Goal: Task Accomplishment & Management: Manage account settings

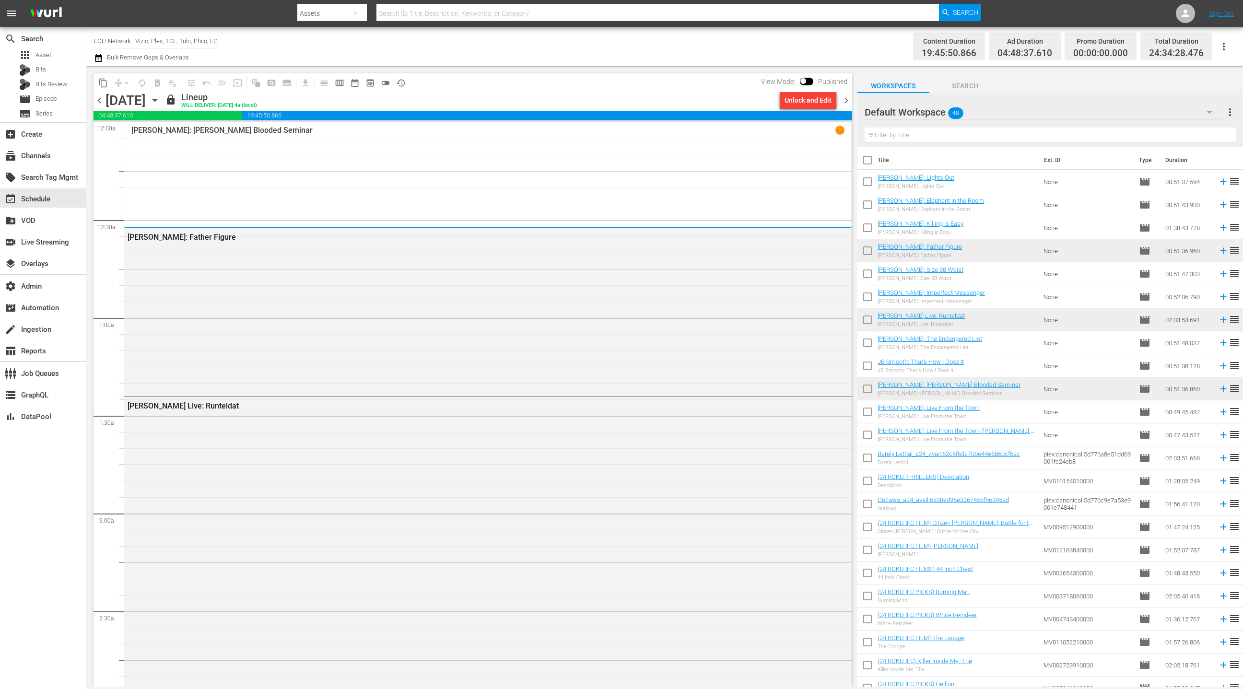
scroll to position [4345, 0]
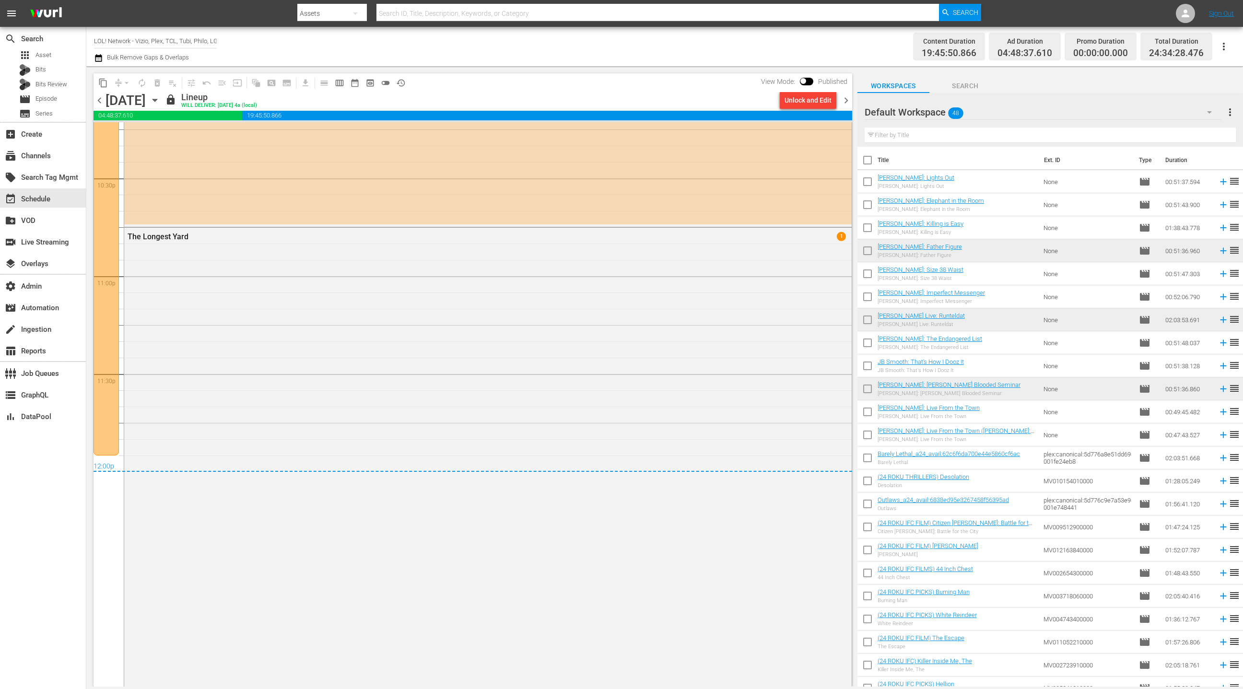
click at [849, 103] on span "chevron_right" at bounding box center [846, 100] width 12 height 12
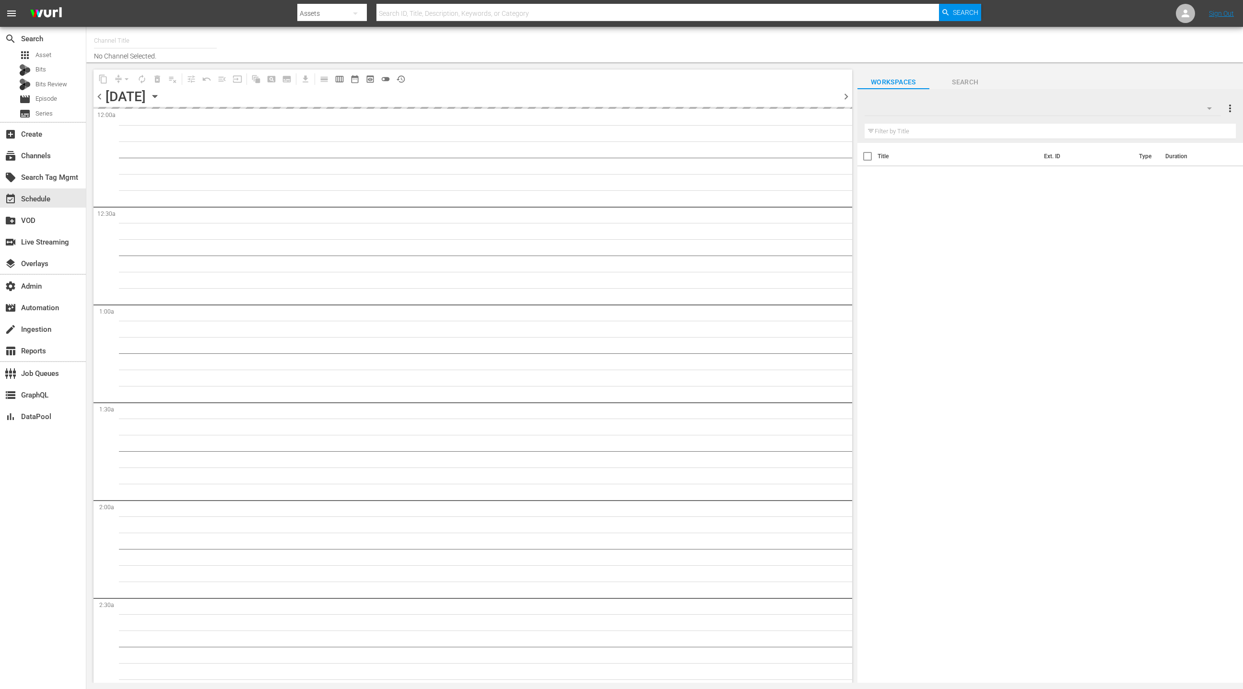
type input "LOL! Network - Vizio, Plex, TCL, [PERSON_NAME], Philo, LG, FireTV (1015)"
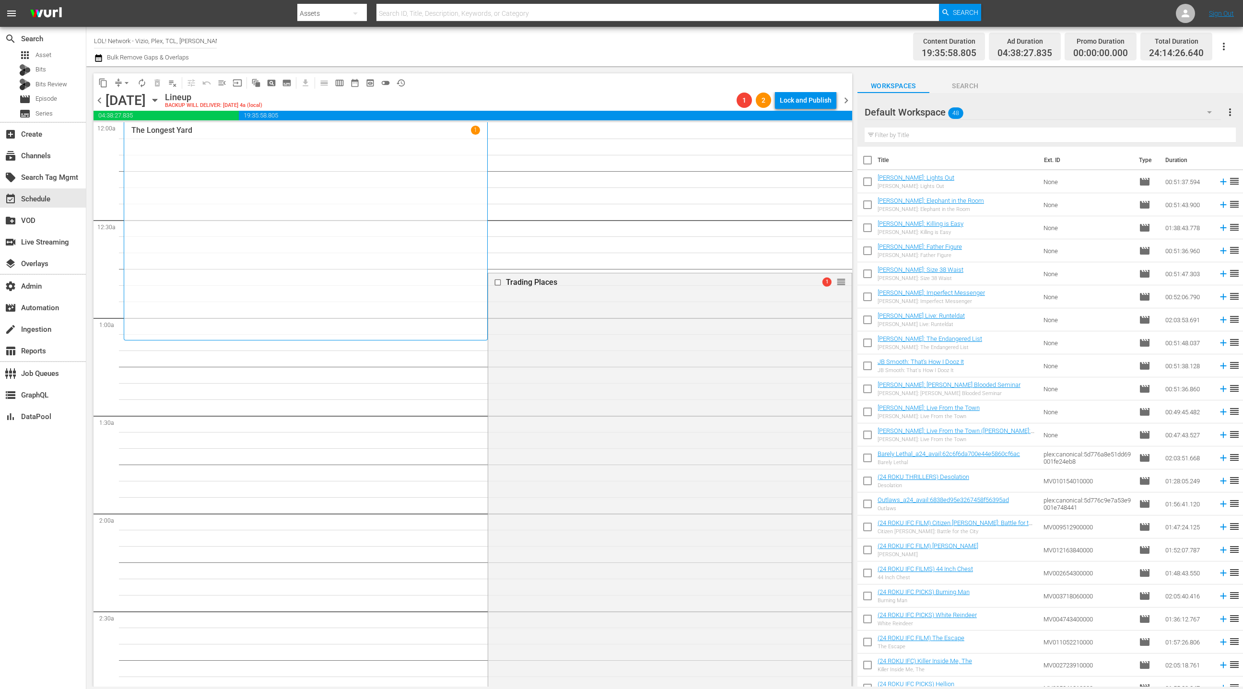
drag, startPoint x: 575, startPoint y: 376, endPoint x: 568, endPoint y: 370, distance: 9.5
click at [575, 376] on div "Trading Places 1 reorder" at bounding box center [669, 504] width 363 height 463
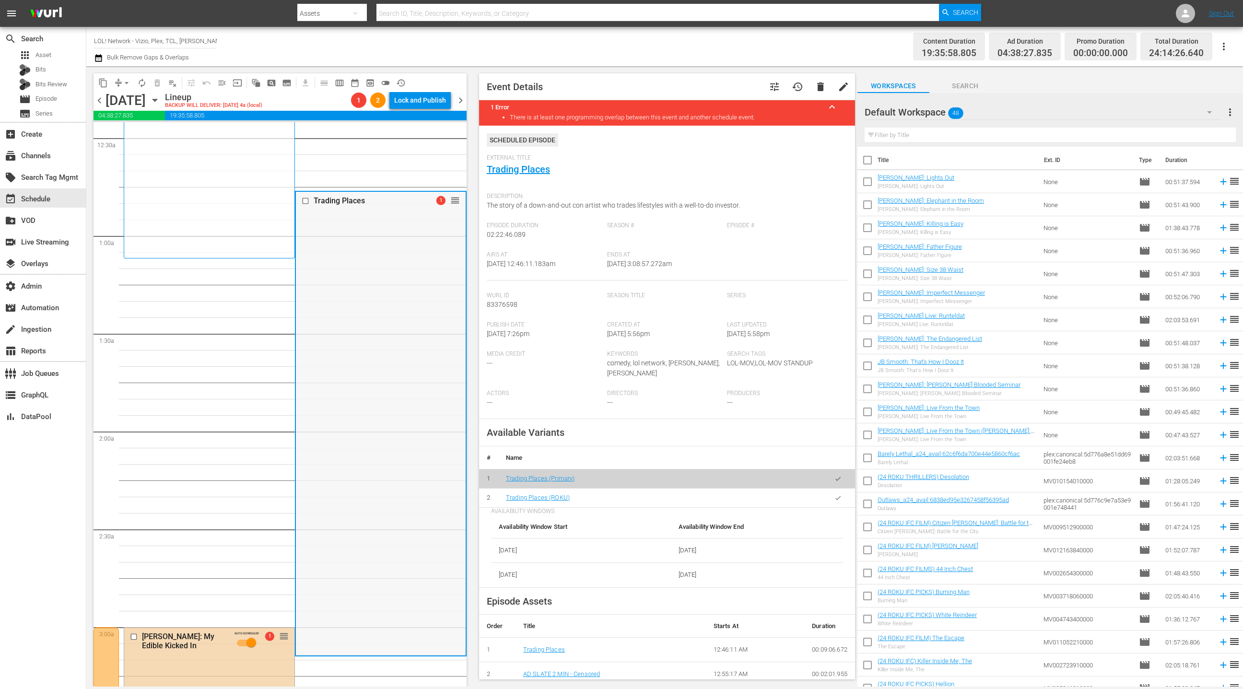
scroll to position [262, 0]
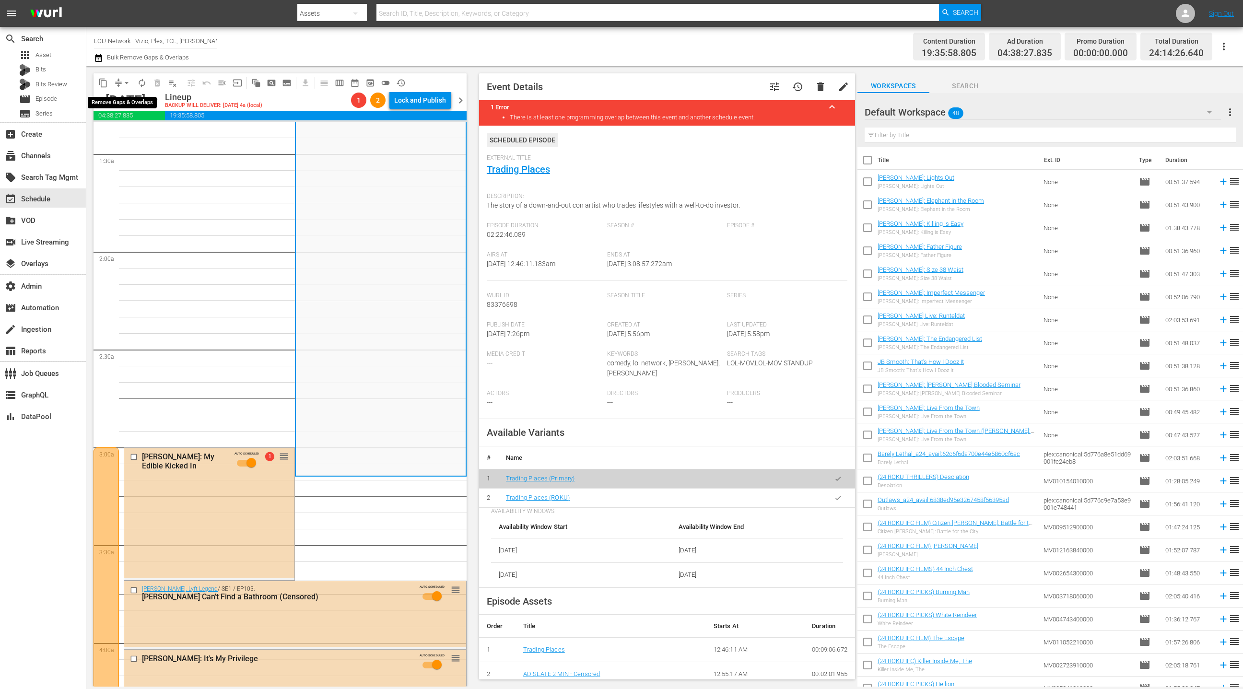
click at [120, 83] on button "arrow_drop_down" at bounding box center [126, 82] width 15 height 15
click at [141, 132] on li "Align to End of Previous Day" at bounding box center [127, 134] width 101 height 16
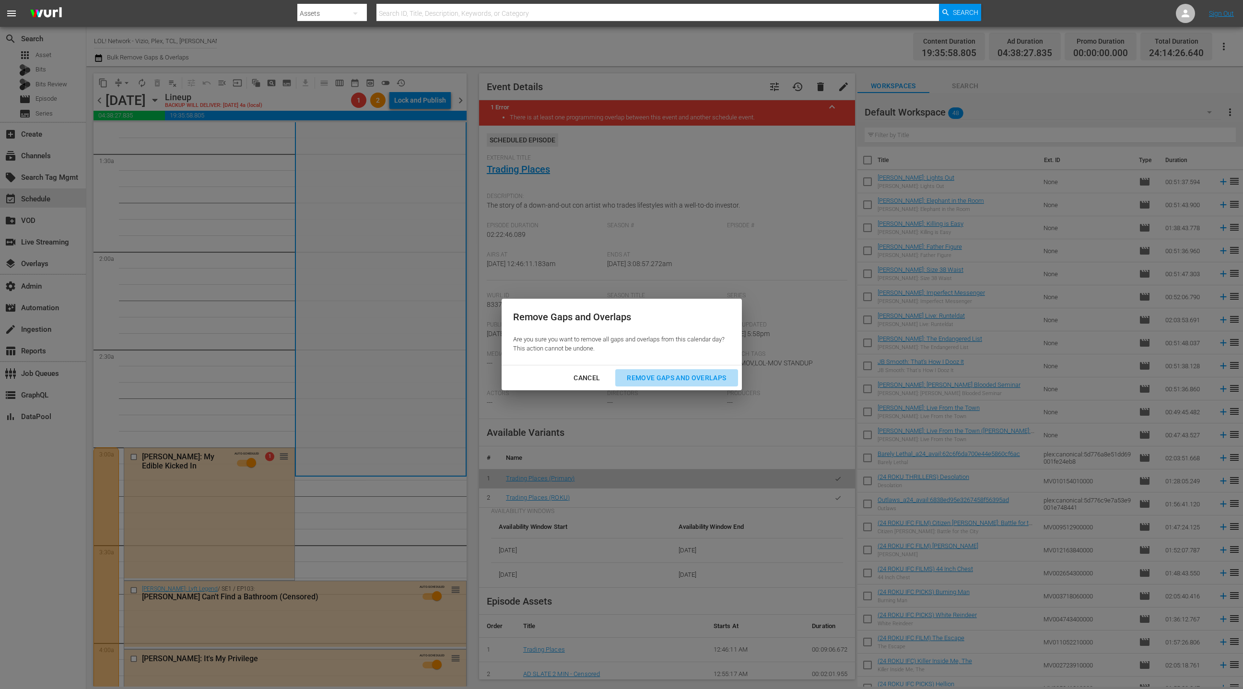
click at [654, 376] on div "Remove Gaps and Overlaps" at bounding box center [676, 378] width 115 height 12
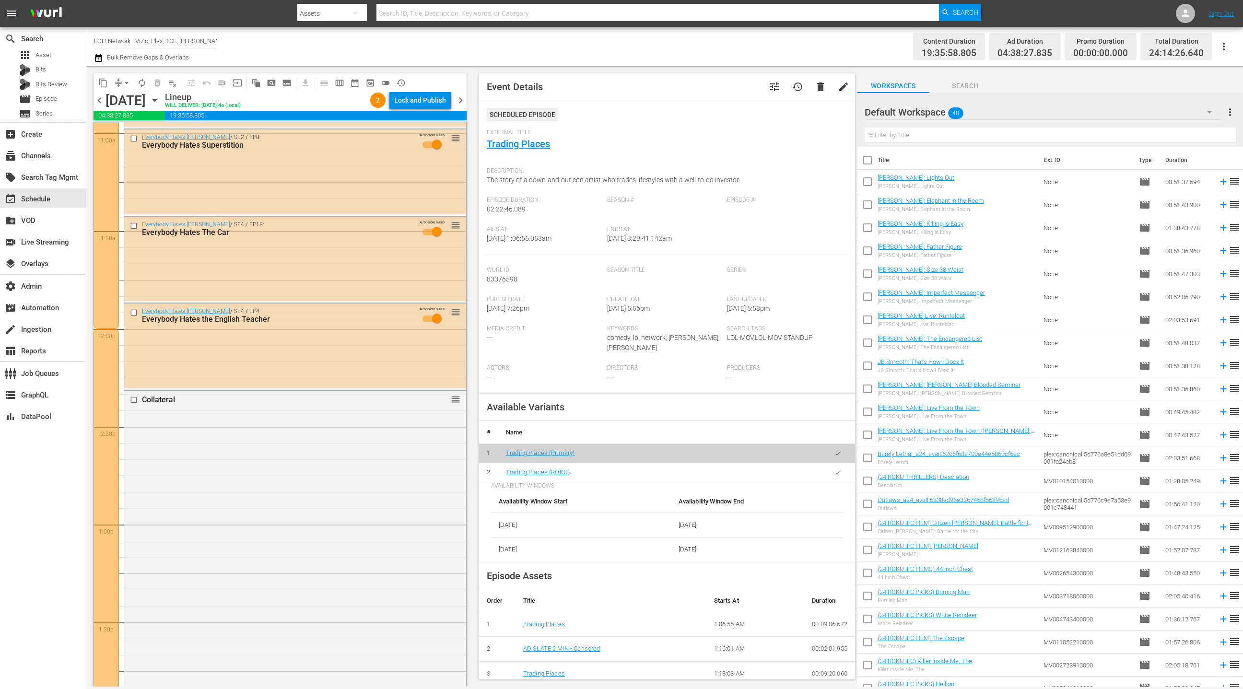
scroll to position [2113, 0]
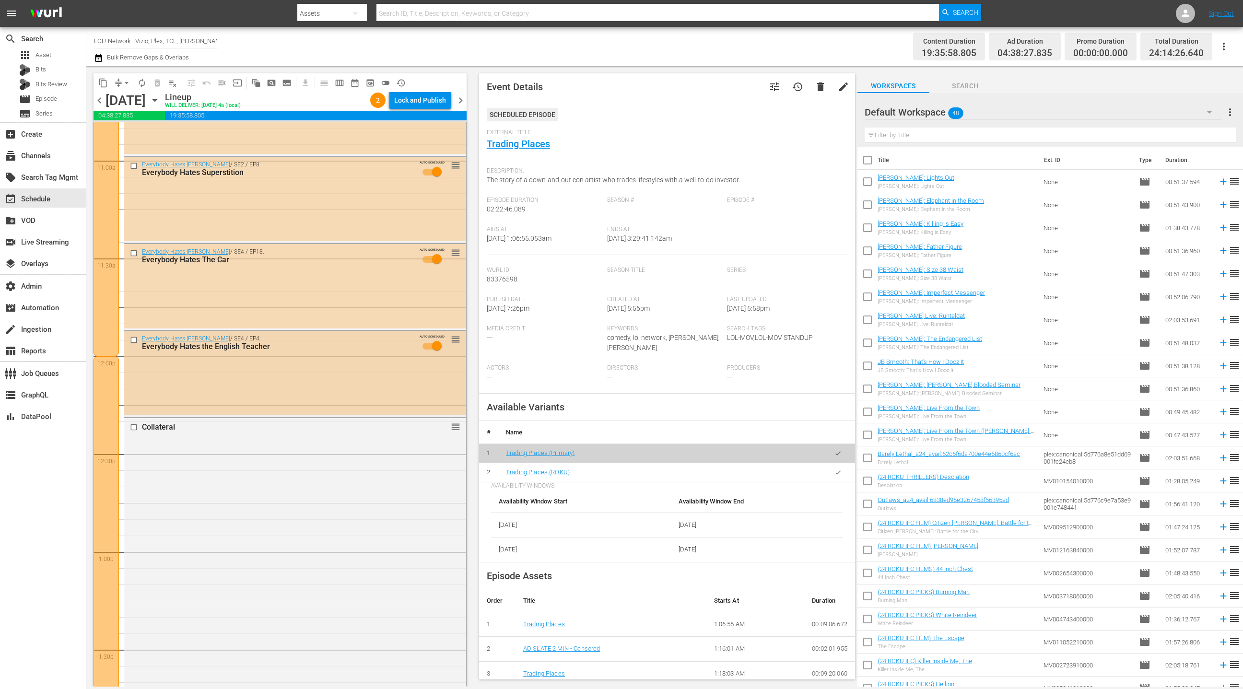
click at [205, 376] on div "Everybody Hates Chris / SE4 / EP4: Everybody Hates the English Teacher AUTO-SCH…" at bounding box center [295, 373] width 342 height 84
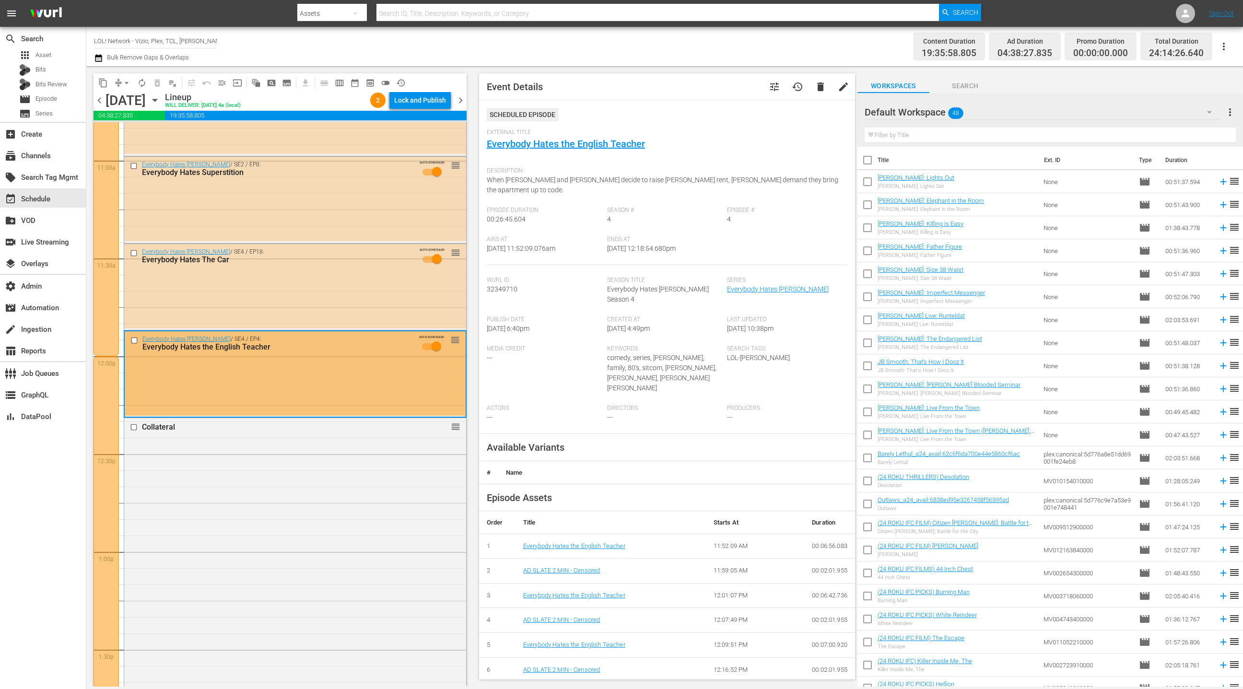
scroll to position [0, 0]
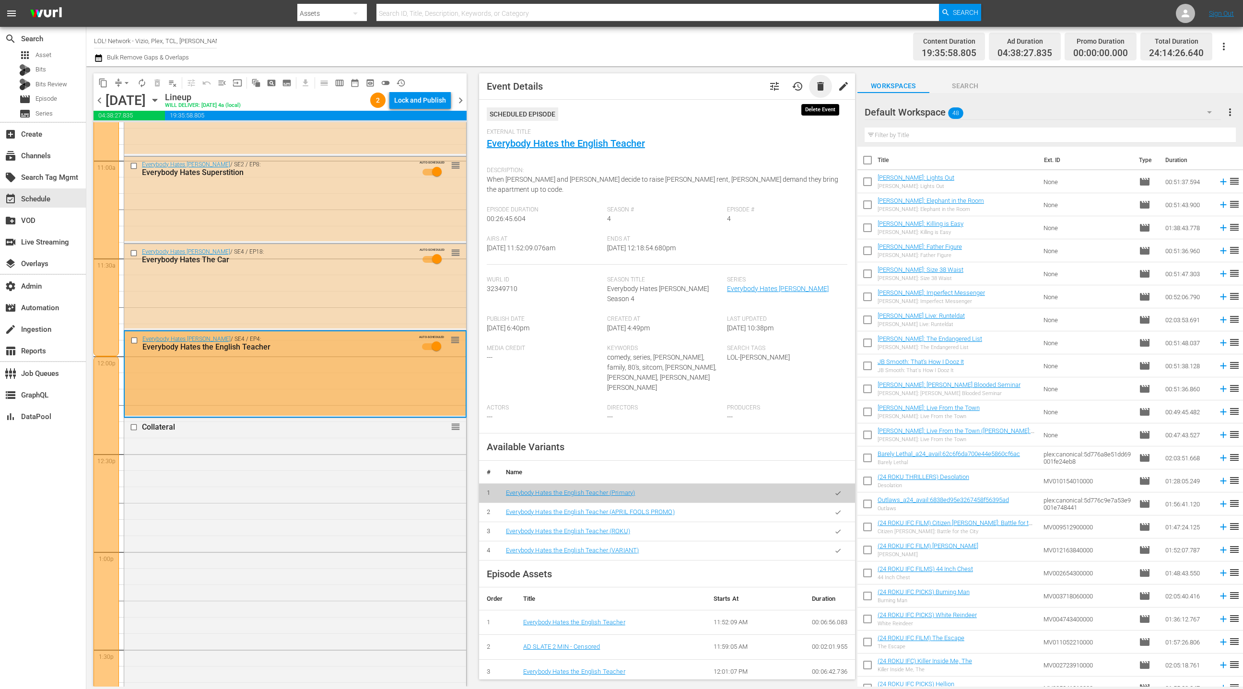
click at [821, 92] on span "delete" at bounding box center [820, 87] width 12 height 12
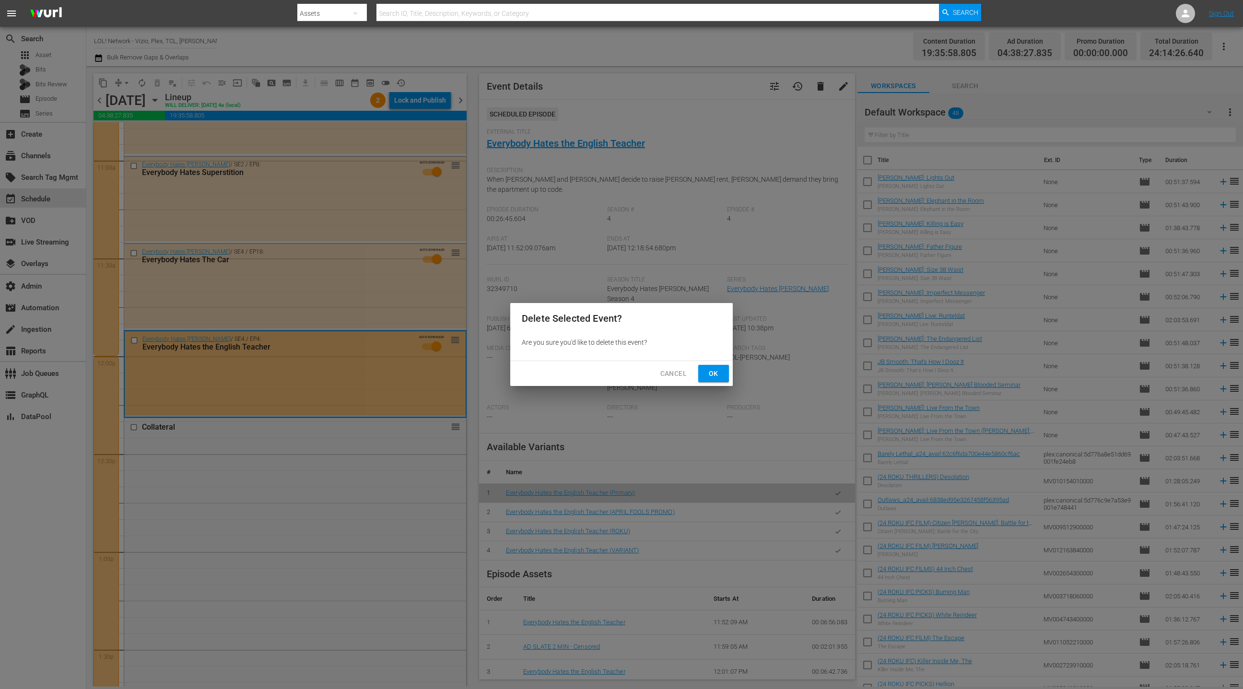
drag, startPoint x: 717, startPoint y: 375, endPoint x: 726, endPoint y: 349, distance: 26.8
click at [716, 372] on span "Ok" at bounding box center [713, 374] width 15 height 12
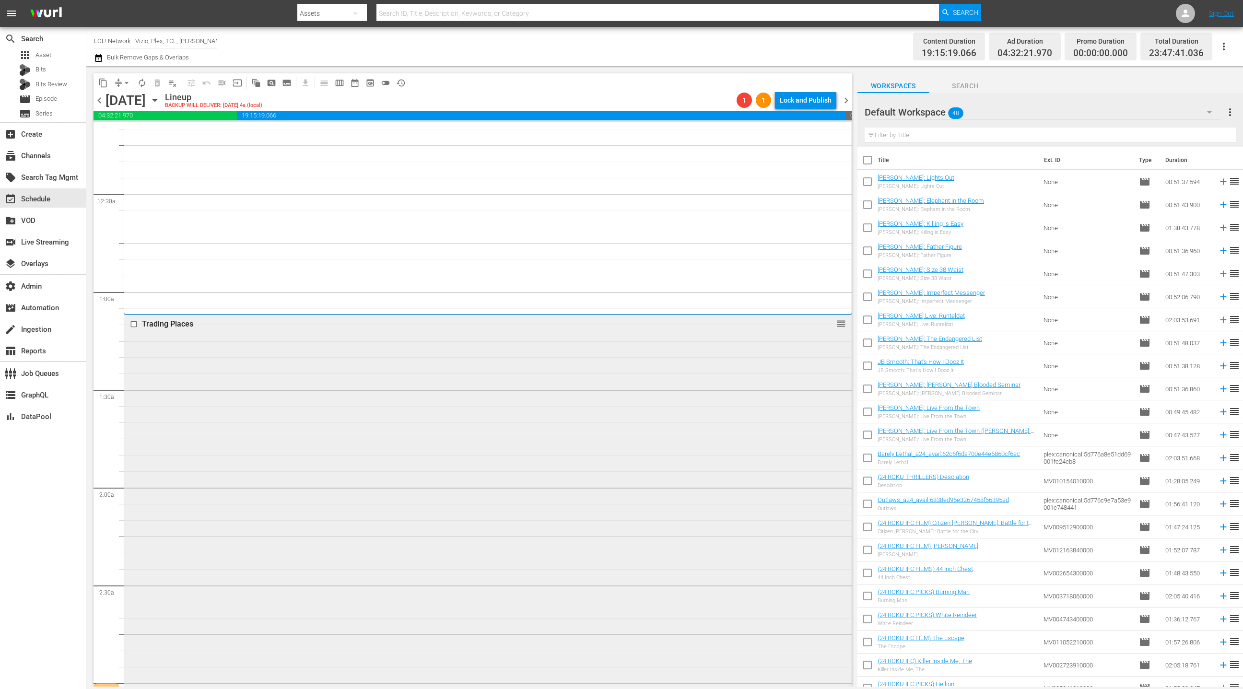
scroll to position [0, 0]
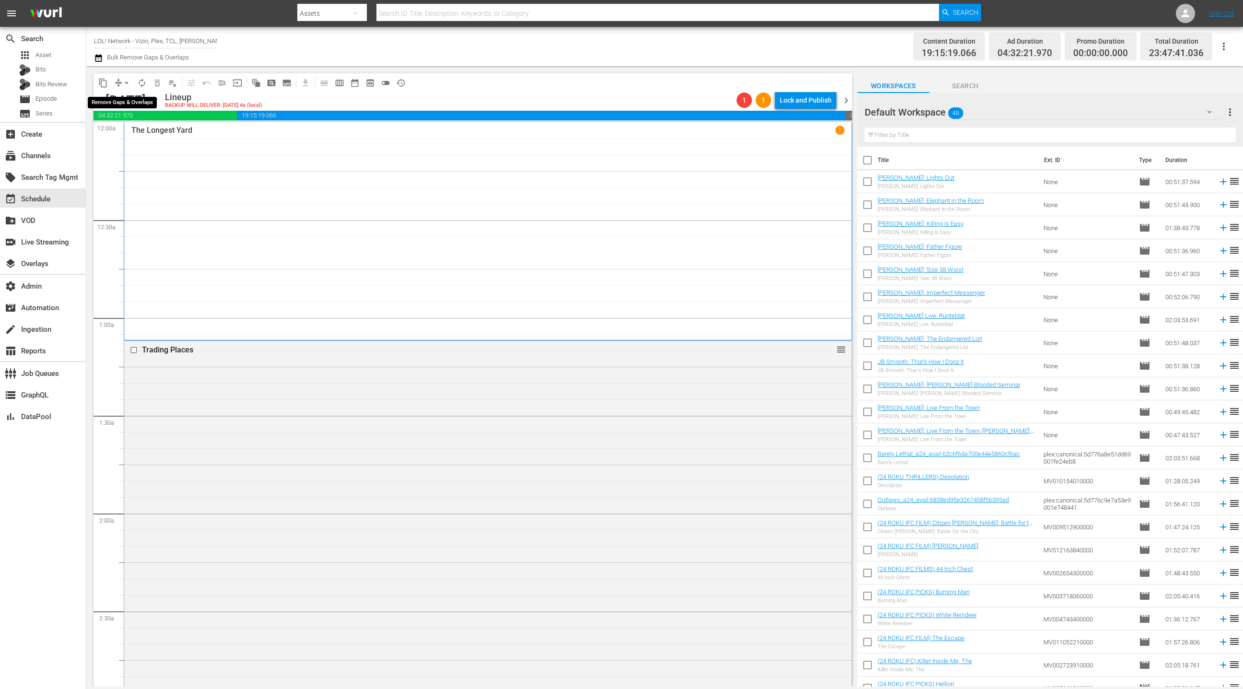
click at [124, 84] on span "arrow_drop_down" at bounding box center [127, 83] width 10 height 10
click at [134, 138] on li "Align to End of Previous Day" at bounding box center [127, 134] width 101 height 16
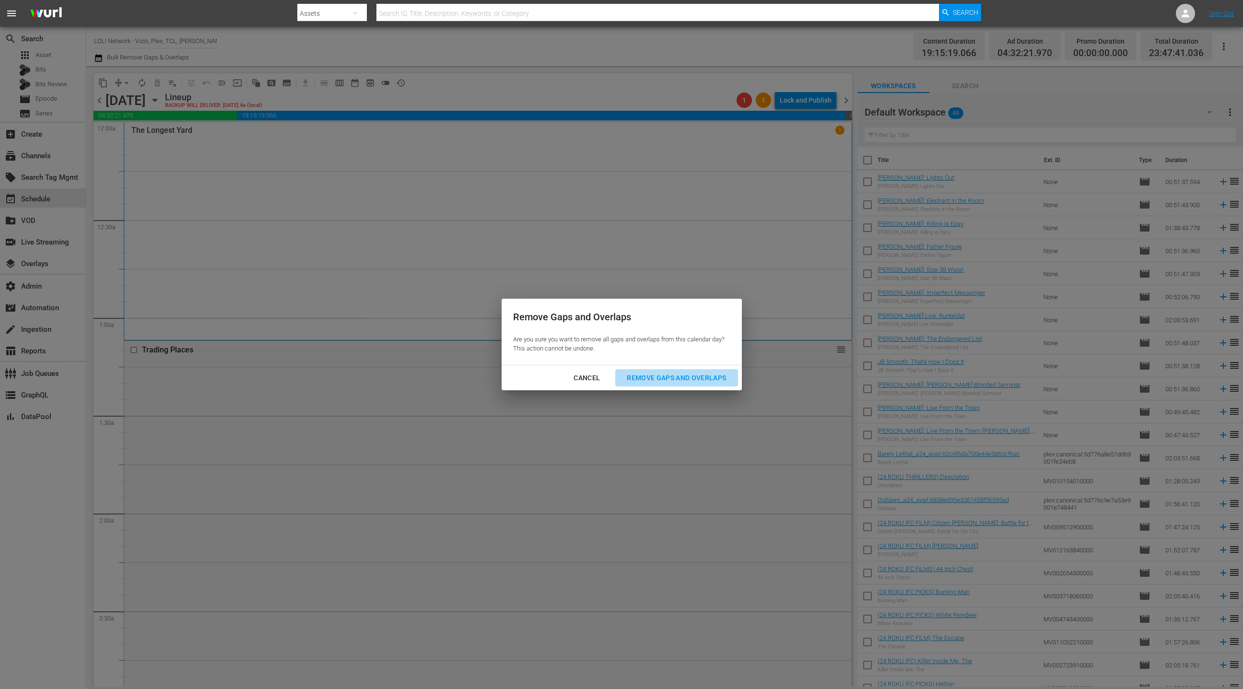
click at [663, 384] on button "Remove Gaps and Overlaps" at bounding box center [676, 378] width 122 height 18
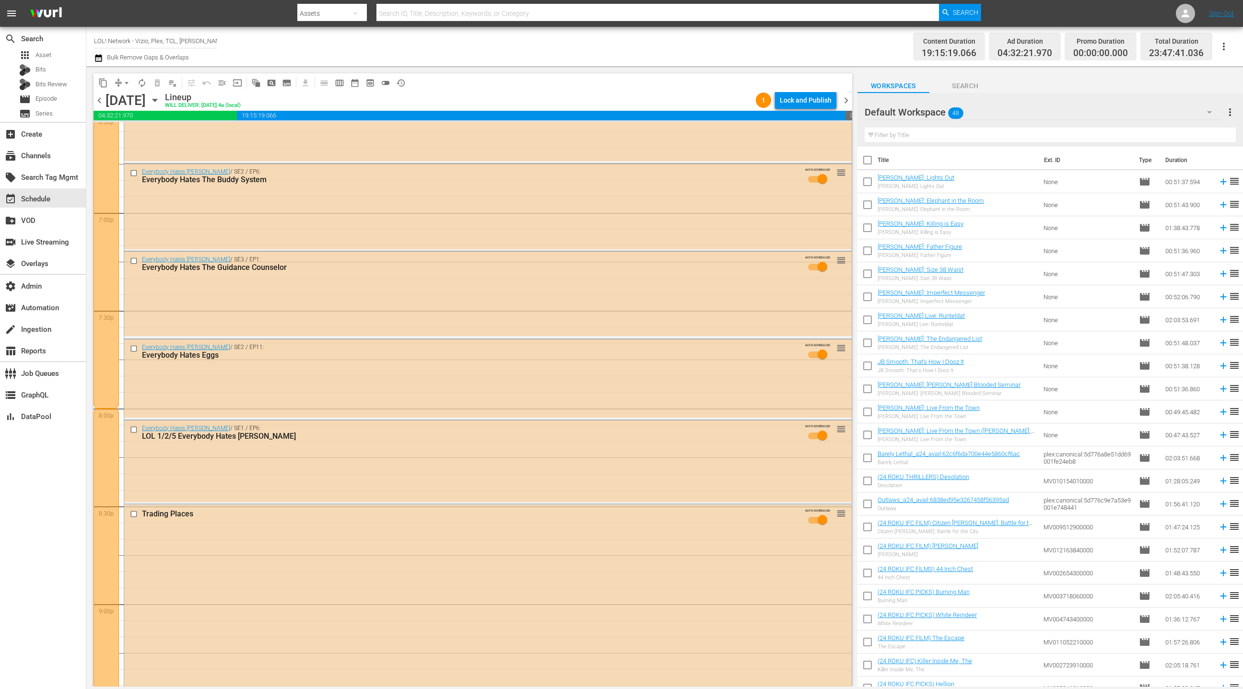
scroll to position [3746, 0]
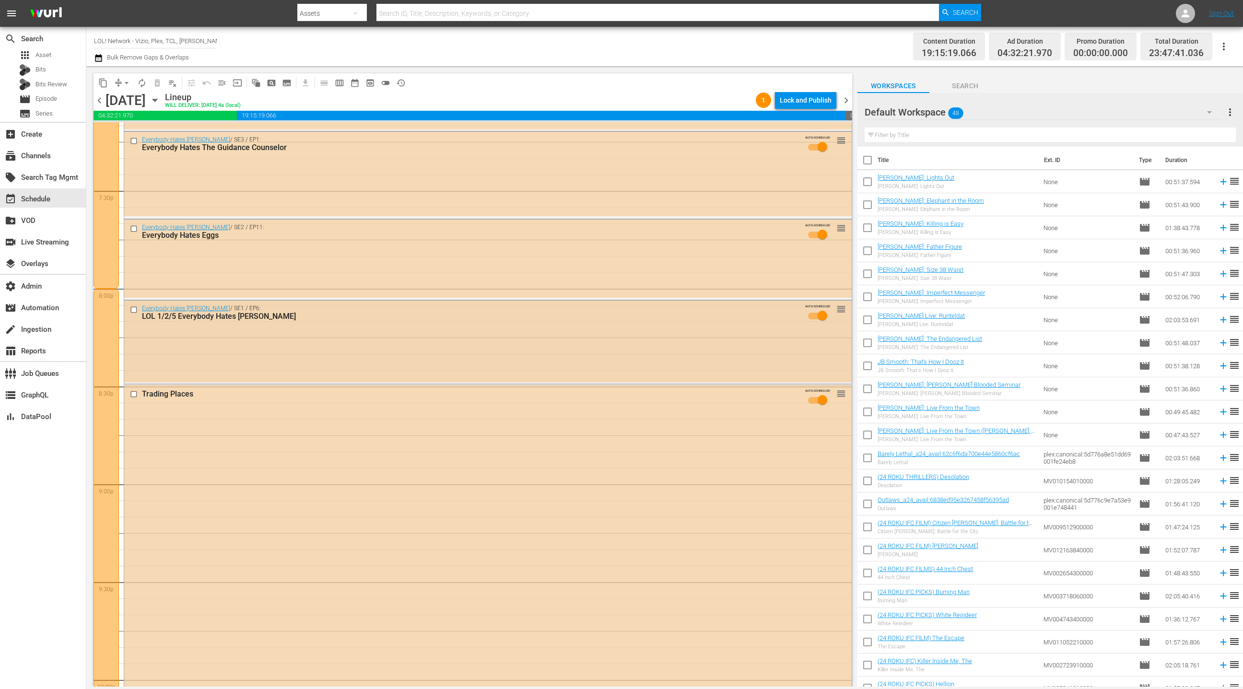
click at [507, 332] on div "Everybody Hates Chris / SE1 / EP6: LOL 1/2/5 Everybody Hates Greg AUTO-SCHEDULE…" at bounding box center [487, 341] width 727 height 81
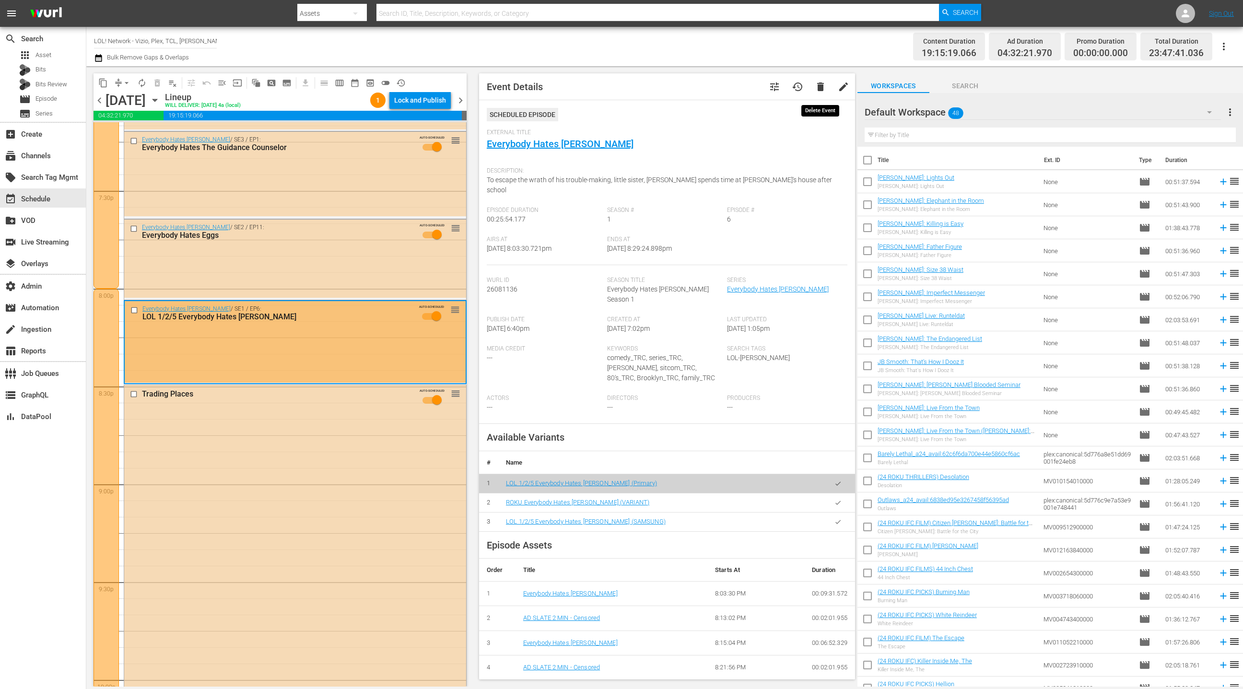
click at [816, 88] on span "delete" at bounding box center [820, 87] width 12 height 12
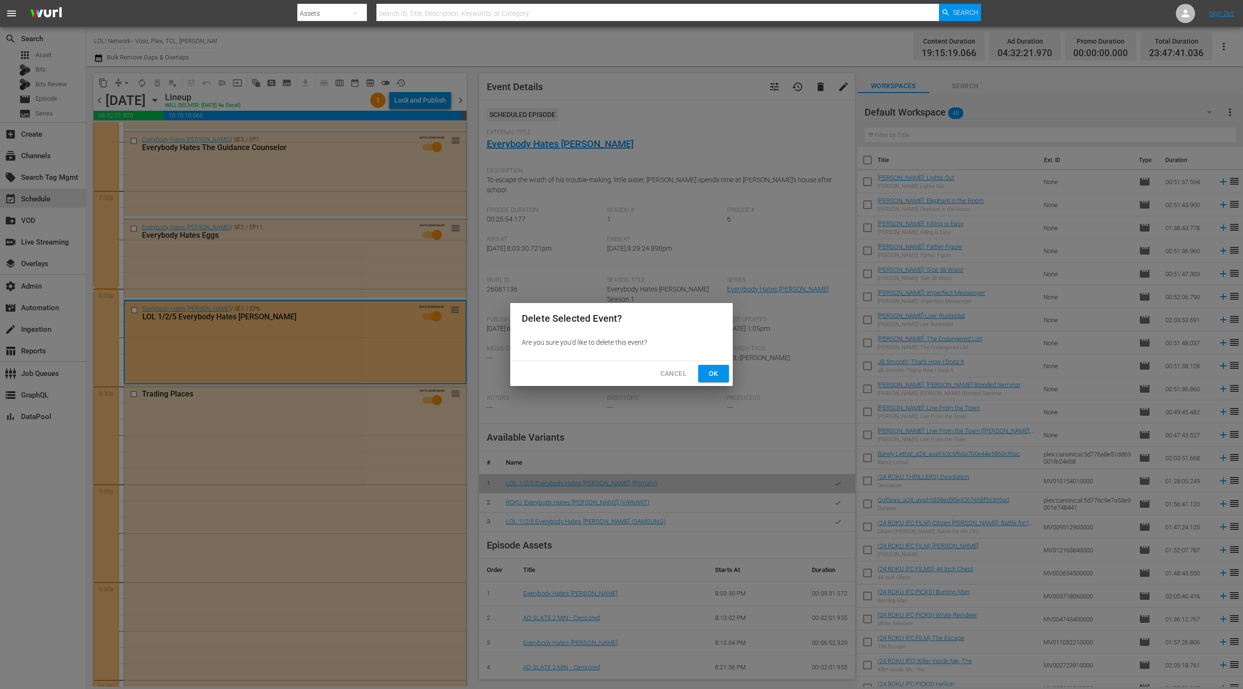
click at [716, 374] on span "Ok" at bounding box center [713, 374] width 15 height 12
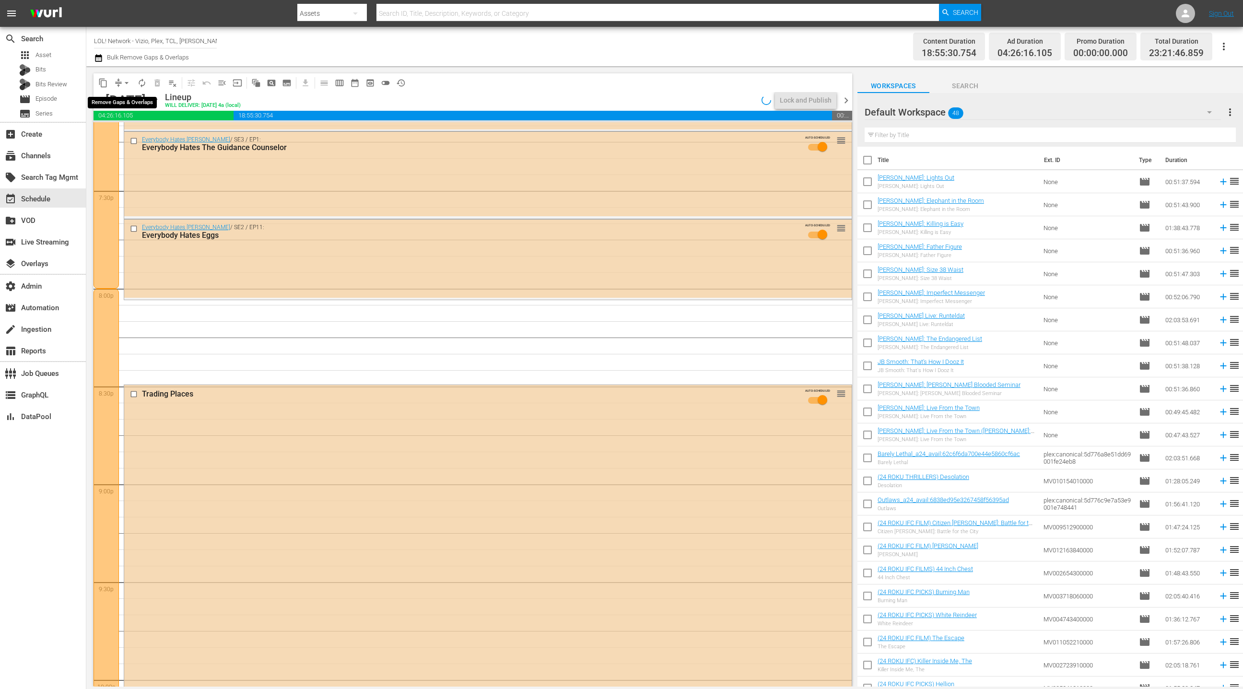
click at [123, 83] on span "arrow_drop_down" at bounding box center [127, 83] width 10 height 10
click at [133, 136] on li "Align to End of Previous Day" at bounding box center [127, 134] width 101 height 16
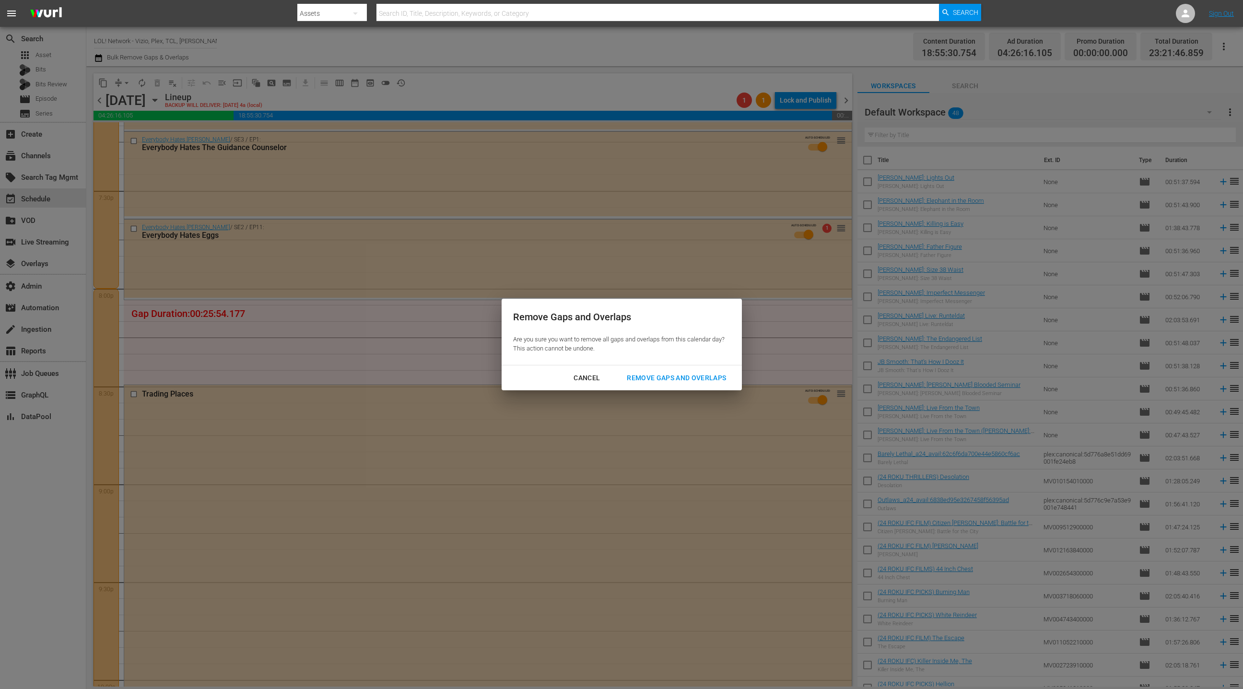
click at [662, 384] on button "Remove Gaps and Overlaps" at bounding box center [676, 378] width 122 height 18
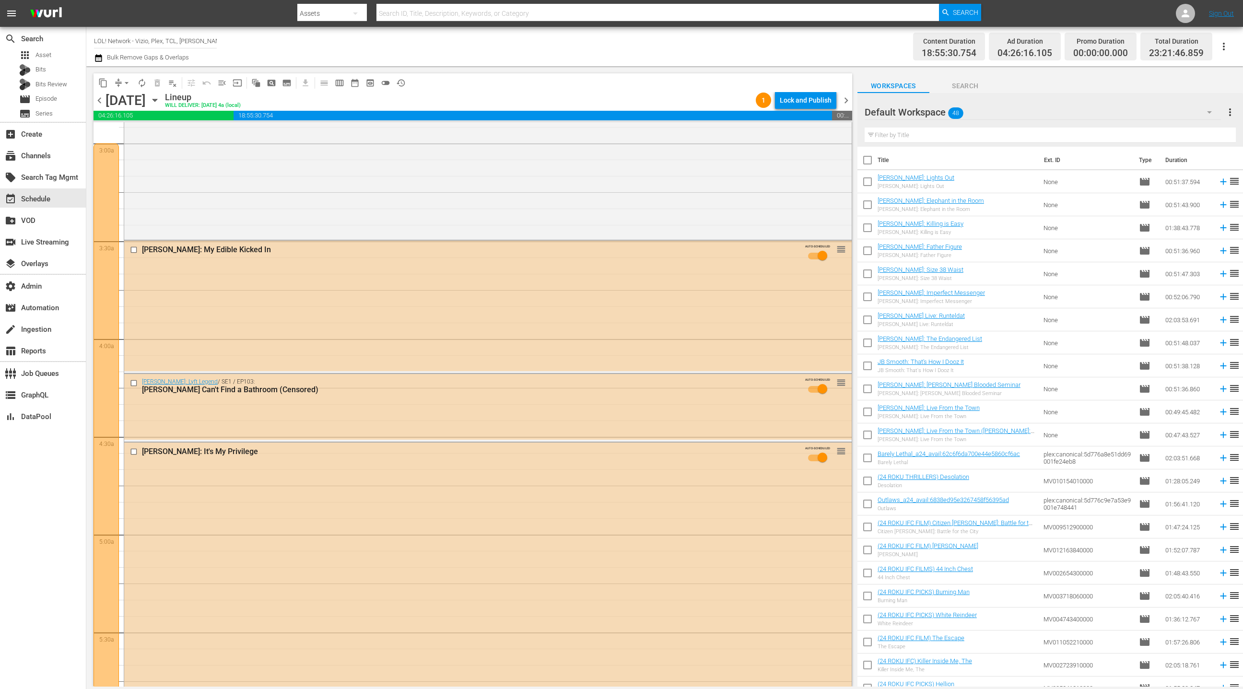
scroll to position [587, 0]
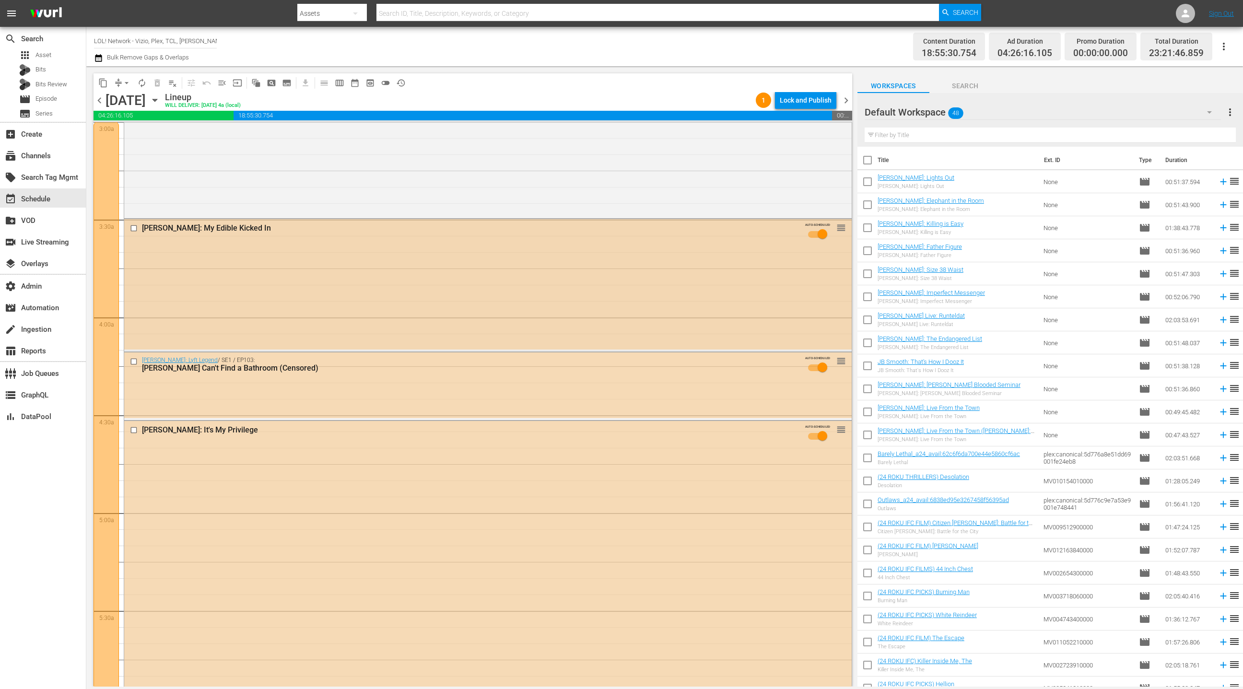
click at [530, 307] on div "Clint Coley: My Edible Kicked In AUTO-SCHEDULED reorder" at bounding box center [487, 284] width 727 height 130
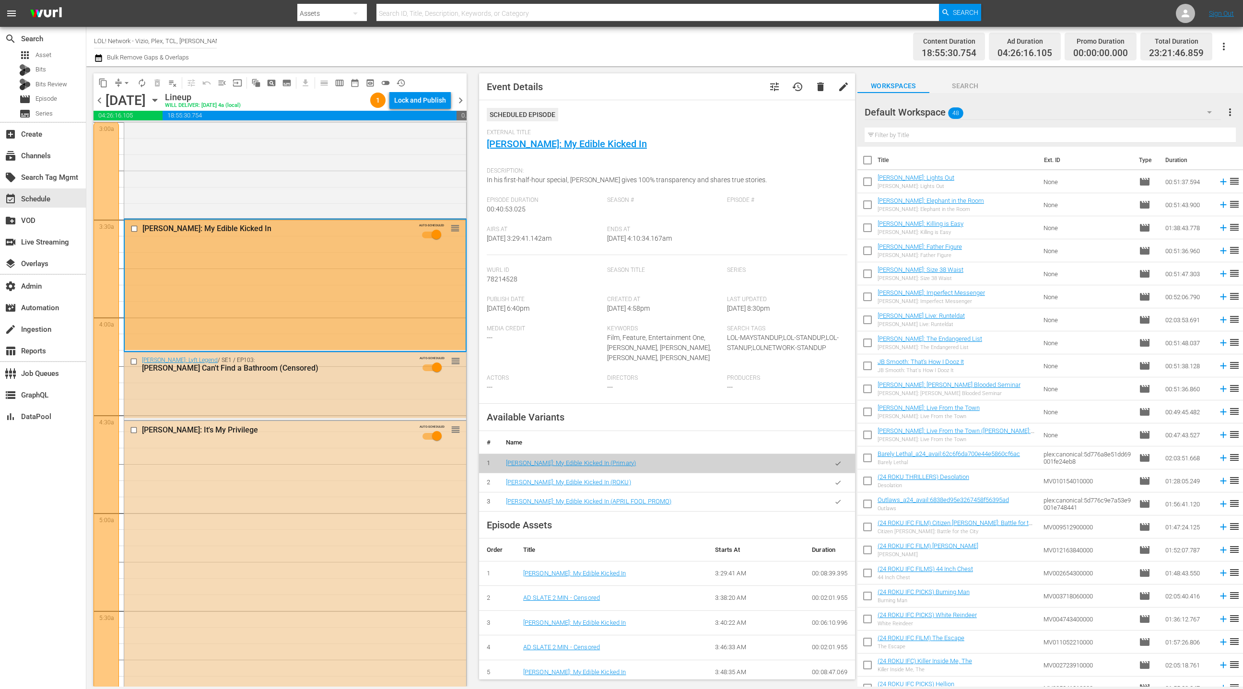
click at [405, 397] on div "Kevin Hart: Lyft Legend / SE1 / EP103: Donald Mac Can't Find a Bathroom (Censor…" at bounding box center [295, 385] width 342 height 66
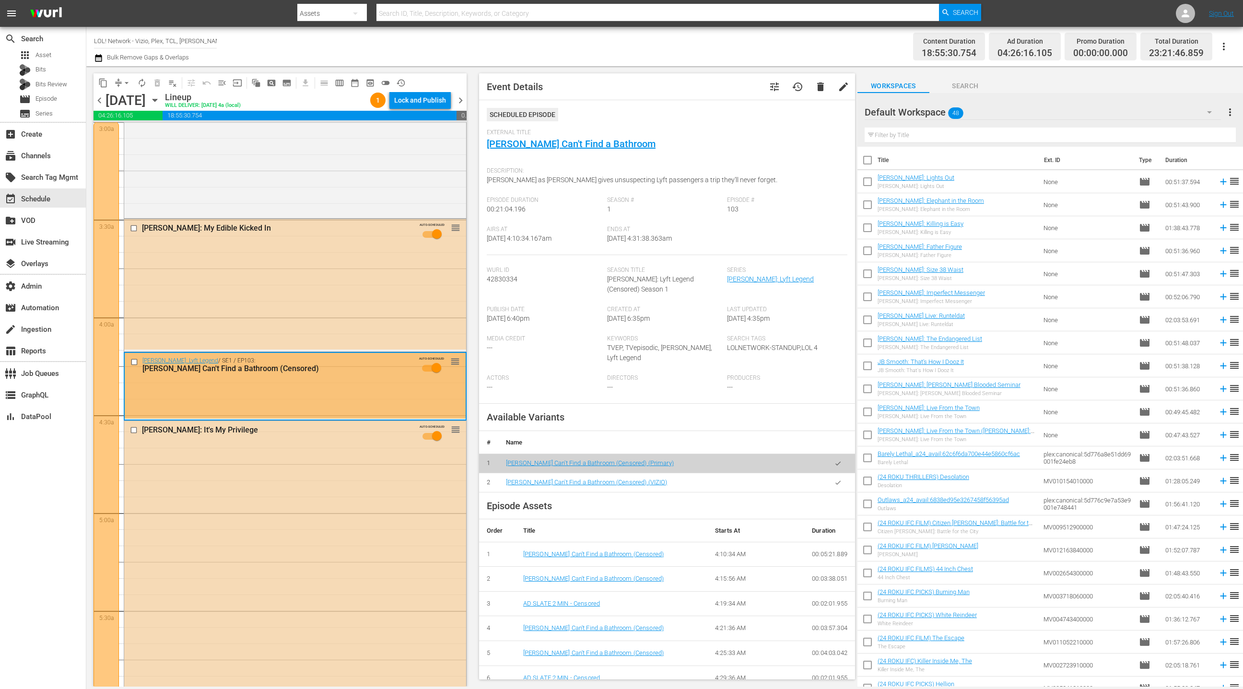
click at [837, 482] on icon "button" at bounding box center [837, 482] width 7 height 7
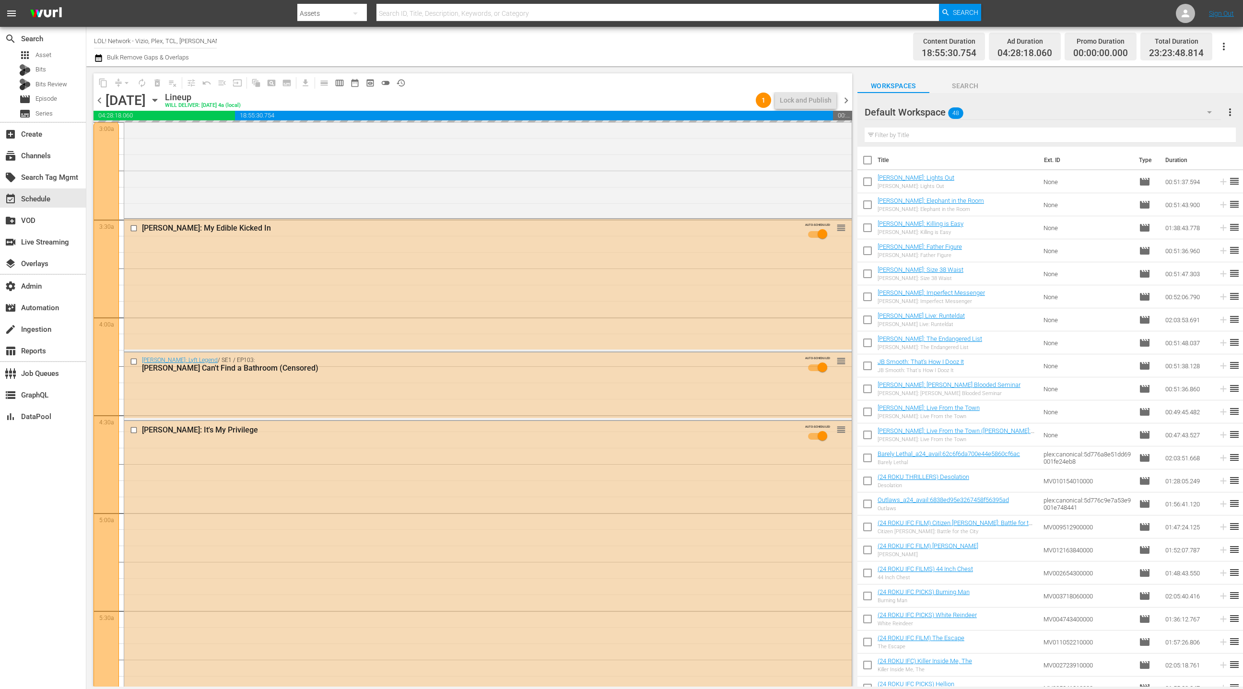
click at [426, 455] on div "J.B. Ball: It's My Privilege AUTO-SCHEDULED reorder" at bounding box center [487, 554] width 727 height 267
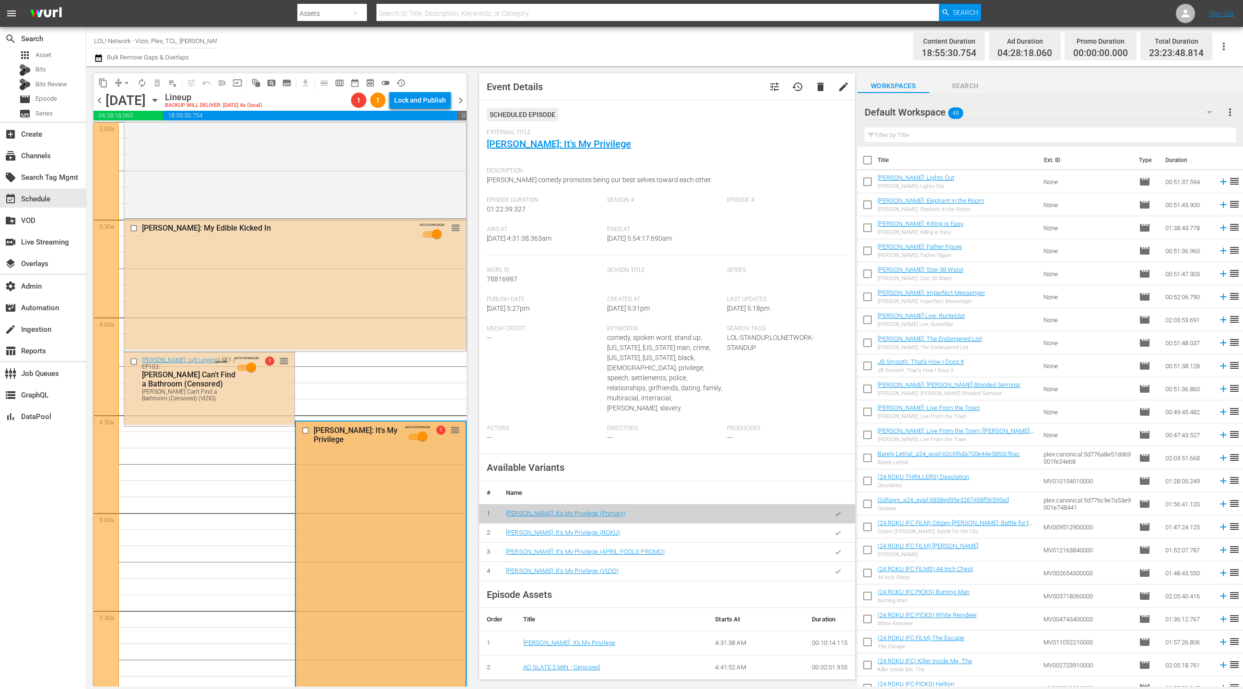
click at [837, 568] on icon "button" at bounding box center [837, 571] width 7 height 7
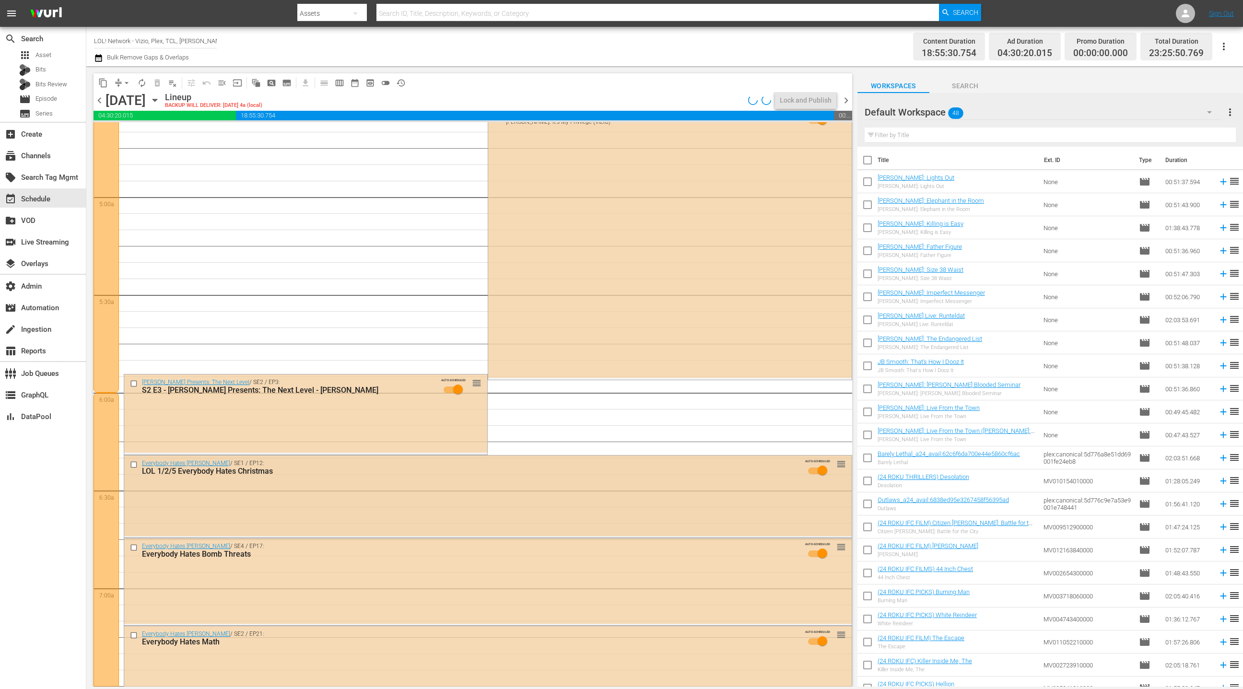
scroll to position [904, 0]
click at [346, 455] on div "Everybody Hates Chris / SE1 / EP12: LOL 1/2/5 Everybody Hates Christmas AUTO-SC…" at bounding box center [487, 469] width 727 height 29
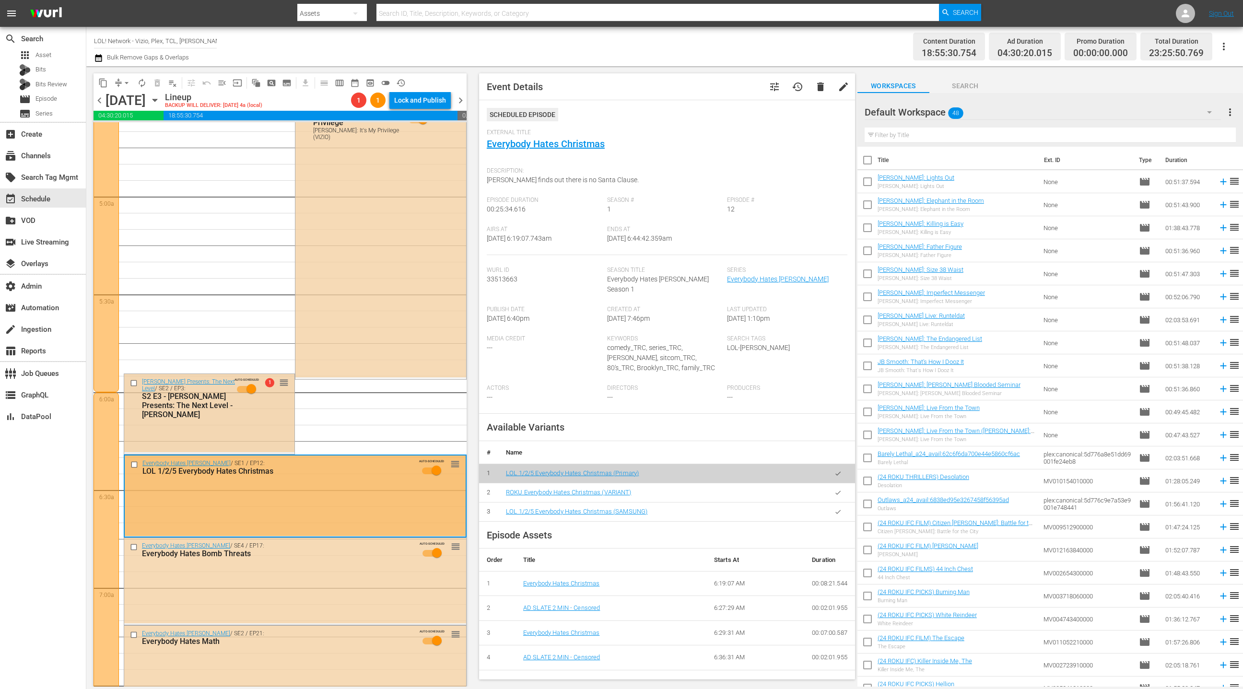
click at [263, 427] on div "Kevin Hart Presents: The Next Level / SE2 / EP3: S2 E3 - Kevin Hart Presents: T…" at bounding box center [209, 413] width 170 height 78
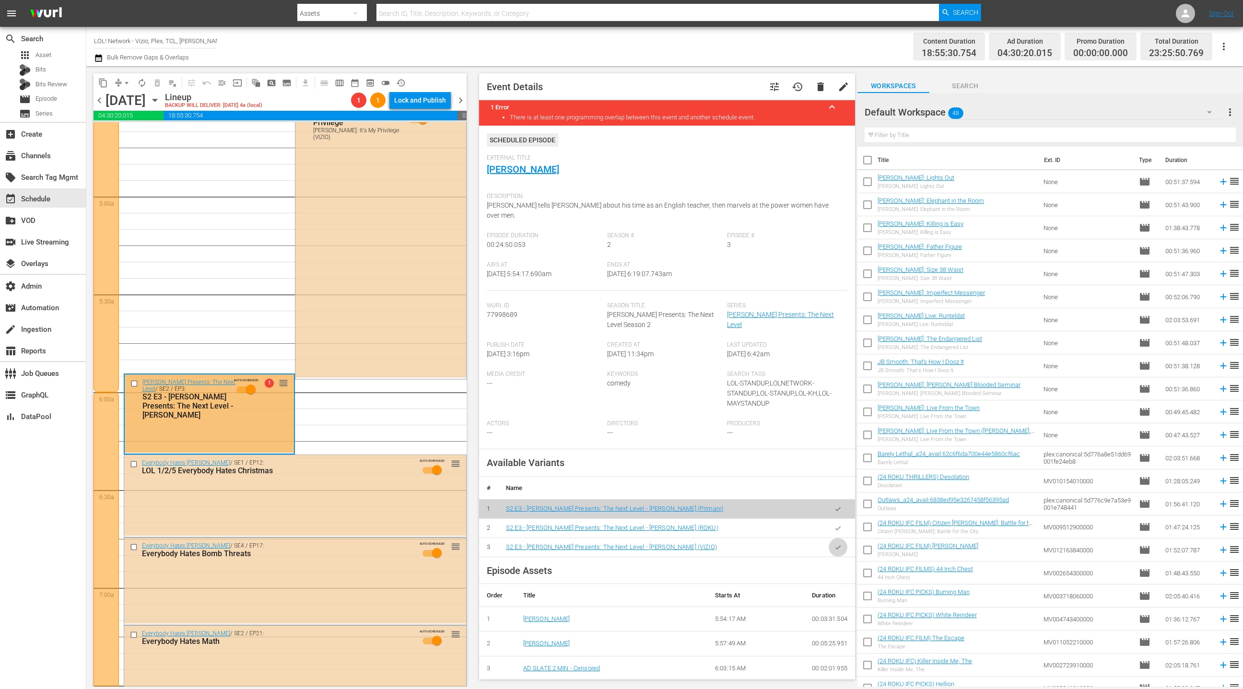
drag, startPoint x: 835, startPoint y: 537, endPoint x: 559, endPoint y: 477, distance: 282.8
click at [835, 544] on icon "button" at bounding box center [837, 547] width 7 height 7
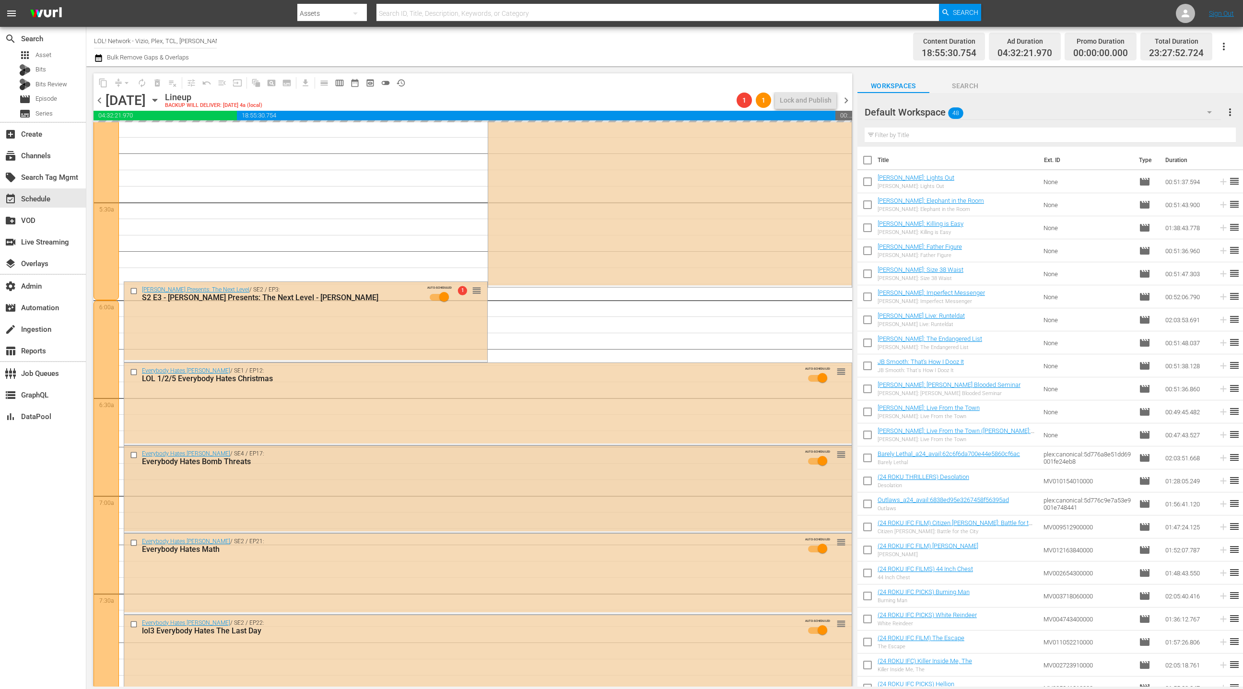
scroll to position [1023, 0]
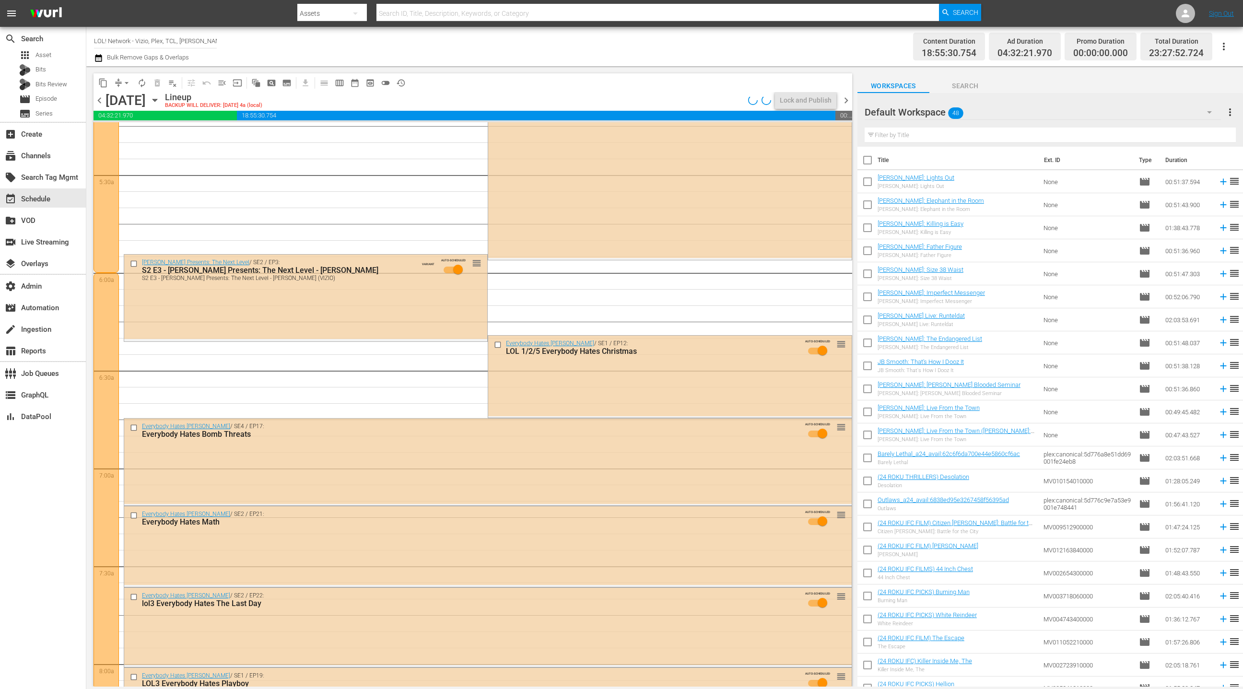
click at [603, 405] on div "Everybody Hates Chris / SE1 / EP12: LOL 1/2/5 Everybody Hates Christmas AUTO-SC…" at bounding box center [669, 376] width 363 height 81
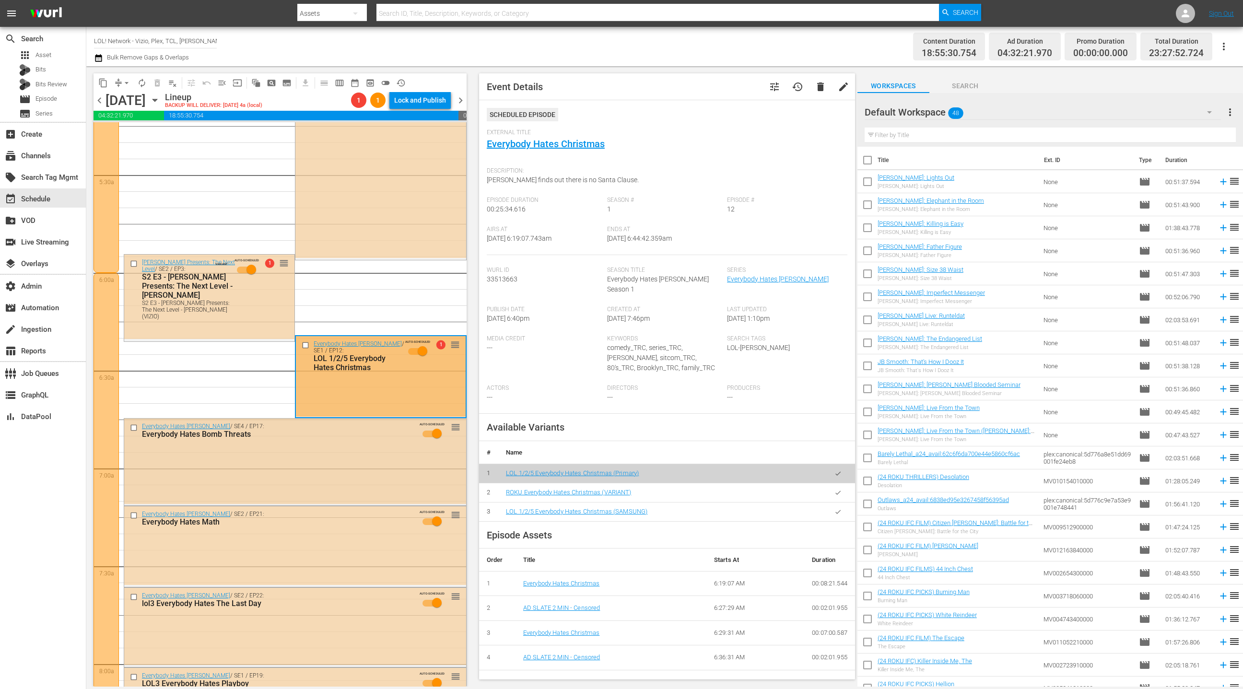
click at [365, 477] on div "Everybody Hates Chris / SE4 / EP17: Everybody Hates Bomb Threats AUTO-SCHEDULED…" at bounding box center [295, 461] width 342 height 85
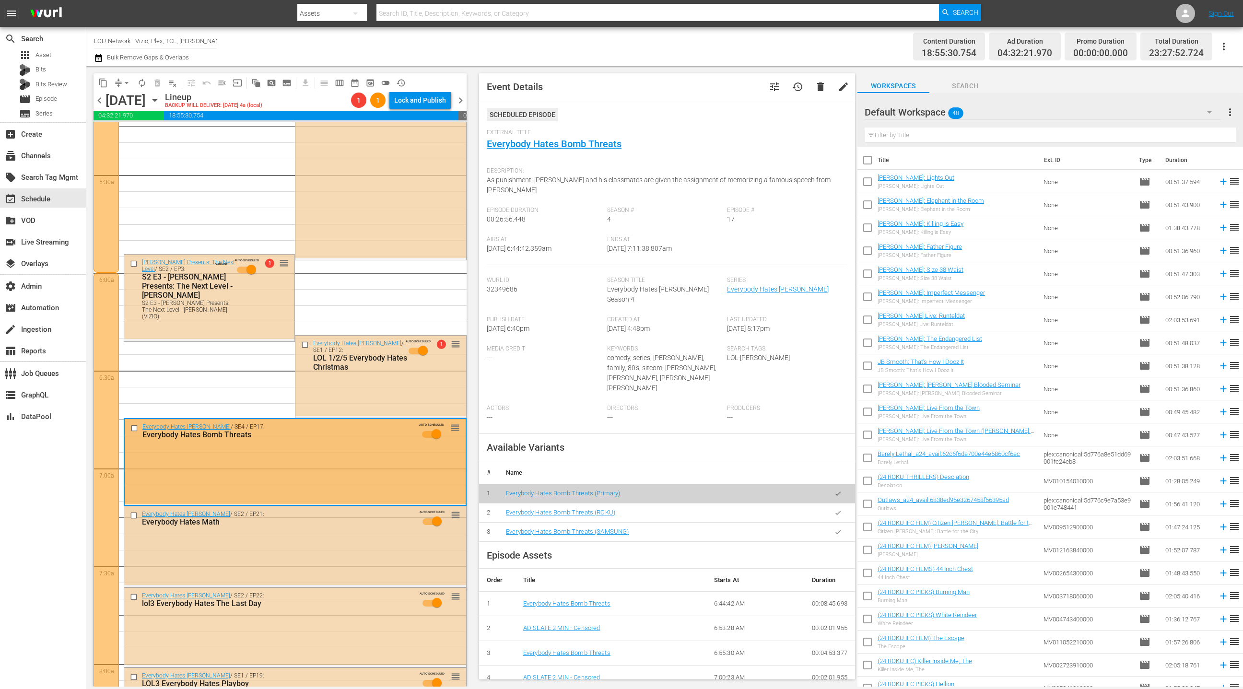
click at [377, 530] on div "Everybody Hates Chris / SE2 / EP21: Everybody Hates Math AUTO-SCHEDULED reorder" at bounding box center [295, 520] width 342 height 29
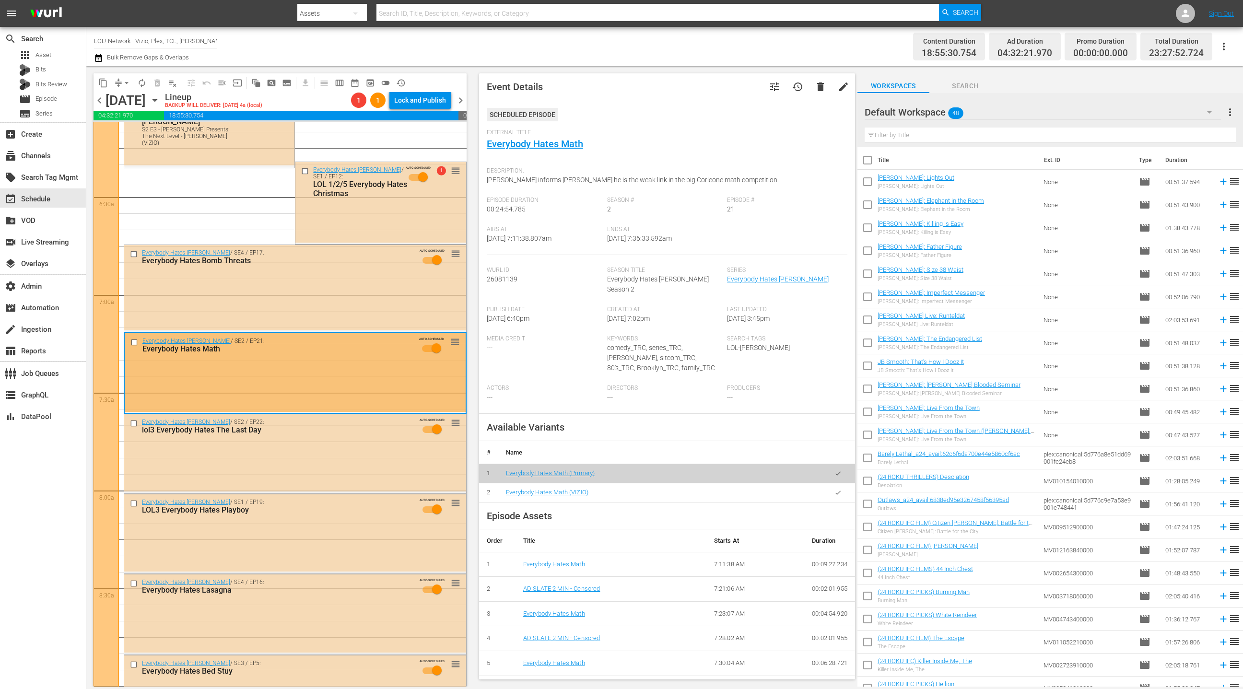
scroll to position [1211, 0]
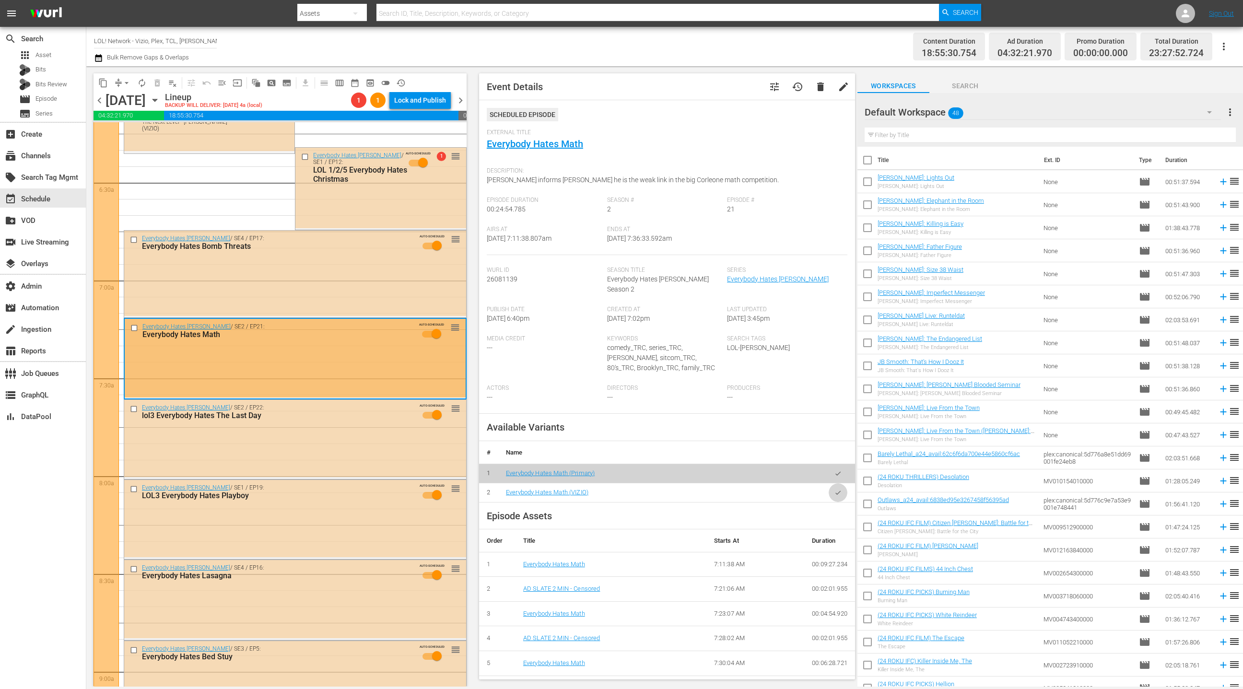
click at [836, 489] on icon "button" at bounding box center [837, 492] width 7 height 7
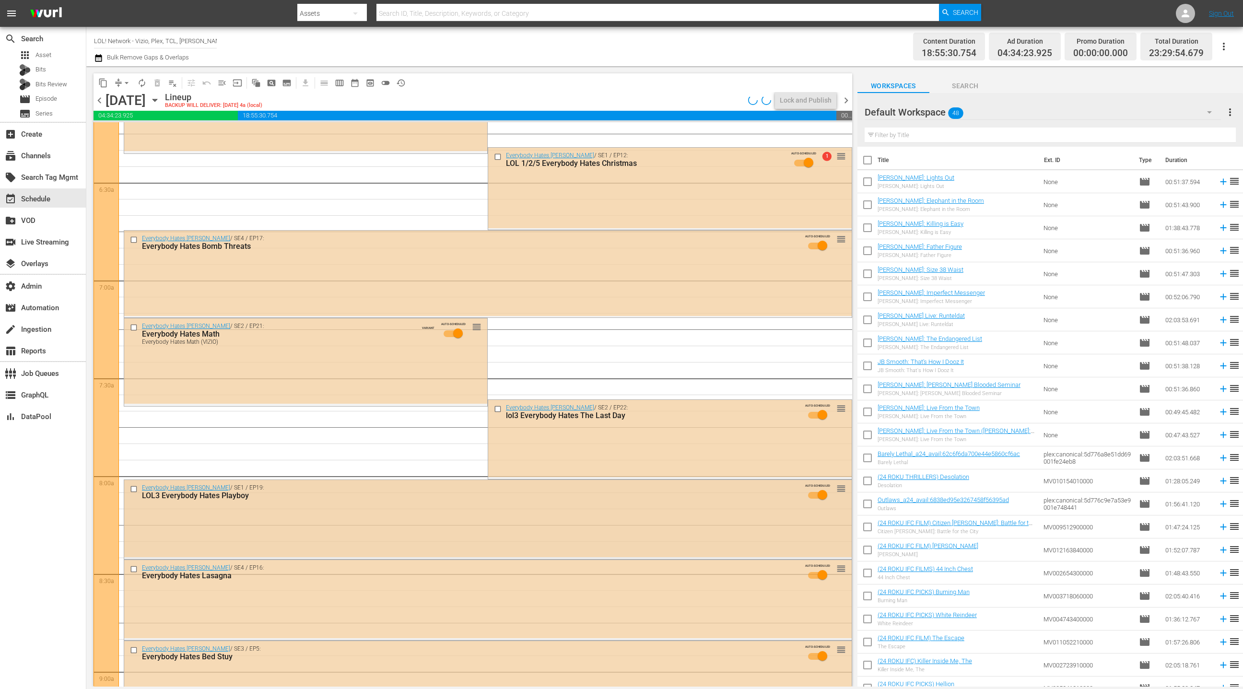
click at [528, 523] on div "Everybody Hates Chris / SE1 / EP19: LOL3 Everybody Hates Playboy AUTO-SCHEDULED…" at bounding box center [487, 518] width 727 height 77
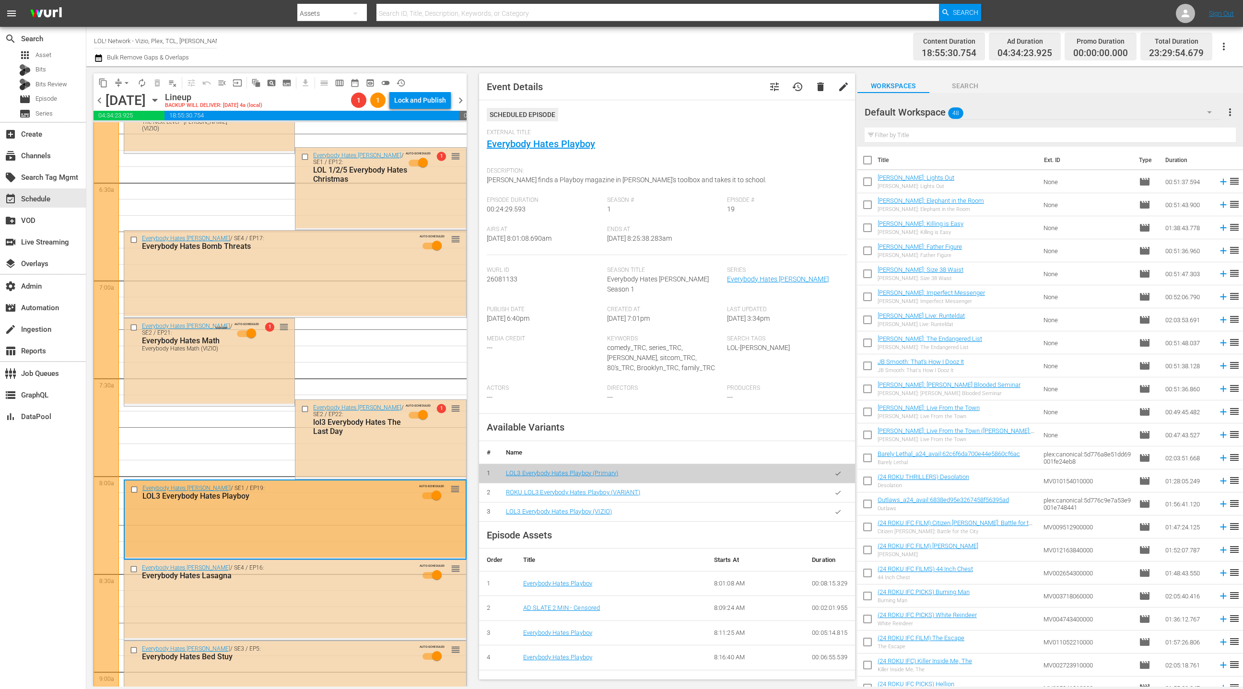
click at [840, 505] on button "button" at bounding box center [837, 511] width 19 height 19
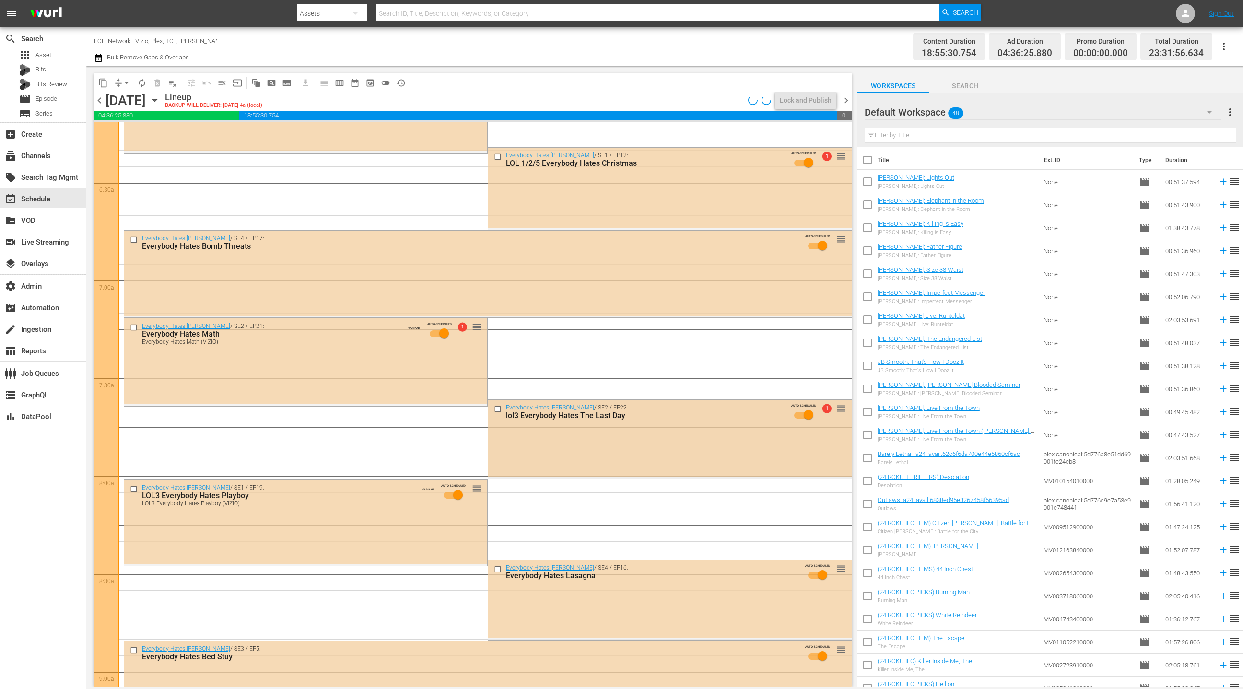
click at [563, 449] on div "Everybody Hates Chris / SE2 / EP22: lol3 Everybody Hates The Last Day AUTO-SCHE…" at bounding box center [669, 438] width 363 height 77
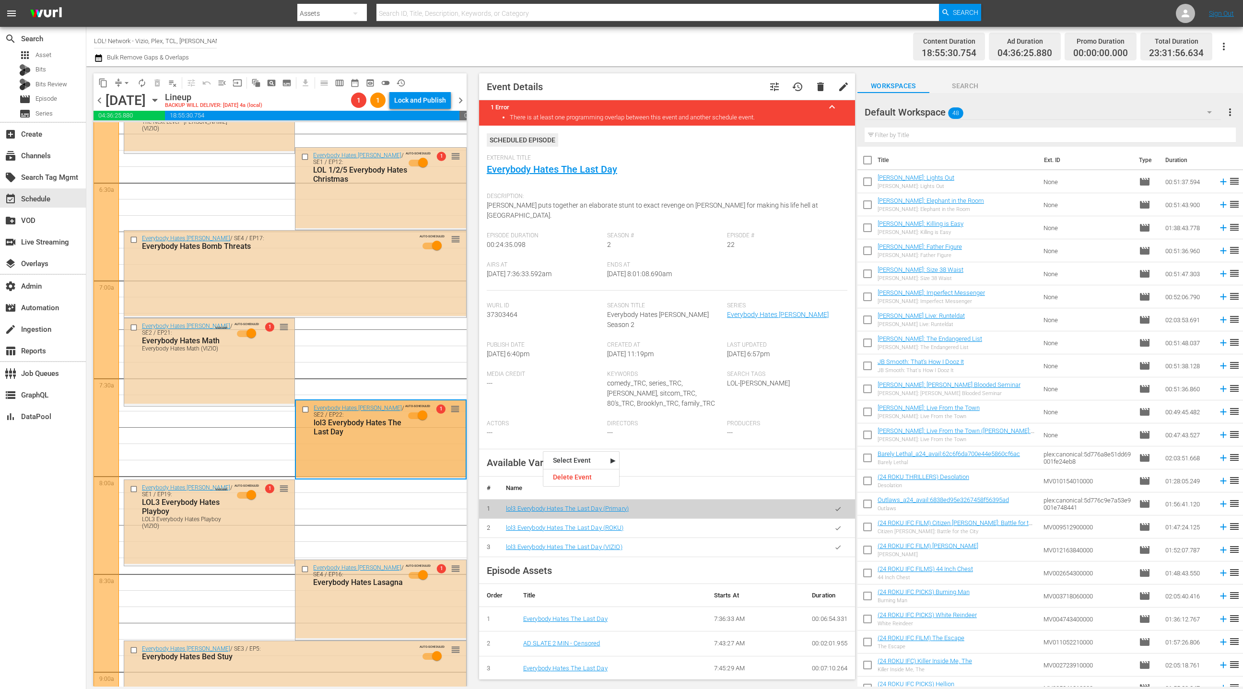
click at [841, 538] on button "button" at bounding box center [837, 547] width 19 height 19
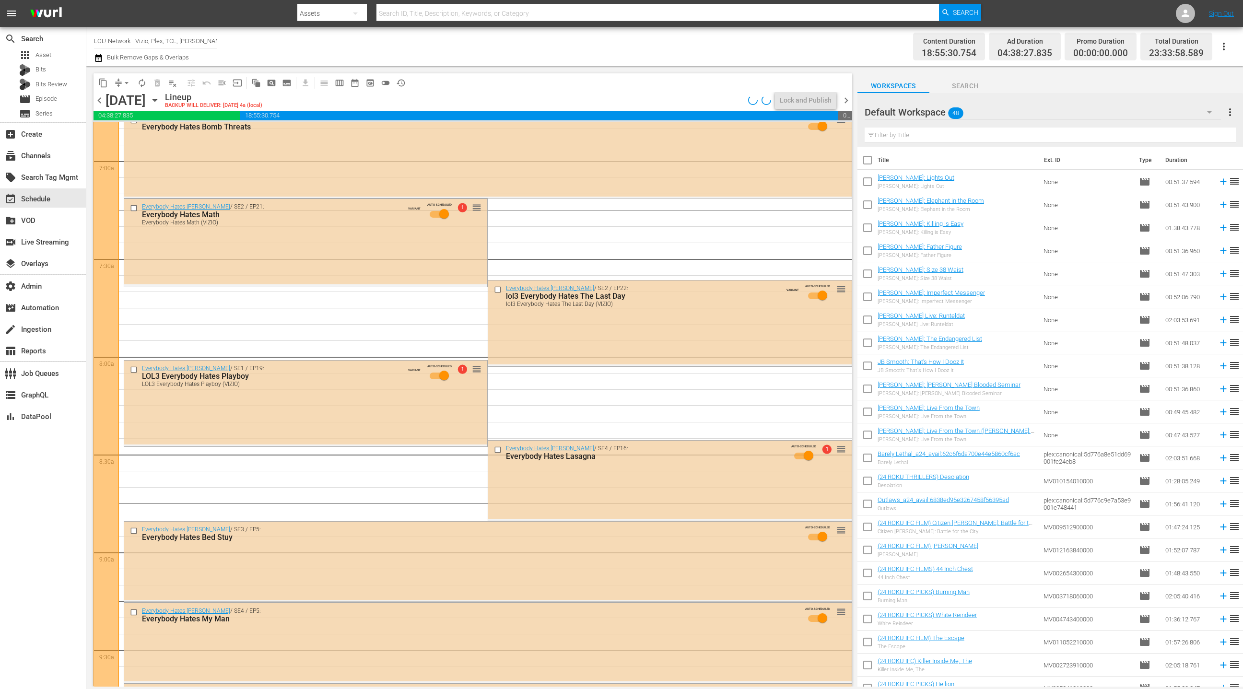
scroll to position [1408, 0]
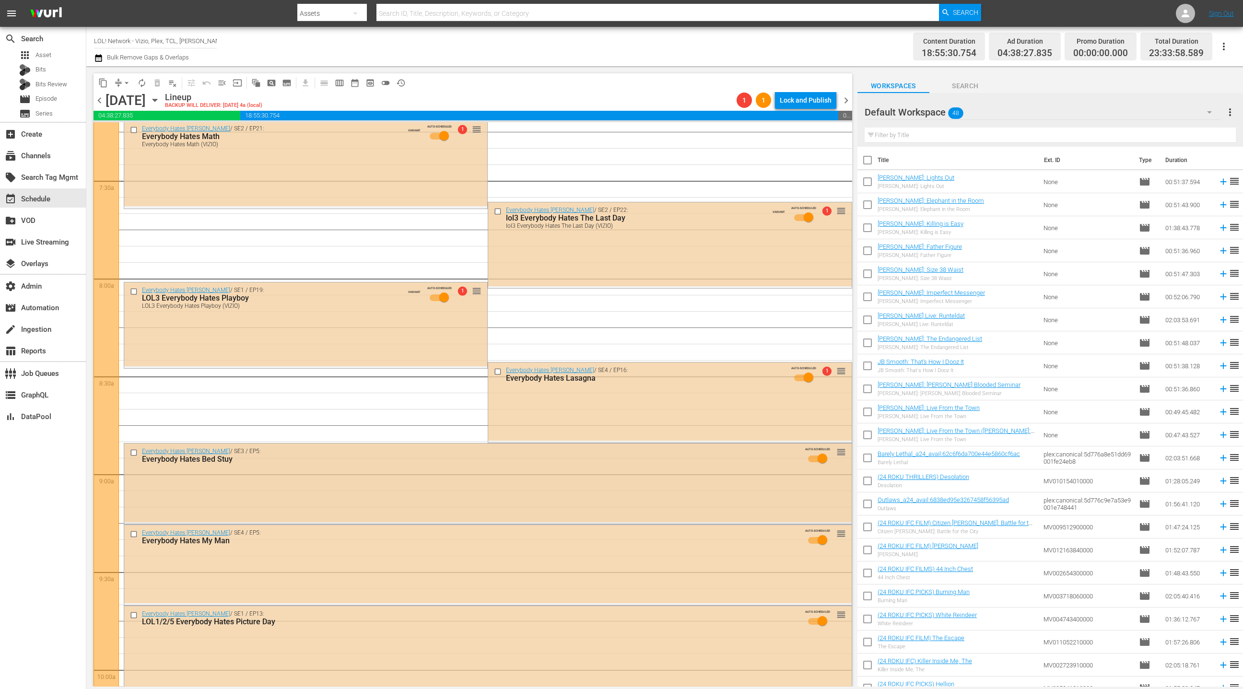
click at [509, 457] on div "Everybody Hates Bed Stuy" at bounding box center [469, 458] width 655 height 9
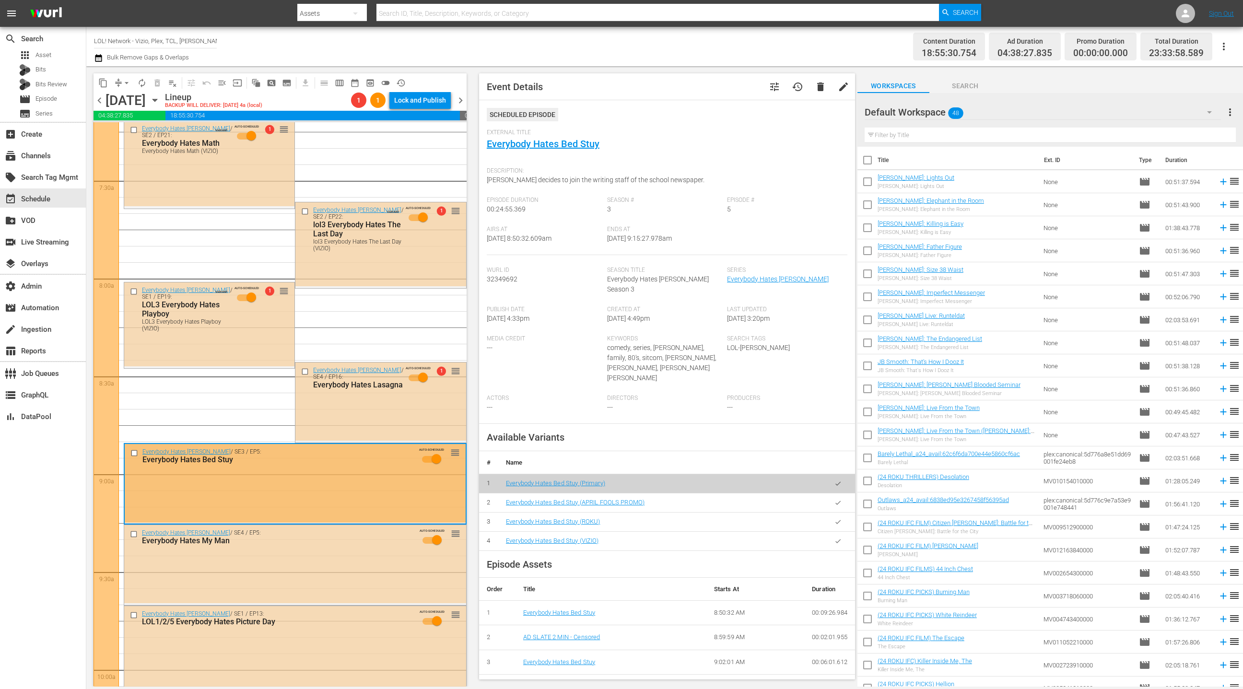
click at [839, 537] on icon "button" at bounding box center [837, 540] width 7 height 7
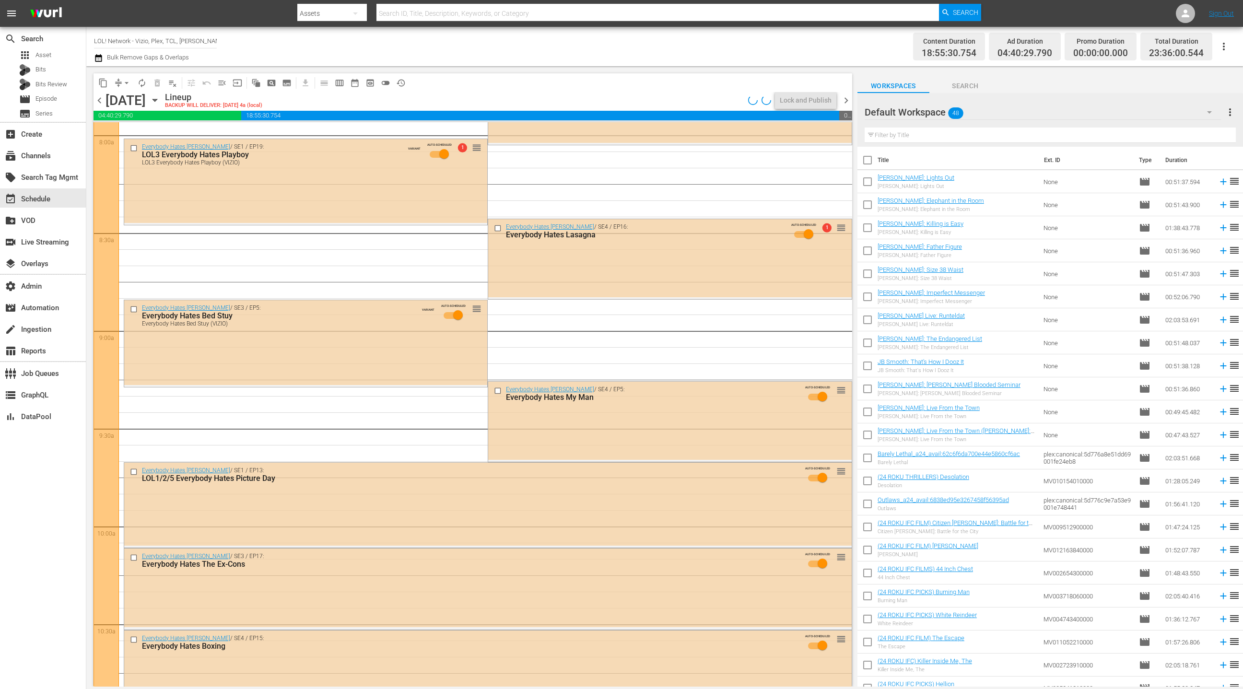
scroll to position [1560, 0]
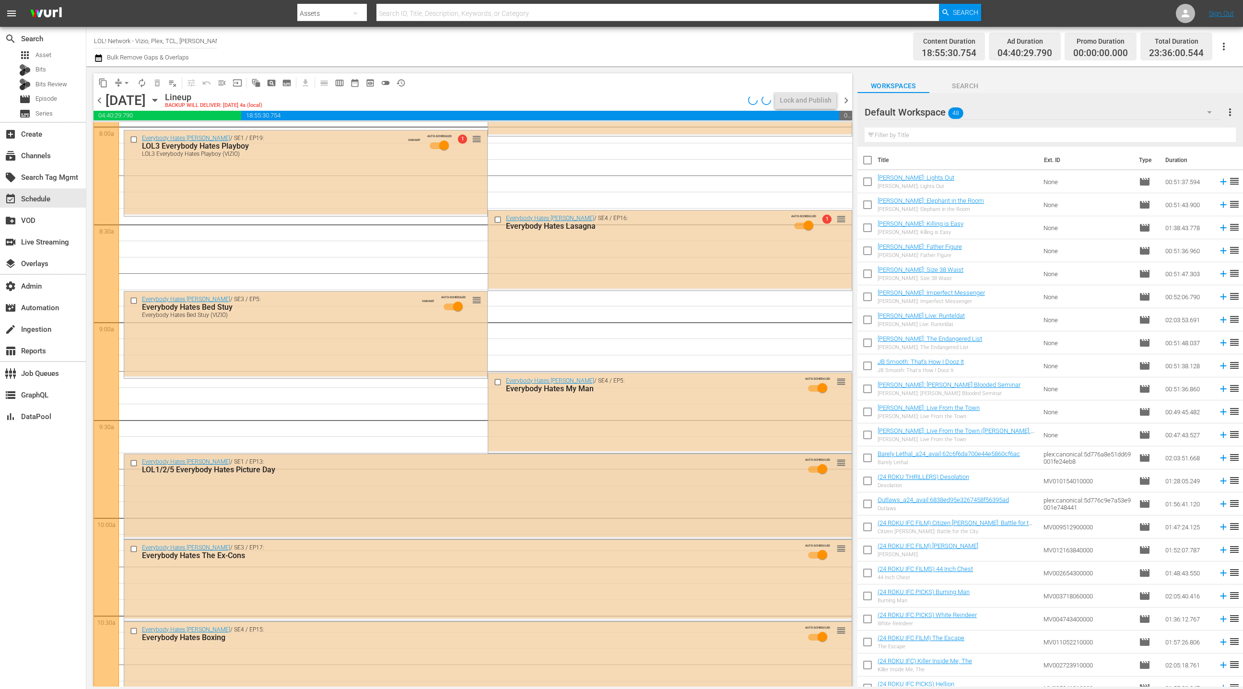
click at [418, 489] on div "Everybody Hates Chris / SE1 / EP13: LOL1/2/5 Everybody Hates Picture Day AUTO-S…" at bounding box center [487, 495] width 727 height 83
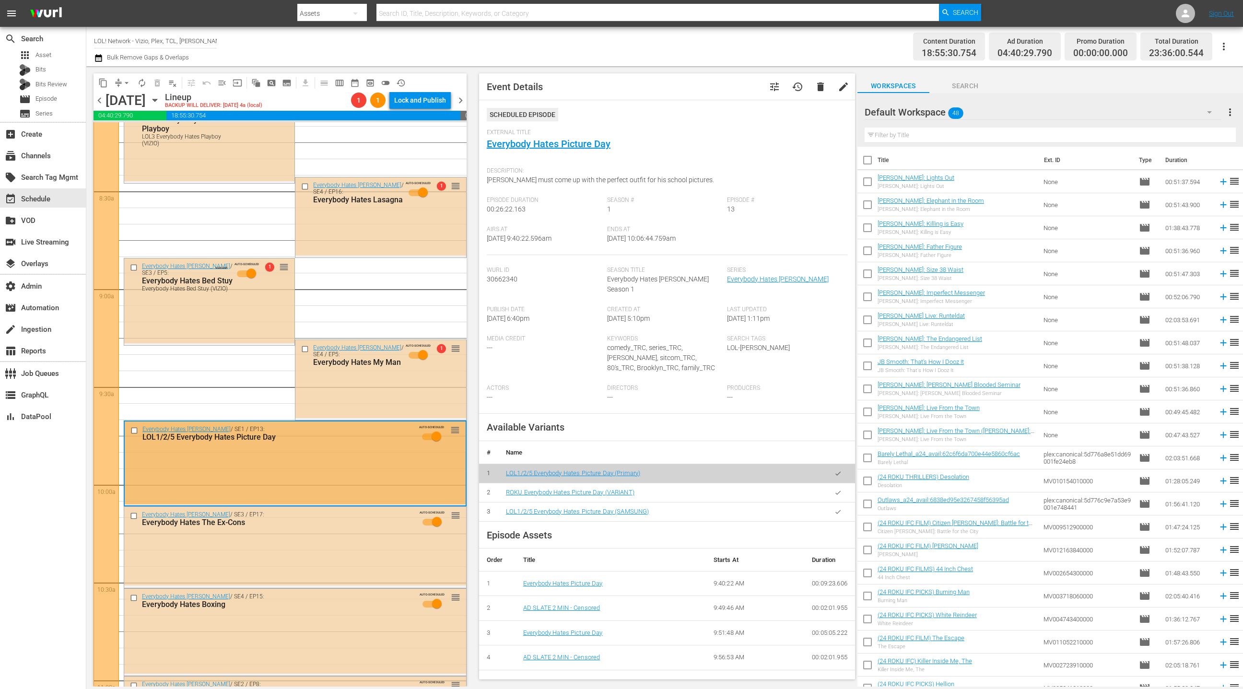
scroll to position [1659, 0]
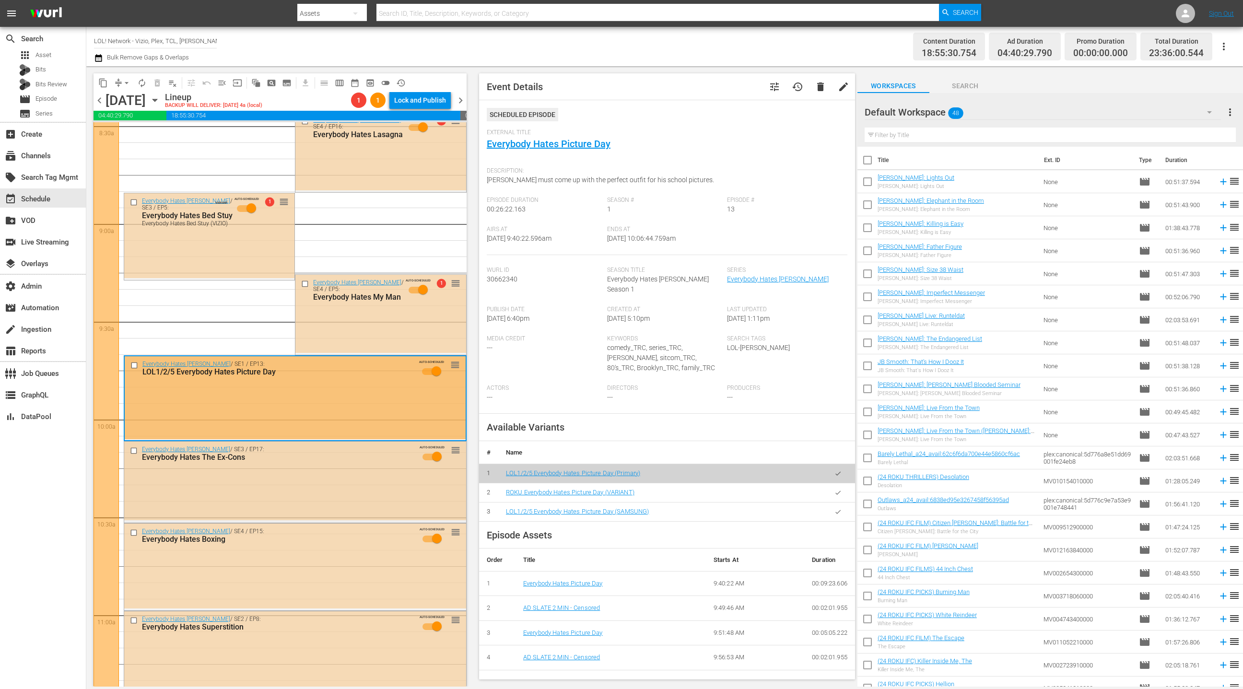
click at [358, 477] on div "Everybody Hates Chris / SE3 / EP17: Everybody Hates The Ex-Cons AUTO-SCHEDULED …" at bounding box center [295, 481] width 342 height 78
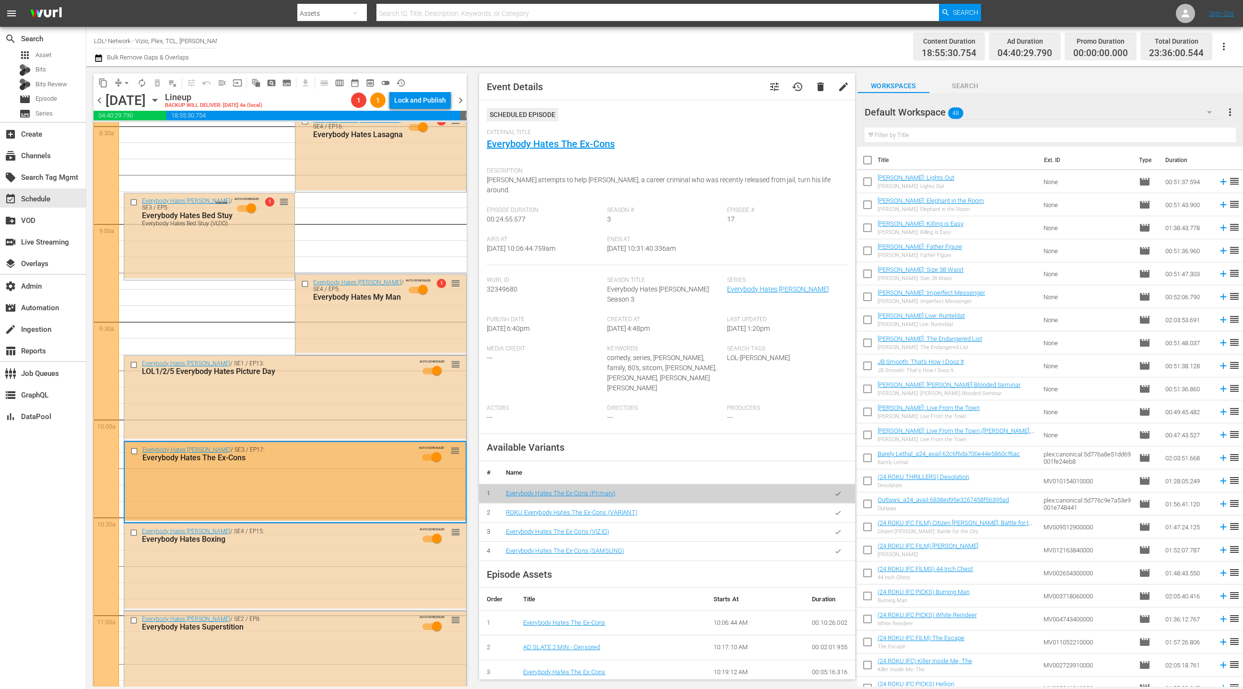
click at [835, 528] on icon "button" at bounding box center [837, 531] width 7 height 7
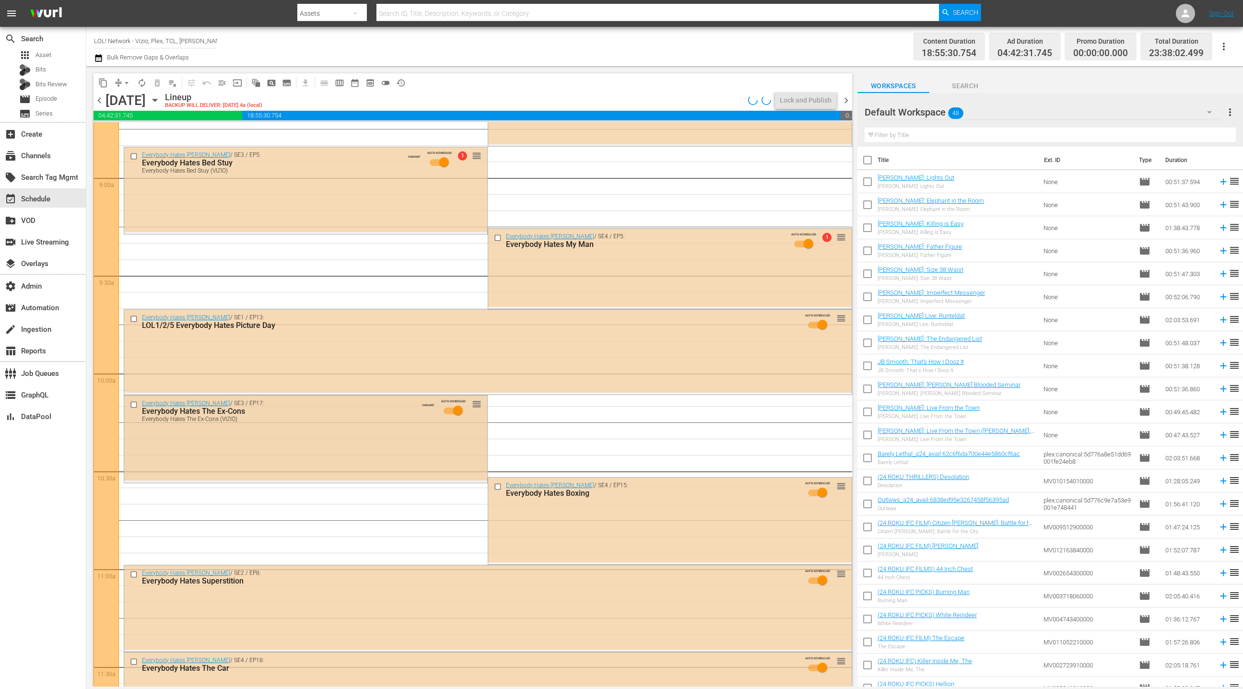
scroll to position [1803, 0]
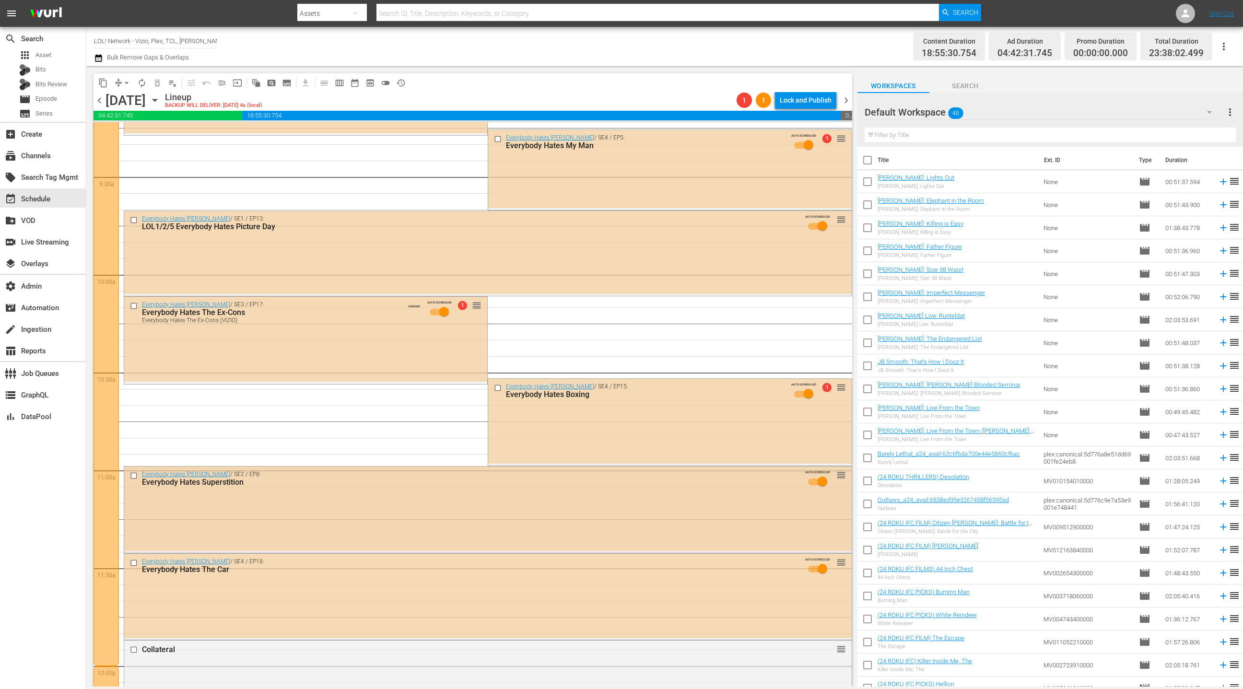
click at [434, 505] on div "Everybody Hates Chris / SE2 / EP8: Everybody Hates Superstition AUTO-SCHEDULED …" at bounding box center [487, 508] width 727 height 84
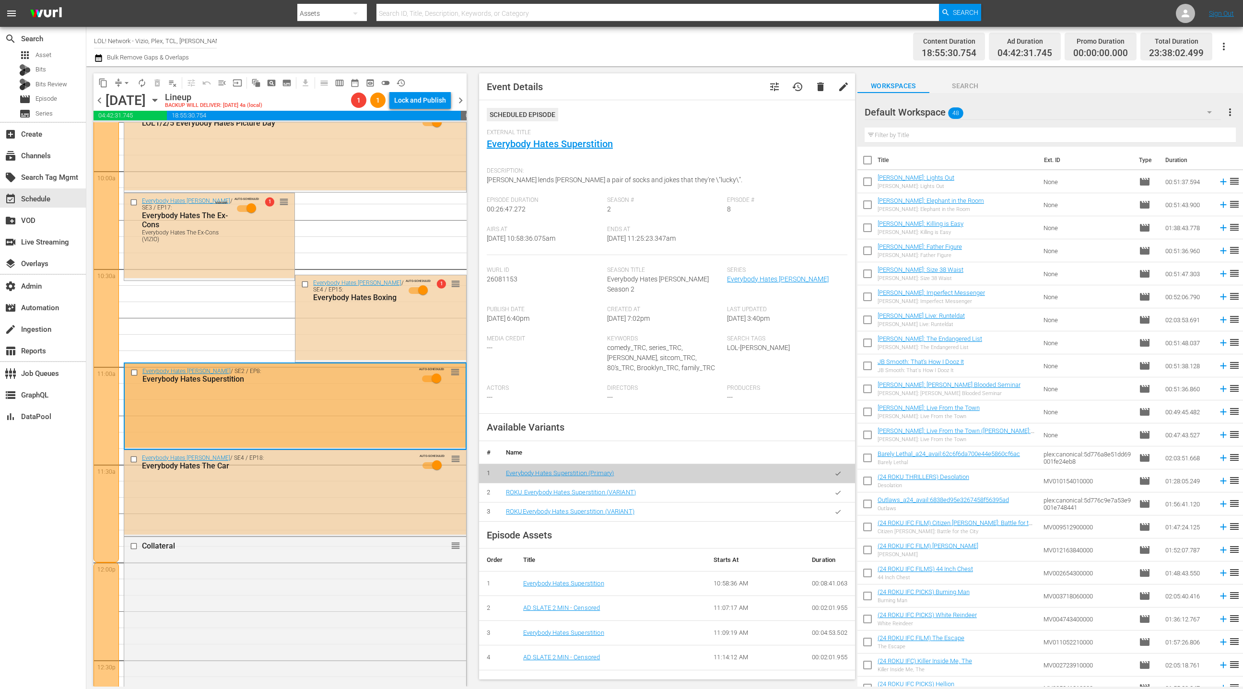
scroll to position [1929, 0]
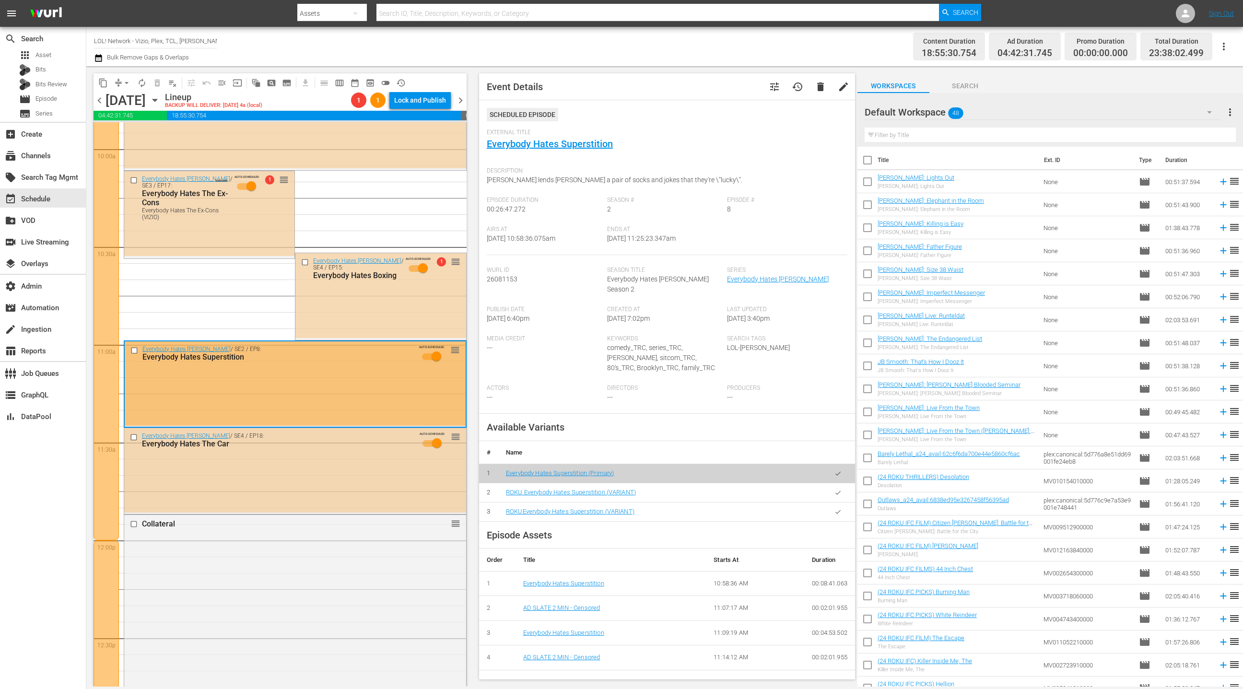
click at [337, 509] on div "Everybody Hates Chris / SE4 / EP18: Everybody Hates The Car AUTO-SCHEDULED reor…" at bounding box center [295, 470] width 342 height 84
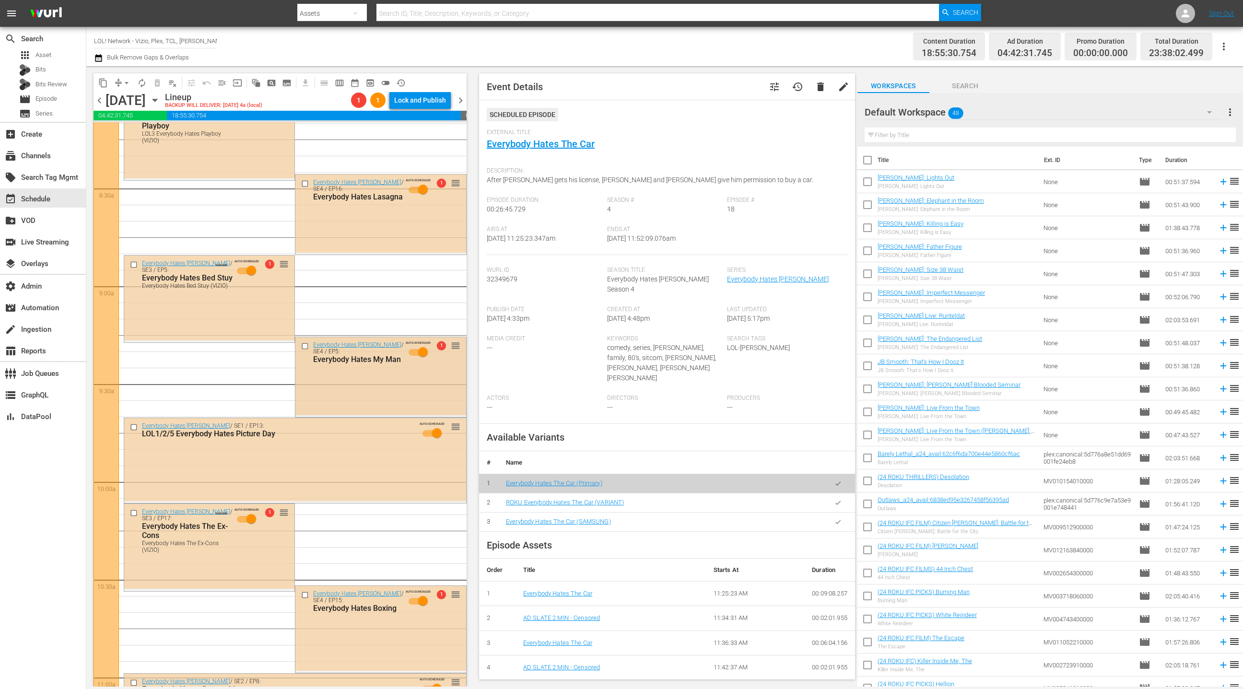
scroll to position [1540, 0]
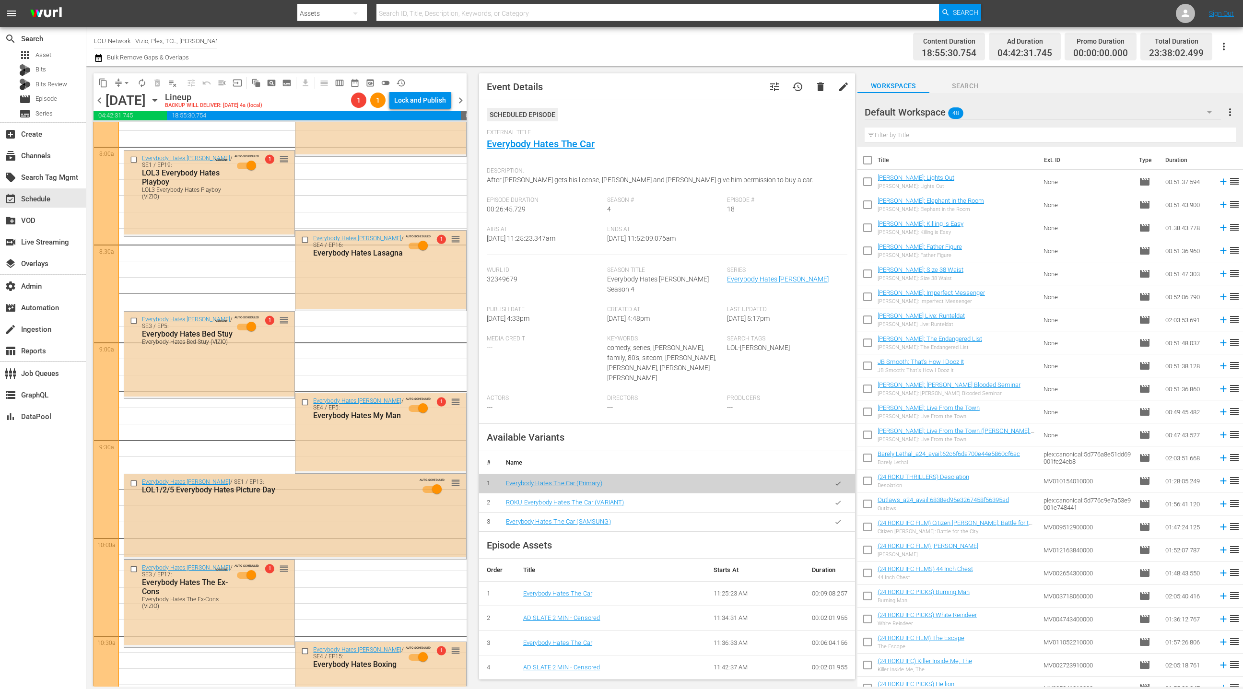
click at [347, 501] on div "Everybody Hates Chris / SE1 / EP13: LOL1/2/5 Everybody Hates Picture Day AUTO-S…" at bounding box center [295, 488] width 342 height 29
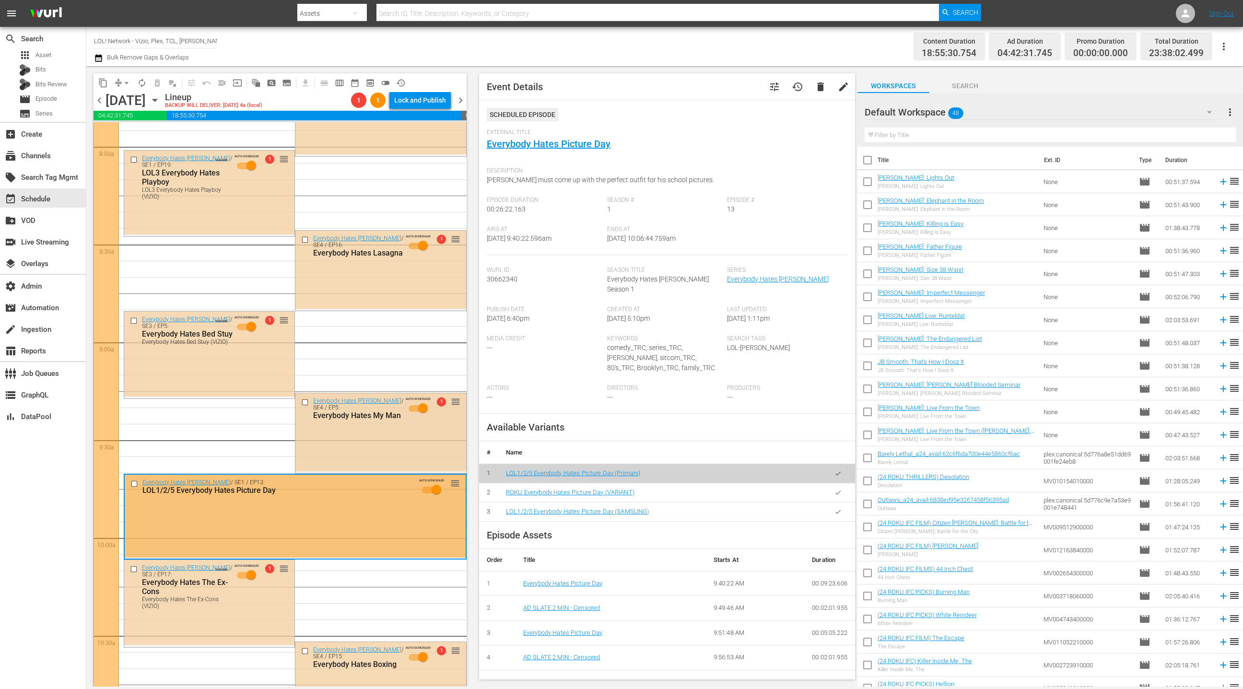
click at [390, 445] on div "Everybody Hates Chris / SE4 / EP5: Everybody Hates My Man AUTO-SCHEDULED 1 reor…" at bounding box center [380, 432] width 170 height 78
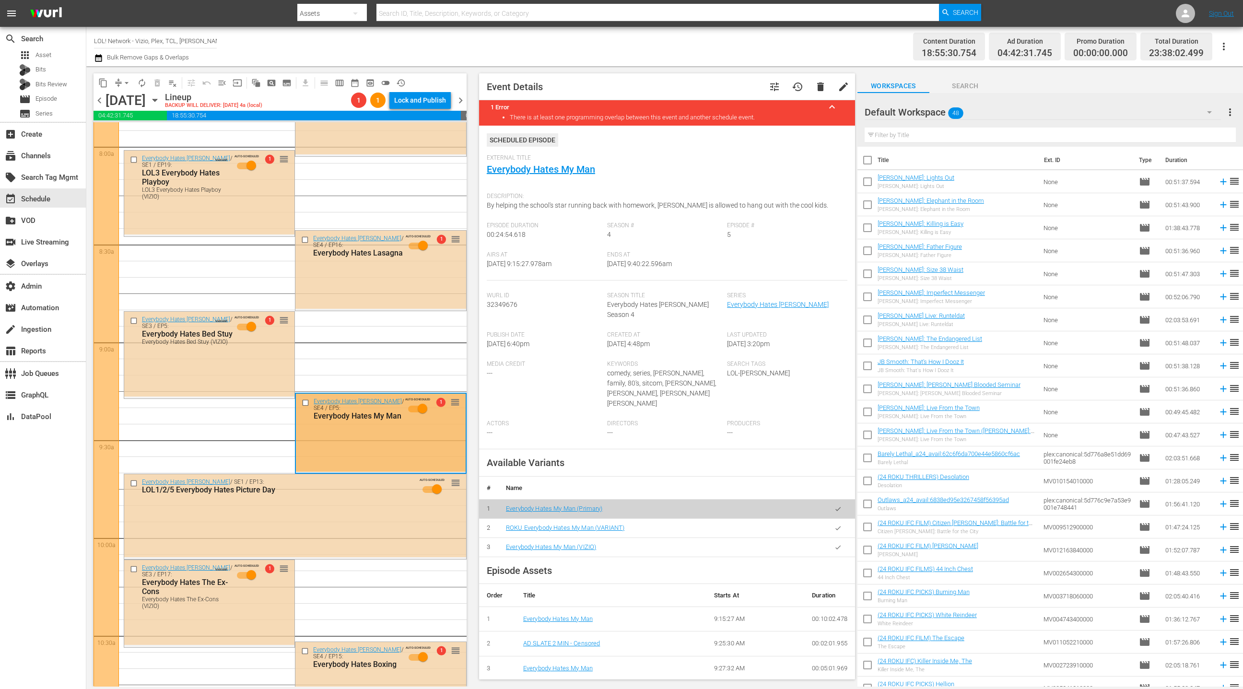
click at [841, 538] on button "button" at bounding box center [837, 547] width 19 height 19
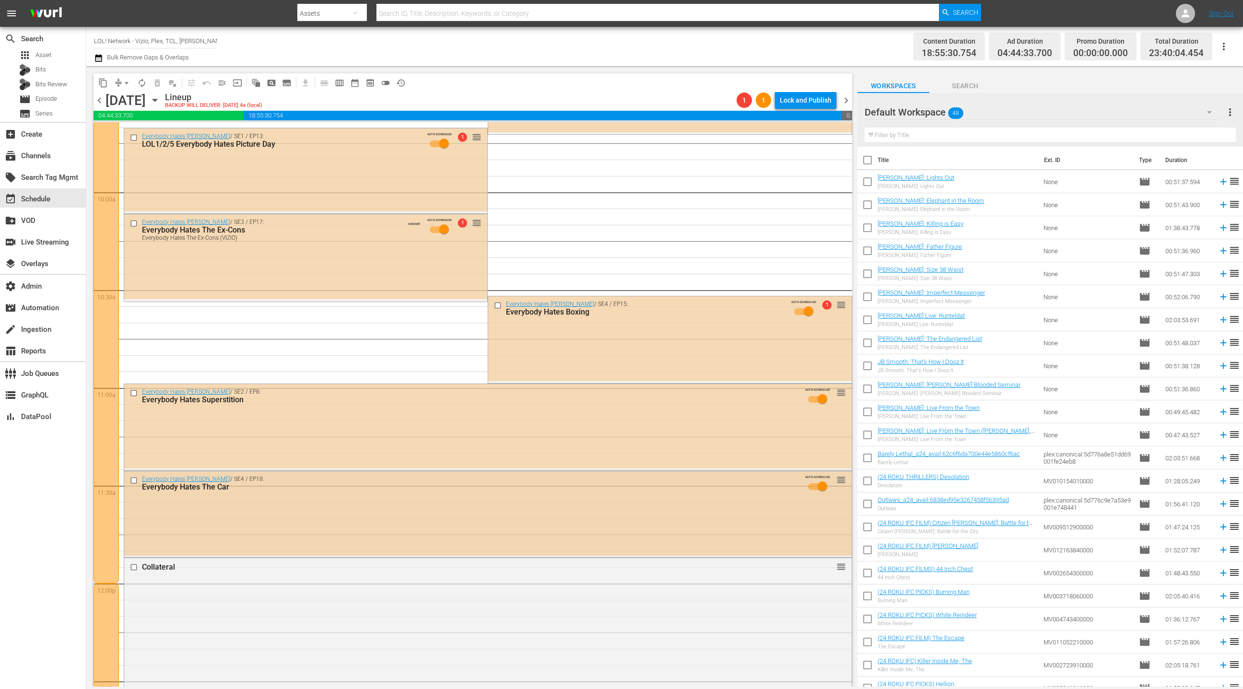
scroll to position [1887, 0]
click at [489, 495] on div "Everybody Hates Chris / SE4 / EP18: Everybody Hates The Car AUTO-SCHEDULED reor…" at bounding box center [487, 484] width 727 height 29
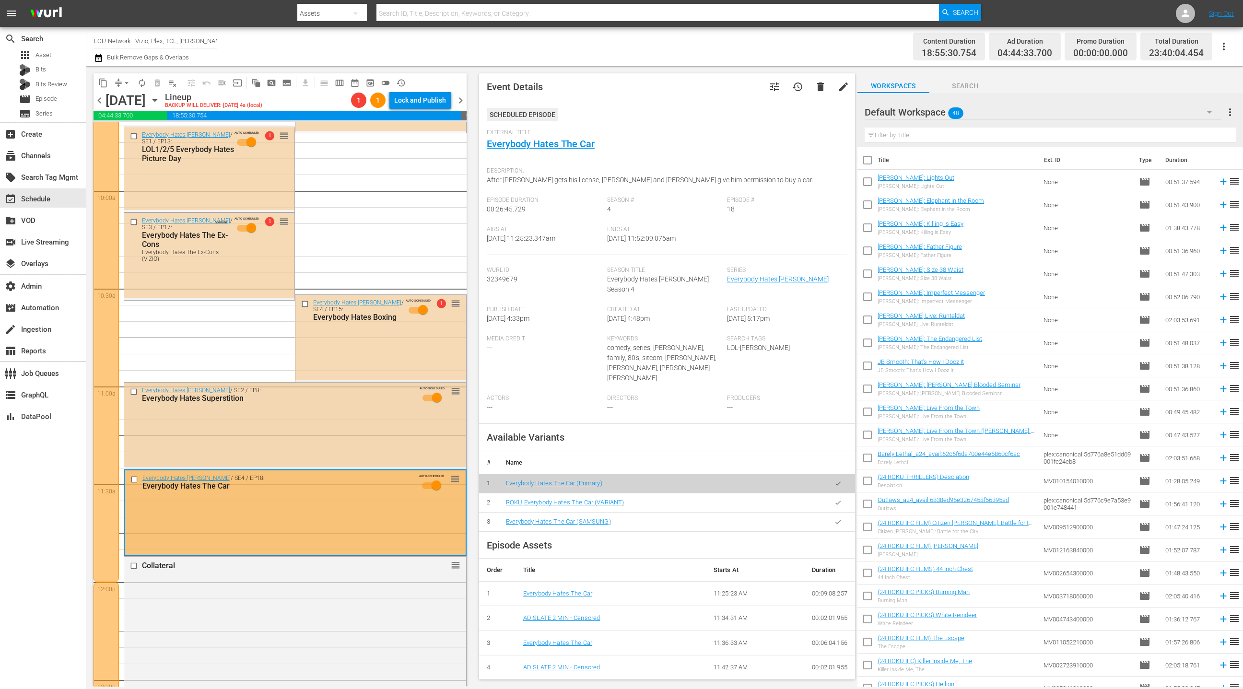
click at [383, 447] on div "Everybody Hates Chris / SE2 / EP8: Everybody Hates Superstition AUTO-SCHEDULED …" at bounding box center [295, 425] width 342 height 84
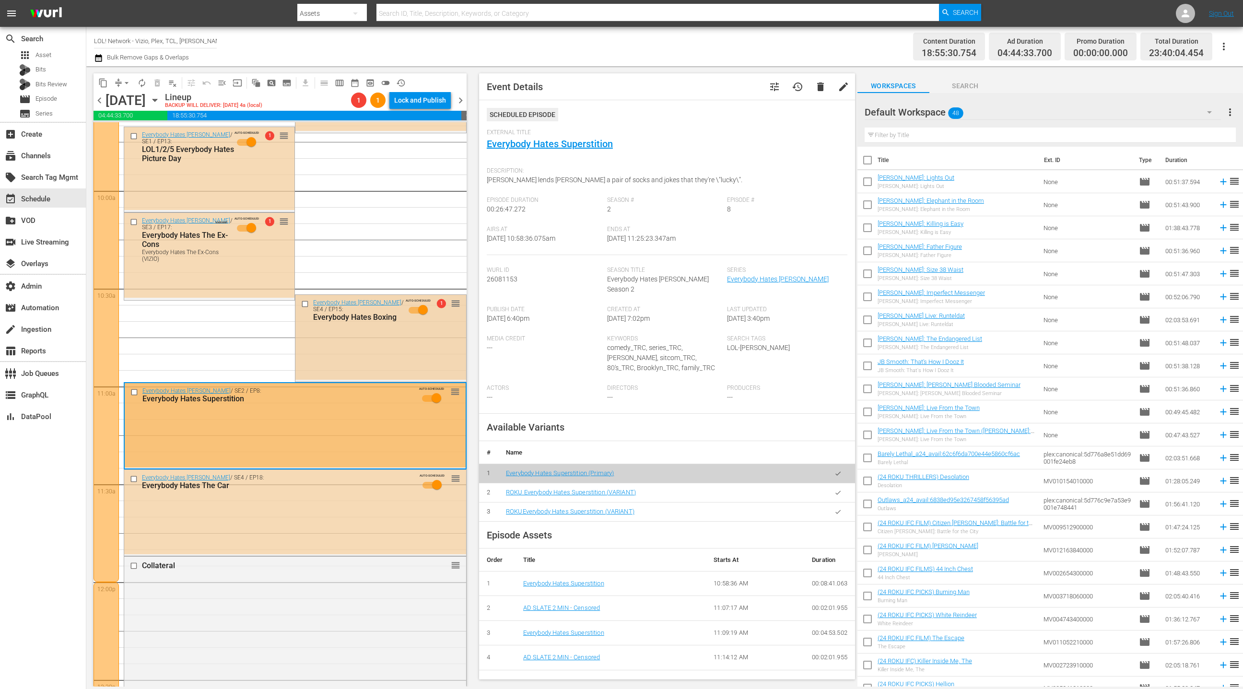
click at [366, 351] on div "Everybody Hates Chris / SE4 / EP15: Everybody Hates Boxing AUTO-SCHEDULED 1 reo…" at bounding box center [380, 337] width 170 height 85
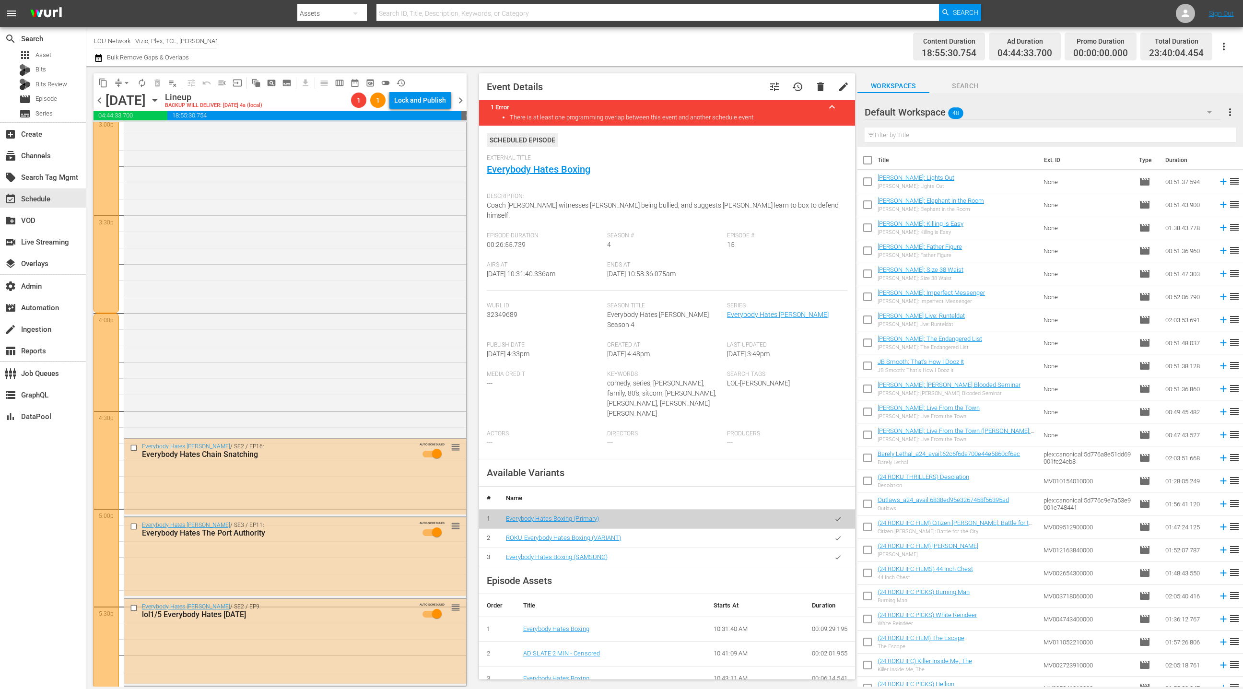
scroll to position [2980, 0]
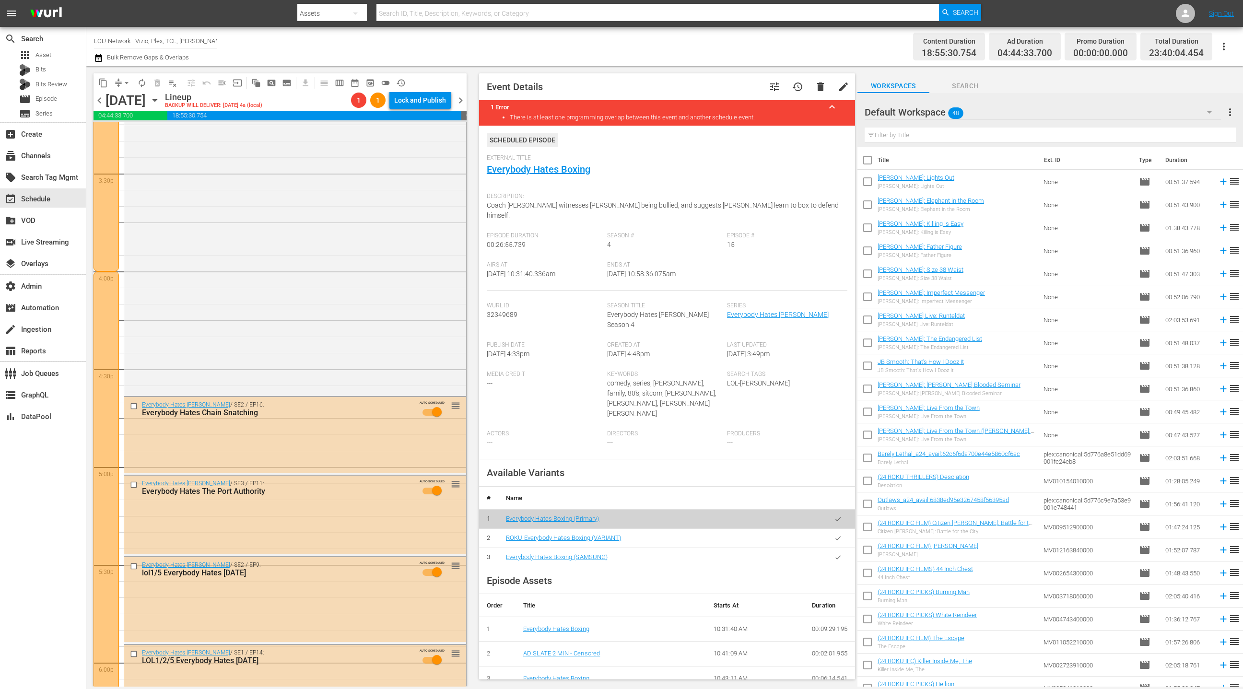
click at [401, 434] on div "Everybody Hates Chris / SE2 / EP16: Everybody Hates Chain Snatching AUTO-SCHEDU…" at bounding box center [295, 435] width 342 height 76
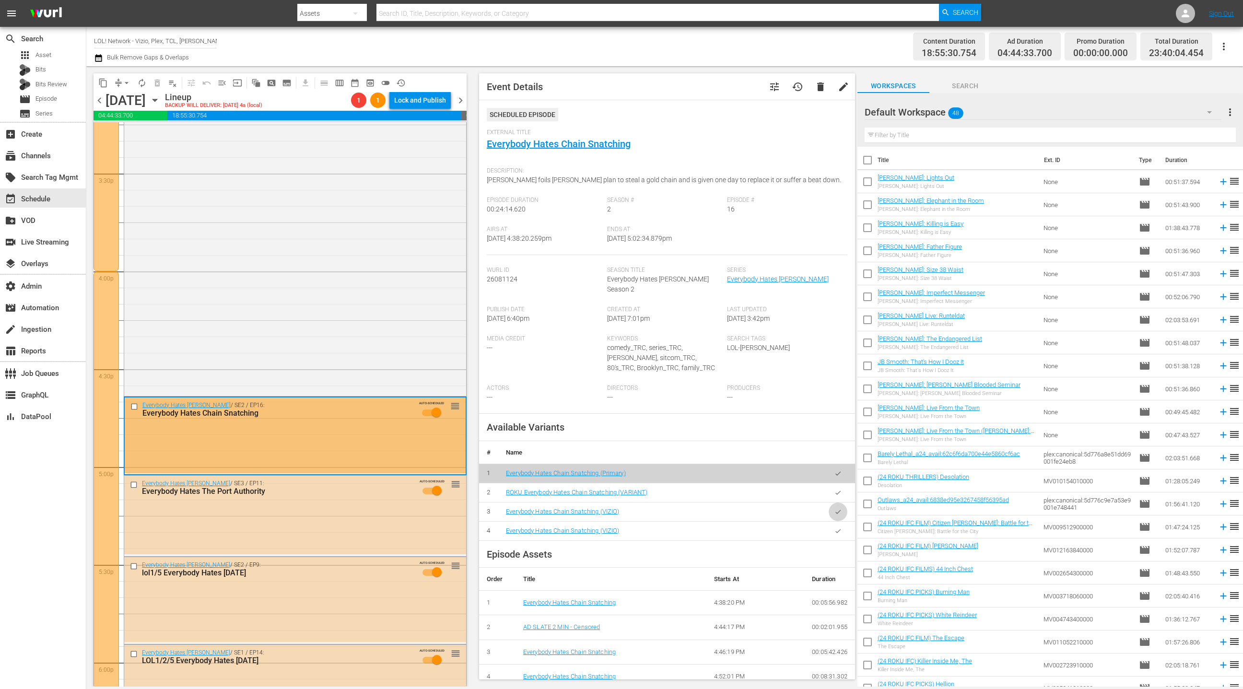
click at [841, 508] on button "button" at bounding box center [837, 511] width 19 height 19
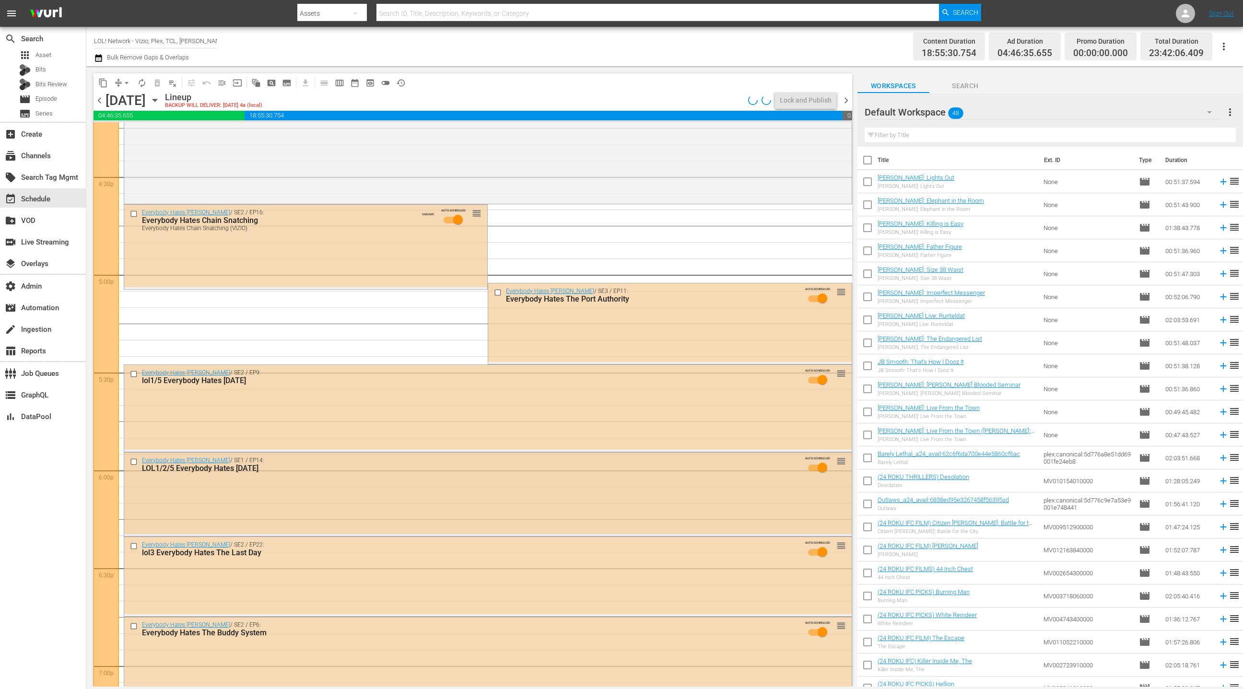
scroll to position [3183, 0]
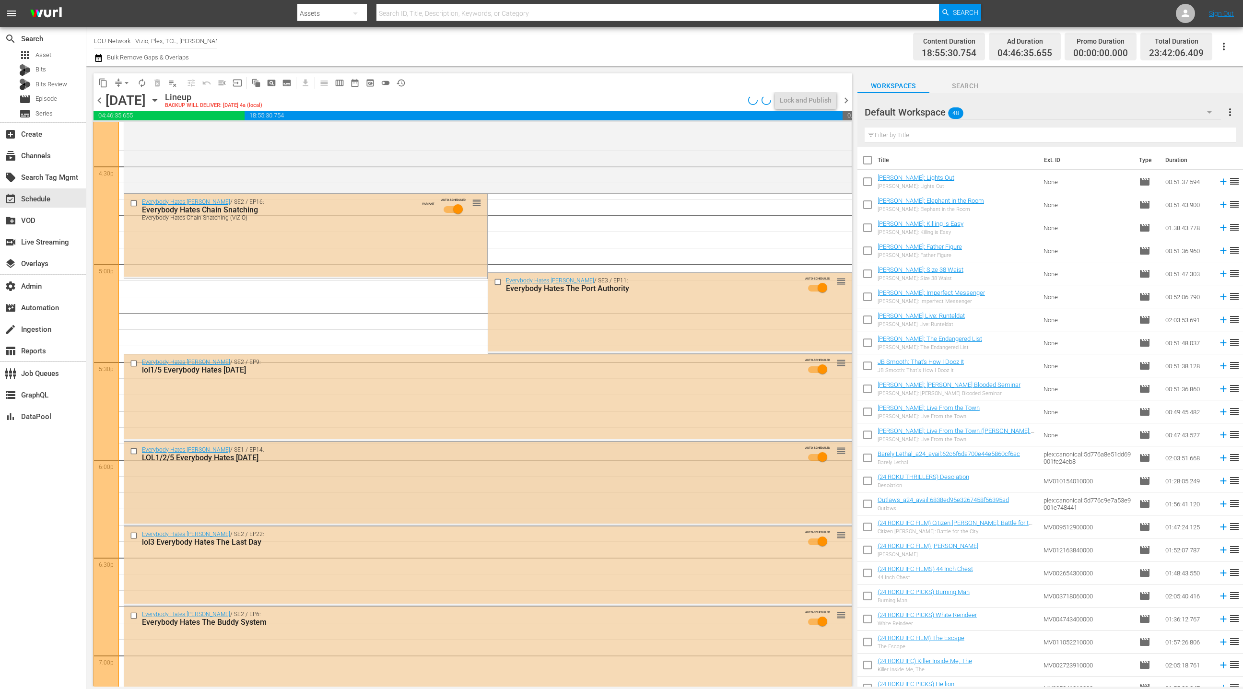
click at [468, 485] on div "Everybody Hates Chris / SE1 / EP14: LOL1/2/5 Everybody Hates Valentine'S Day AU…" at bounding box center [487, 482] width 727 height 81
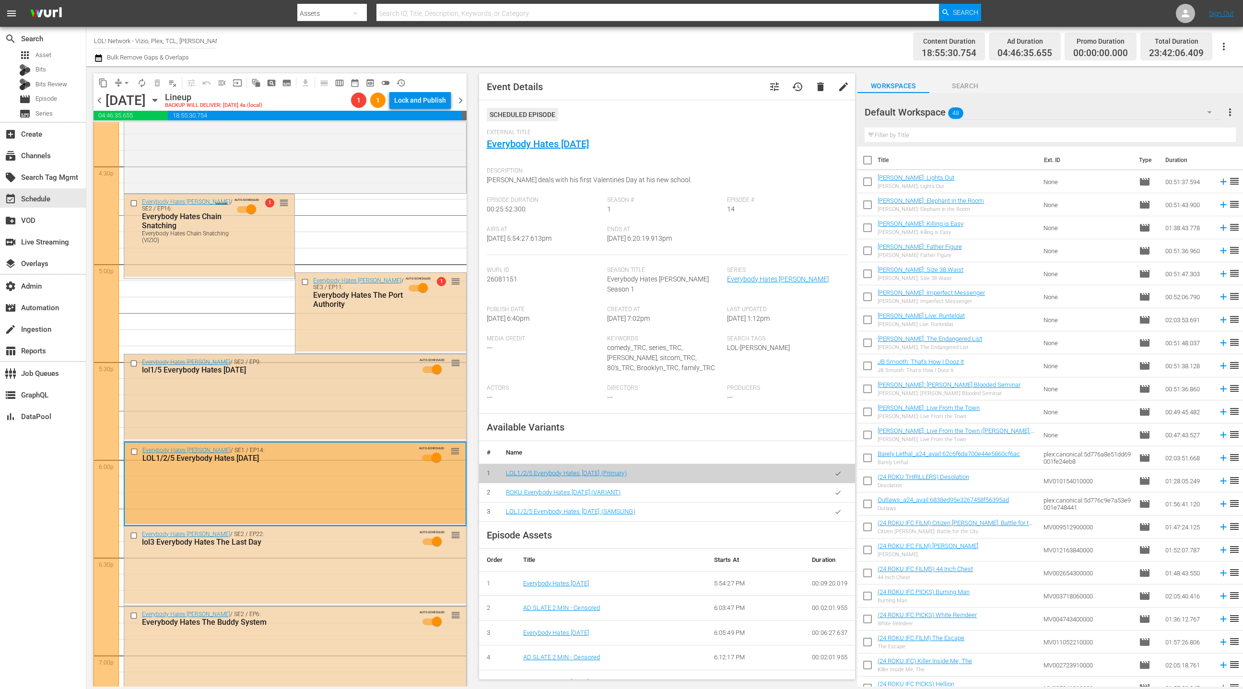
click at [357, 413] on div "Everybody Hates Chris / SE2 / EP9: lol1/5 Everybody Hates Thanksgiving AUTO-SCH…" at bounding box center [295, 396] width 342 height 85
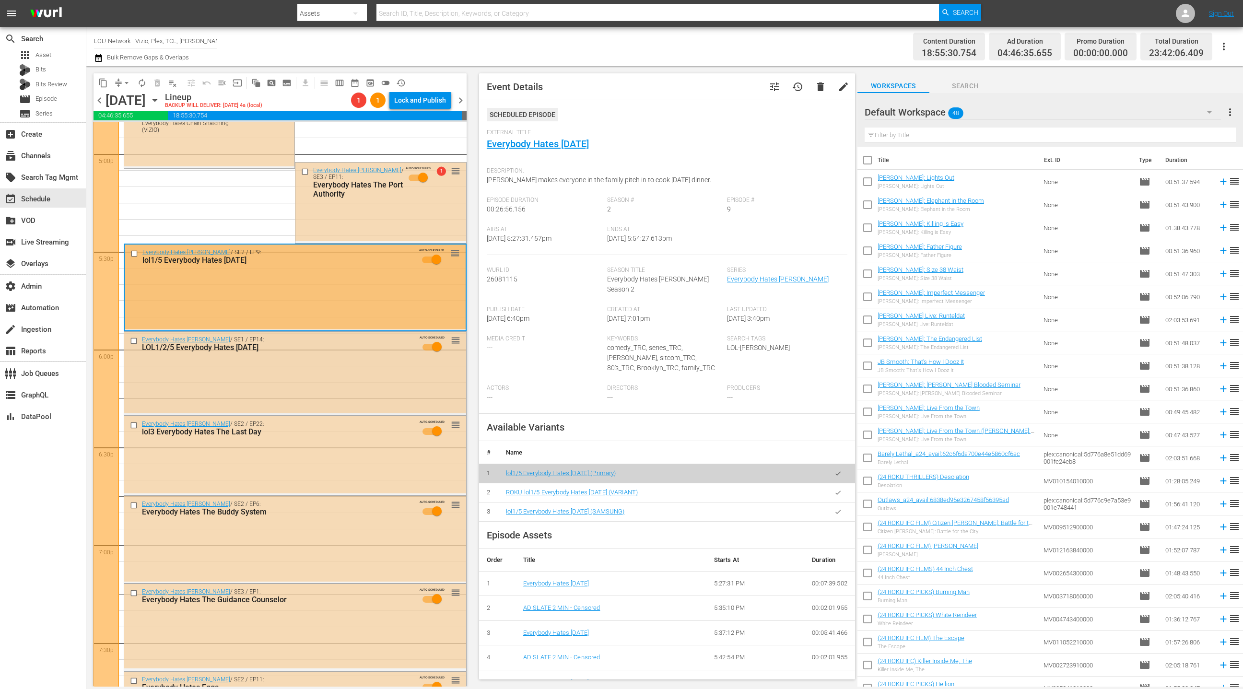
scroll to position [3347, 0]
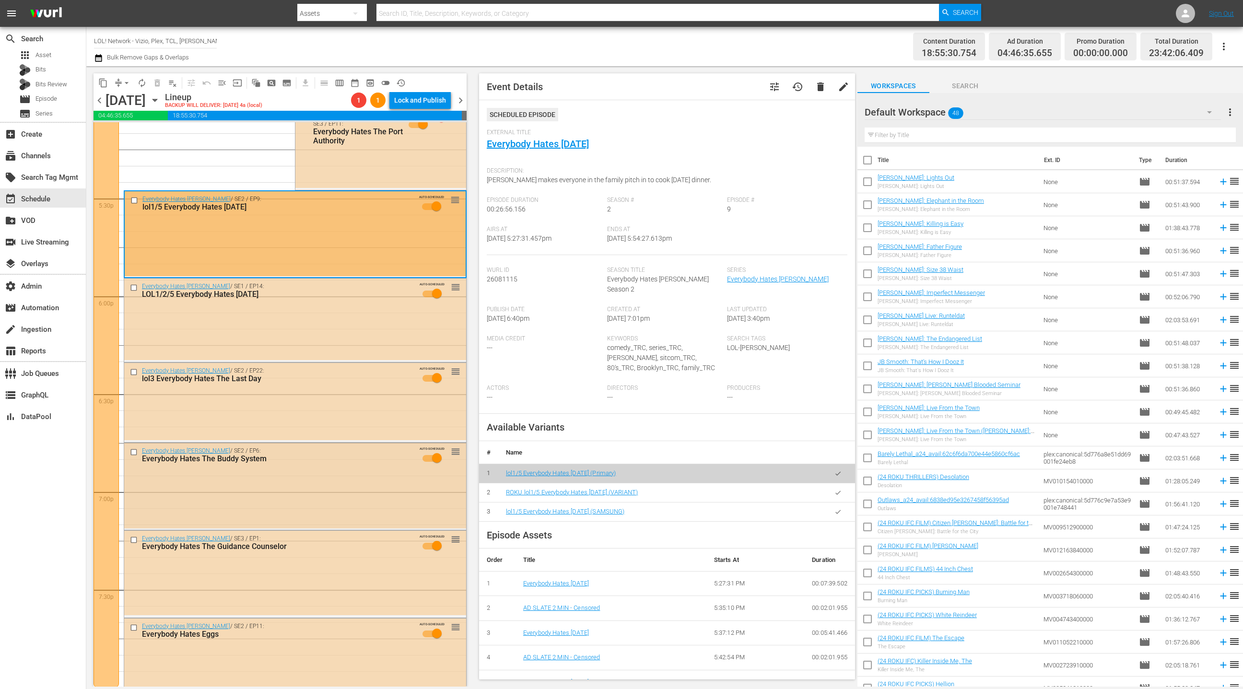
click at [379, 453] on div "Everybody Hates Chris / SE2 / EP6: Everybody Hates The Buddy System" at bounding box center [277, 455] width 271 height 16
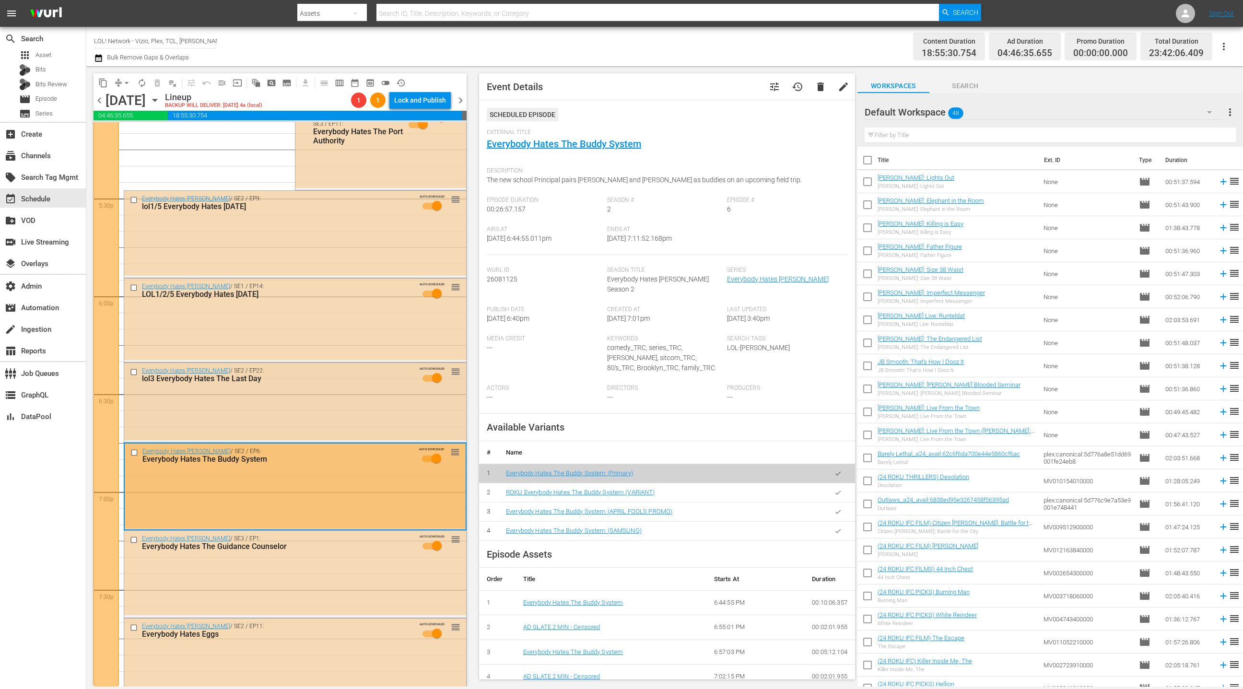
click at [372, 419] on div "Everybody Hates Chris / SE2 / EP22: lol3 Everybody Hates The Last Day AUTO-SCHE…" at bounding box center [295, 401] width 342 height 77
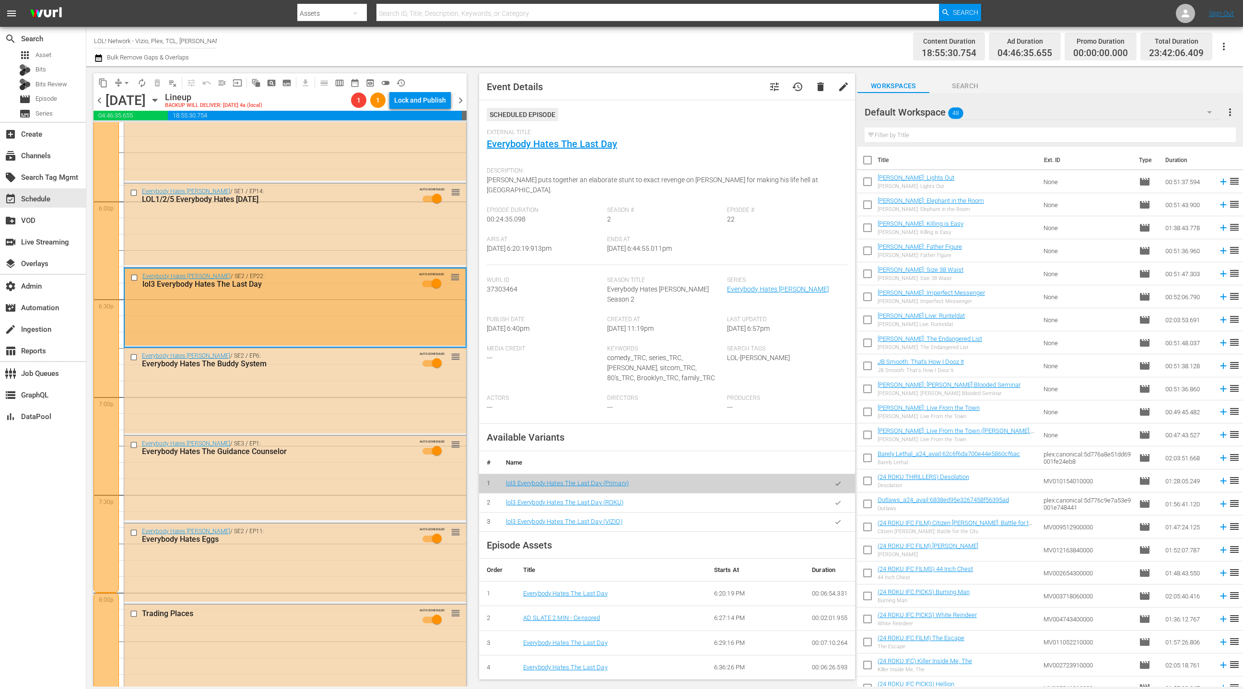
scroll to position [3488, 0]
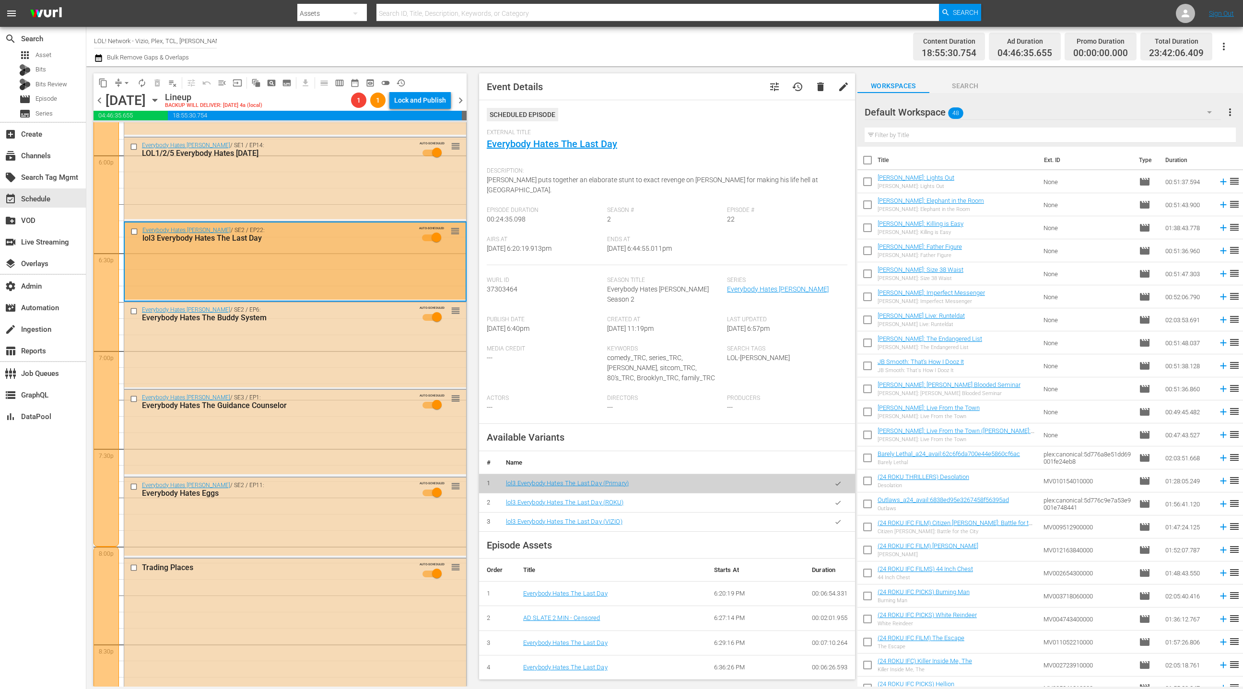
click at [839, 512] on button "button" at bounding box center [837, 521] width 19 height 19
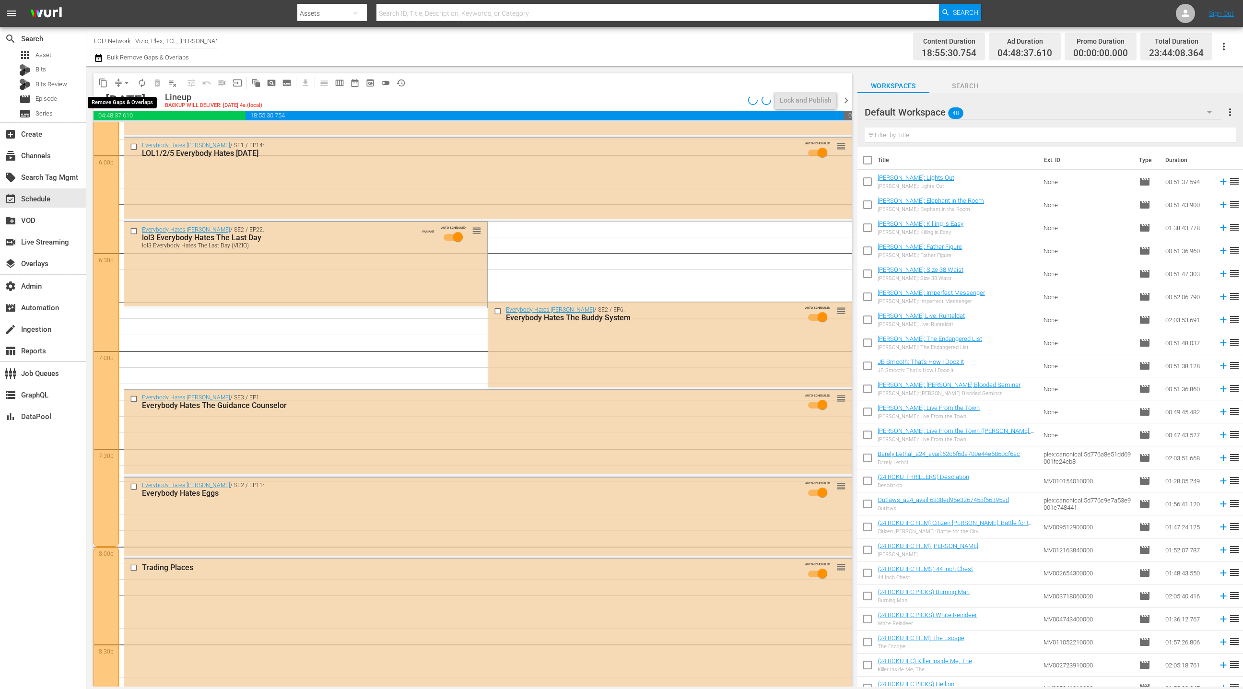
click at [121, 82] on button "arrow_drop_down" at bounding box center [126, 82] width 15 height 15
click at [130, 131] on li "Align to End of Previous Day" at bounding box center [127, 134] width 101 height 16
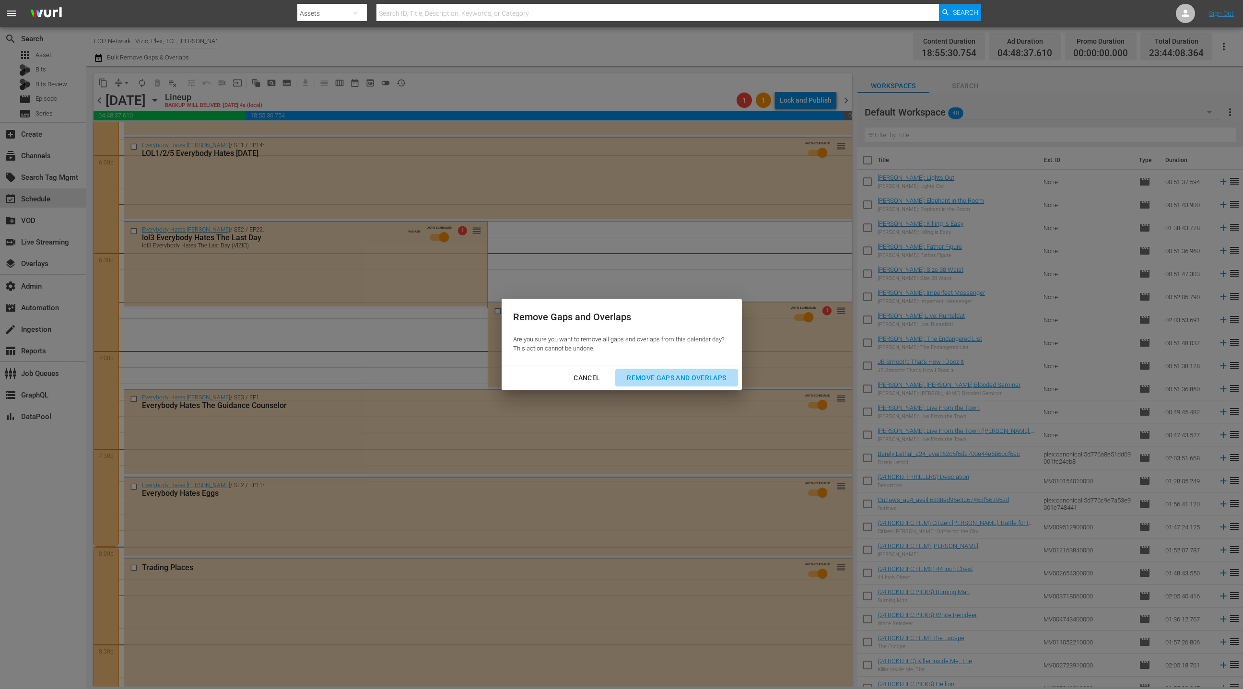
click at [644, 379] on div "Remove Gaps and Overlaps" at bounding box center [676, 378] width 115 height 12
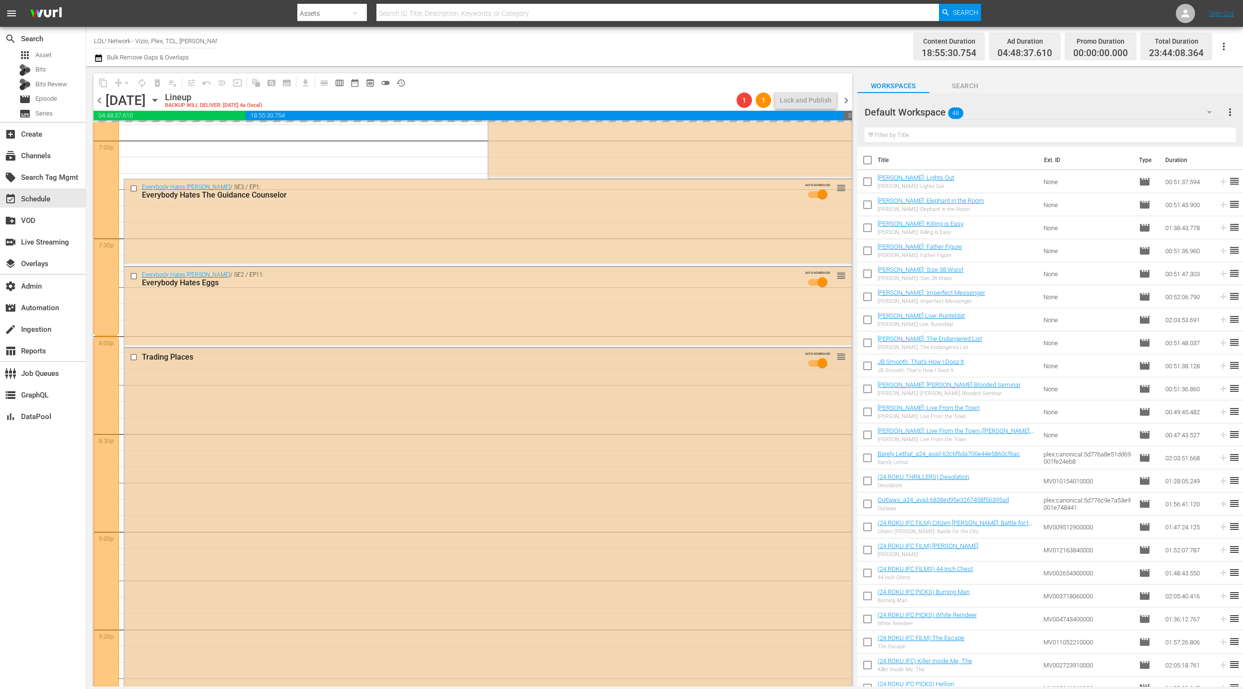
scroll to position [3688, 0]
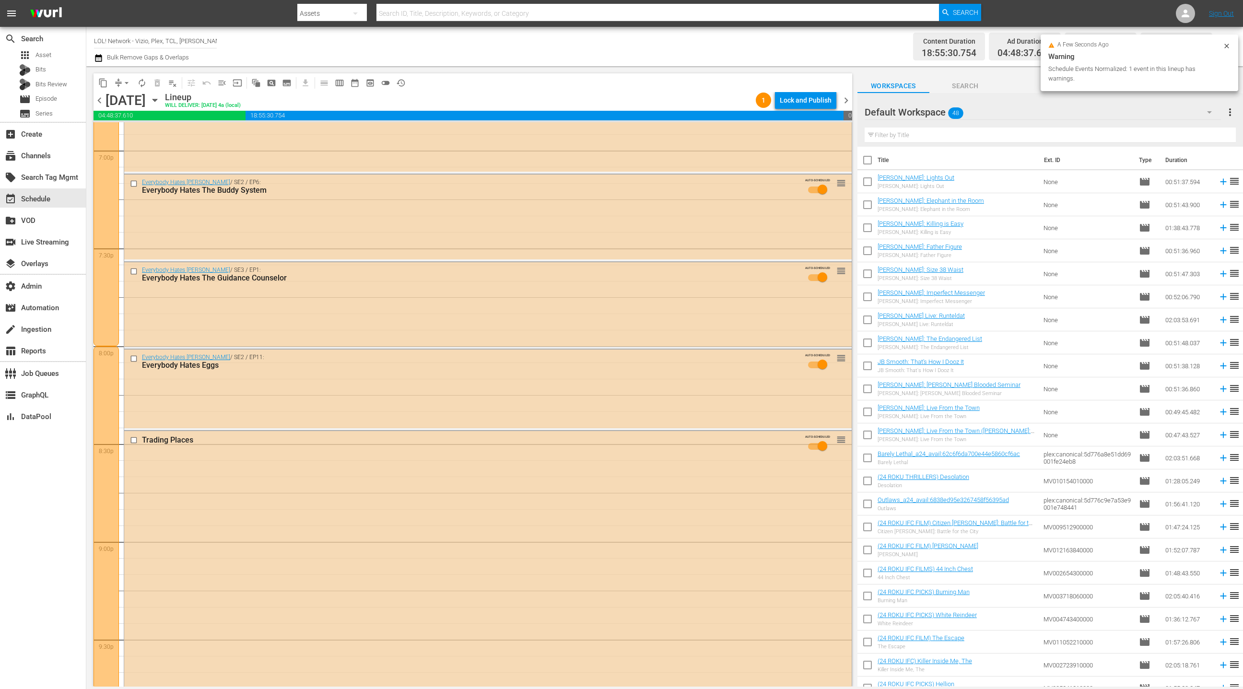
click at [407, 370] on div "Everybody Hates Chris / SE2 / EP11: Everybody Hates Eggs AUTO-SCHEDULED reorder" at bounding box center [487, 363] width 727 height 29
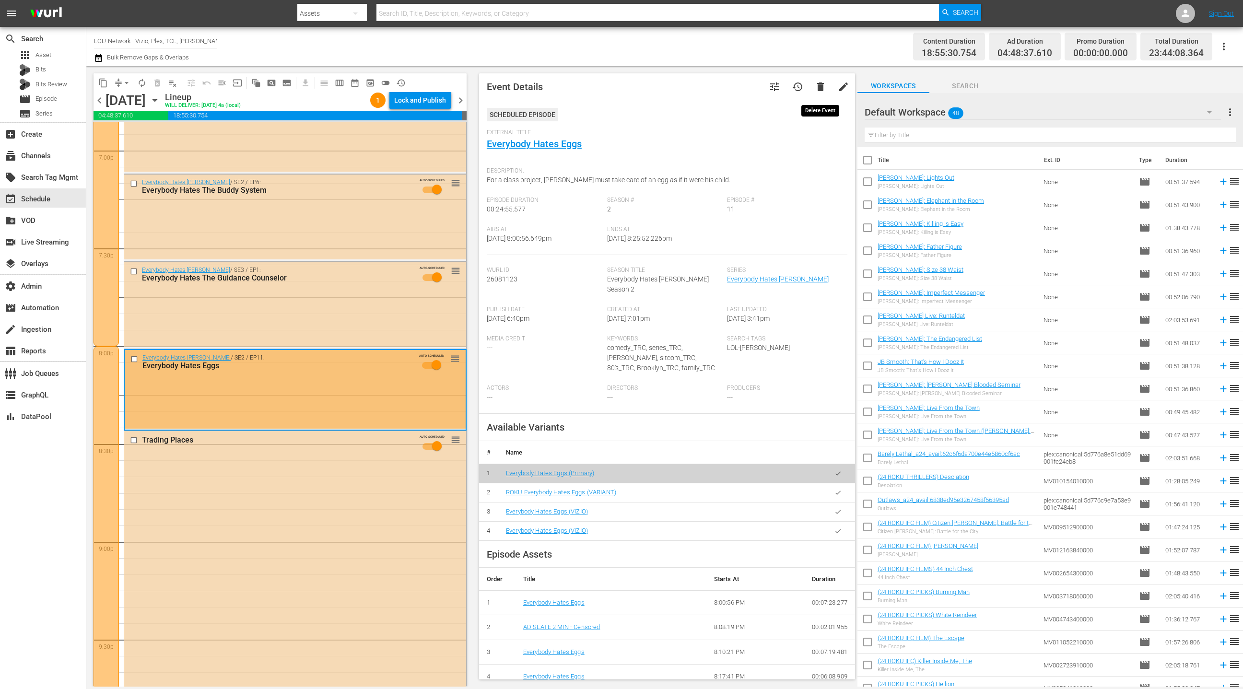
click at [818, 85] on span "delete" at bounding box center [820, 87] width 12 height 12
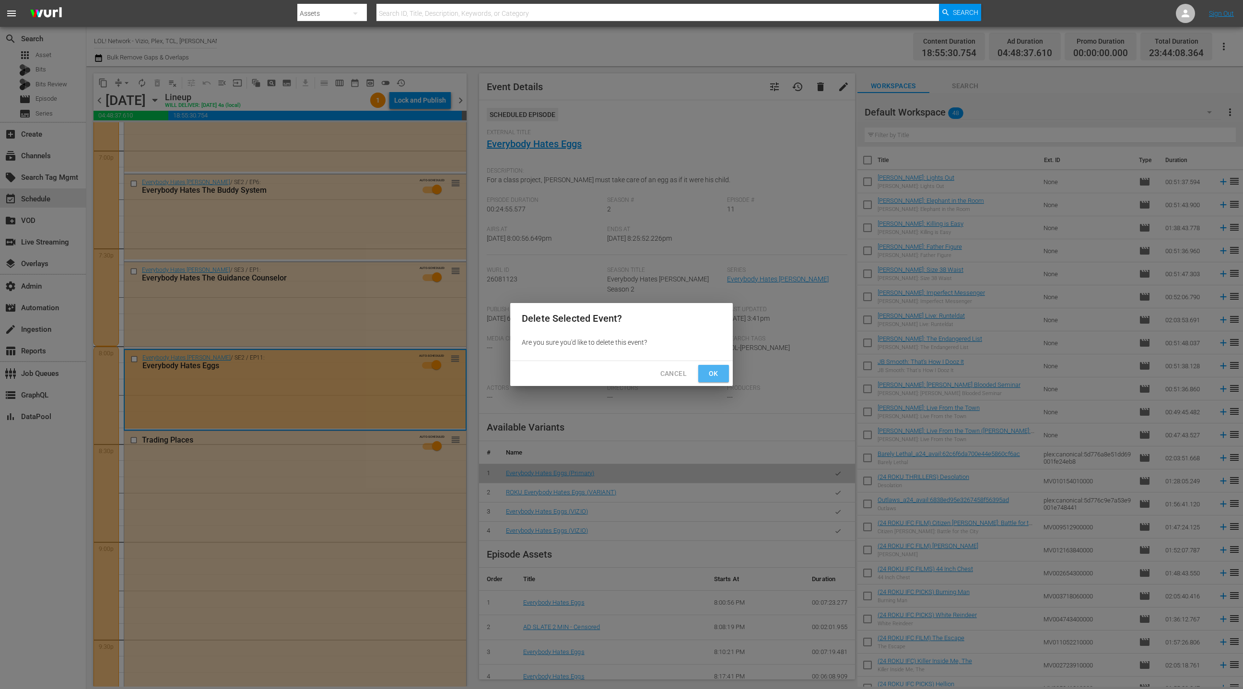
click at [719, 372] on span "Ok" at bounding box center [713, 374] width 15 height 12
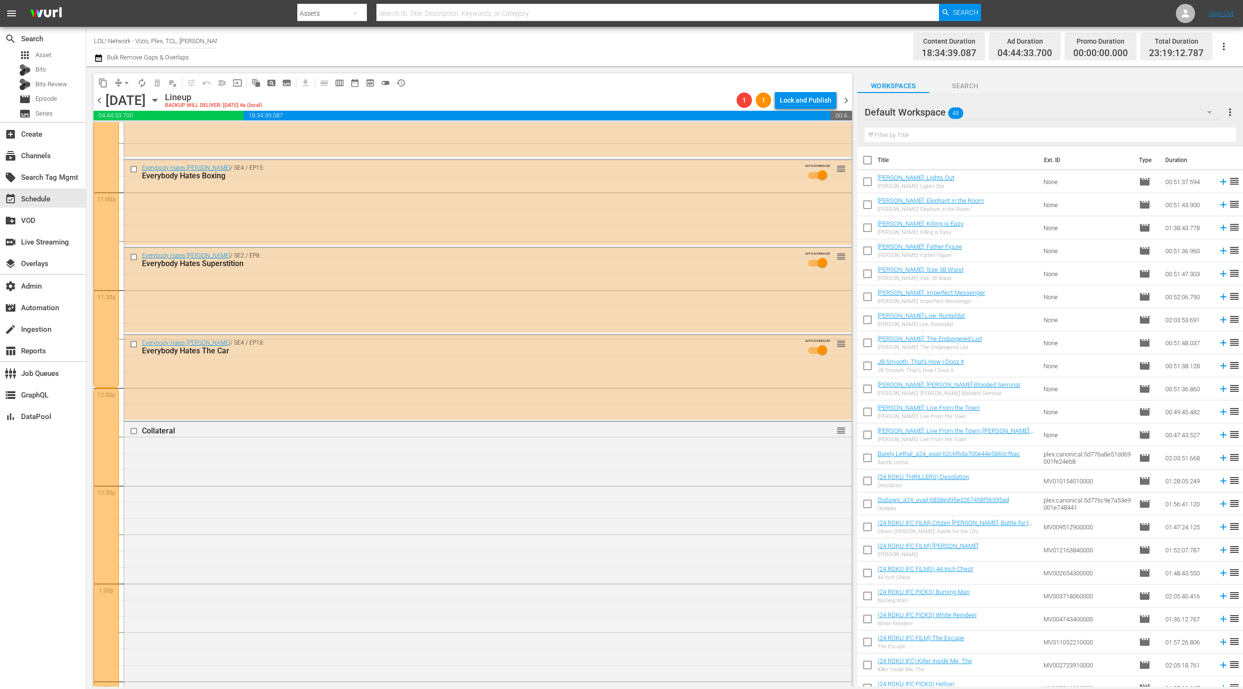
scroll to position [2026, 0]
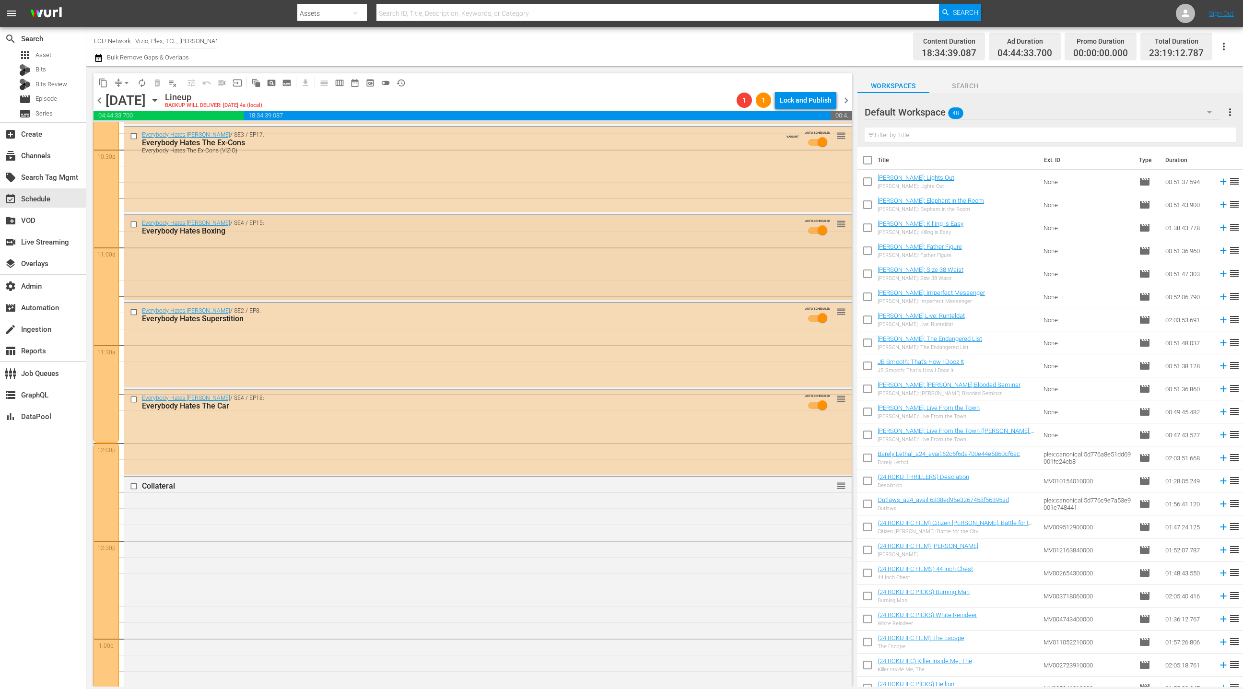
click at [381, 264] on div "Everybody Hates Chris / SE4 / EP15: Everybody Hates Boxing AUTO-SCHEDULED reord…" at bounding box center [487, 257] width 727 height 85
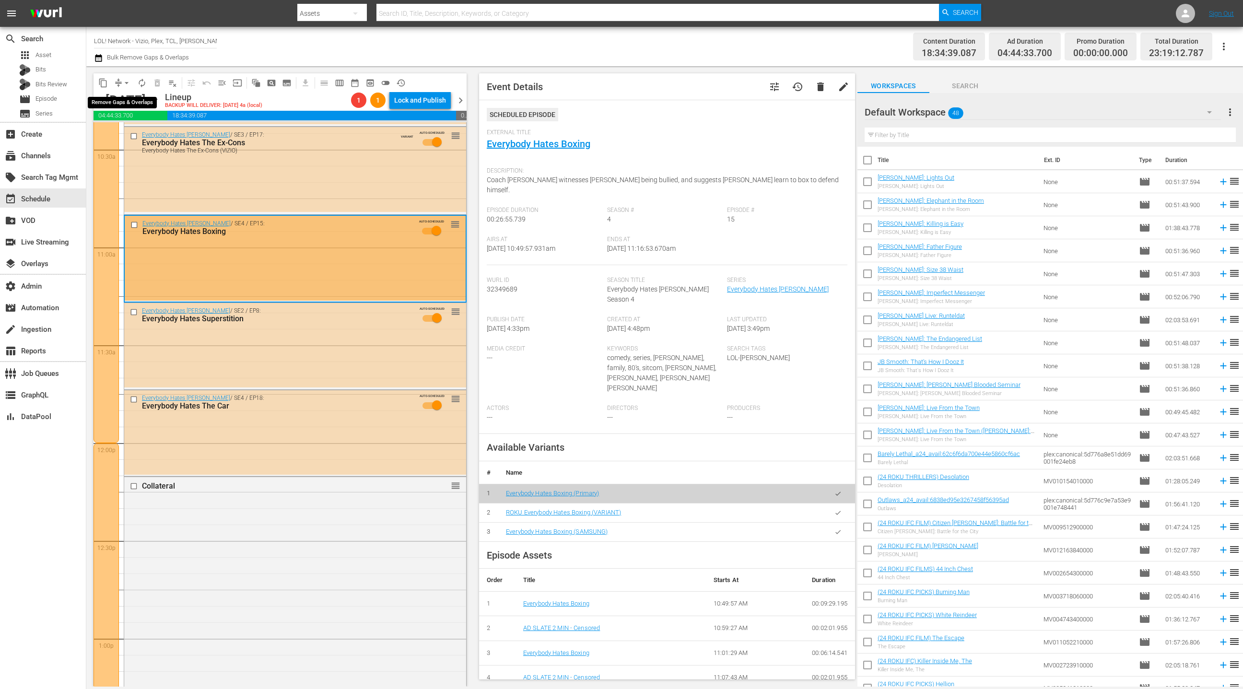
click at [127, 79] on span "arrow_drop_down" at bounding box center [127, 83] width 10 height 10
click at [135, 134] on li "Align to End of Previous Day" at bounding box center [127, 134] width 101 height 16
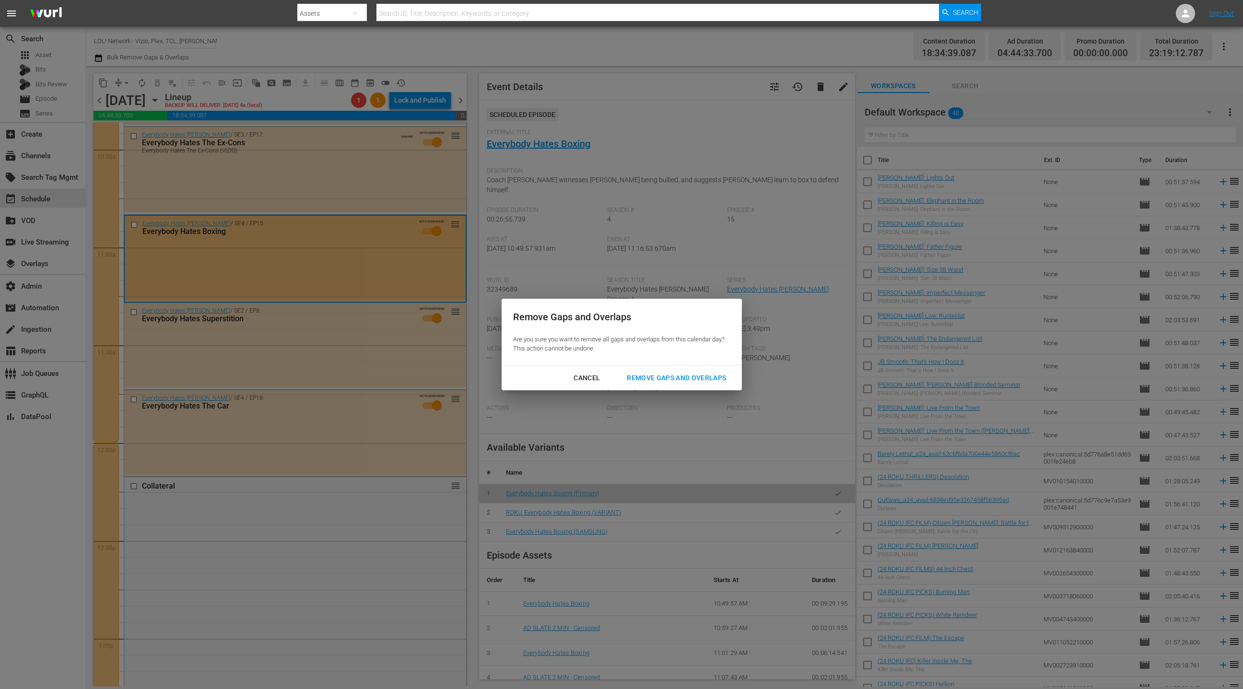
click at [693, 381] on div "Remove Gaps and Overlaps" at bounding box center [676, 378] width 115 height 12
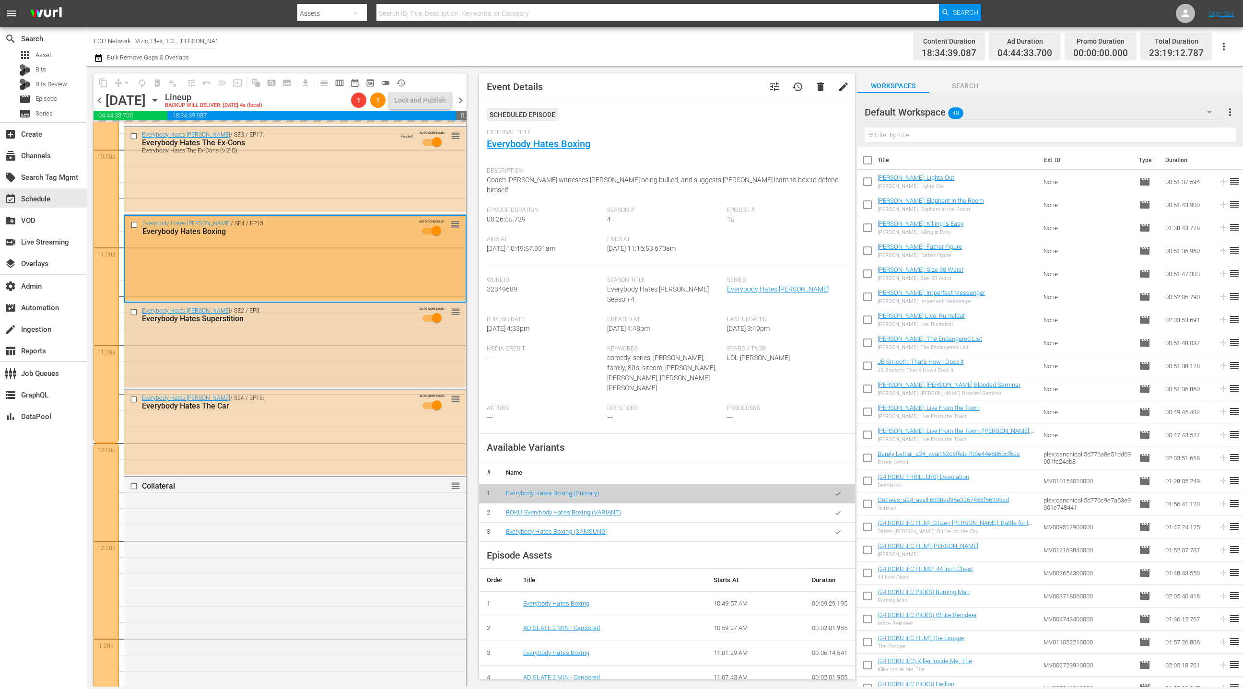
click at [351, 354] on div "Everybody Hates Chris / SE2 / EP8: Everybody Hates Superstition AUTO-SCHEDULED …" at bounding box center [295, 345] width 342 height 84
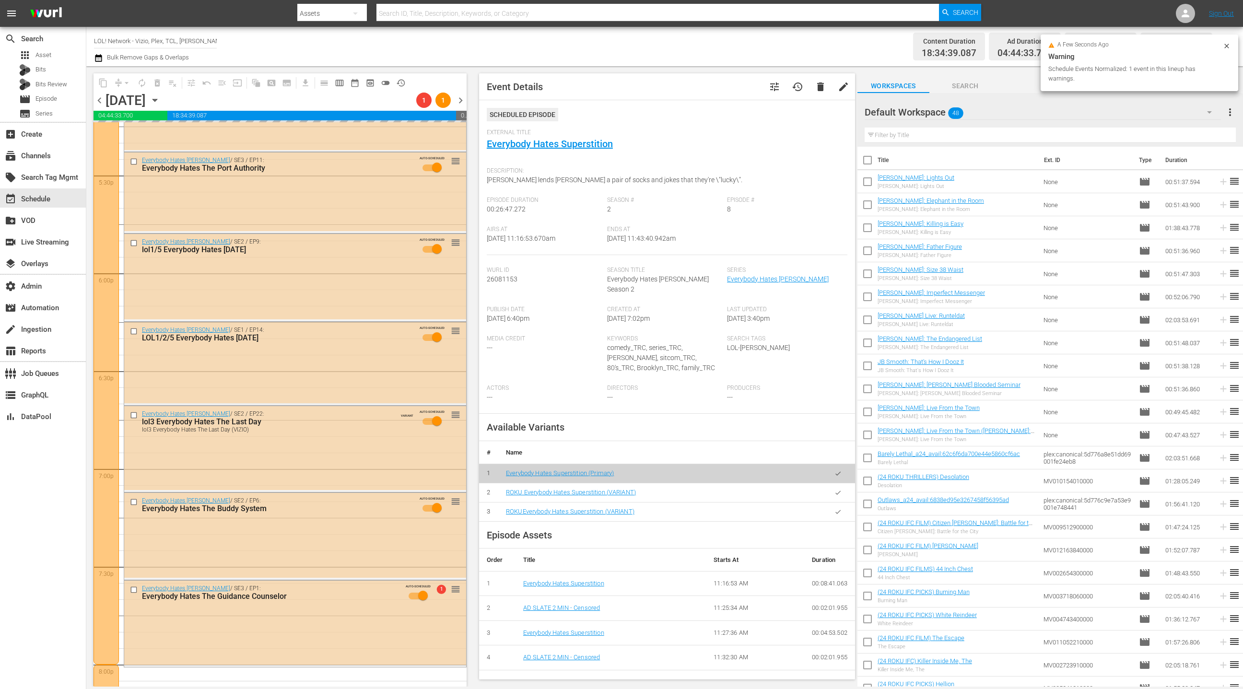
scroll to position [3609, 0]
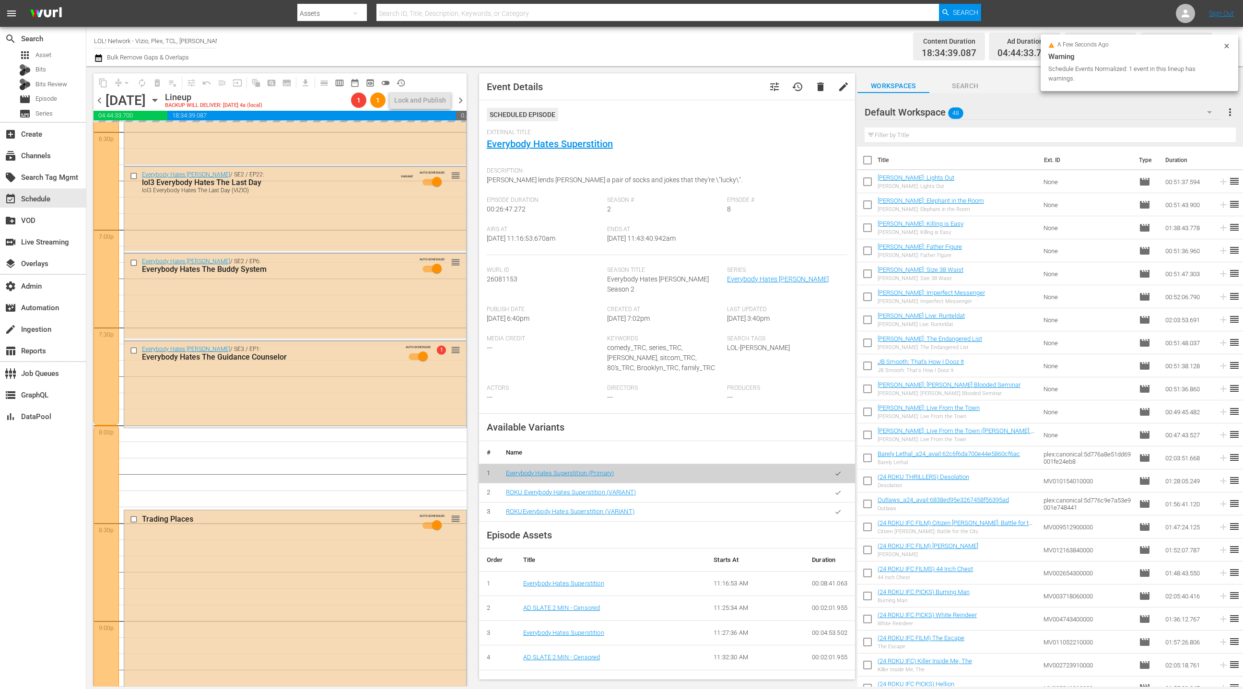
click at [359, 361] on div "Everybody Hates The Guidance Counselor" at bounding box center [275, 356] width 266 height 9
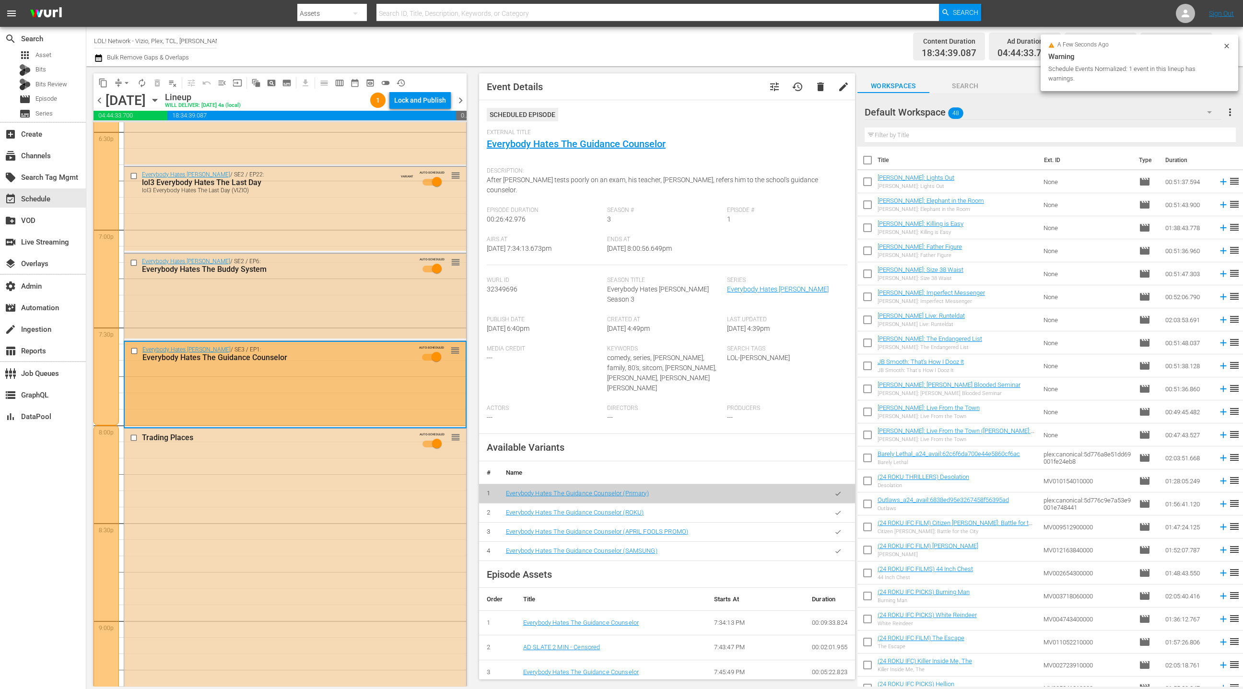
click at [364, 322] on div "Everybody Hates Chris / SE2 / EP6: Everybody Hates The Buddy System AUTO-SCHEDU…" at bounding box center [295, 296] width 342 height 85
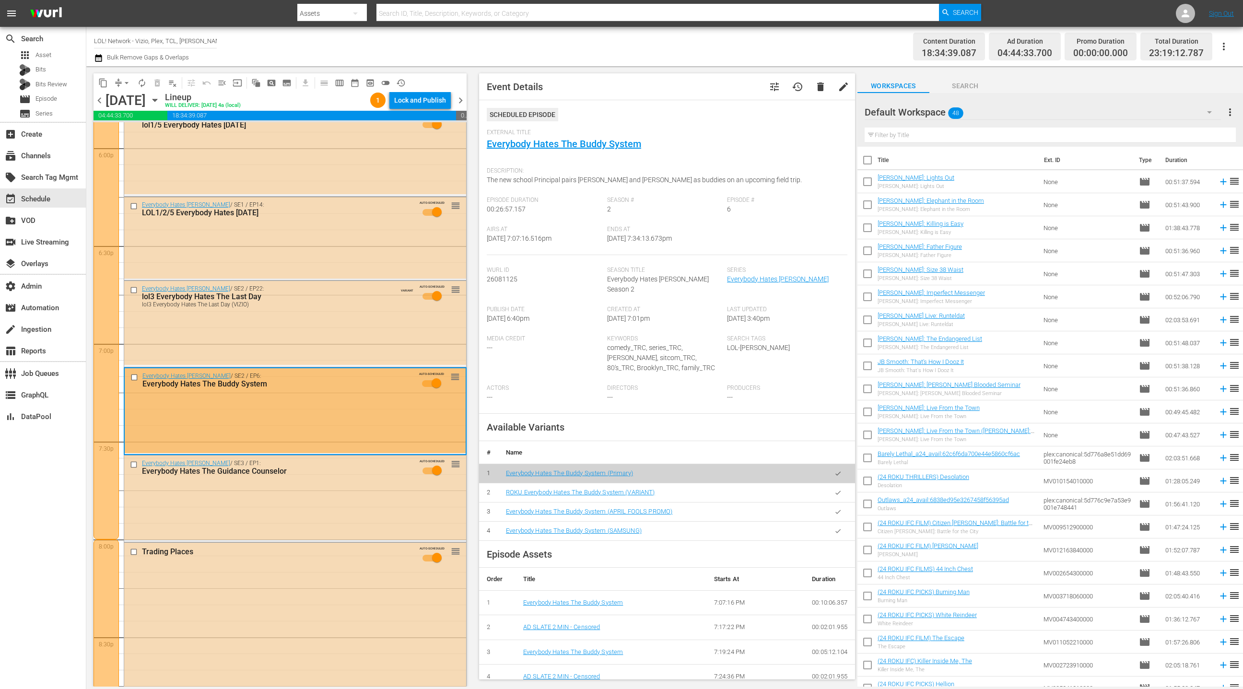
scroll to position [3464, 0]
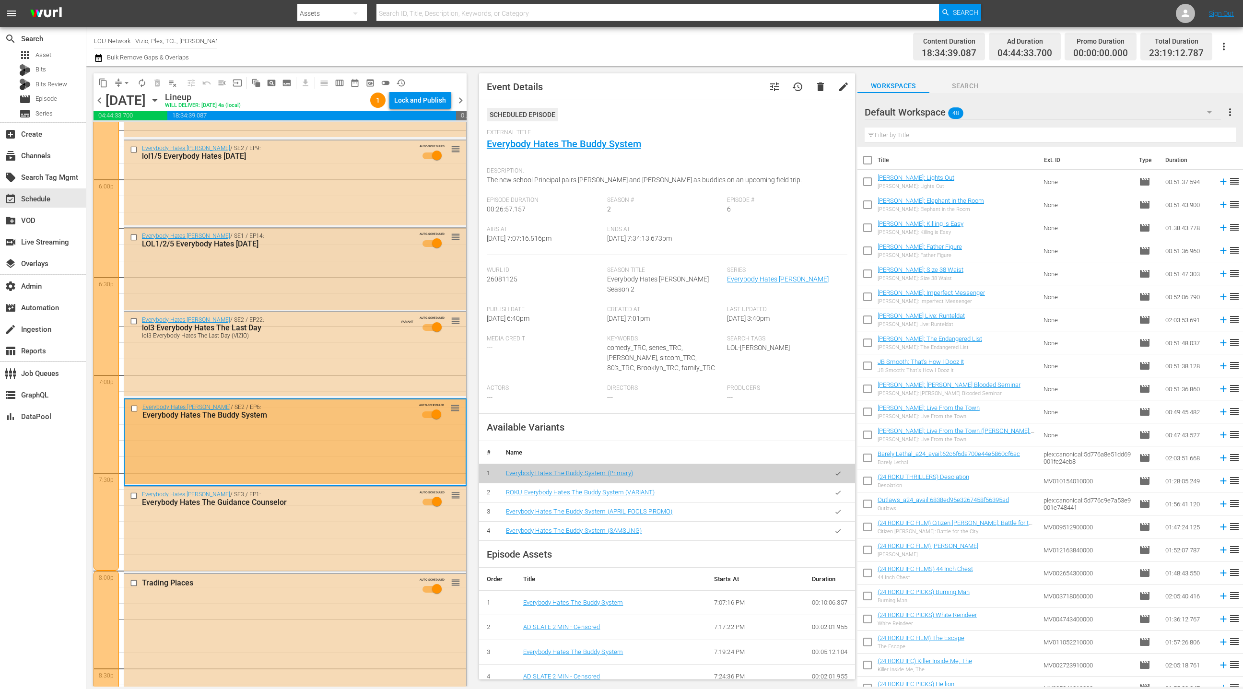
click at [381, 306] on div "Everybody Hates Chris / SE1 / EP14: LOL1/2/5 Everybody Hates Valentine'S Day AU…" at bounding box center [295, 268] width 342 height 81
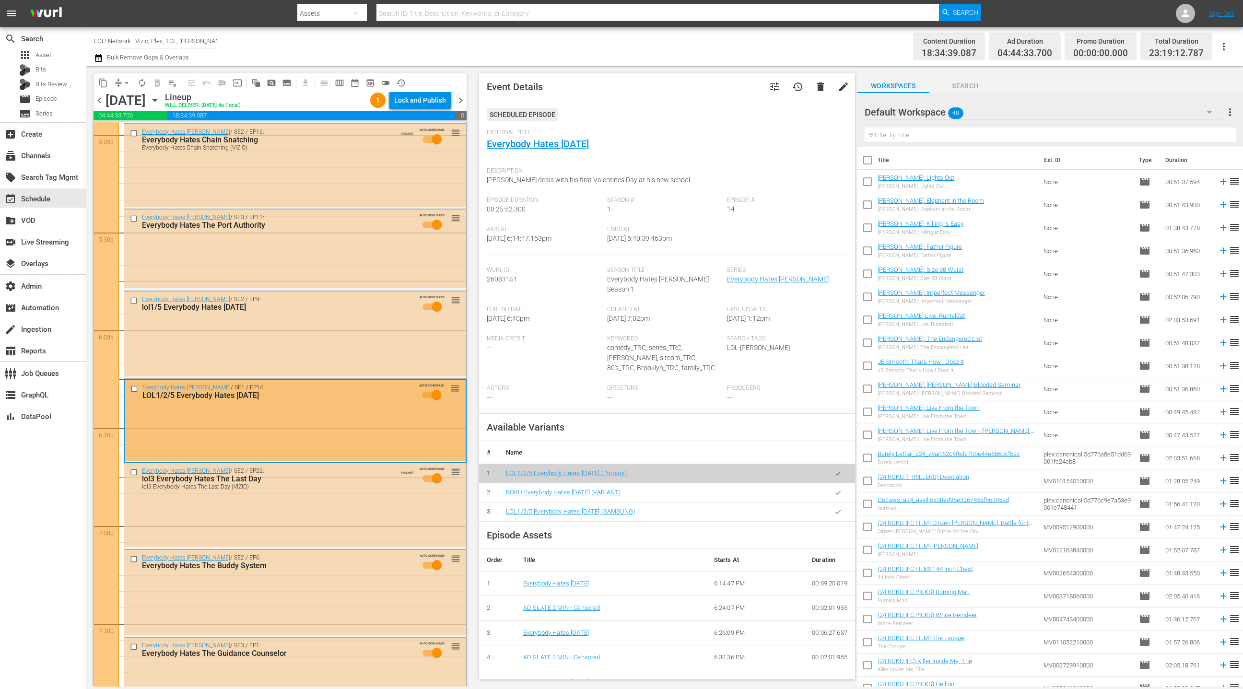
scroll to position [3296, 0]
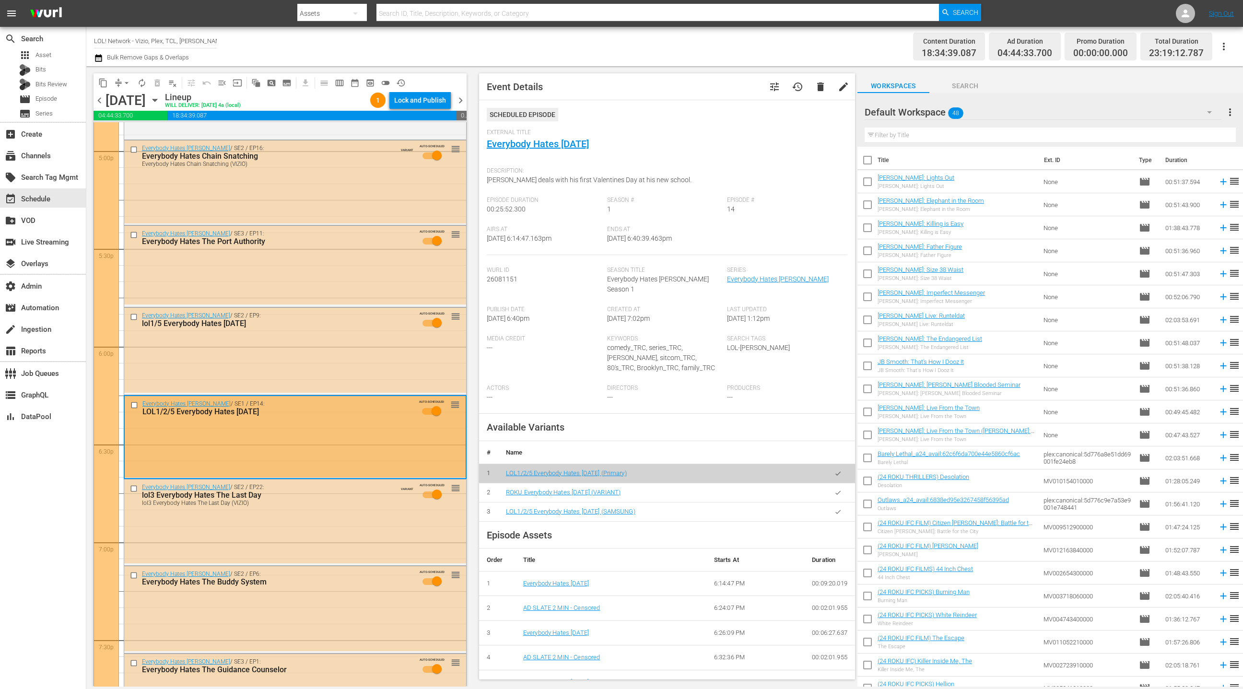
click at [381, 306] on div "Everybody Hates Chris / SE3 / EP11: Everybody Hates The Port Authority AUTO-SCH…" at bounding box center [295, 265] width 343 height 81
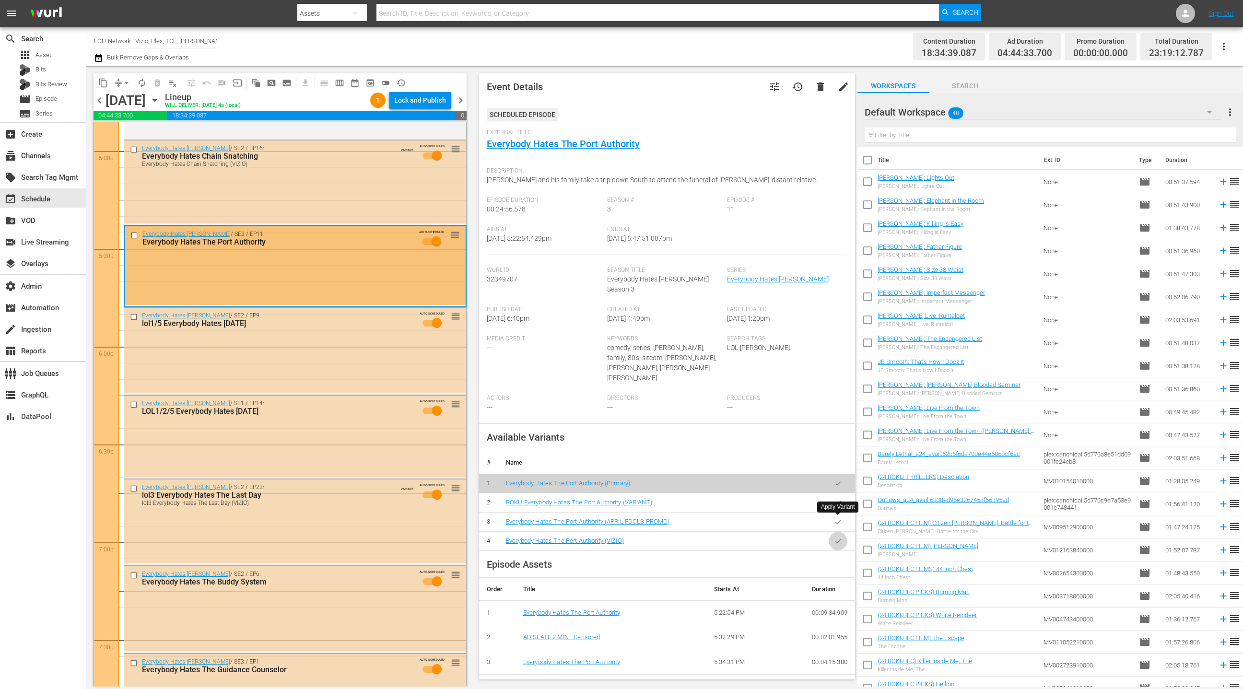
click at [837, 539] on icon "button" at bounding box center [837, 541] width 5 height 4
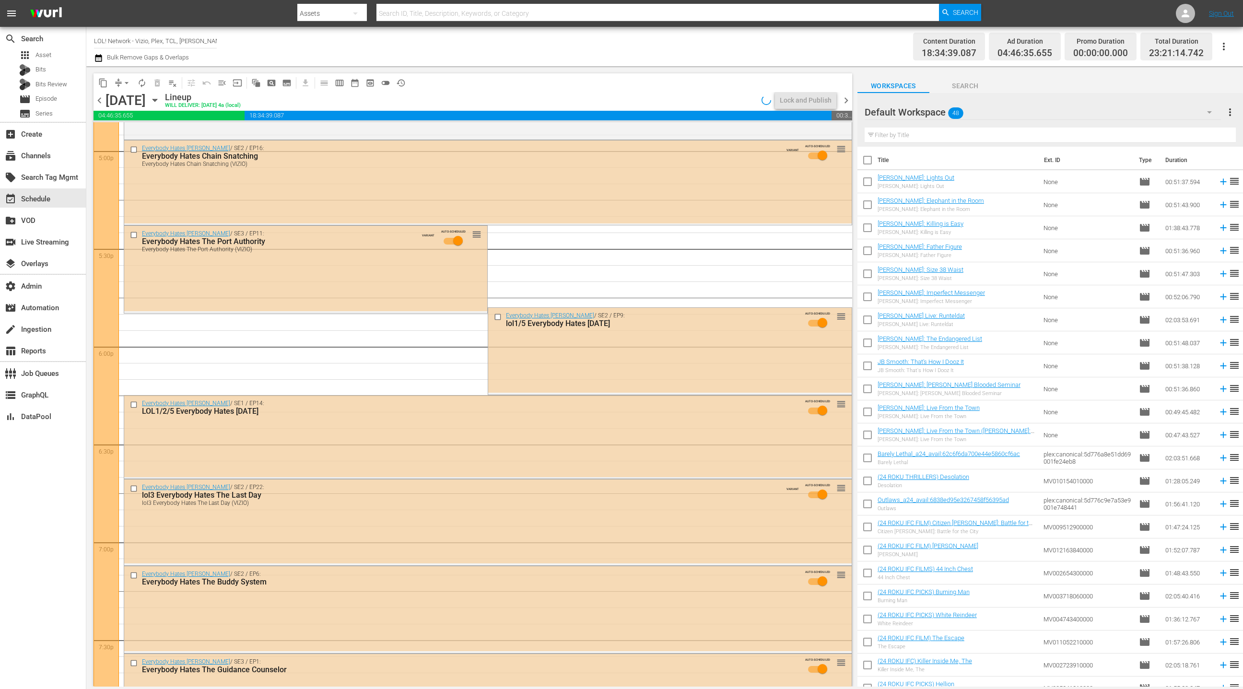
click at [553, 374] on div "Everybody Hates Chris / SE2 / EP9: lol1/5 Everybody Hates Thanksgiving AUTO-SCH…" at bounding box center [669, 350] width 363 height 85
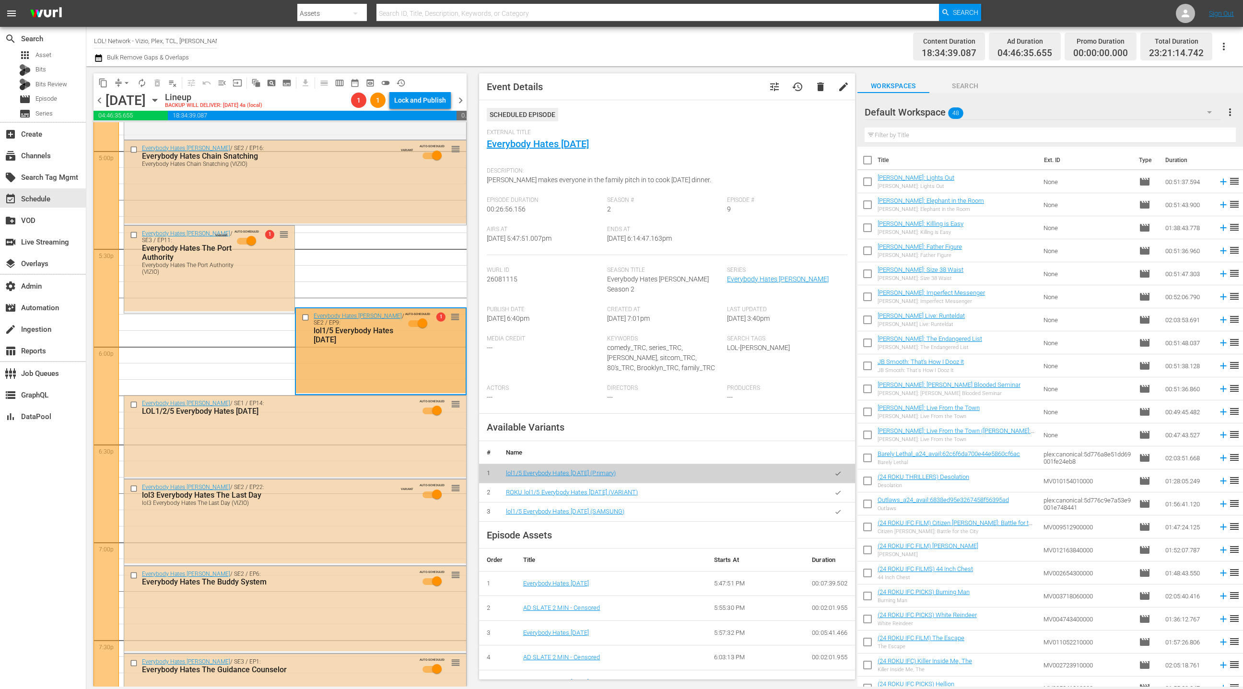
click at [335, 210] on div "Everybody Hates Chris / SE2 / EP16: Everybody Hates Chain Snatching Everybody H…" at bounding box center [295, 181] width 342 height 83
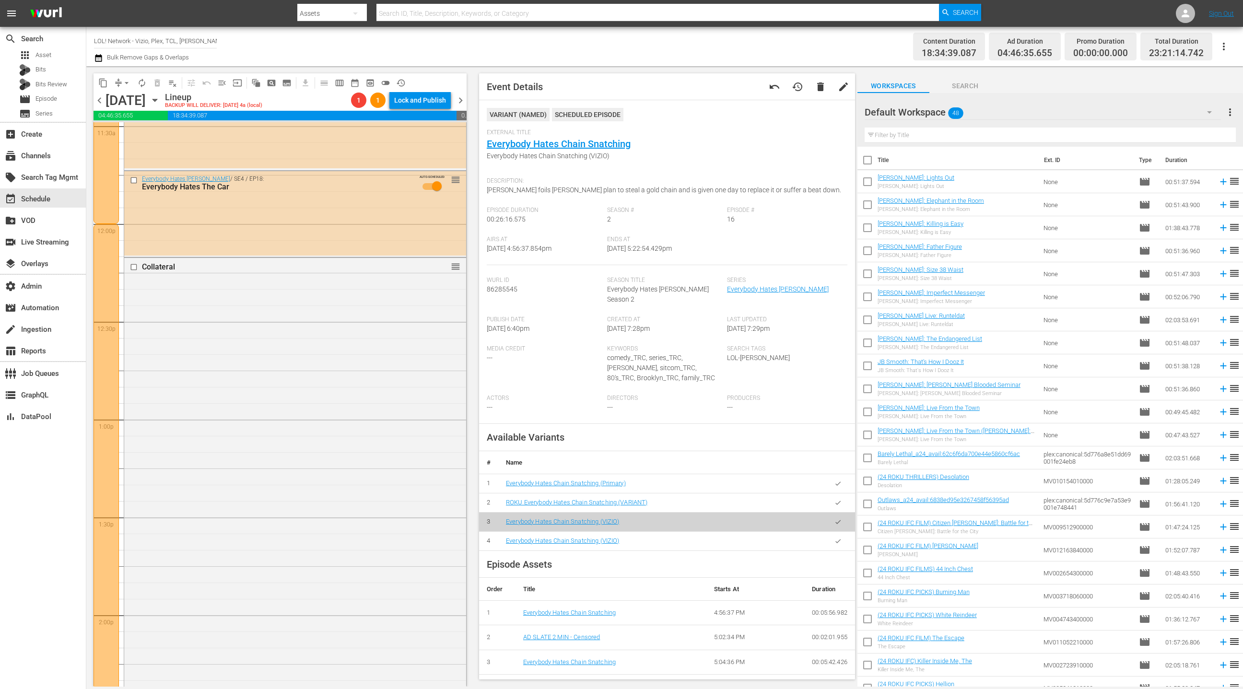
scroll to position [1952, 0]
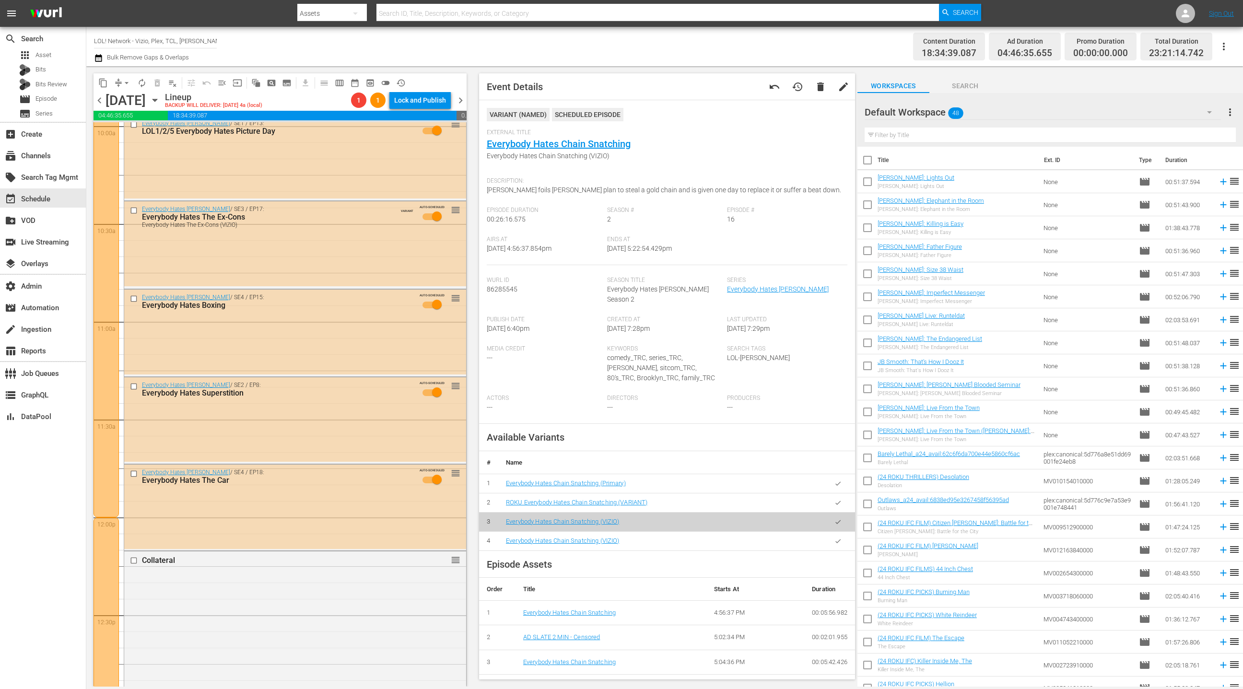
click at [374, 302] on div "Everybody Hates Boxing" at bounding box center [277, 305] width 271 height 9
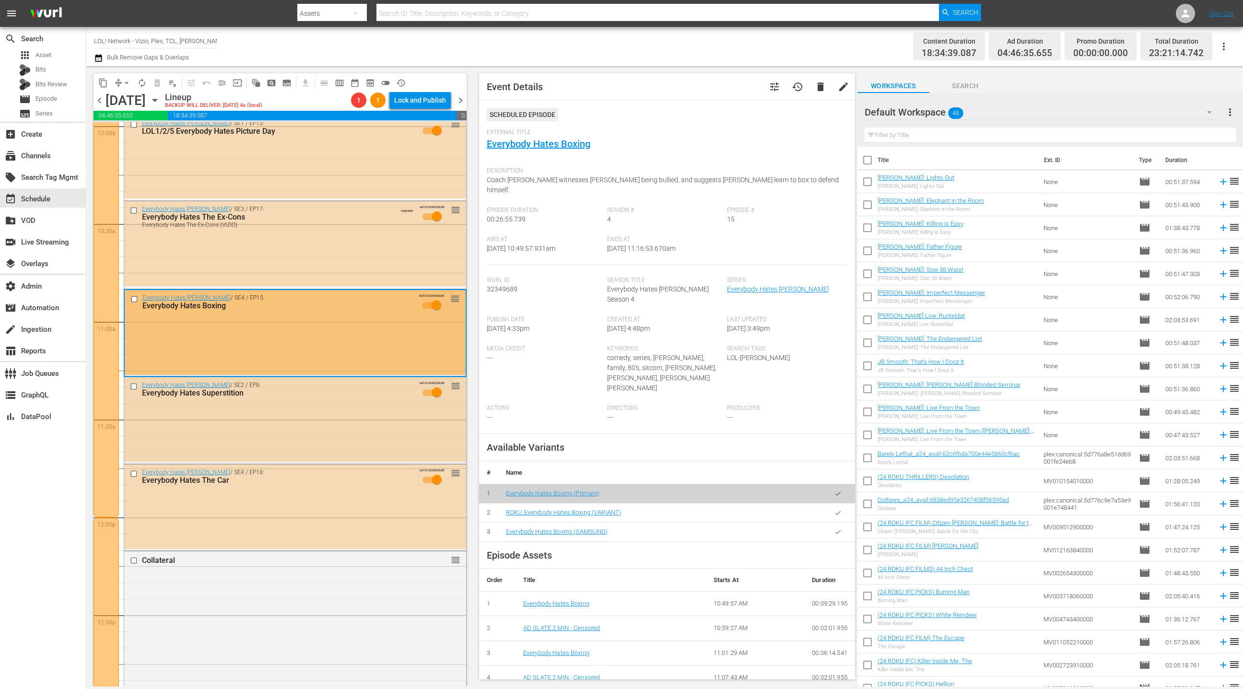
drag, startPoint x: 422, startPoint y: 316, endPoint x: 387, endPoint y: 416, distance: 106.1
click at [387, 416] on div "Everybody Hates Chris / SE2 / EP8: Everybody Hates Superstition AUTO-SCHEDULED …" at bounding box center [295, 419] width 342 height 84
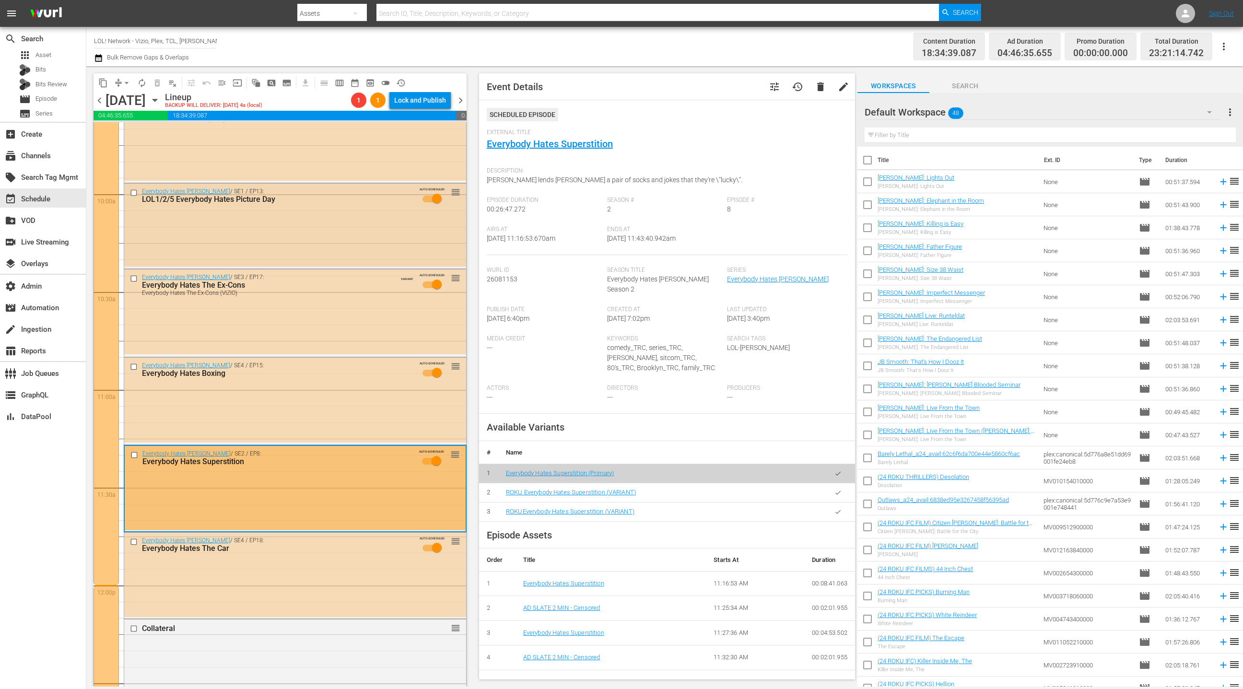
scroll to position [1877, 0]
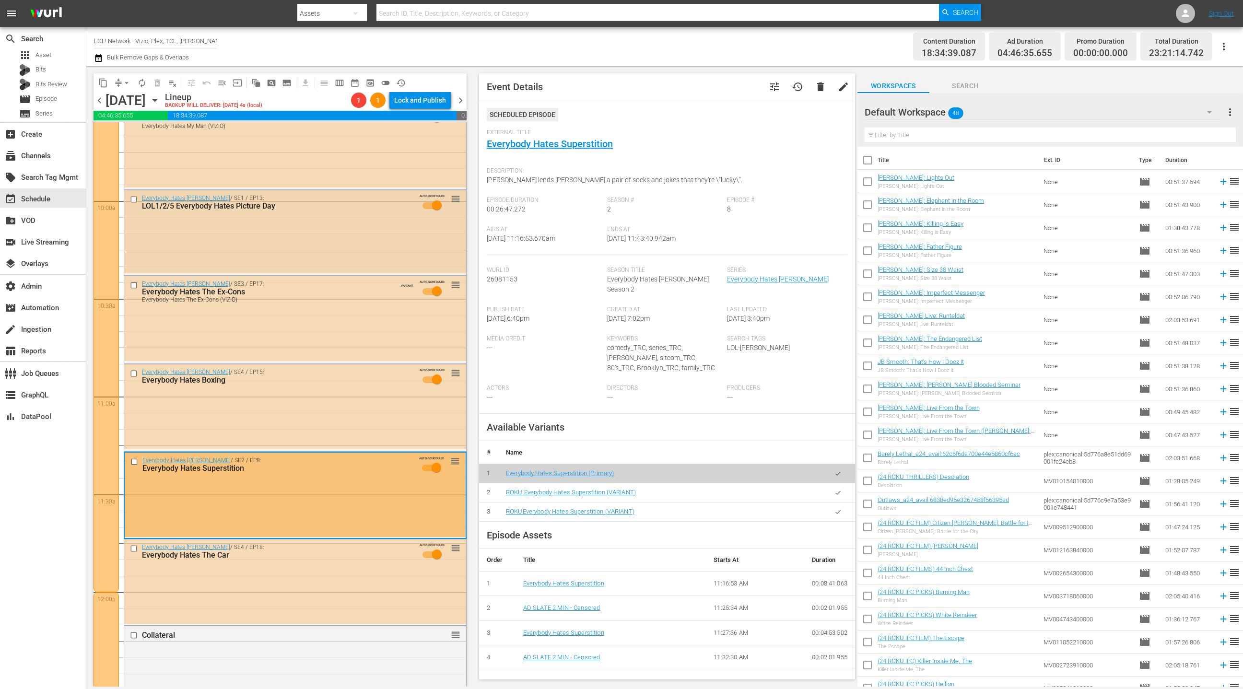
click at [292, 220] on div "Everybody Hates Chris / SE1 / EP13: LOL1/2/5 Everybody Hates Picture Day AUTO-S…" at bounding box center [295, 231] width 342 height 83
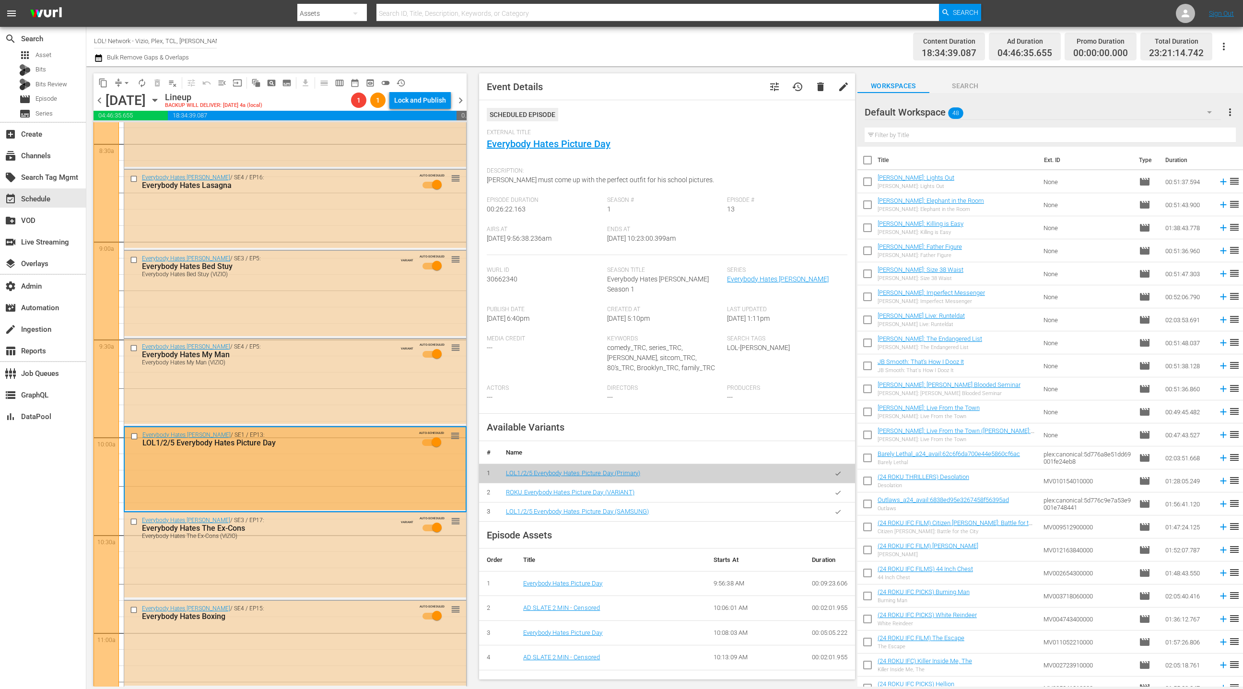
scroll to position [1552, 0]
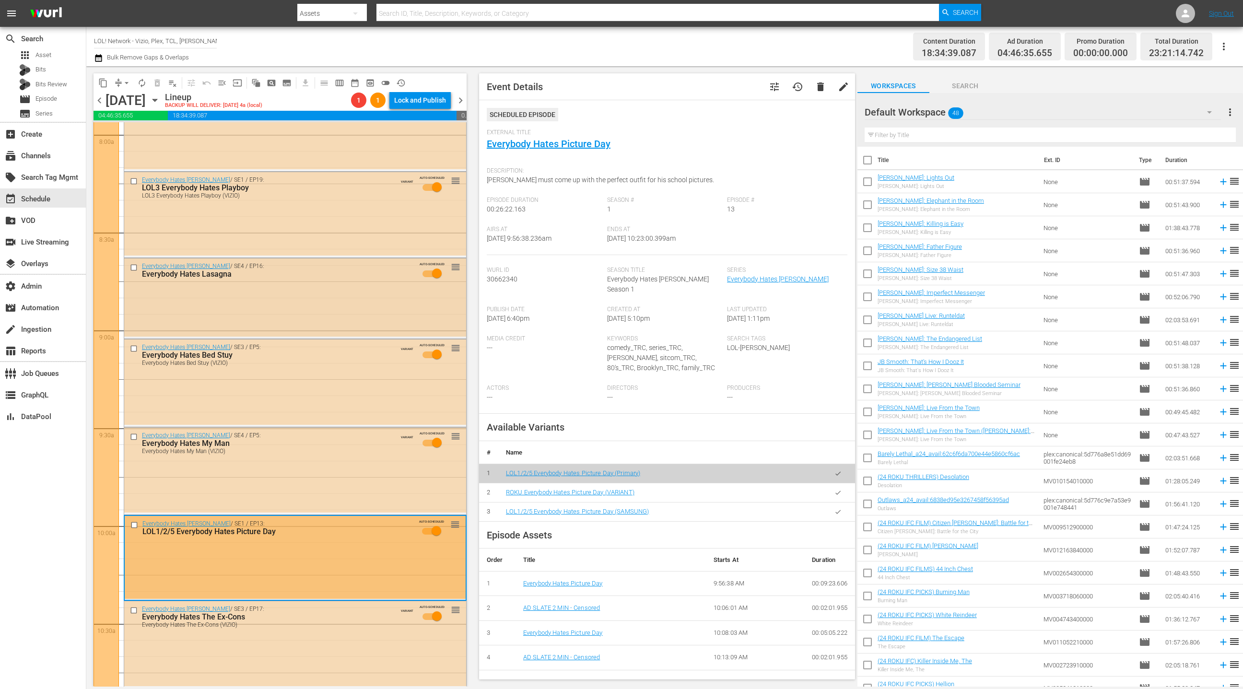
click at [295, 297] on div "Everybody Hates Chris / SE4 / EP16: Everybody Hates Lasagna AUTO-SCHEDULED reor…" at bounding box center [295, 297] width 342 height 78
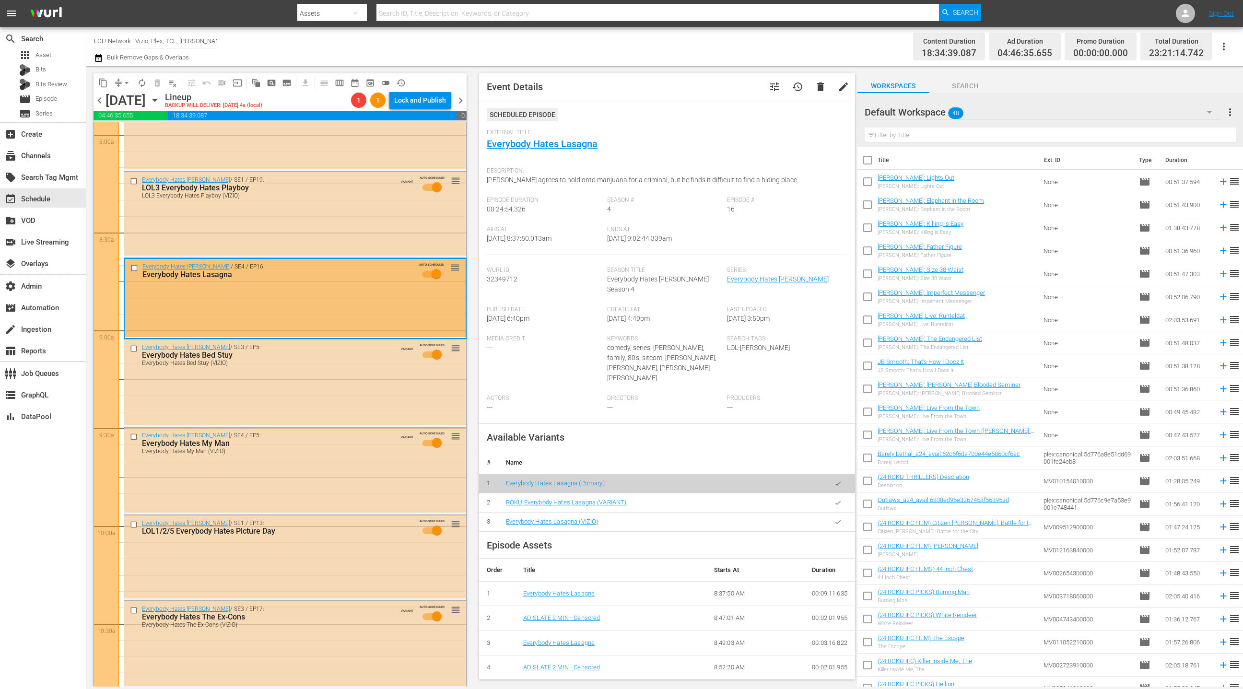
click at [835, 518] on icon "button" at bounding box center [837, 521] width 7 height 7
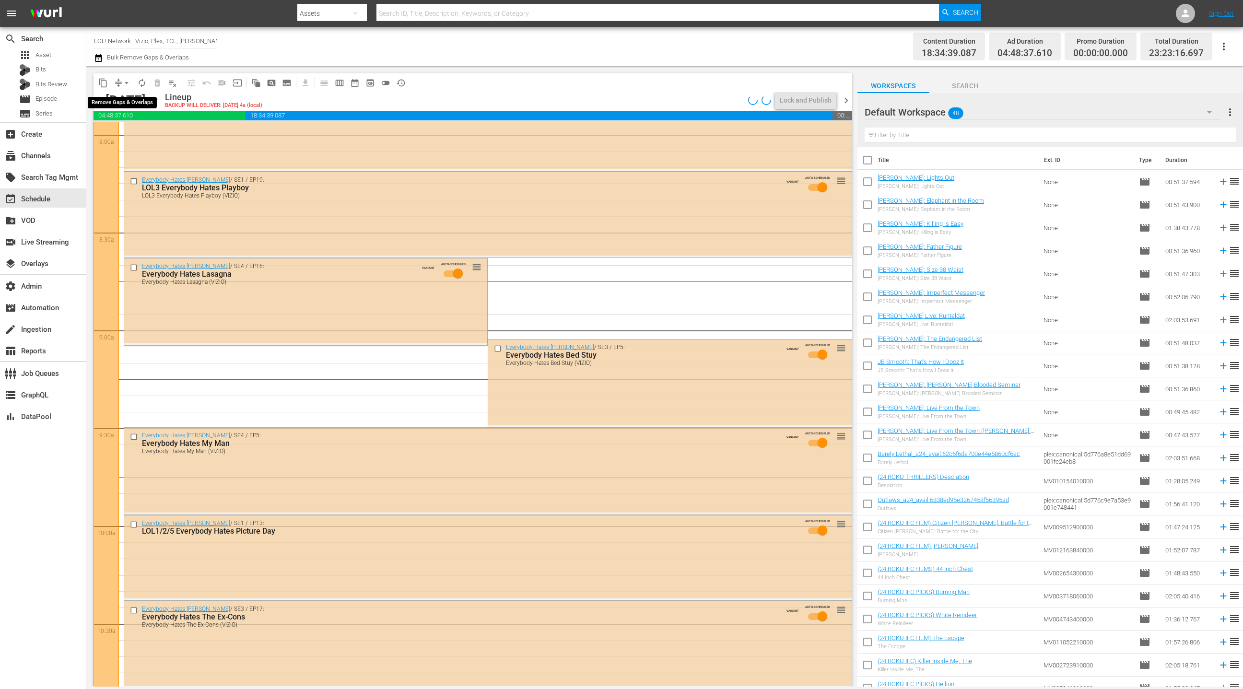
click at [125, 83] on span "arrow_drop_down" at bounding box center [127, 83] width 10 height 10
click at [133, 130] on li "Align to End of Previous Day" at bounding box center [127, 134] width 101 height 16
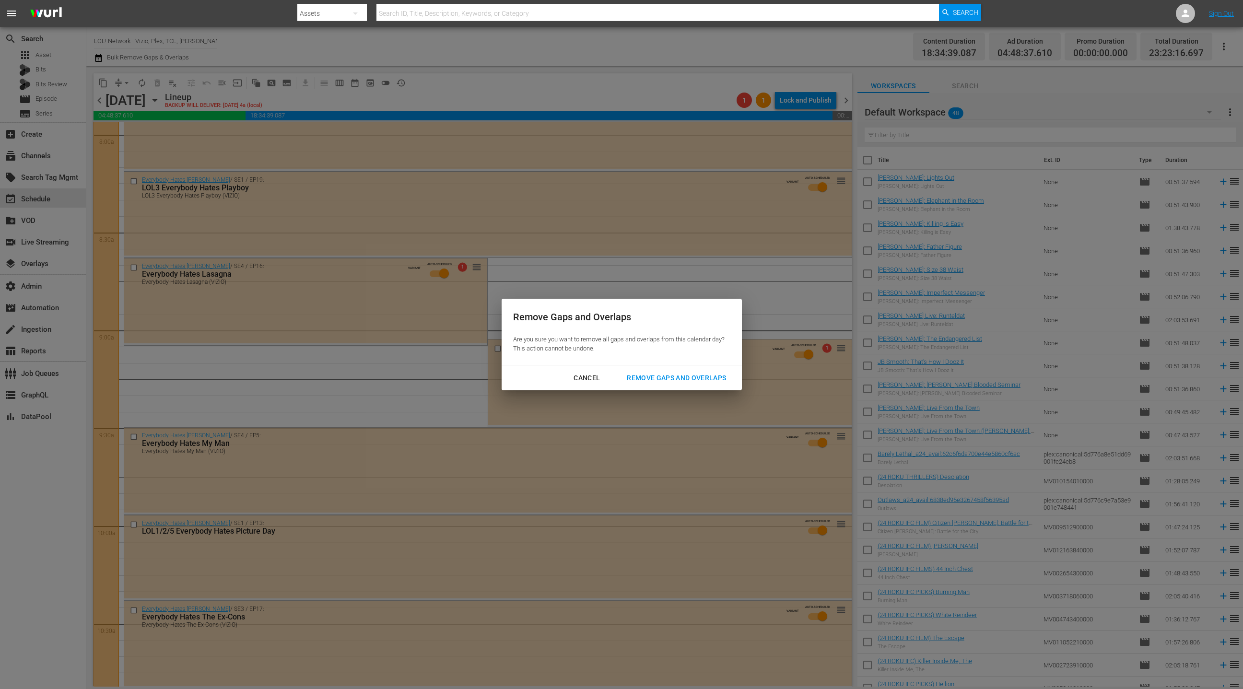
click at [694, 374] on div "Remove Gaps and Overlaps" at bounding box center [676, 378] width 115 height 12
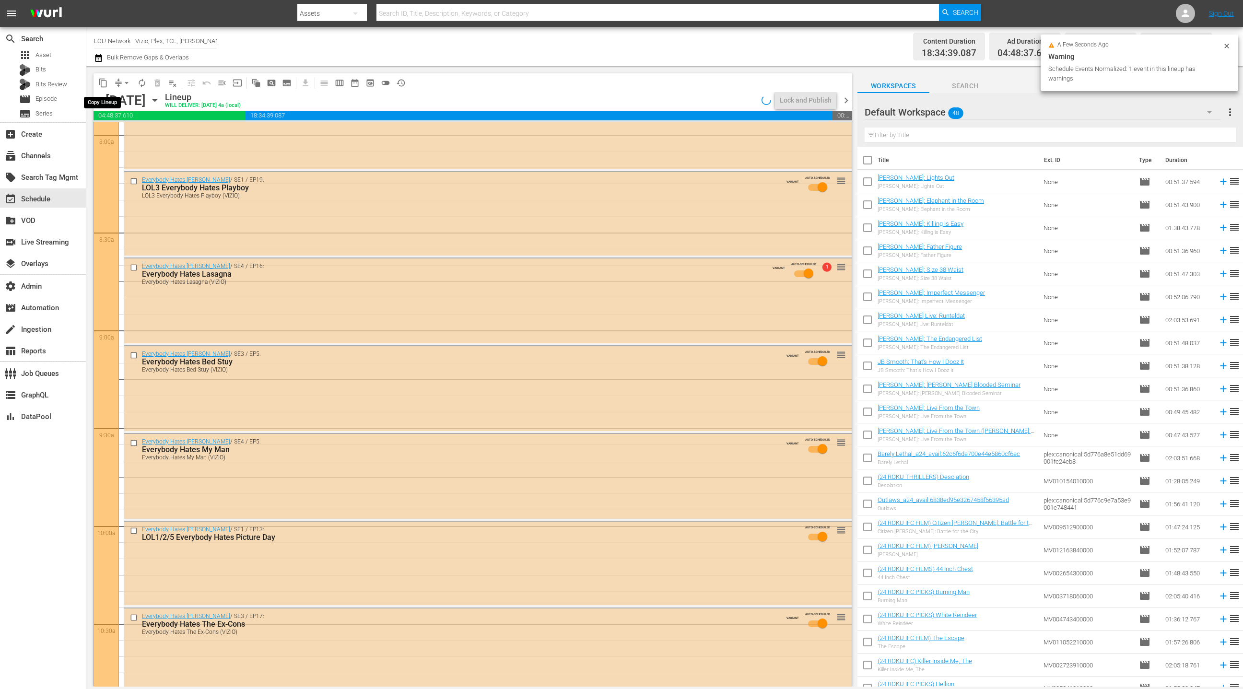
click at [105, 84] on span "content_copy" at bounding box center [103, 83] width 10 height 10
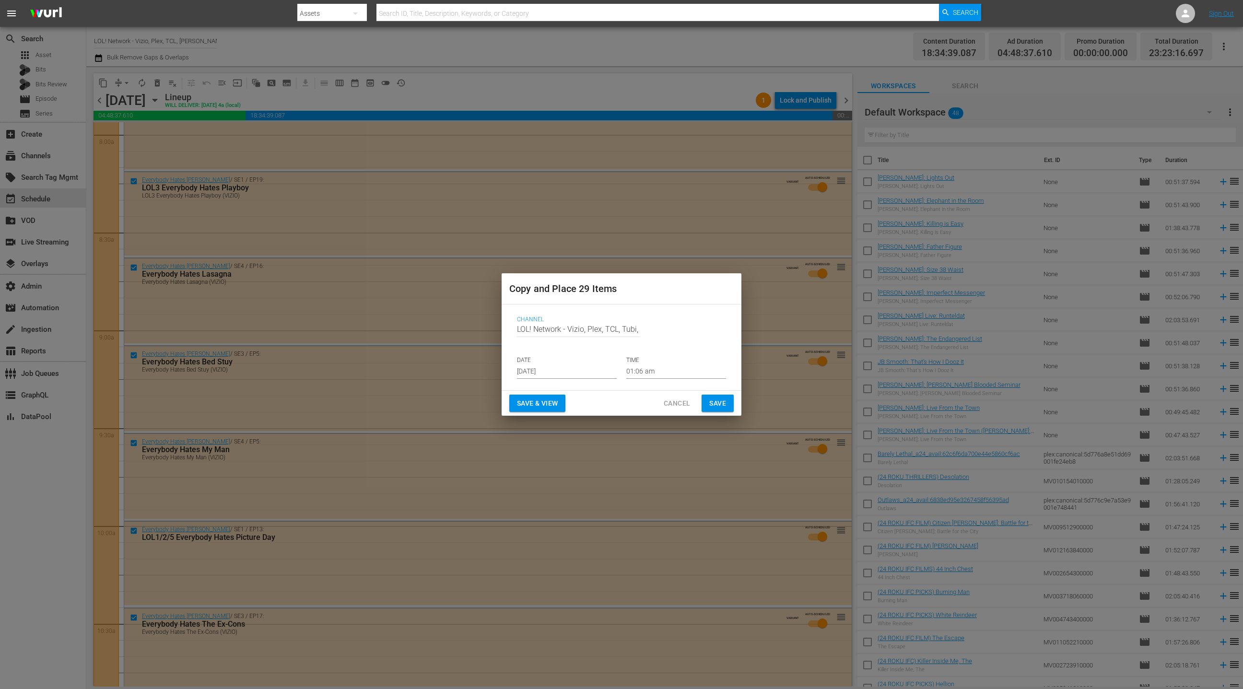
click at [521, 328] on input "LOL! Network - Vizio, Plex, TCL, Tubi, Philo, LG, FireTV" at bounding box center [578, 329] width 123 height 23
drag, startPoint x: 523, startPoint y: 328, endPoint x: 659, endPoint y: 333, distance: 136.2
click at [660, 333] on div "Channel Channel Title LOL! Network - Vizio, Plex, TCL, Tubi, Philo, LG, FireTV" at bounding box center [621, 331] width 209 height 31
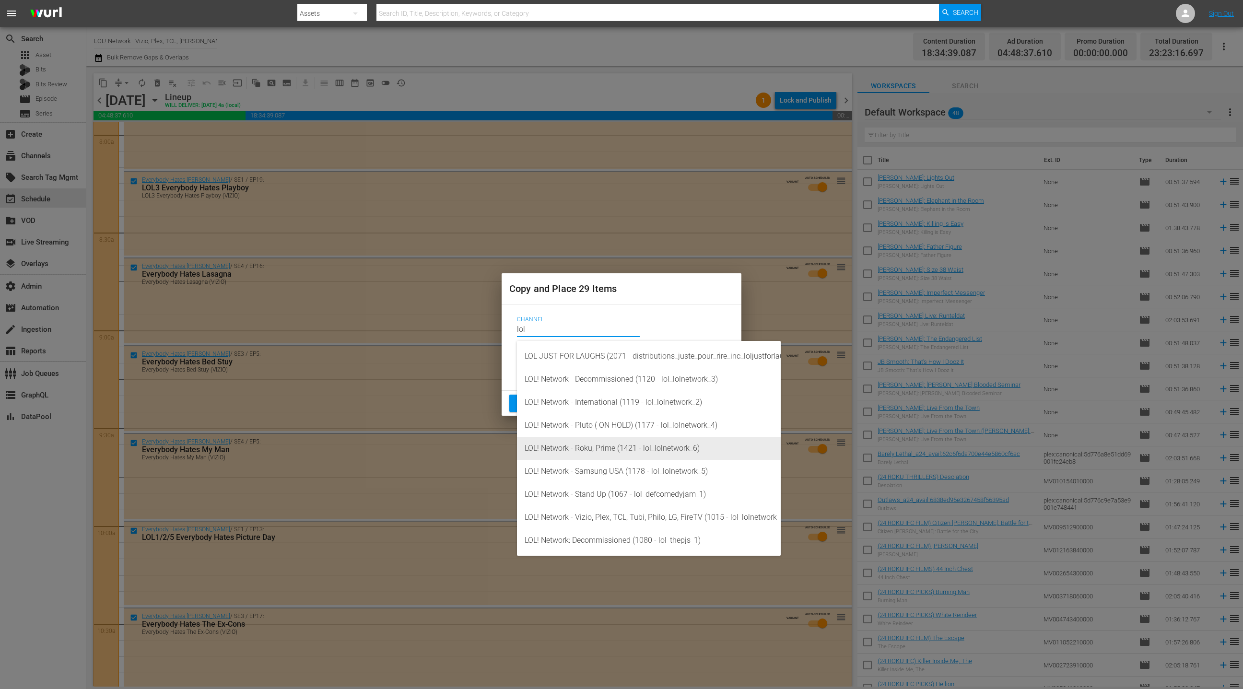
click at [664, 447] on div "LOL! Network - Roku, Prime (1421 - lol_lolnetwork_6)" at bounding box center [648, 448] width 248 height 23
type input "LOL! Network - Roku, Prime (1421 - lol_lolnetwork_6)"
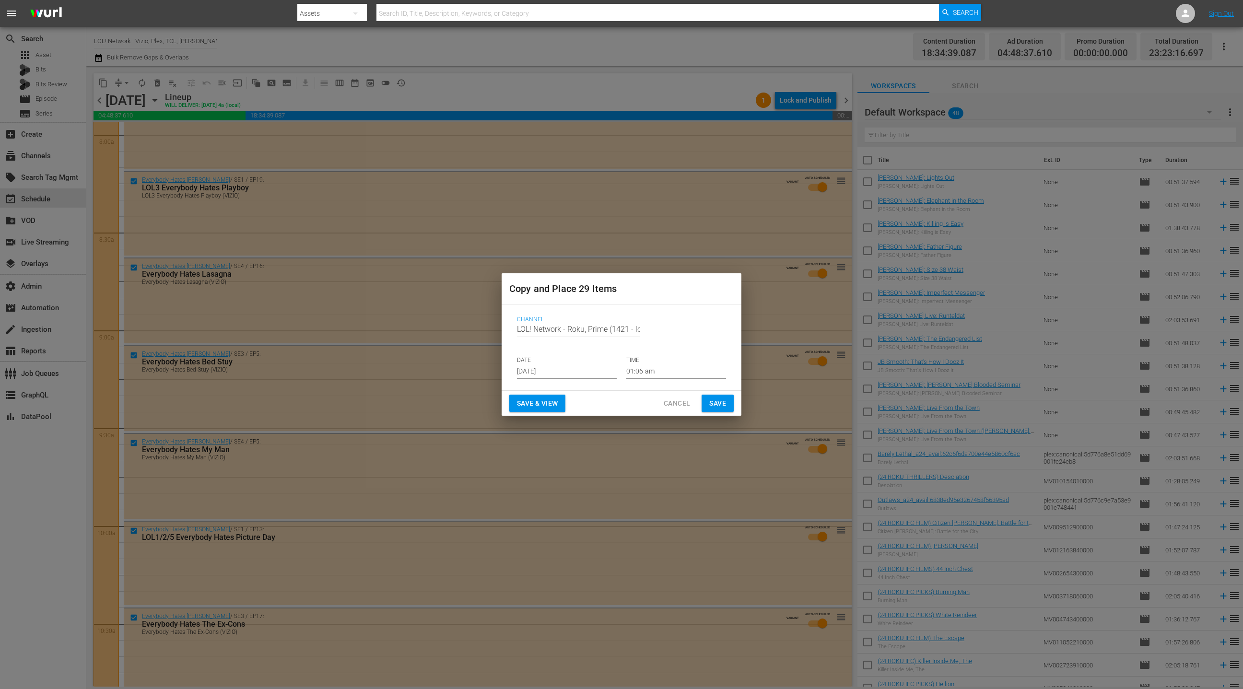
click at [550, 369] on input "Sep 1st 2025" at bounding box center [567, 371] width 100 height 14
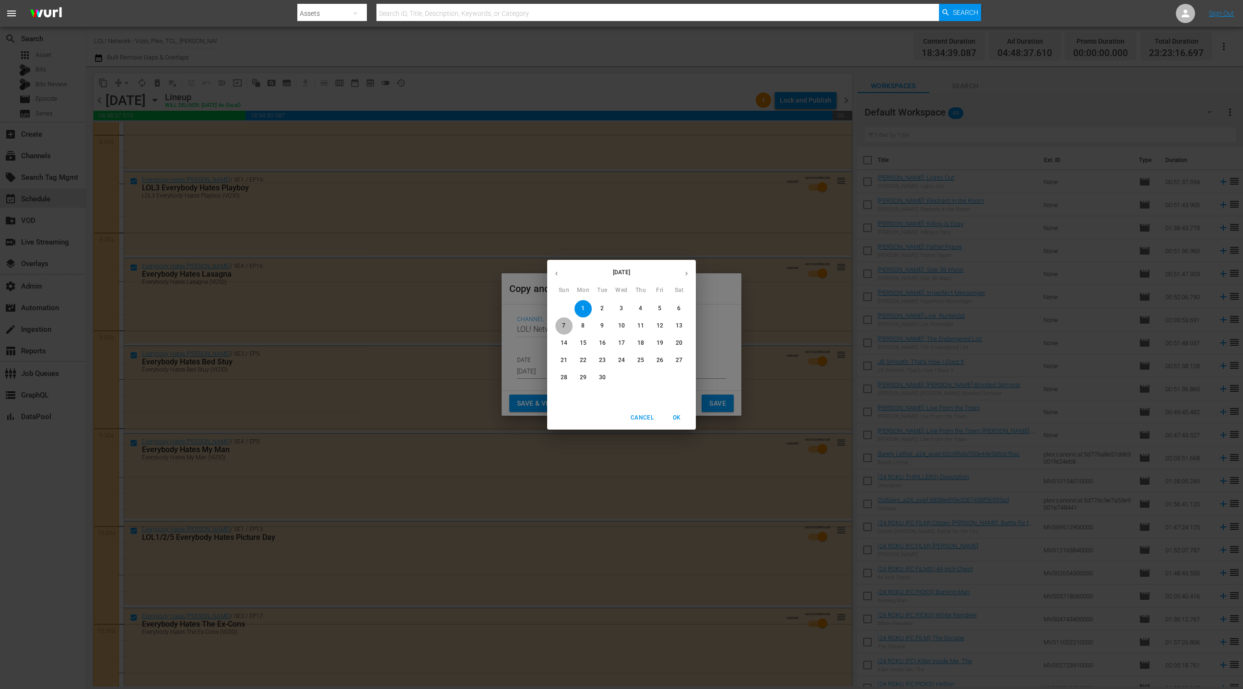
click at [563, 324] on p "7" at bounding box center [563, 326] width 3 height 8
type input "Sep 7th 2025"
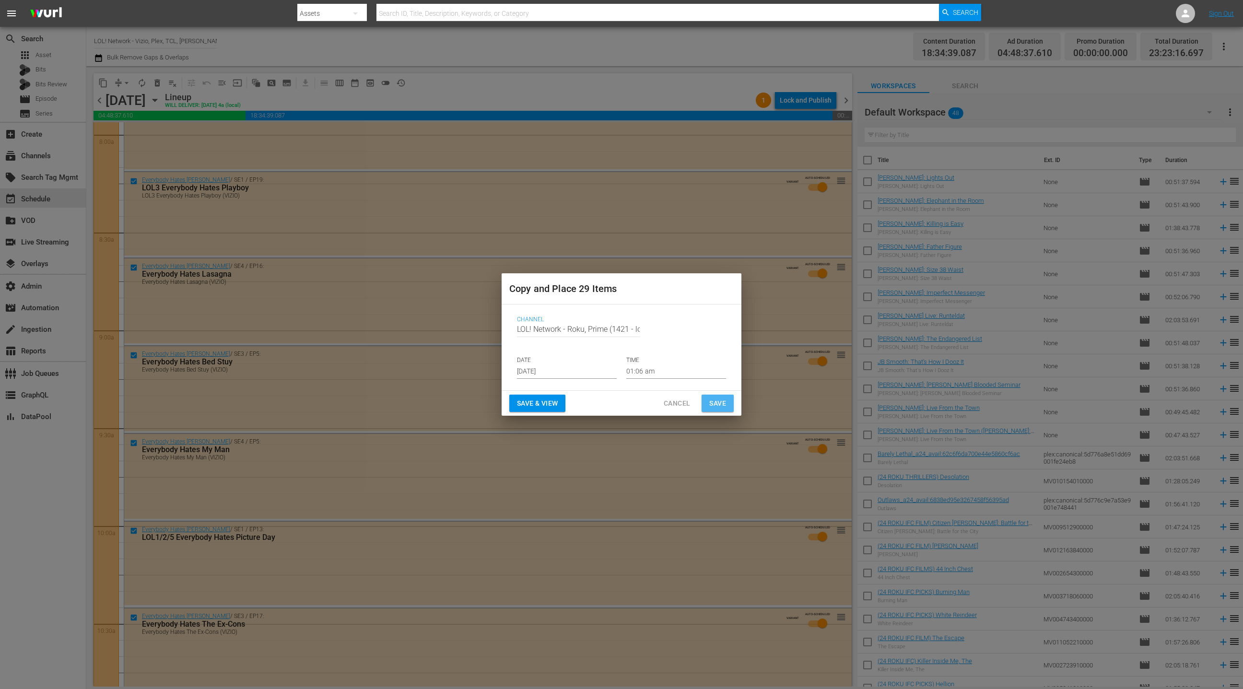
click at [719, 401] on span "Save" at bounding box center [717, 403] width 17 height 12
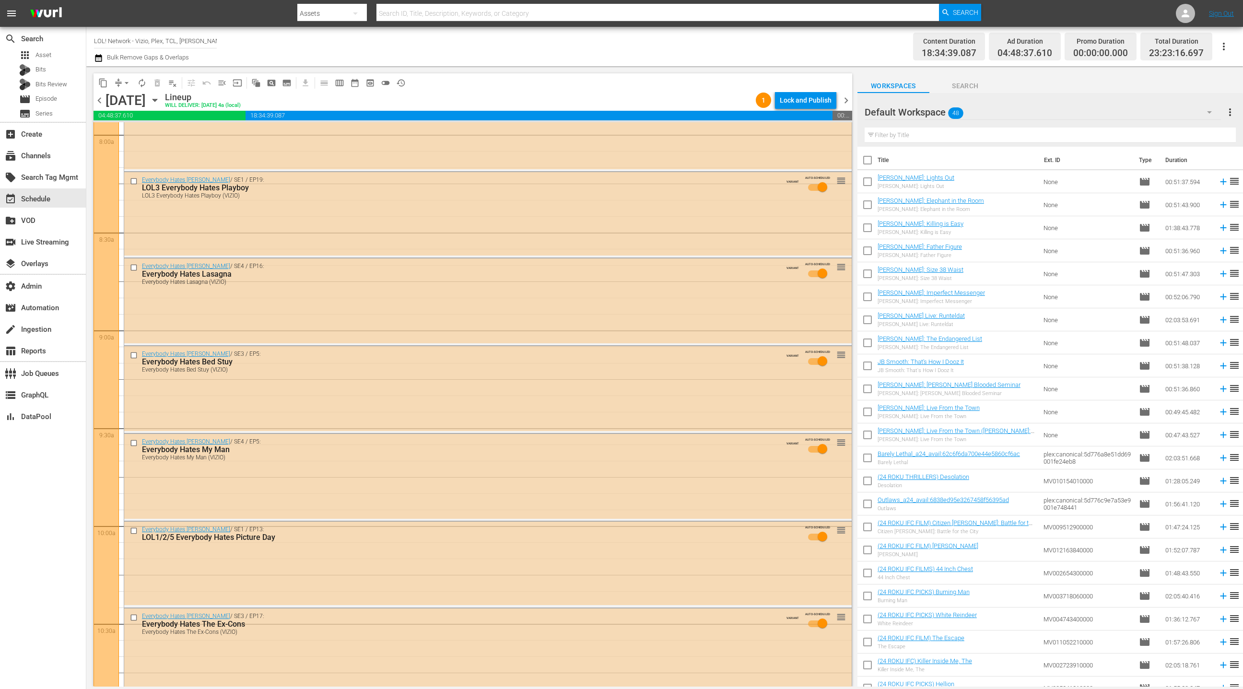
click at [804, 109] on div "chevron_left Sunday, September 7th September 7th Lineup WILL DELIVER: 9/6 @ 4a …" at bounding box center [472, 101] width 758 height 19
click at [805, 104] on div "Lock and Publish" at bounding box center [805, 100] width 52 height 17
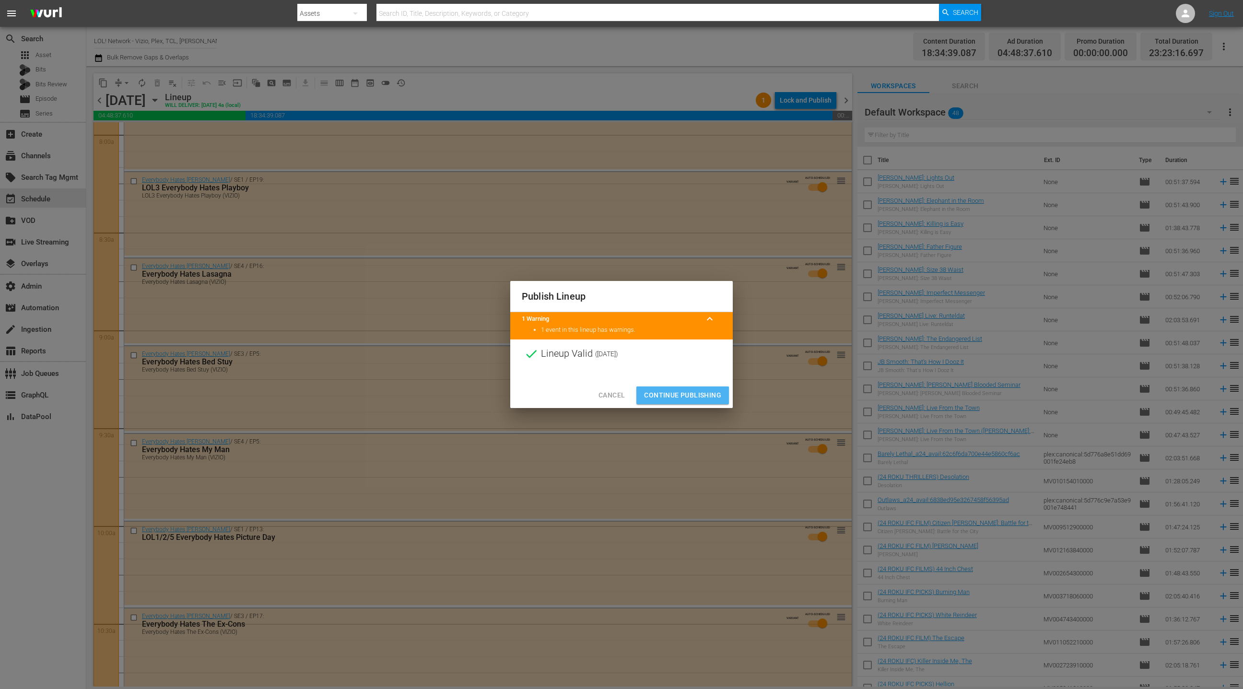
drag, startPoint x: 669, startPoint y: 399, endPoint x: 502, endPoint y: 241, distance: 229.9
click at [668, 396] on span "Continue Publishing" at bounding box center [682, 395] width 77 height 12
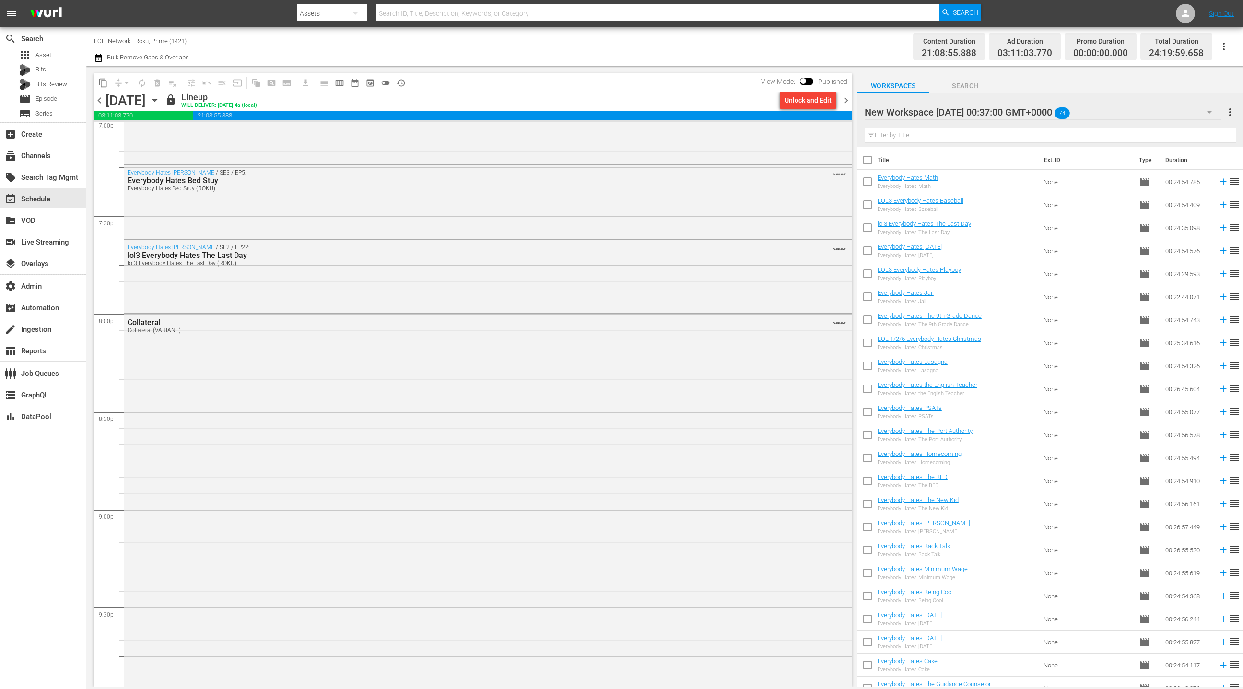
drag, startPoint x: 846, startPoint y: 101, endPoint x: 839, endPoint y: 98, distance: 7.1
click at [846, 101] on span "chevron_right" at bounding box center [846, 100] width 12 height 12
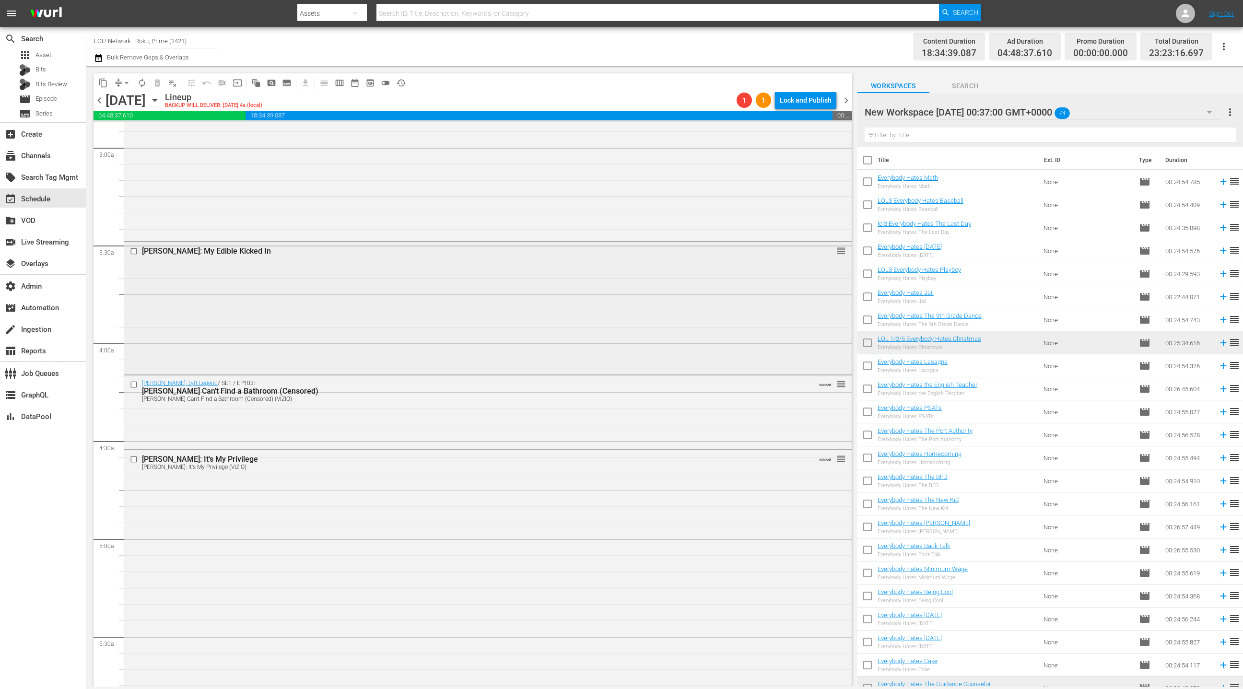
scroll to position [716, 0]
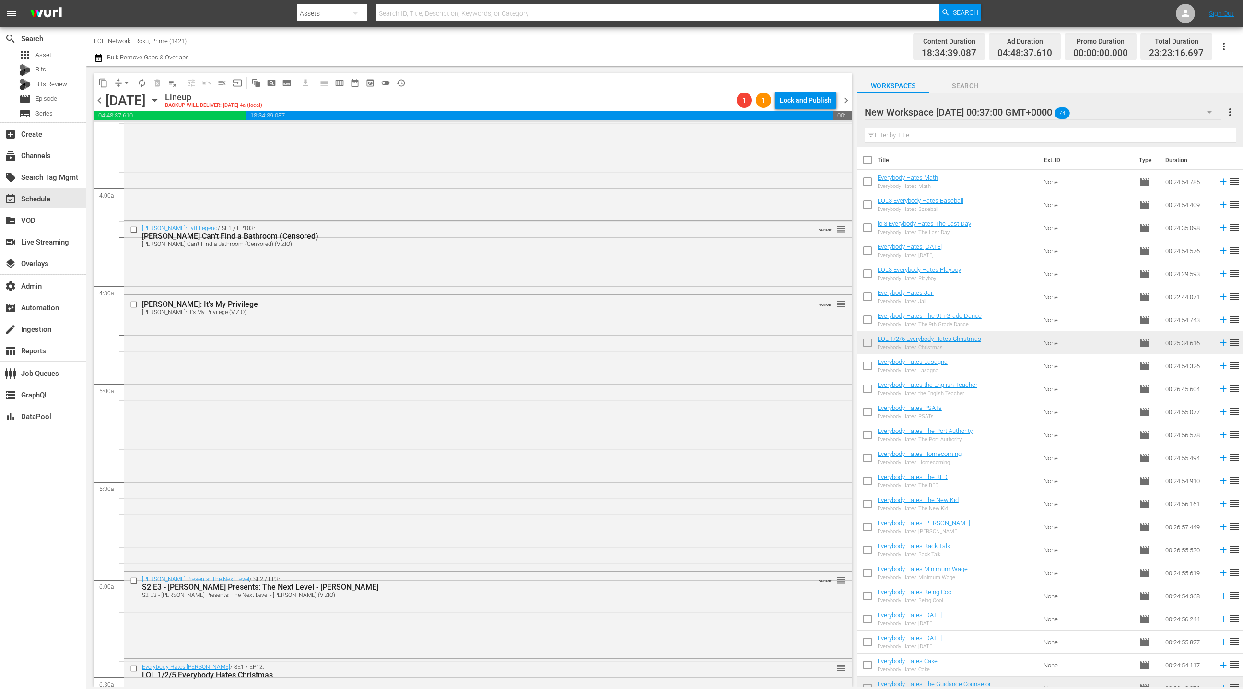
drag, startPoint x: 465, startPoint y: 272, endPoint x: 463, endPoint y: 265, distance: 7.3
click at [465, 271] on div "Kevin Hart: Lyft Legend / SE1 / EP103: Donald Mac Can't Find a Bathroom (Censor…" at bounding box center [487, 257] width 727 height 72
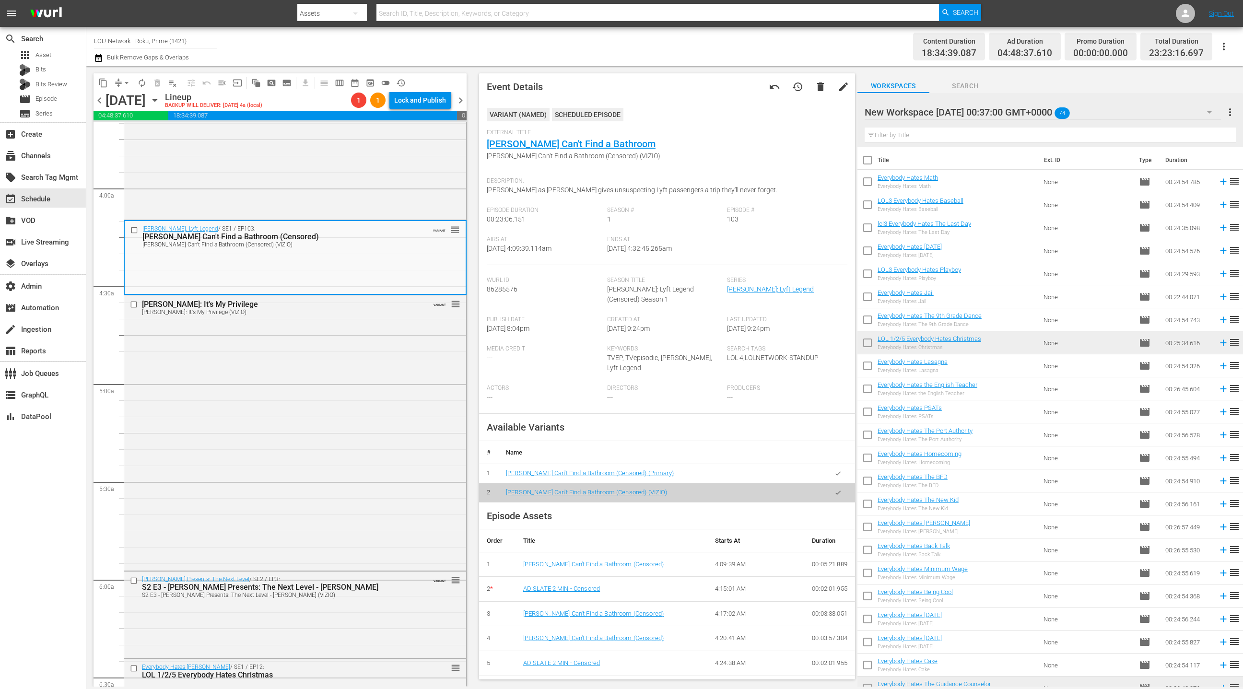
drag, startPoint x: 841, startPoint y: 474, endPoint x: 833, endPoint y: 468, distance: 10.0
click at [840, 474] on button "button" at bounding box center [837, 473] width 19 height 19
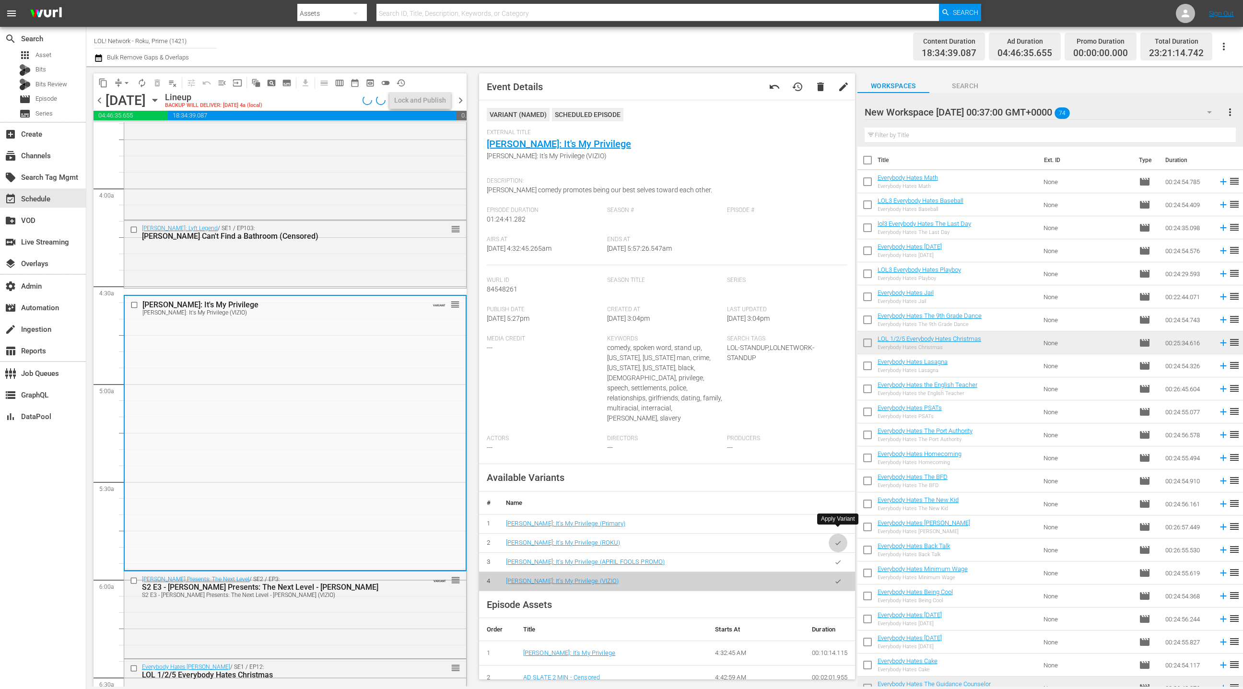
drag, startPoint x: 844, startPoint y: 530, endPoint x: 785, endPoint y: 511, distance: 61.5
click at [844, 534] on button "button" at bounding box center [837, 543] width 19 height 19
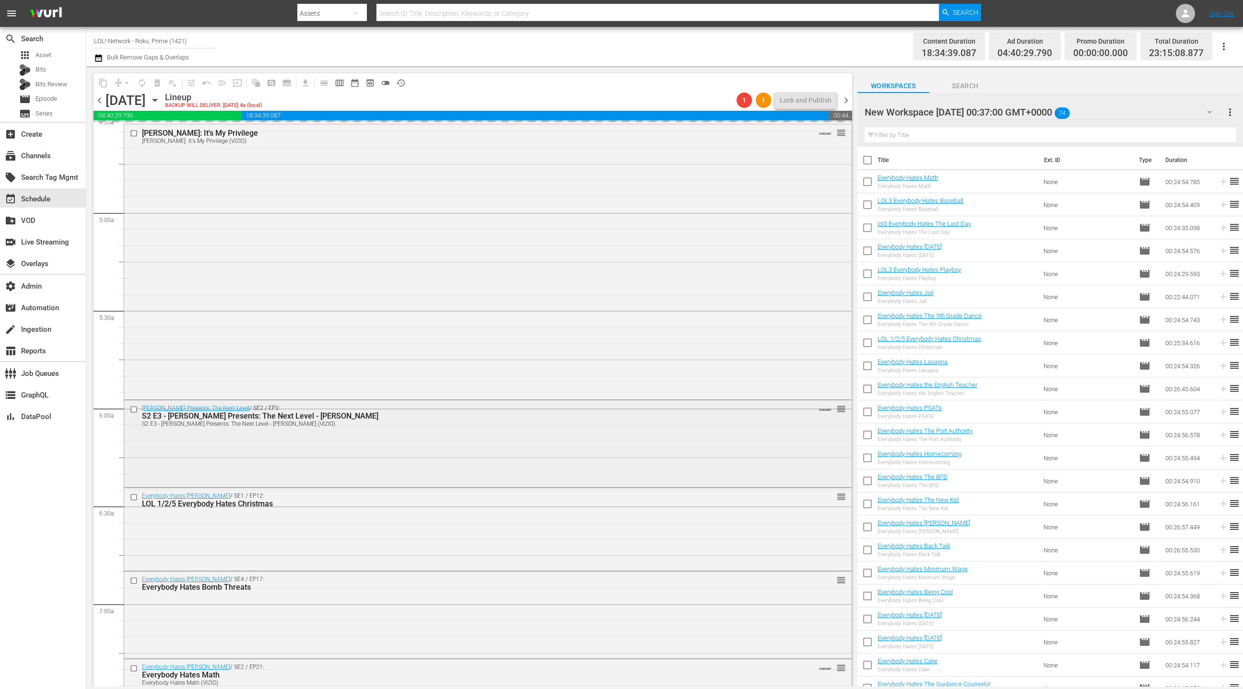
scroll to position [912, 0]
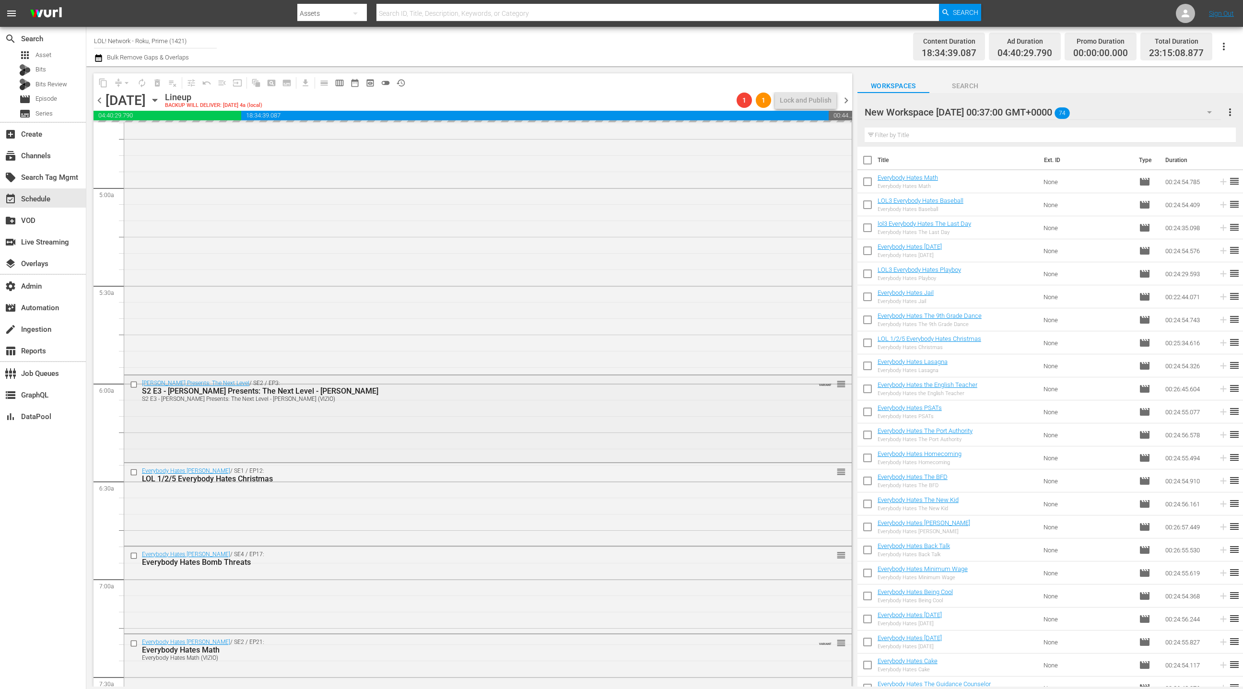
click at [384, 412] on div "Kevin Hart Presents: The Next Level / SE2 / EP3: S2 E3 - Kevin Hart Presents: T…" at bounding box center [487, 417] width 727 height 85
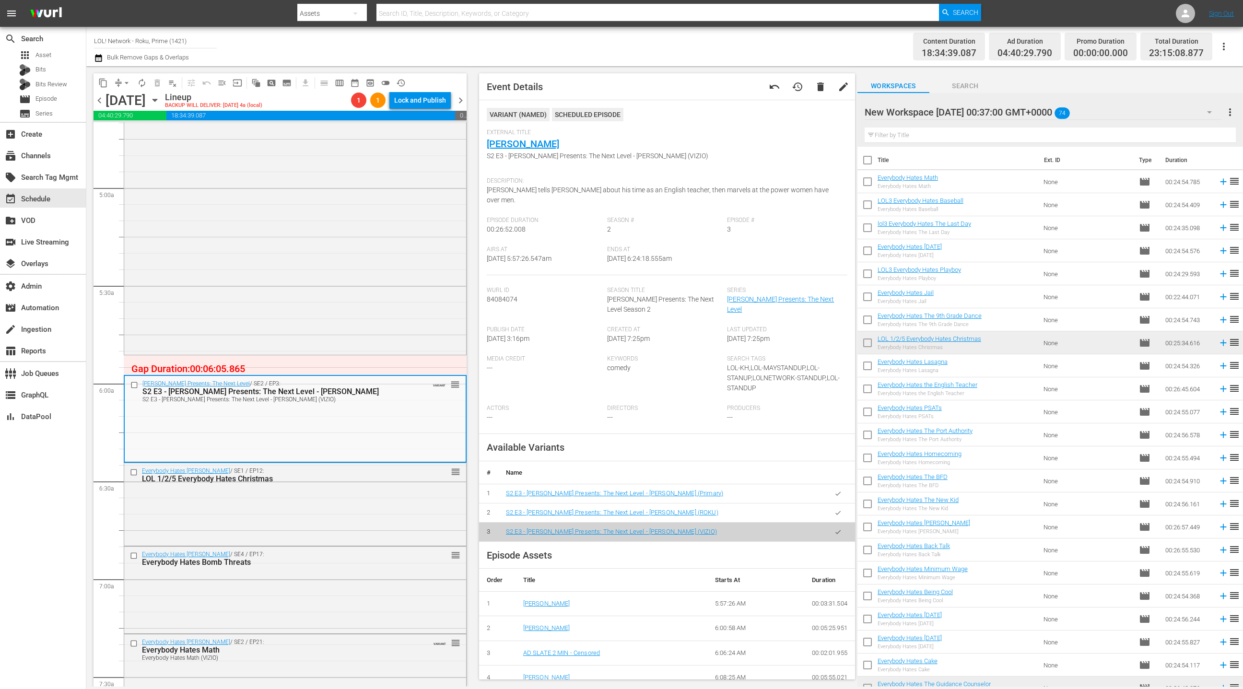
click at [835, 509] on icon "button" at bounding box center [837, 512] width 7 height 7
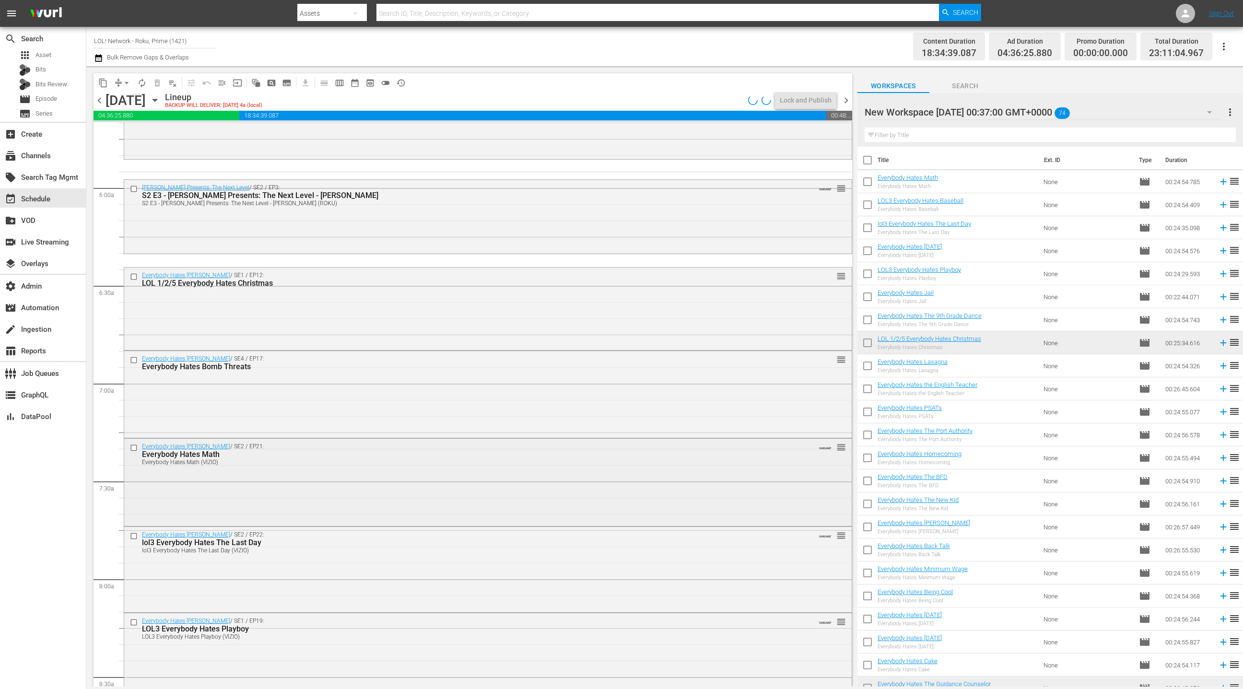
scroll to position [1200, 0]
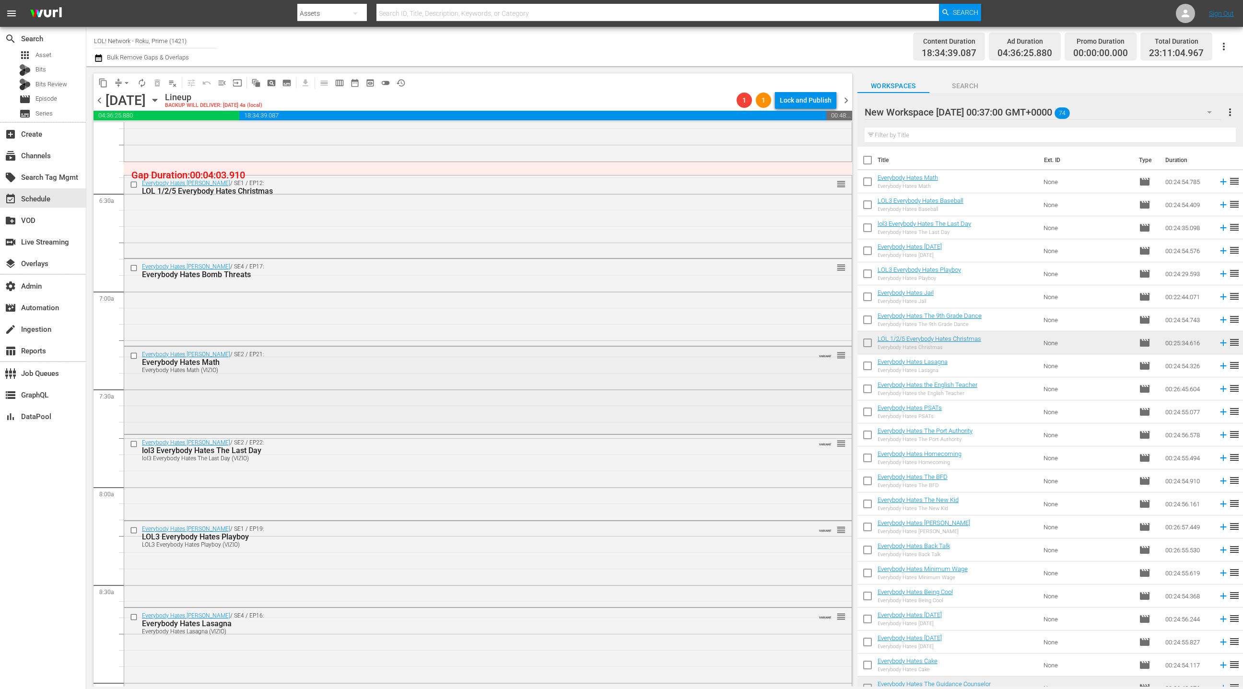
click at [362, 389] on div "Everybody Hates Chris / SE2 / EP21: Everybody Hates Math Everybody Hates Math (…" at bounding box center [487, 389] width 727 height 85
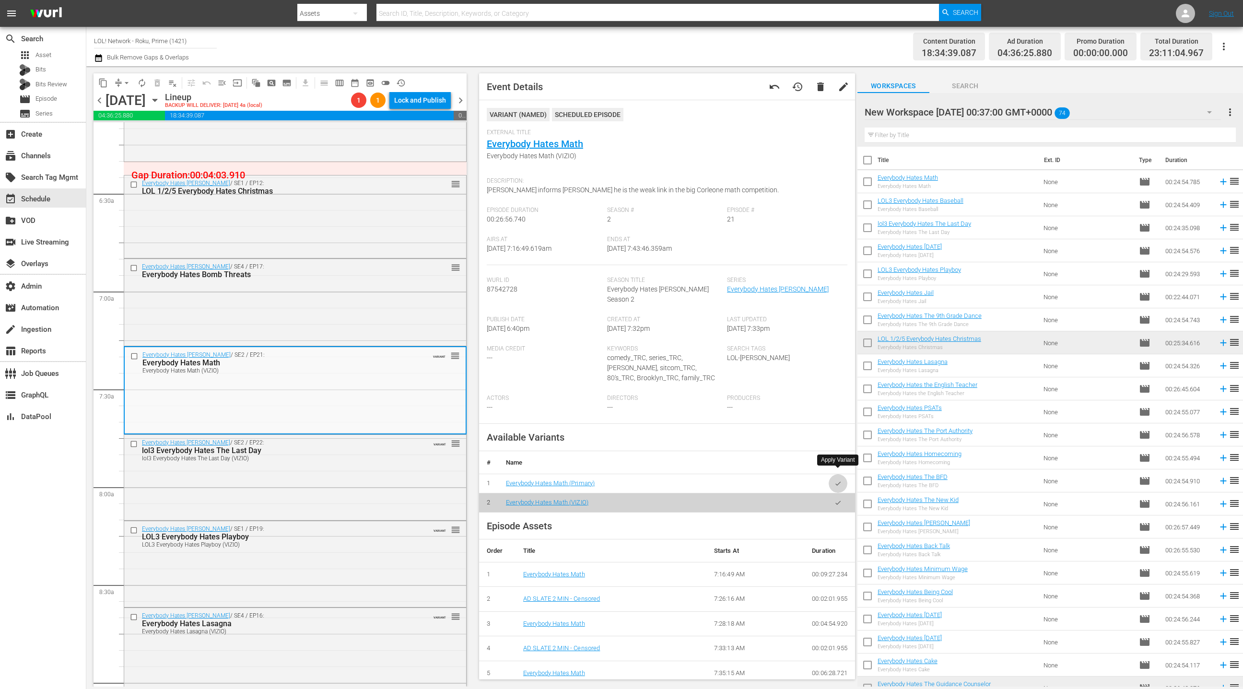
click at [842, 477] on button "button" at bounding box center [837, 483] width 19 height 19
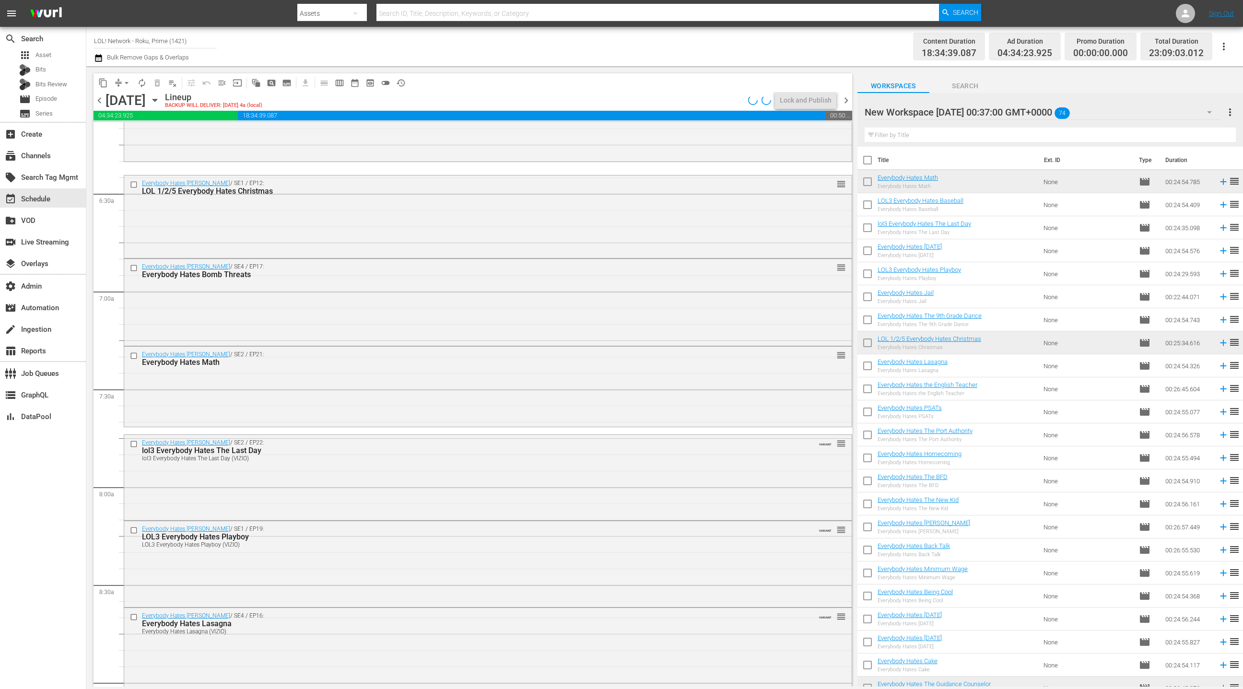
drag, startPoint x: 326, startPoint y: 477, endPoint x: 336, endPoint y: 473, distance: 10.8
click at [335, 473] on div "Everybody Hates Chris / SE2 / EP22: lol3 Everybody Hates The Last Day lol3 Ever…" at bounding box center [487, 477] width 727 height 84
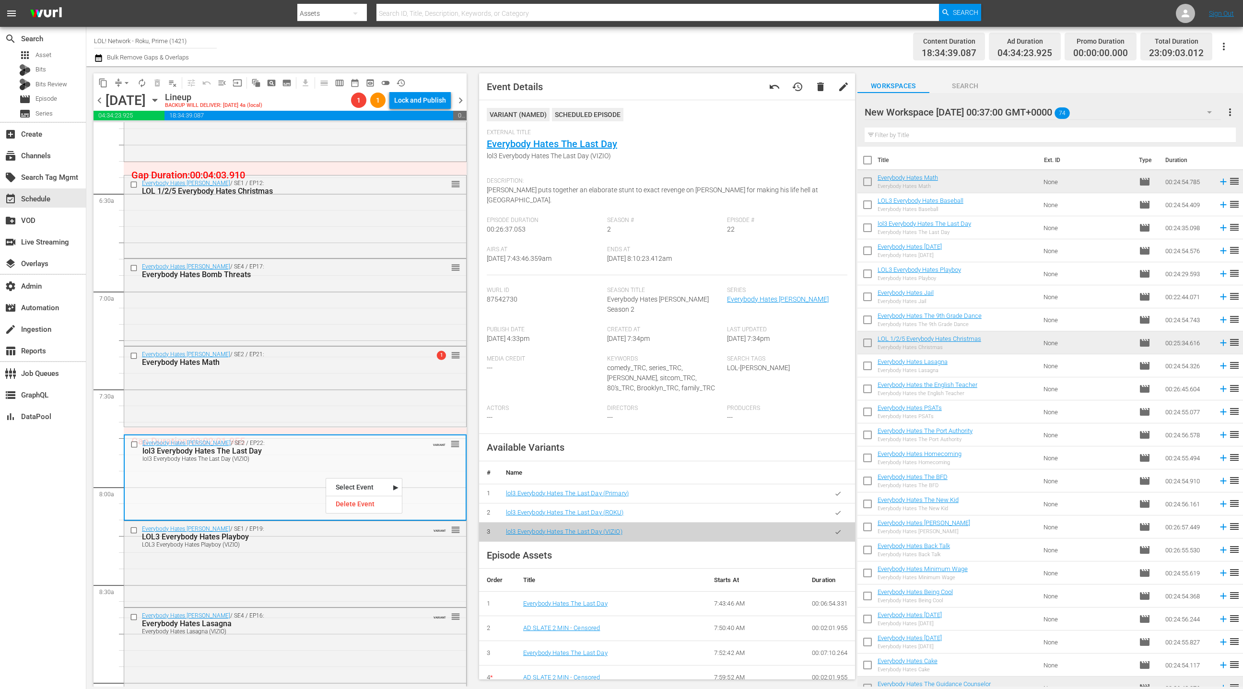
click at [842, 503] on button "button" at bounding box center [837, 512] width 19 height 19
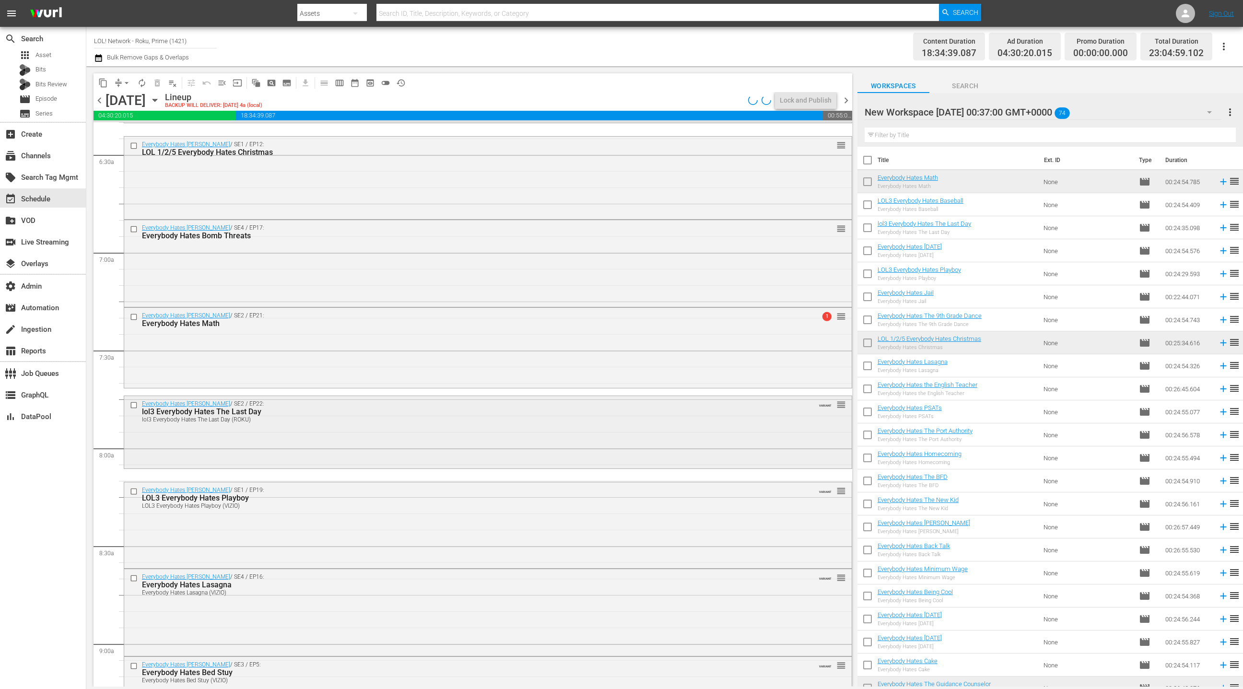
scroll to position [1306, 0]
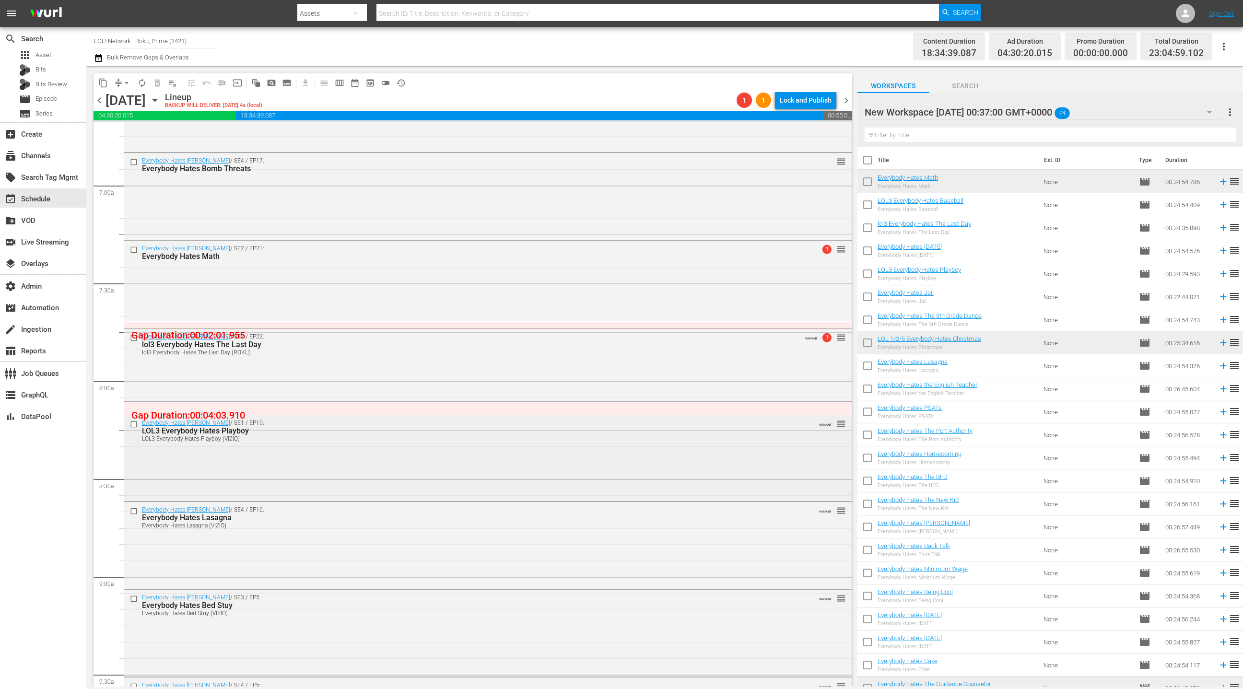
click at [398, 452] on div "Everybody Hates Chris / SE1 / EP19: LOL3 Everybody Hates Playboy LOL3 Everybody…" at bounding box center [487, 456] width 727 height 83
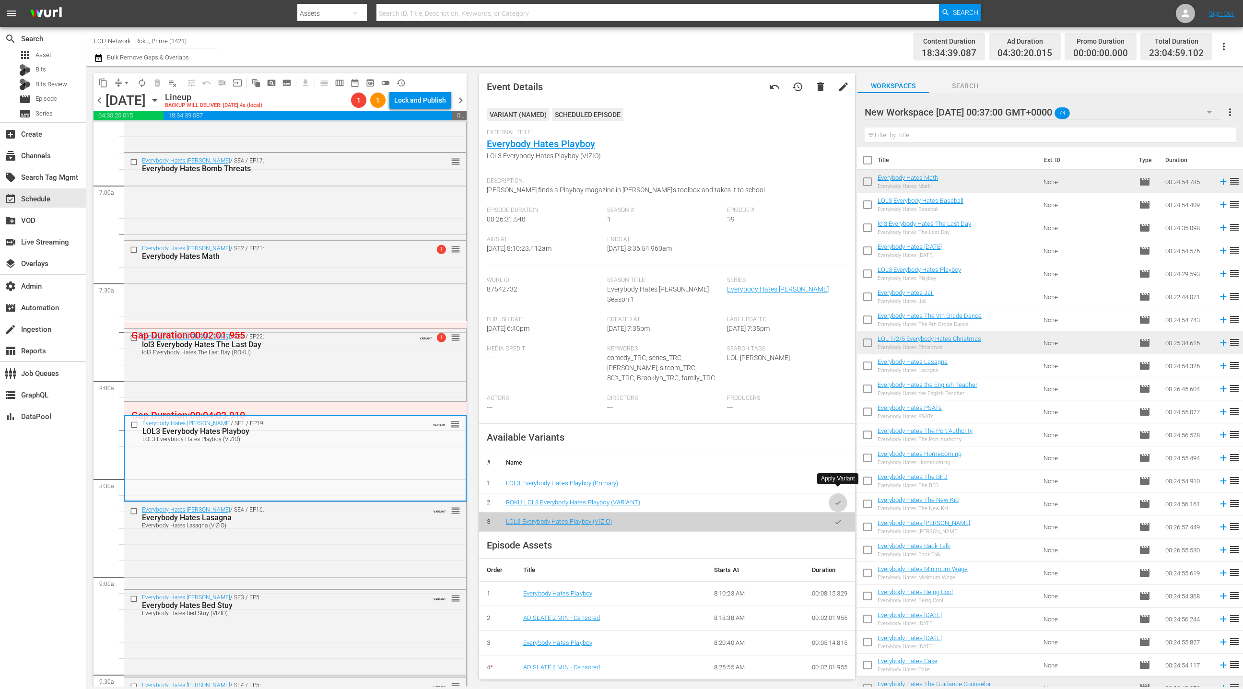
click at [837, 500] on icon "button" at bounding box center [837, 502] width 5 height 4
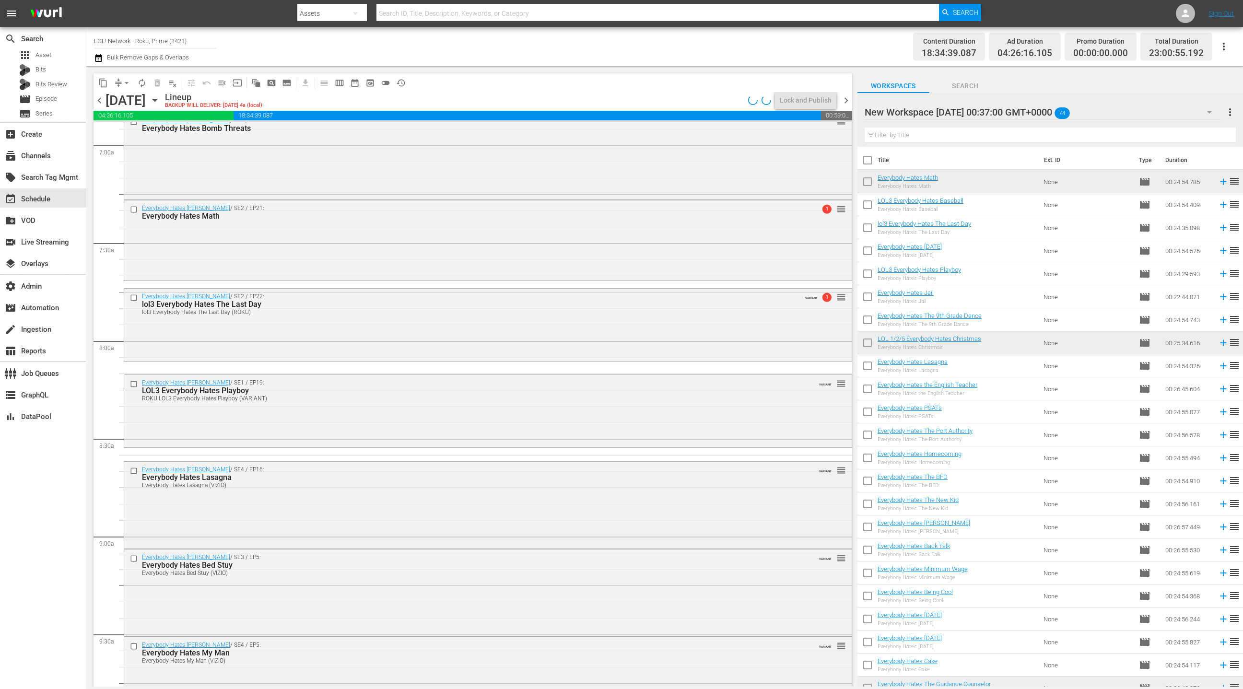
scroll to position [1441, 0]
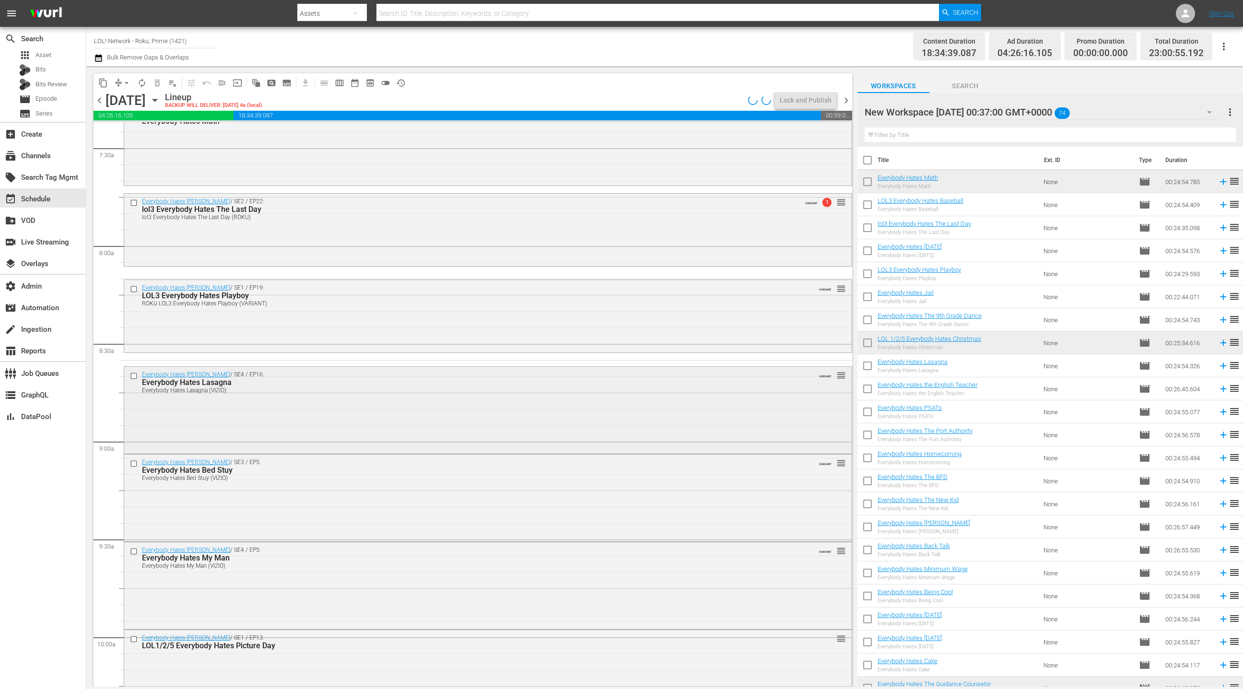
click at [414, 420] on div "Everybody Hates Chris / SE4 / EP16: Everybody Hates Lasagna Everybody Hates Las…" at bounding box center [487, 409] width 727 height 85
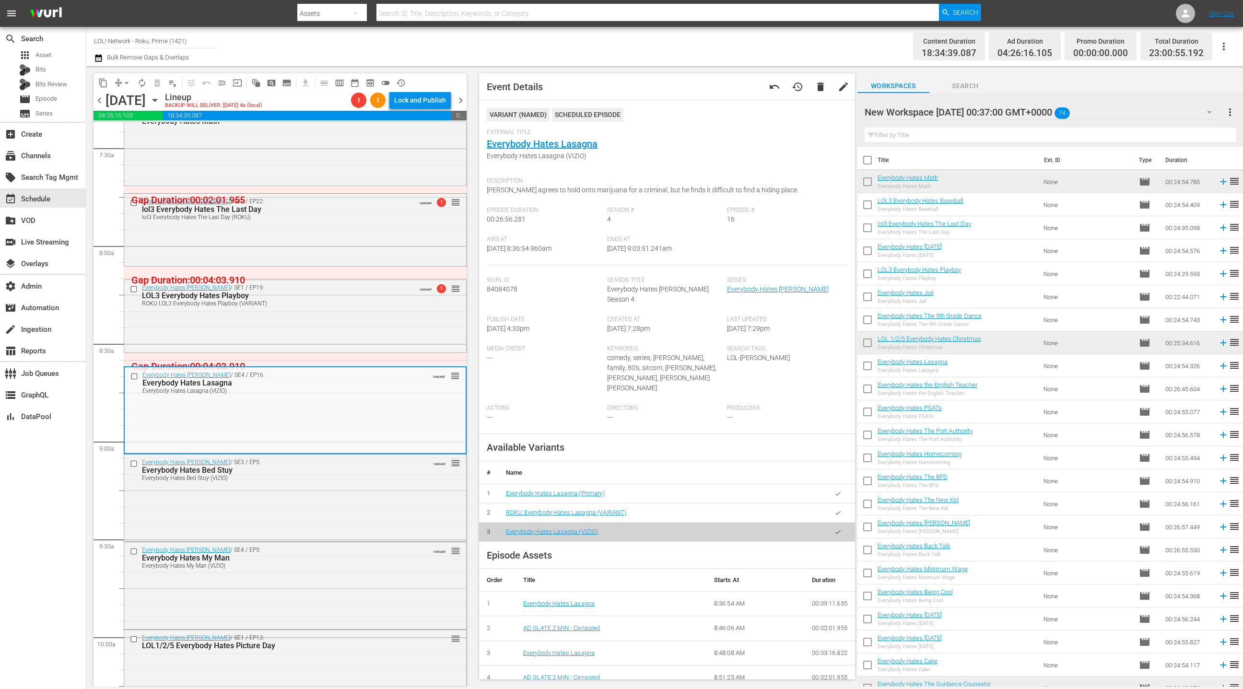
click at [837, 503] on button "button" at bounding box center [837, 512] width 19 height 19
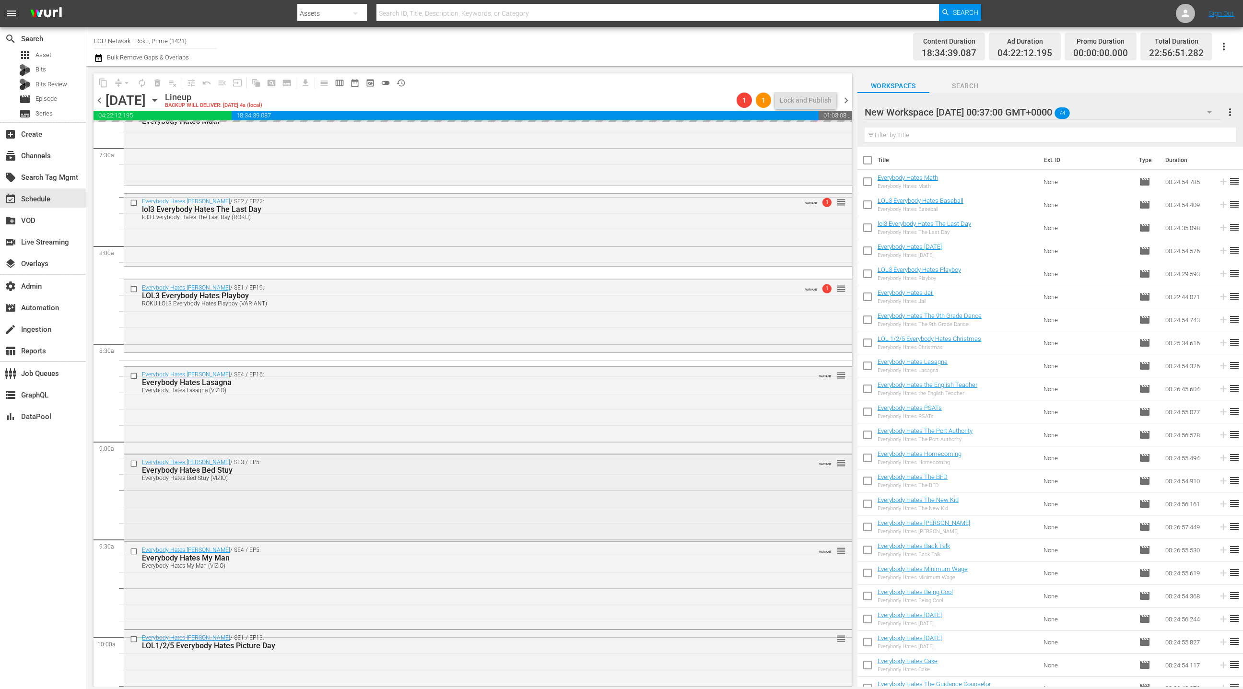
click at [398, 473] on div "Everybody Hates Bed Stuy" at bounding box center [469, 469] width 655 height 9
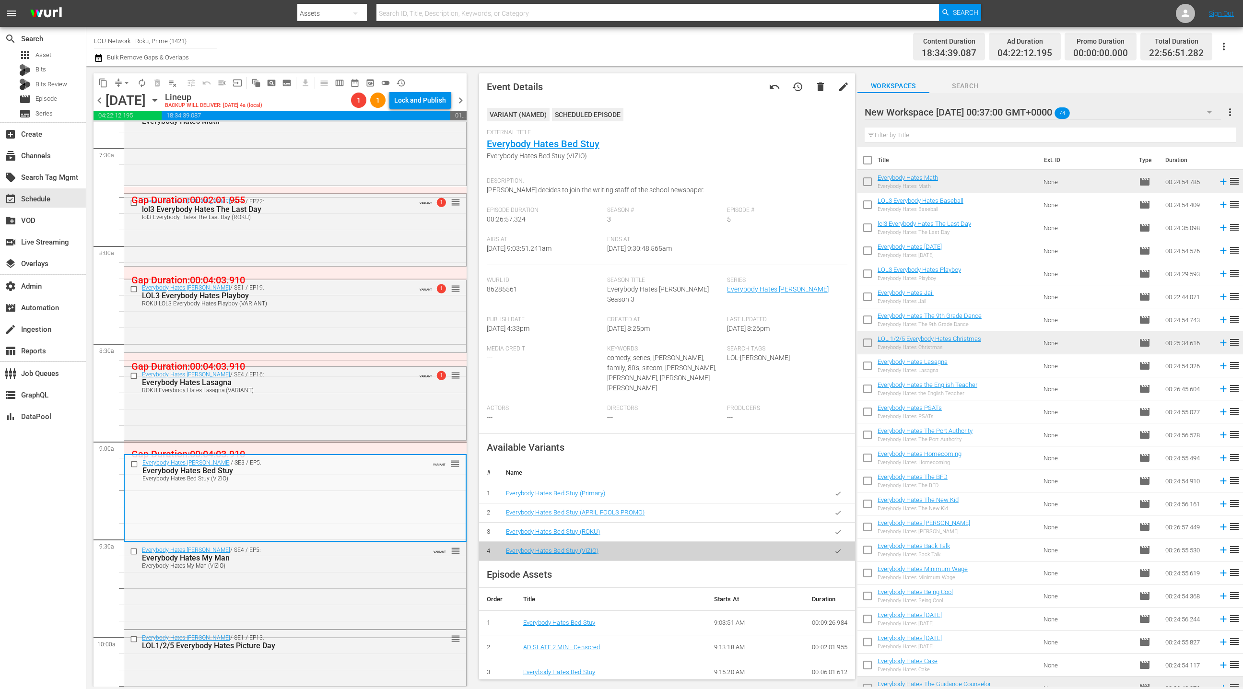
click at [836, 528] on icon "button" at bounding box center [837, 531] width 7 height 7
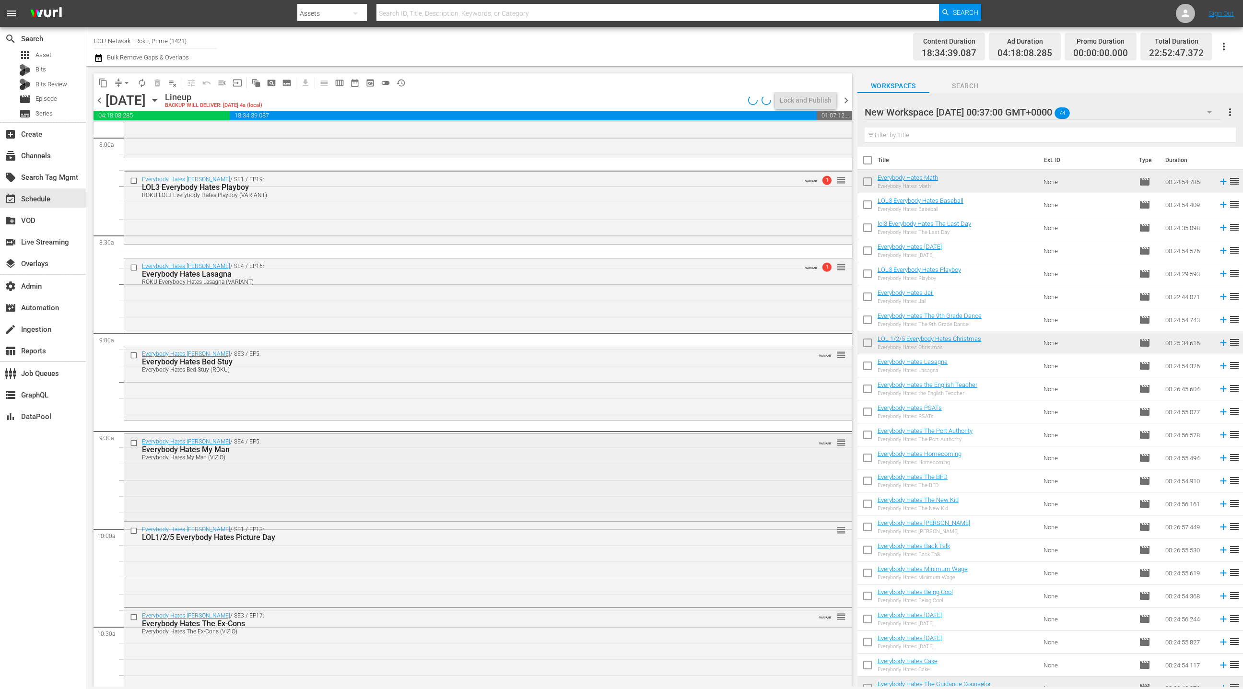
scroll to position [1585, 0]
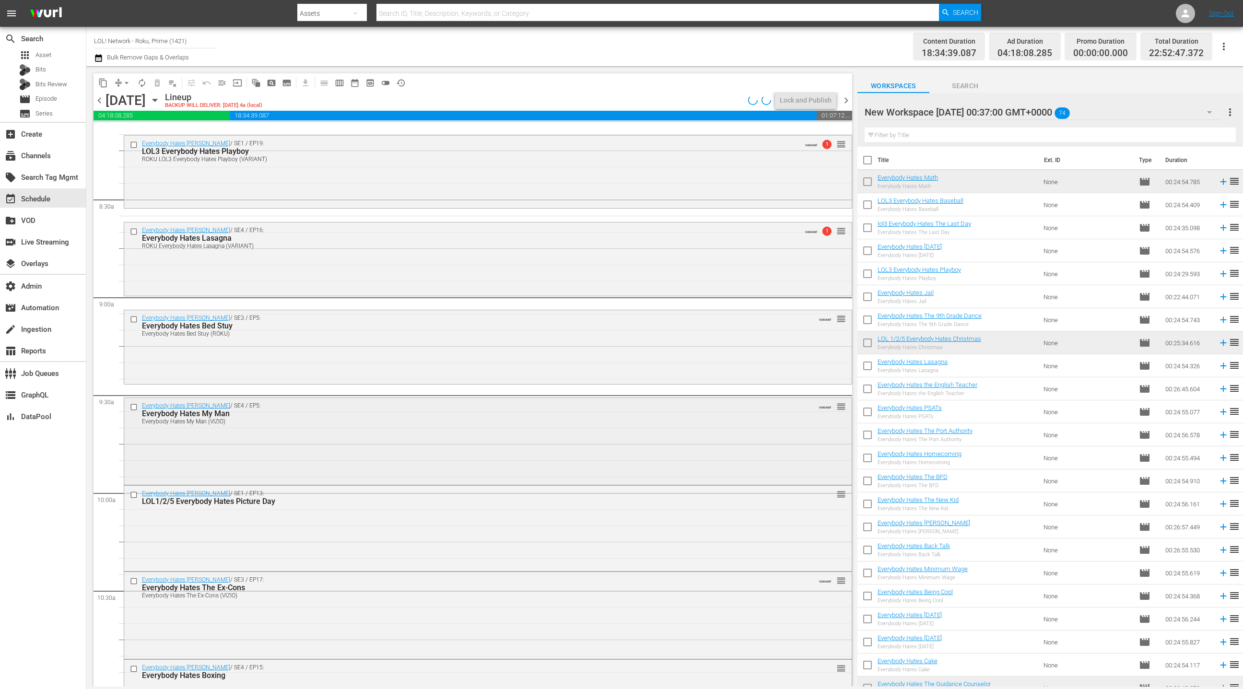
click at [418, 430] on div "Everybody Hates Chris / SE4 / EP5: Everybody Hates My Man Everybody Hates My Ma…" at bounding box center [487, 440] width 727 height 85
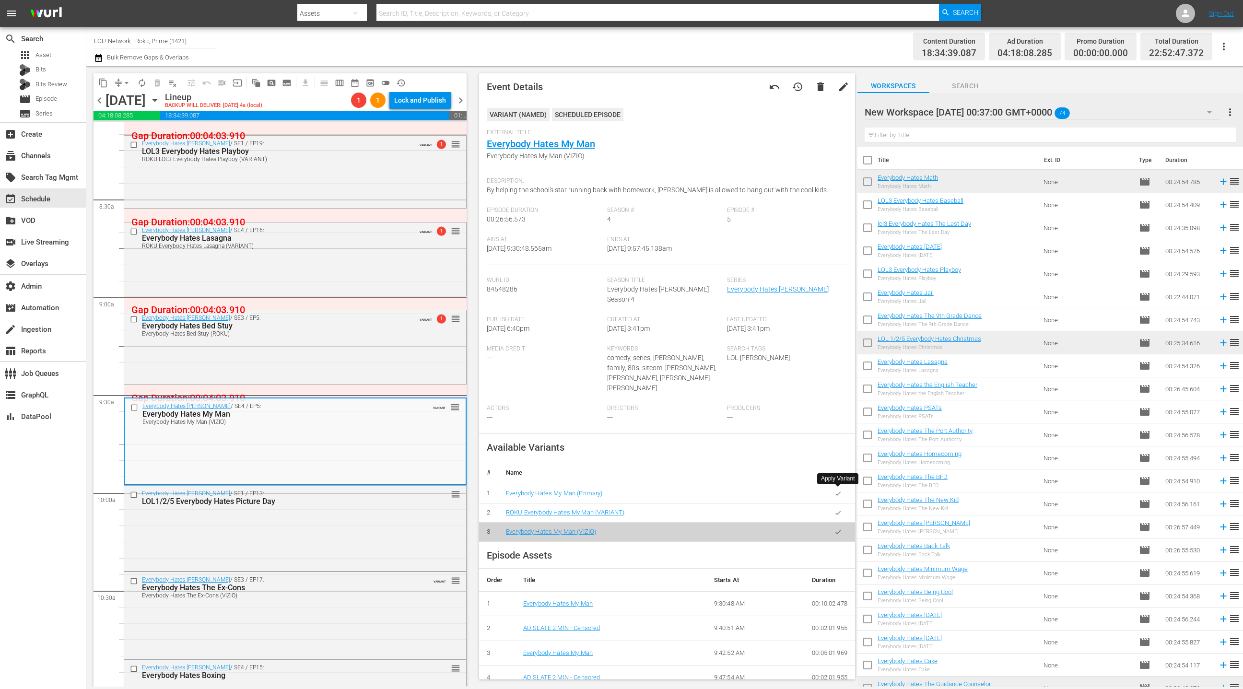
click at [840, 509] on icon "button" at bounding box center [837, 512] width 7 height 7
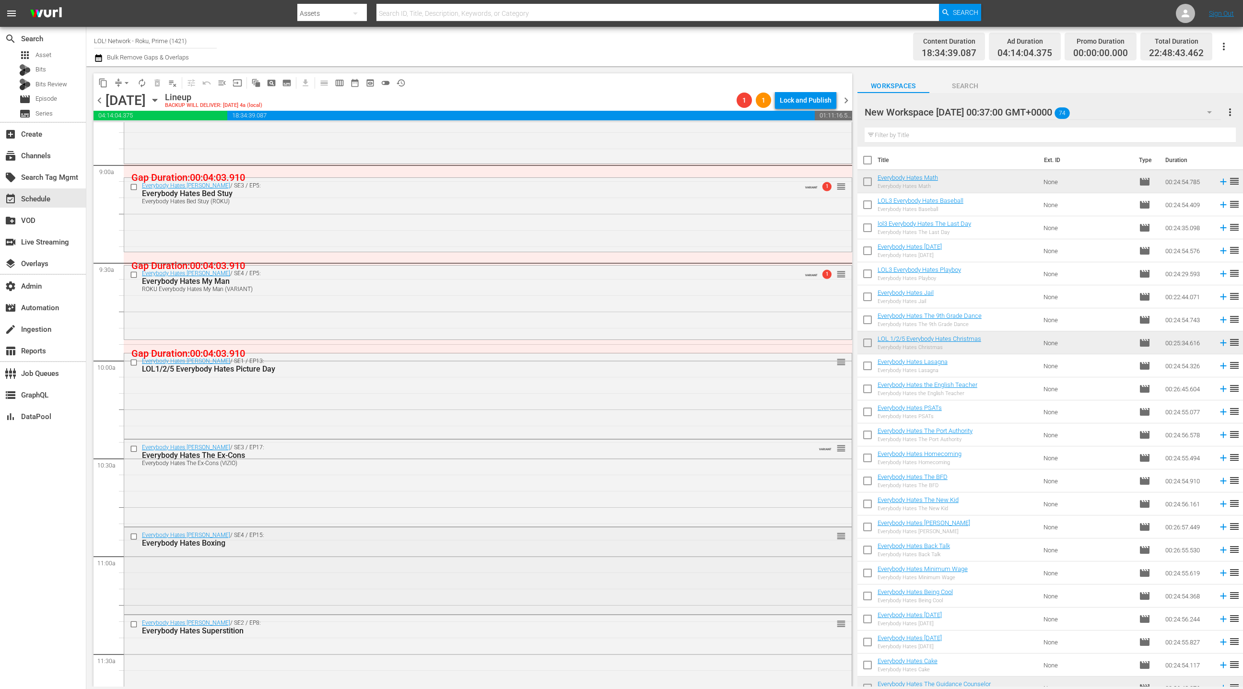
scroll to position [1771, 0]
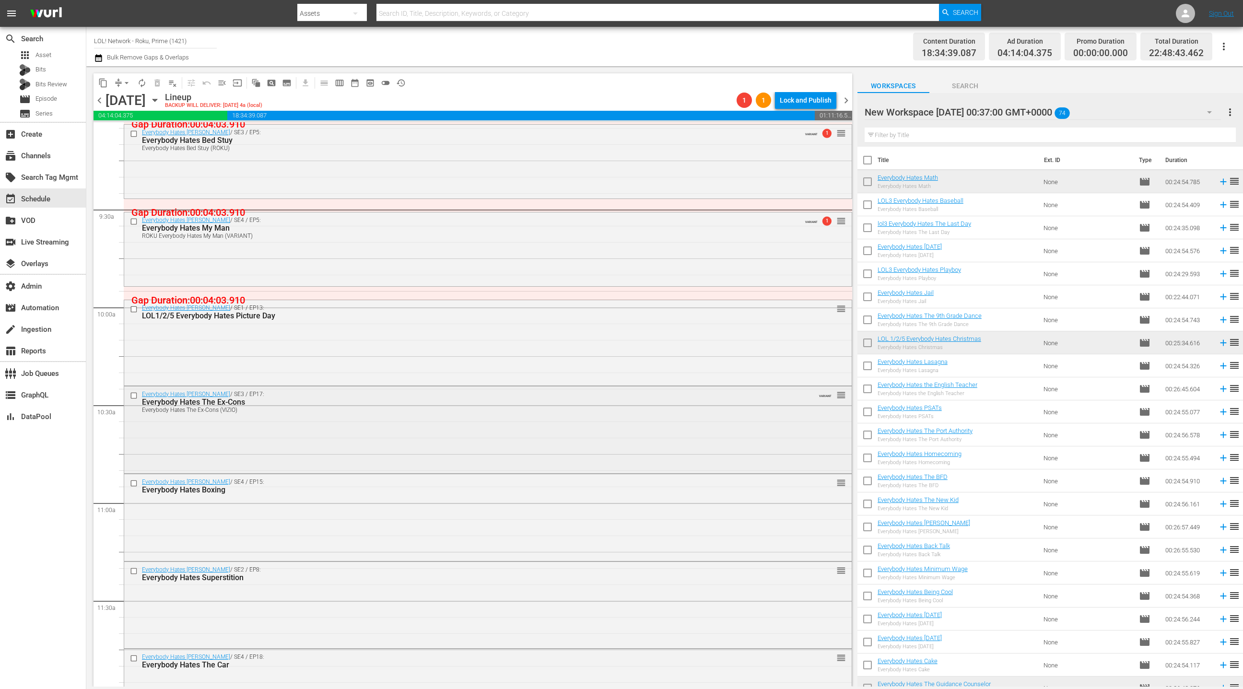
click at [398, 442] on div "Everybody Hates Chris / SE3 / EP17: Everybody Hates The Ex-Cons Everybody Hates…" at bounding box center [487, 428] width 727 height 85
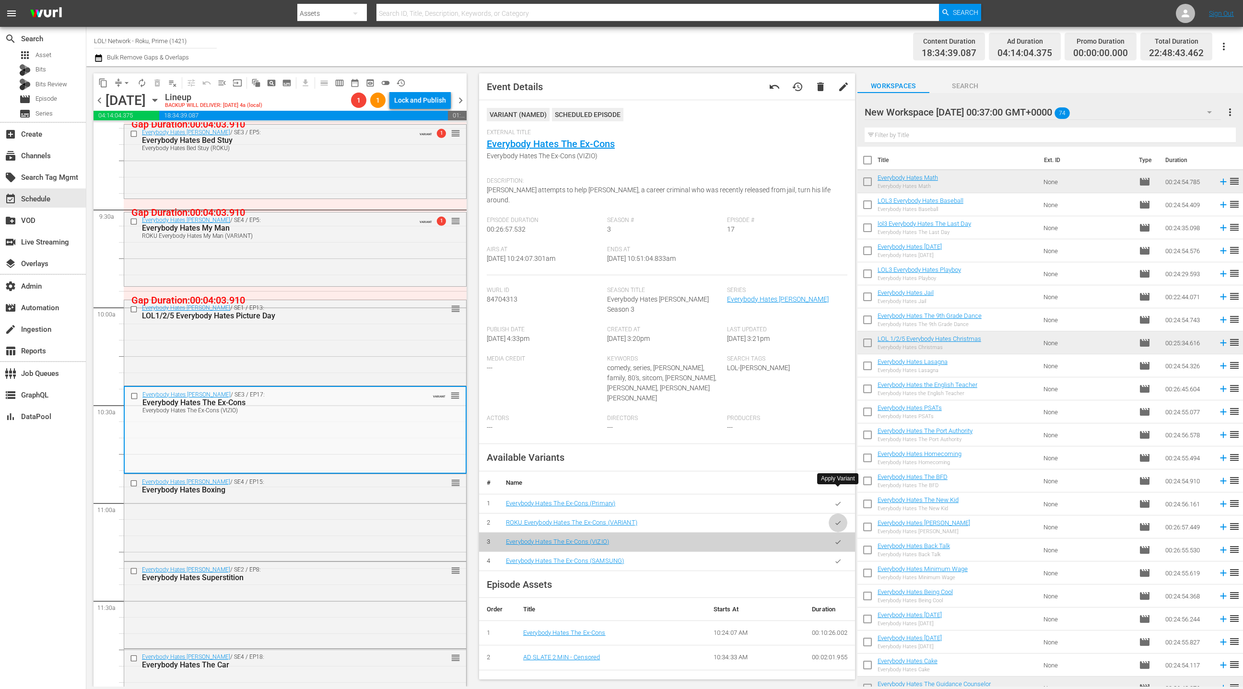
click at [840, 519] on icon "button" at bounding box center [837, 522] width 7 height 7
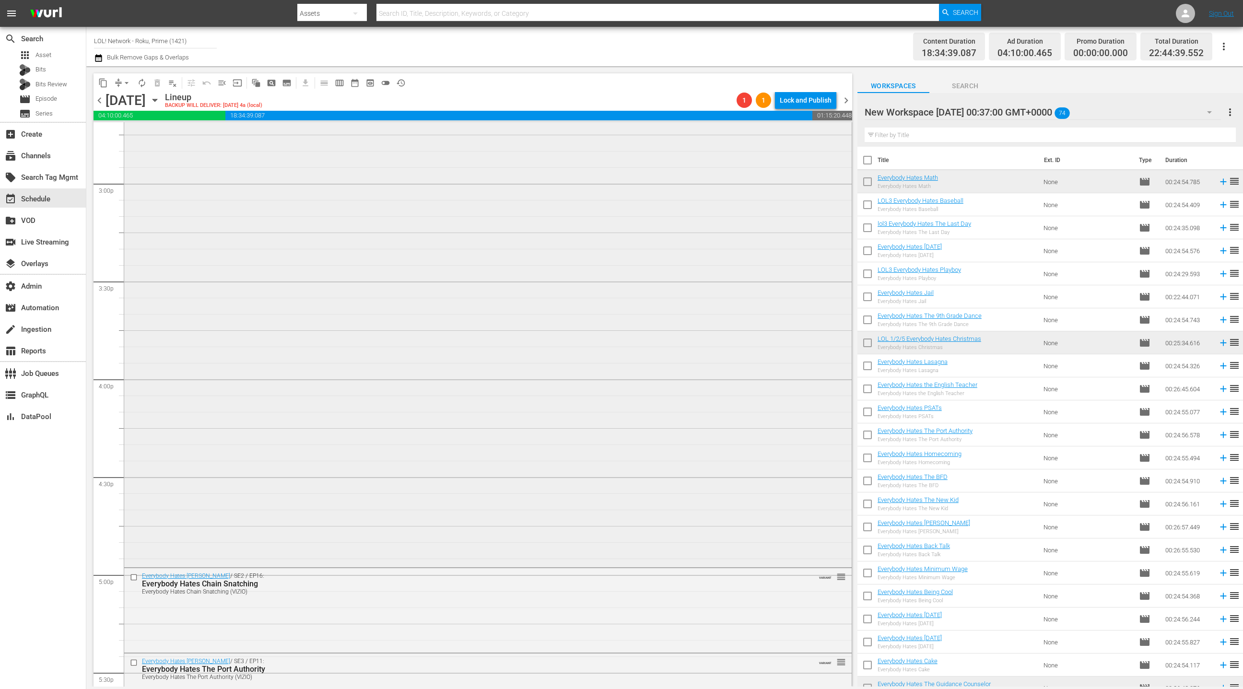
scroll to position [3022, 0]
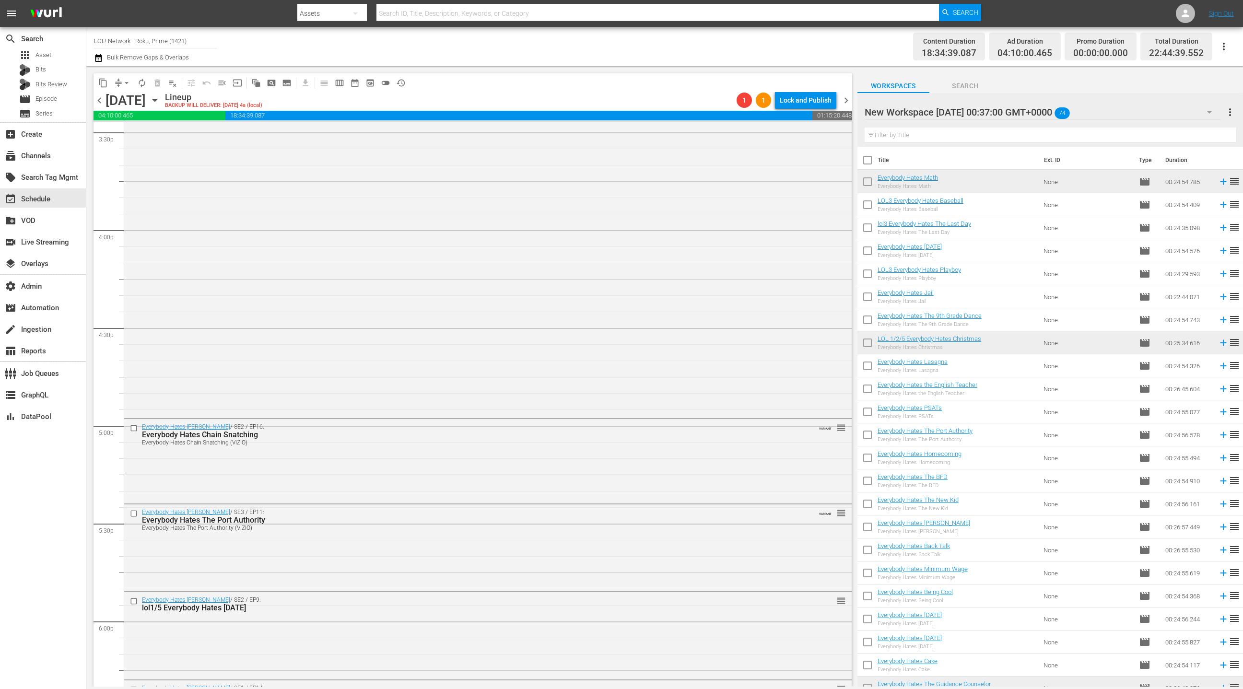
click at [470, 473] on div "Everybody Hates Chris / SE2 / EP16: Everybody Hates Chain Snatching Everybody H…" at bounding box center [487, 460] width 727 height 83
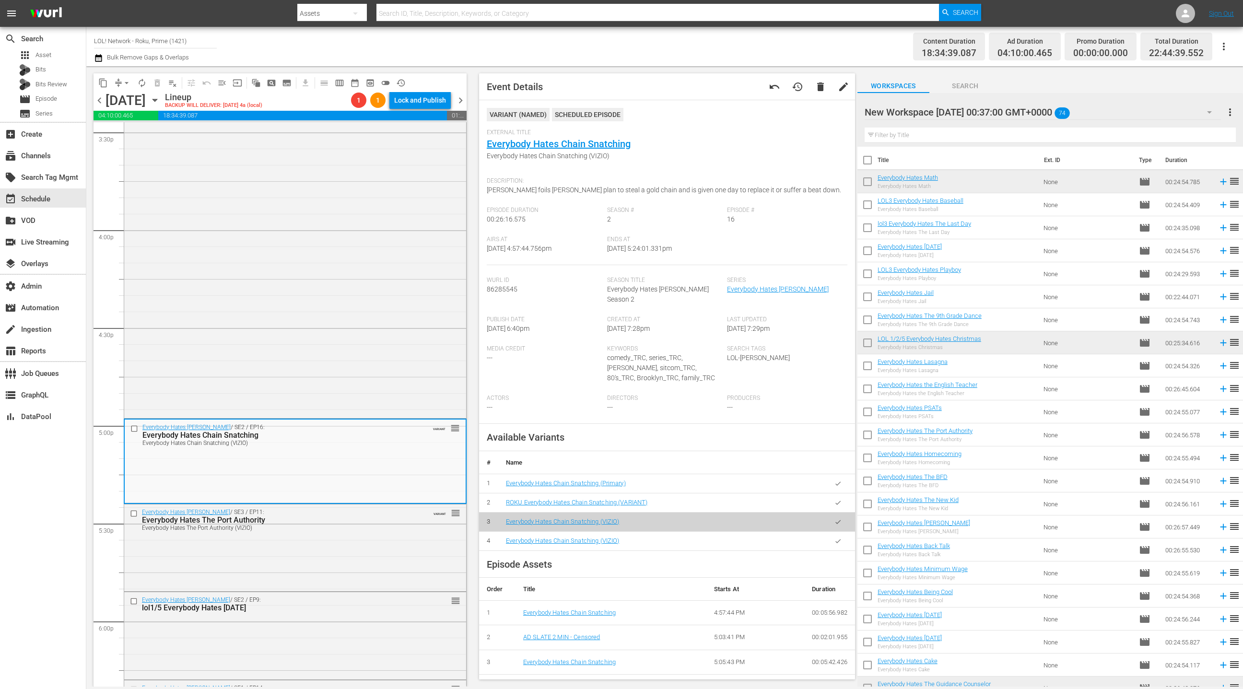
click at [838, 497] on button "button" at bounding box center [837, 502] width 19 height 19
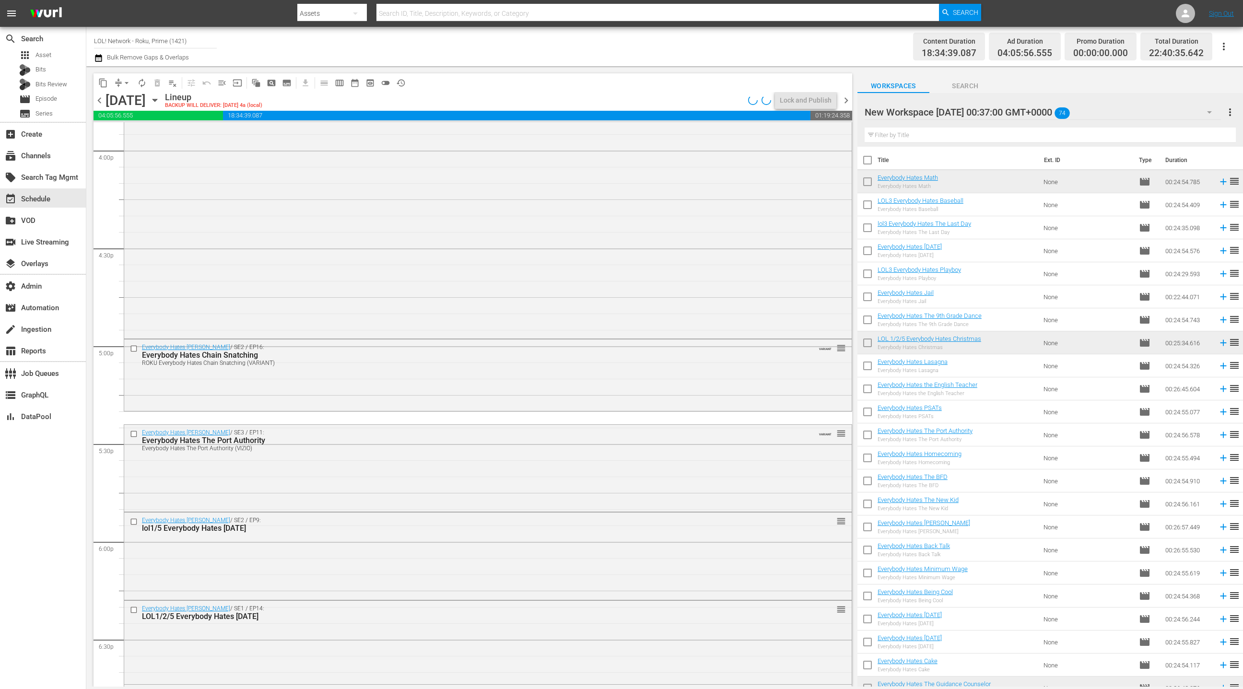
click at [477, 451] on div "Everybody Hates Chris / SE3 / EP11: Everybody Hates The Port Authority Everybod…" at bounding box center [487, 440] width 727 height 30
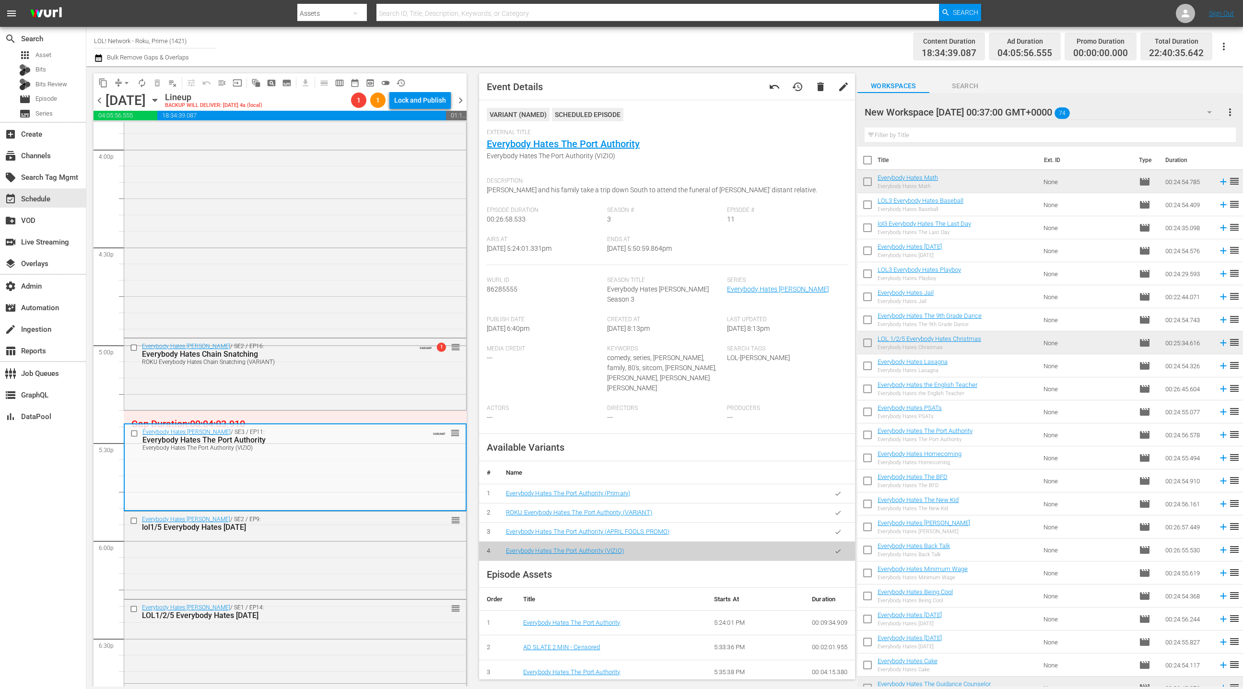
click at [841, 503] on button "button" at bounding box center [837, 512] width 19 height 19
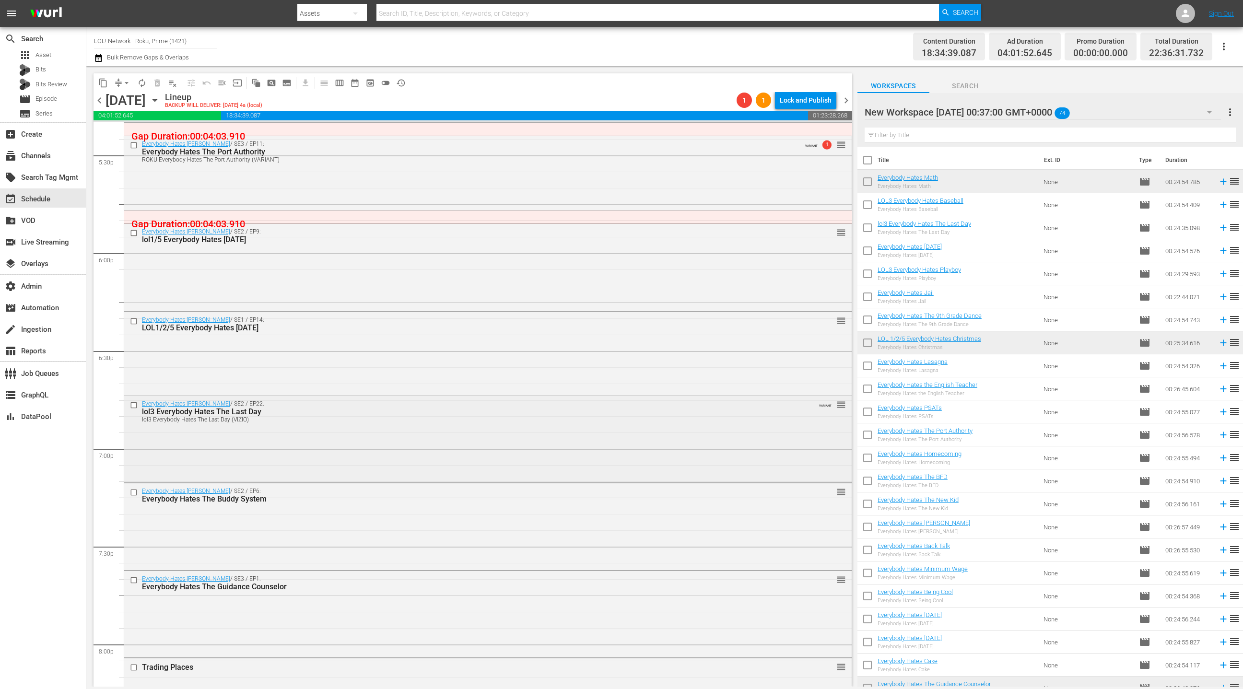
click at [398, 426] on div "Everybody Hates Chris / SE2 / EP22: lol3 Everybody Hates The Last Day lol3 Ever…" at bounding box center [487, 411] width 727 height 30
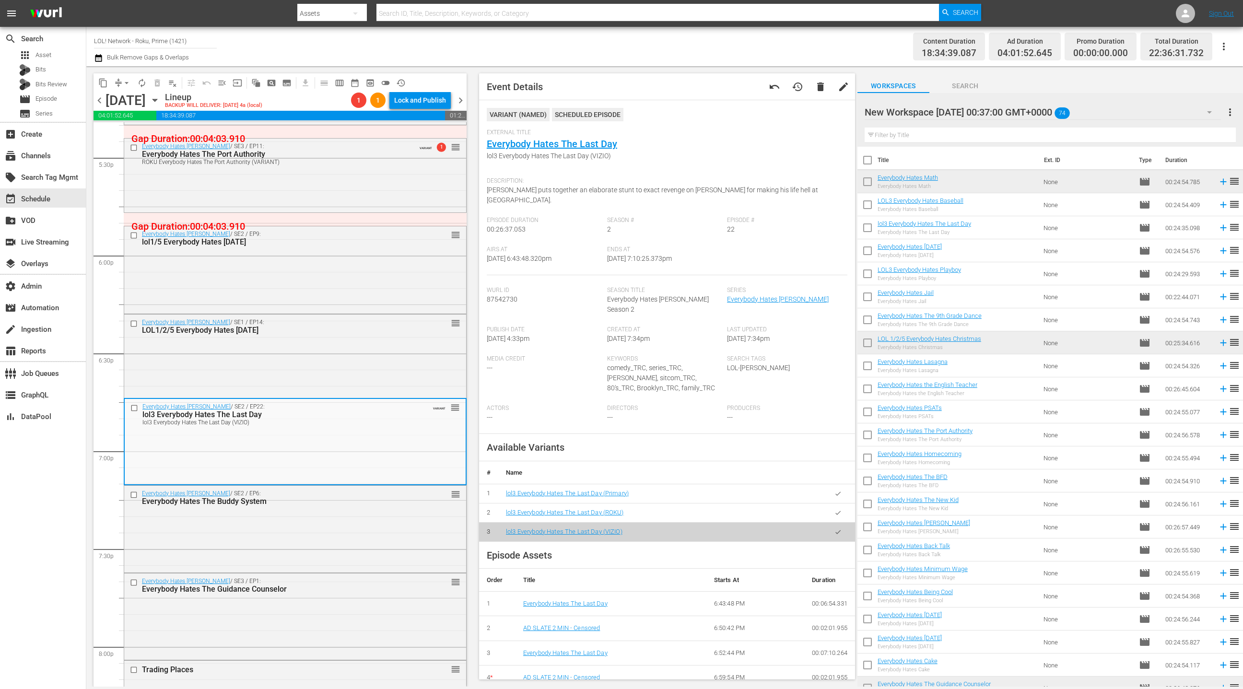
click at [837, 509] on icon "button" at bounding box center [837, 512] width 7 height 7
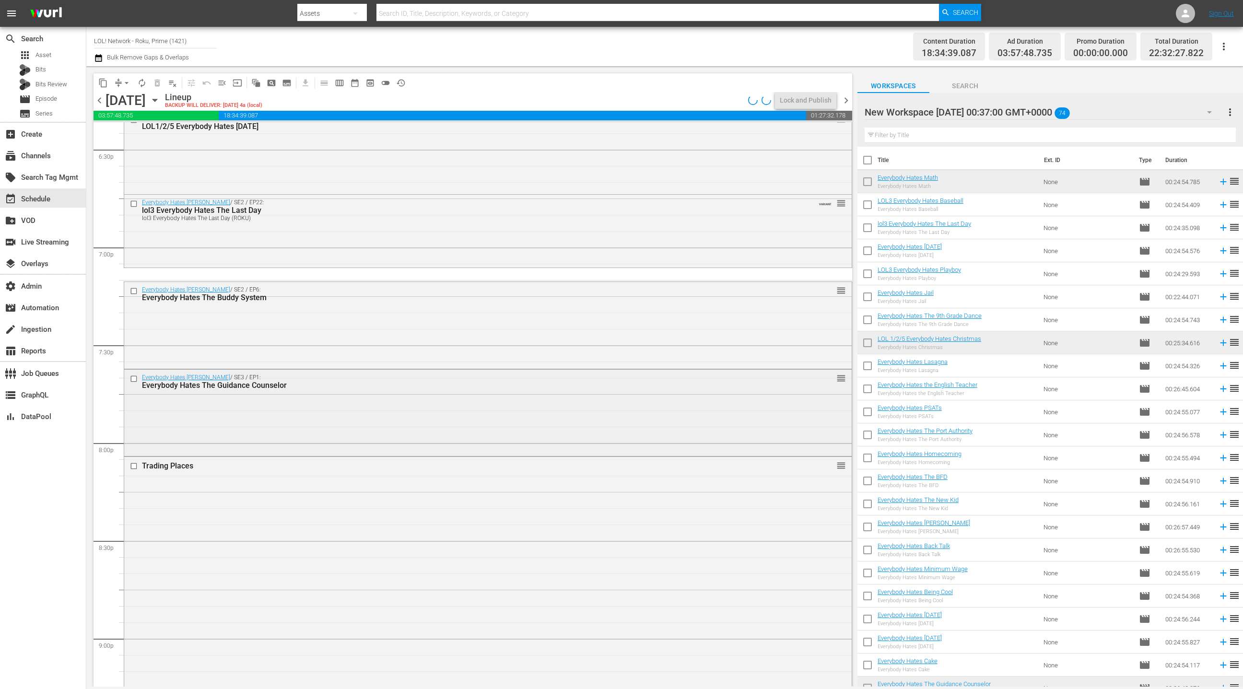
scroll to position [3602, 0]
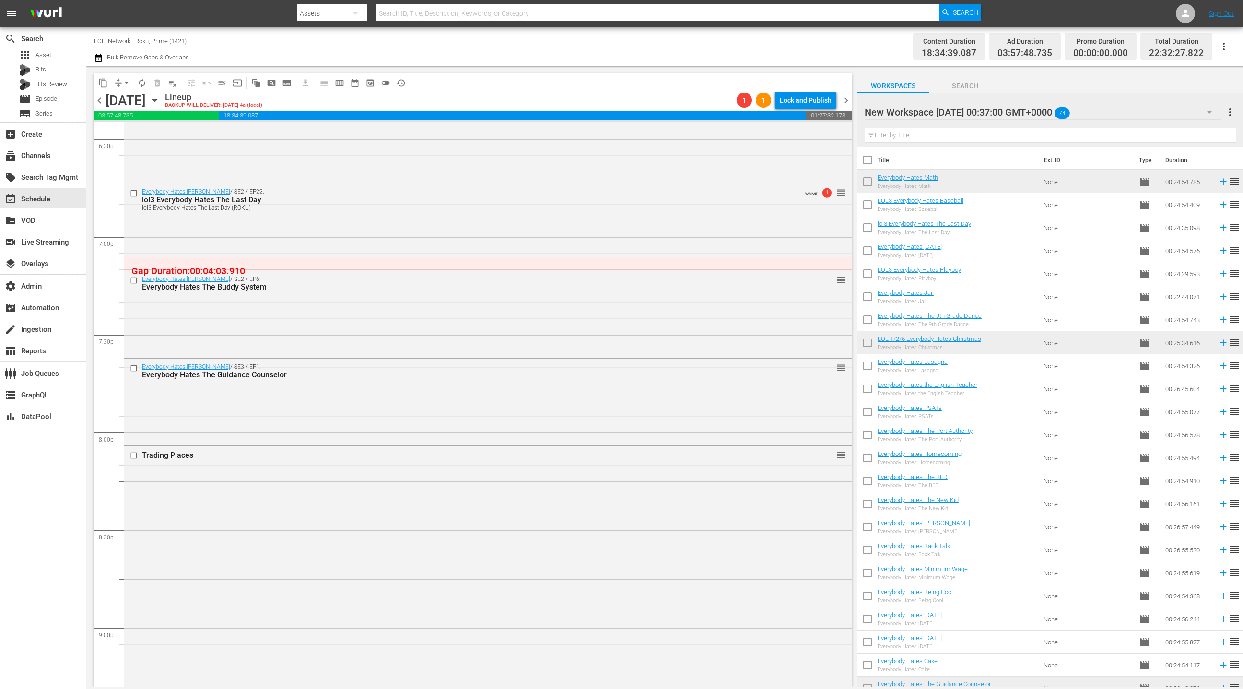
click at [119, 84] on button "arrow_drop_down" at bounding box center [126, 82] width 15 height 15
click at [140, 134] on li "Align to End of Previous Day" at bounding box center [127, 134] width 101 height 16
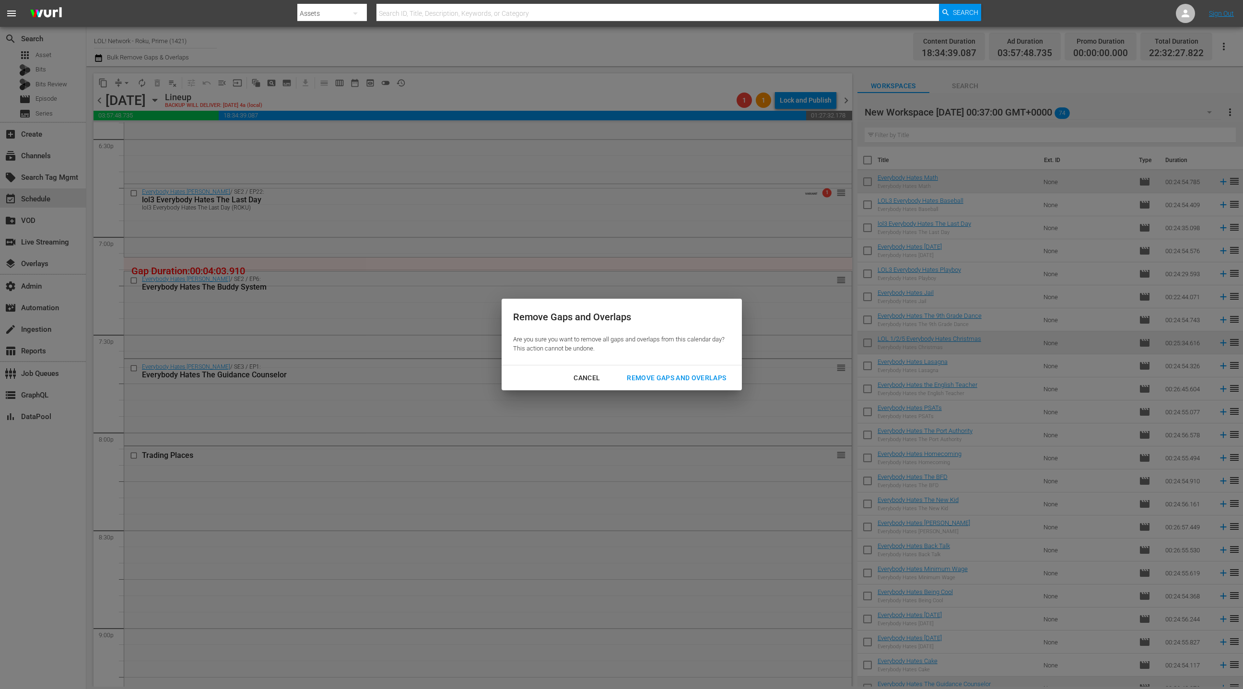
click at [663, 378] on div "Remove Gaps and Overlaps" at bounding box center [676, 378] width 115 height 12
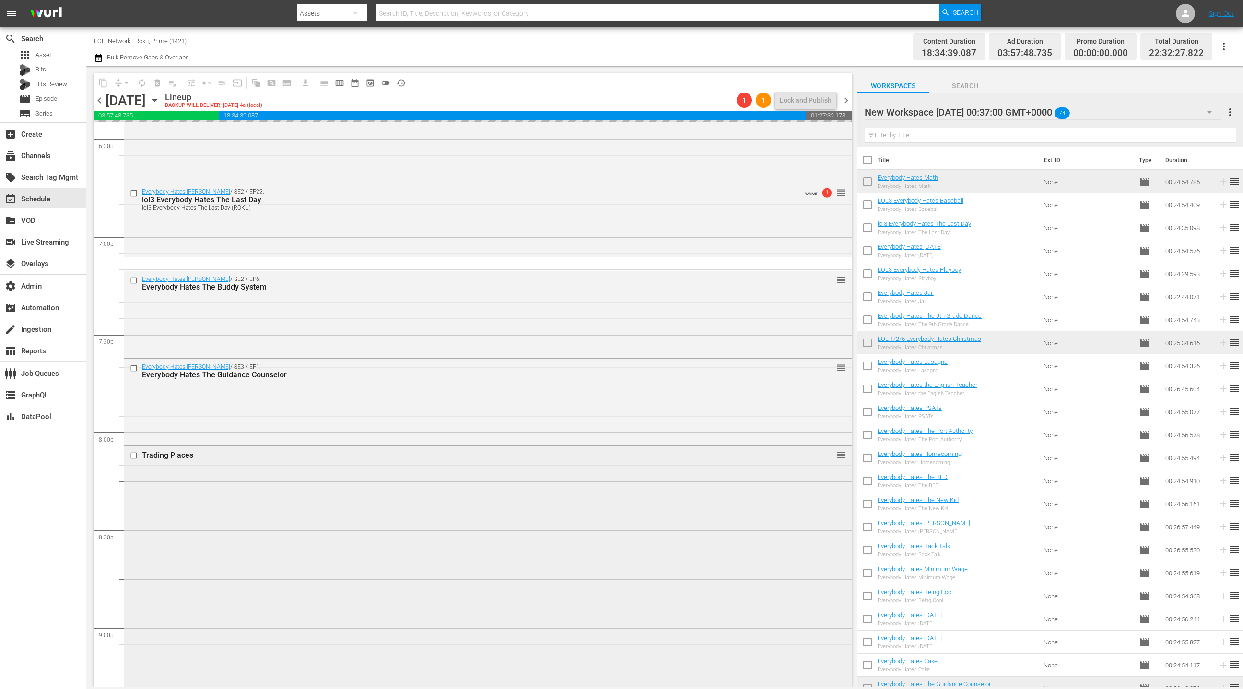
click at [431, 478] on div "Trading Places reorder" at bounding box center [487, 677] width 727 height 463
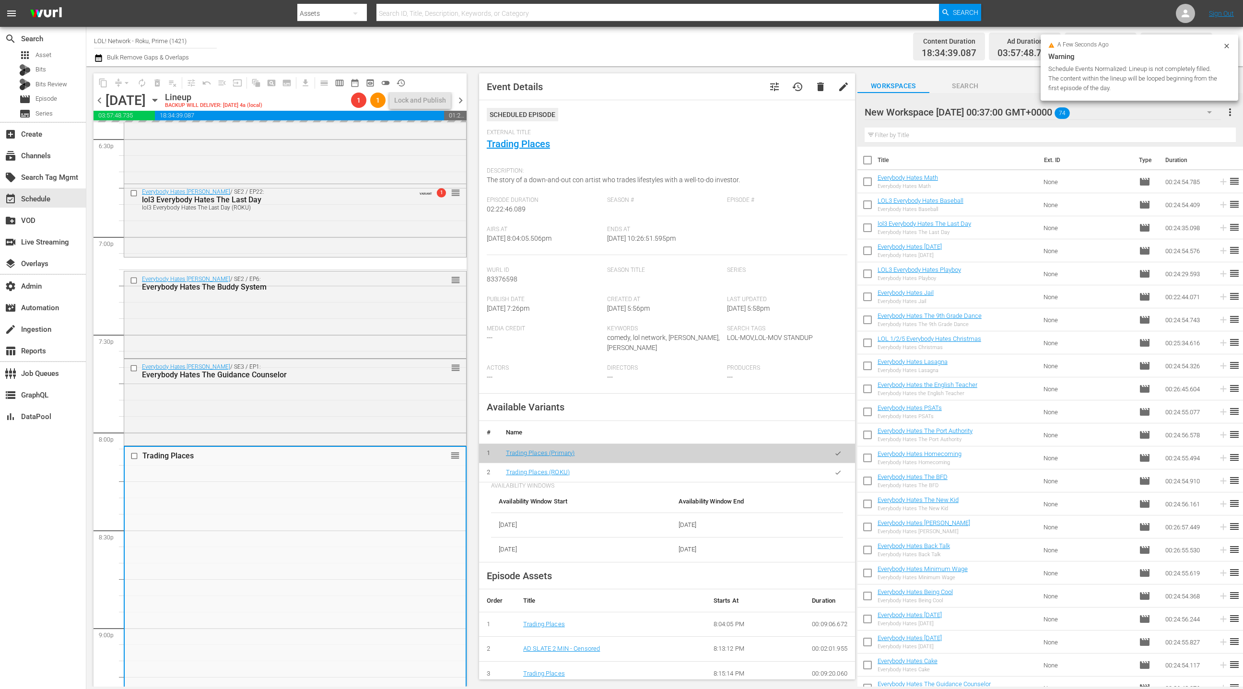
click at [837, 475] on icon "button" at bounding box center [837, 472] width 7 height 7
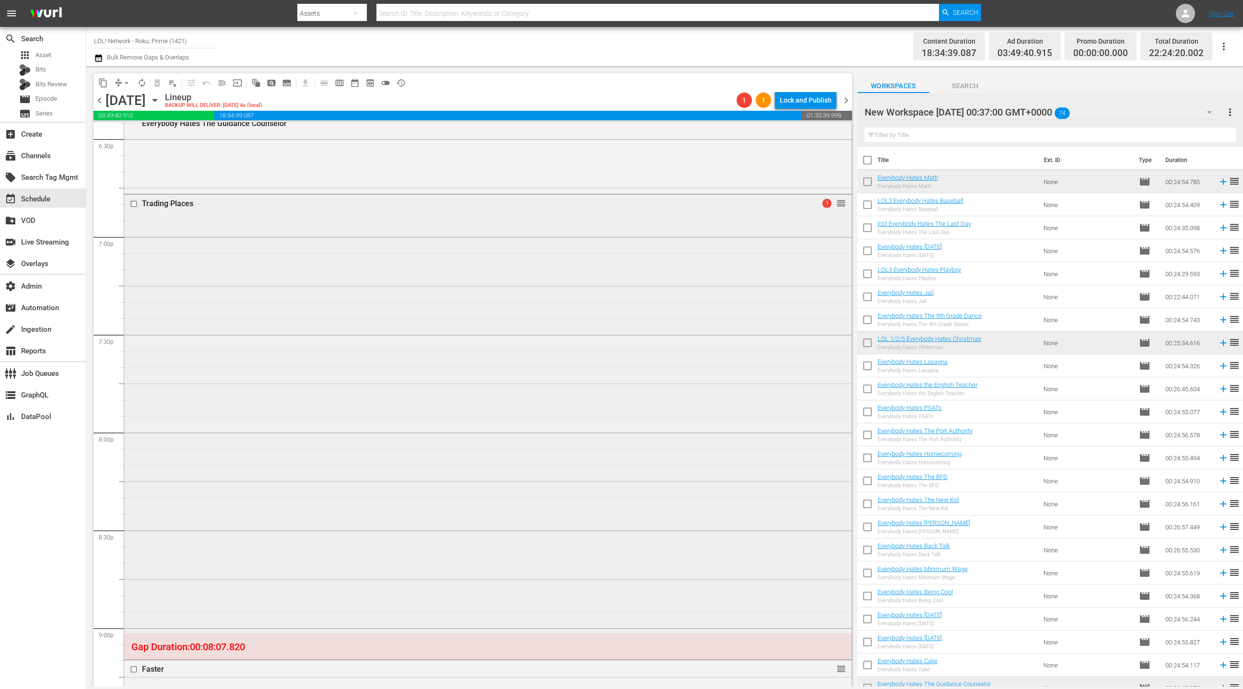
click at [404, 443] on div "Trading Places 1 reorder" at bounding box center [487, 426] width 727 height 463
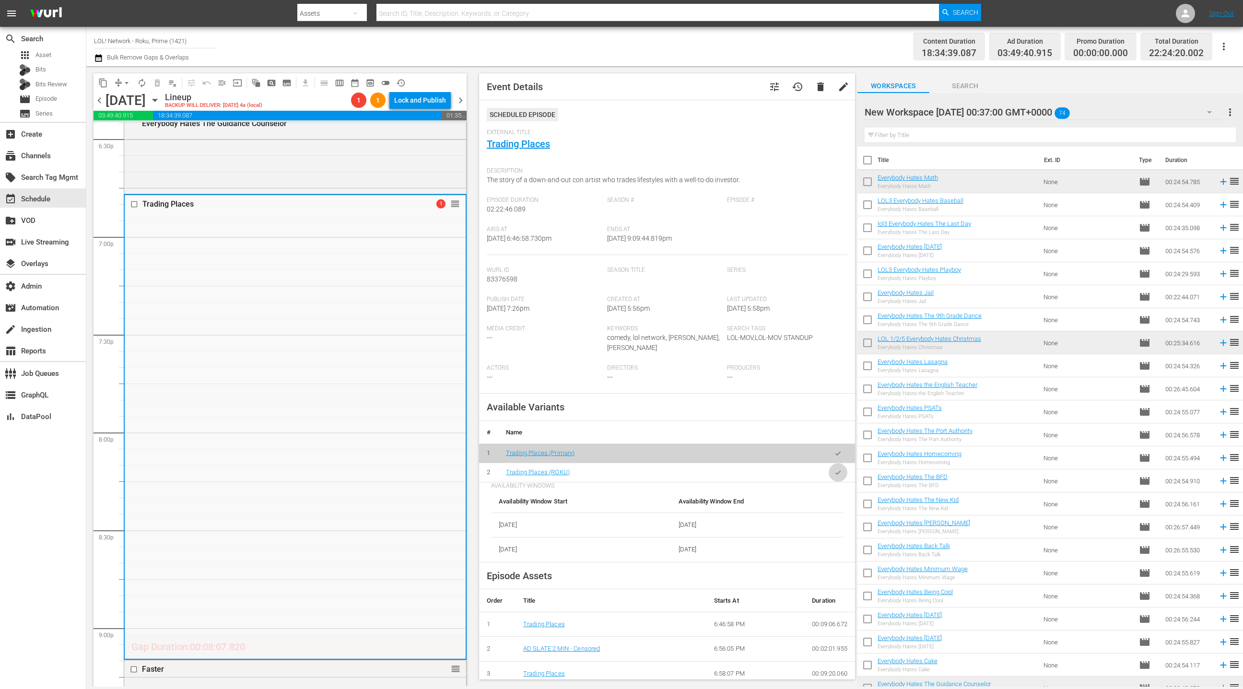
click at [845, 476] on button "button" at bounding box center [837, 472] width 19 height 19
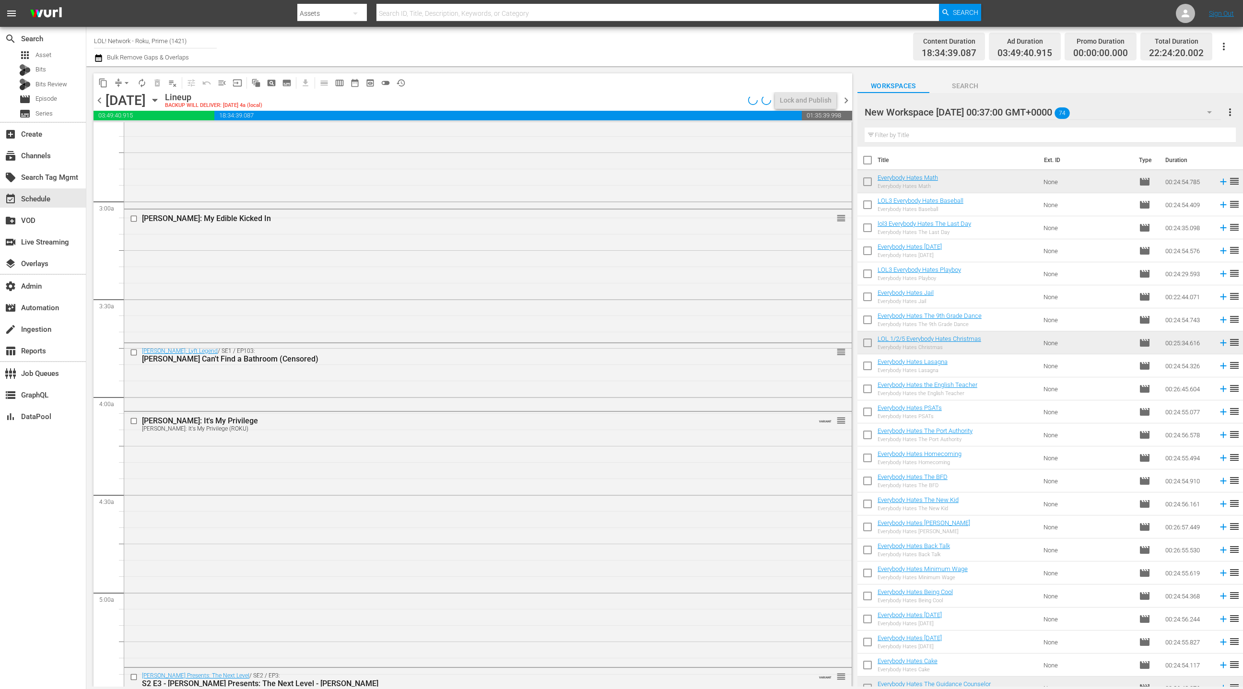
scroll to position [0, 0]
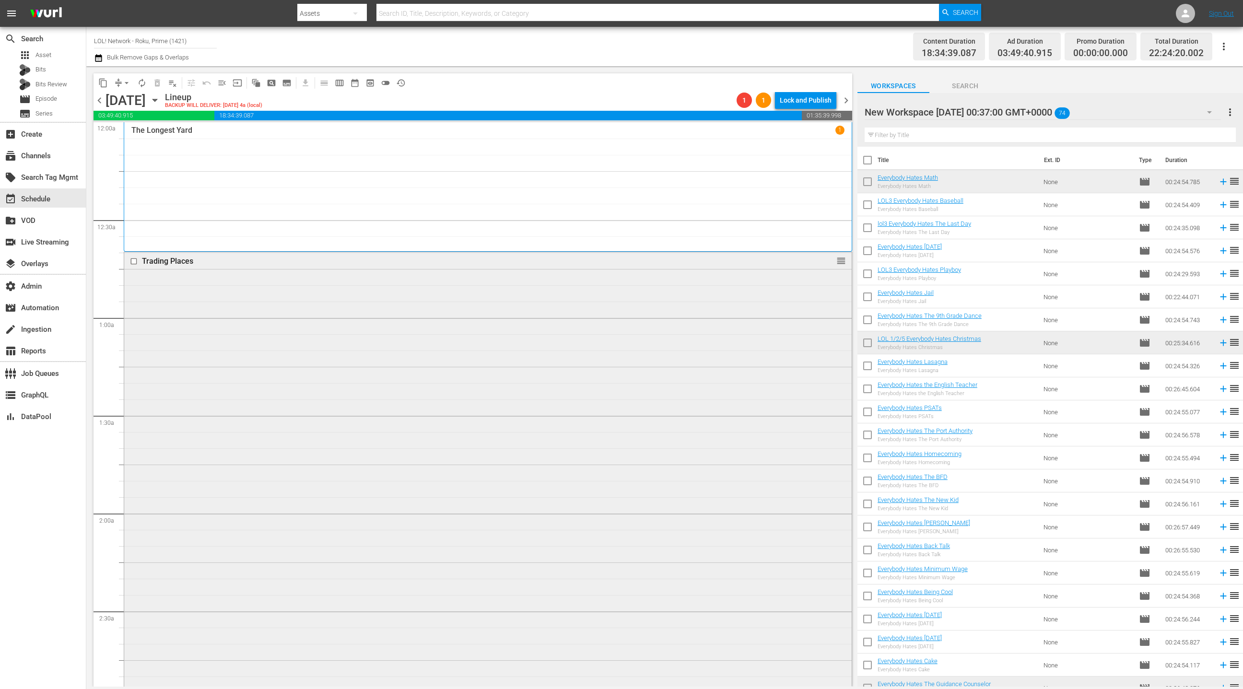
click at [480, 423] on div "Trading Places reorder" at bounding box center [487, 483] width 727 height 463
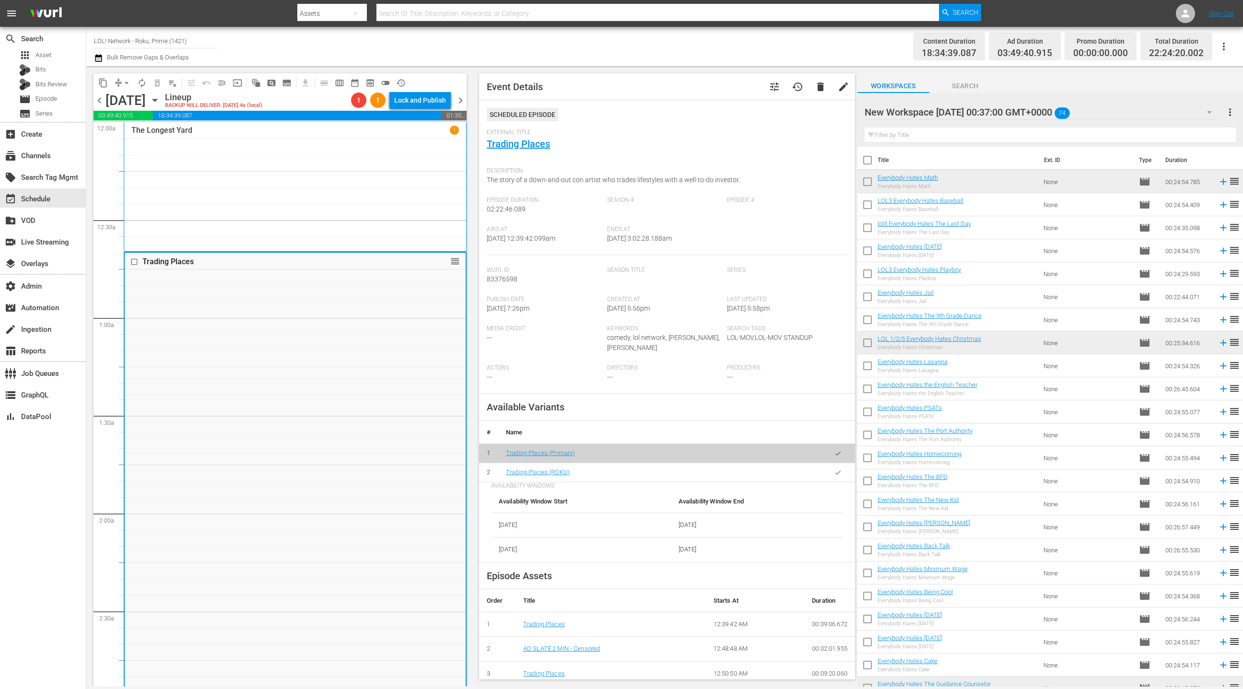
drag, startPoint x: 836, startPoint y: 477, endPoint x: 714, endPoint y: 458, distance: 123.1
click at [836, 477] on button "button" at bounding box center [837, 472] width 19 height 19
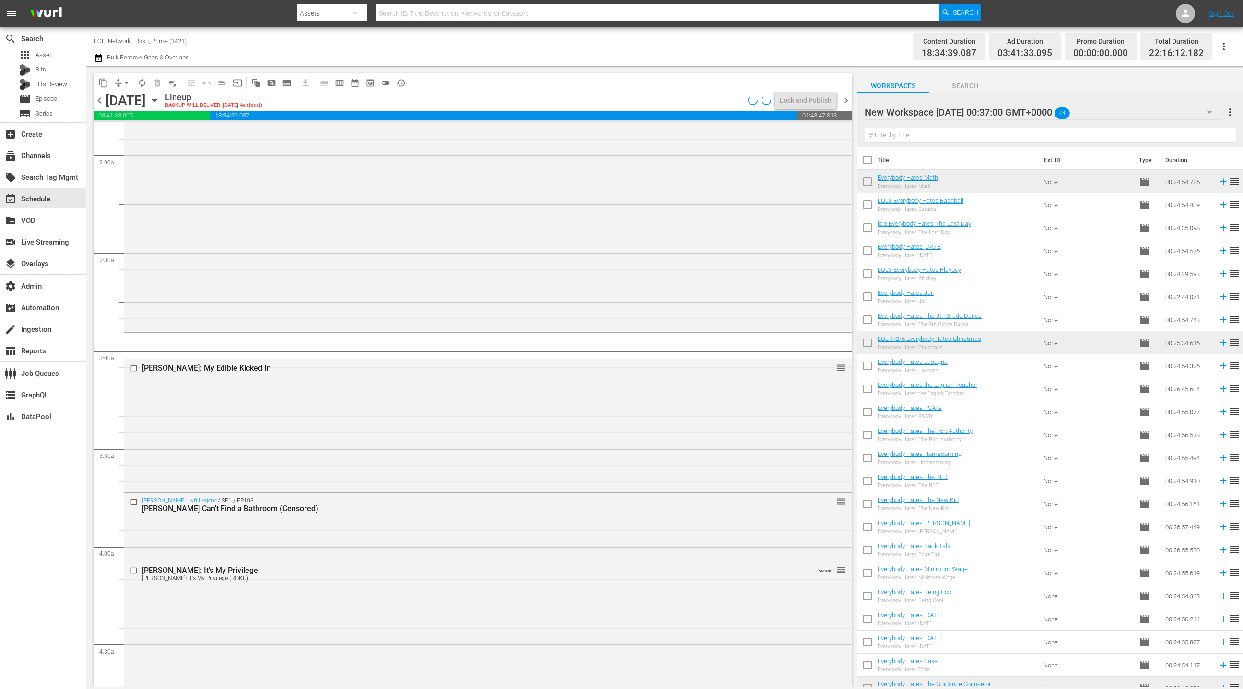
scroll to position [366, 0]
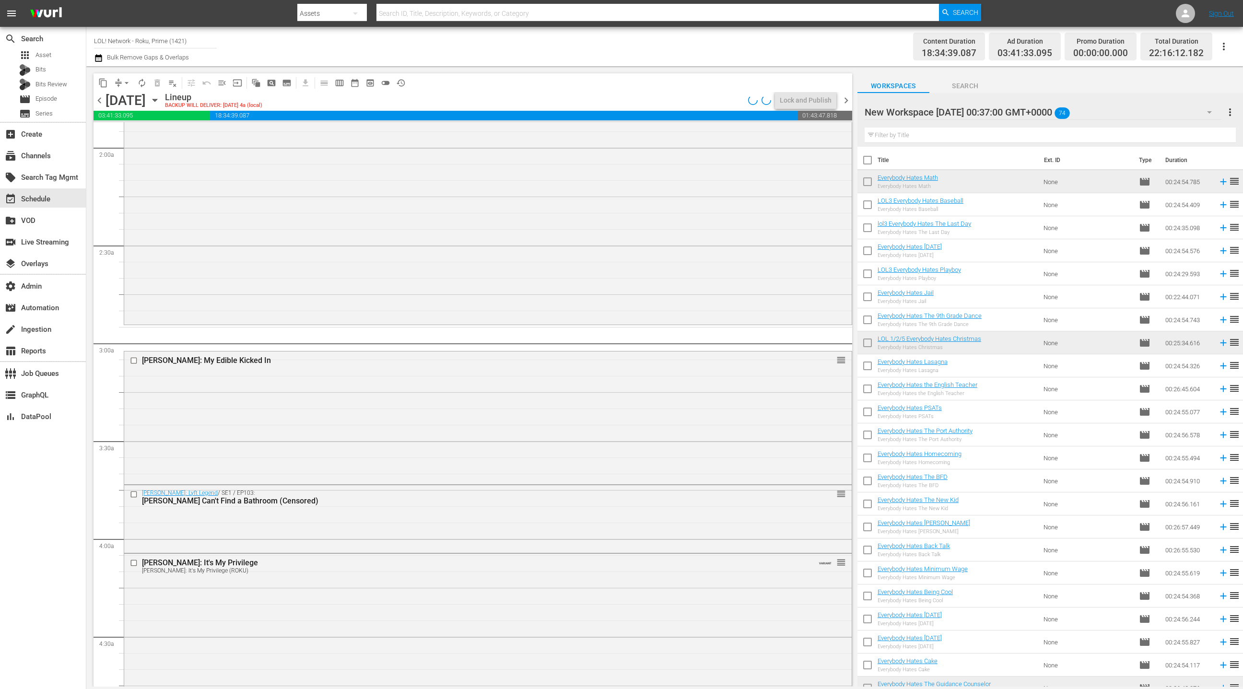
click at [405, 435] on div "Clint Coley: My Edible Kicked In reorder" at bounding box center [487, 416] width 727 height 130
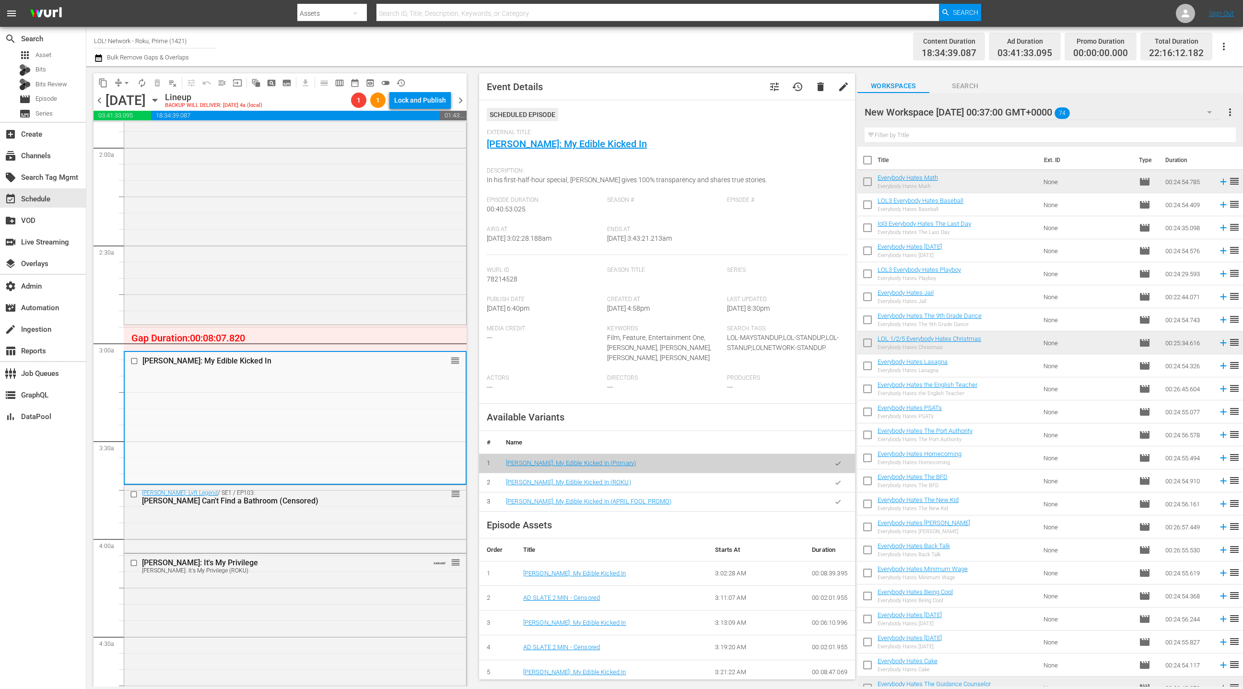
click at [836, 477] on button "button" at bounding box center [837, 482] width 19 height 19
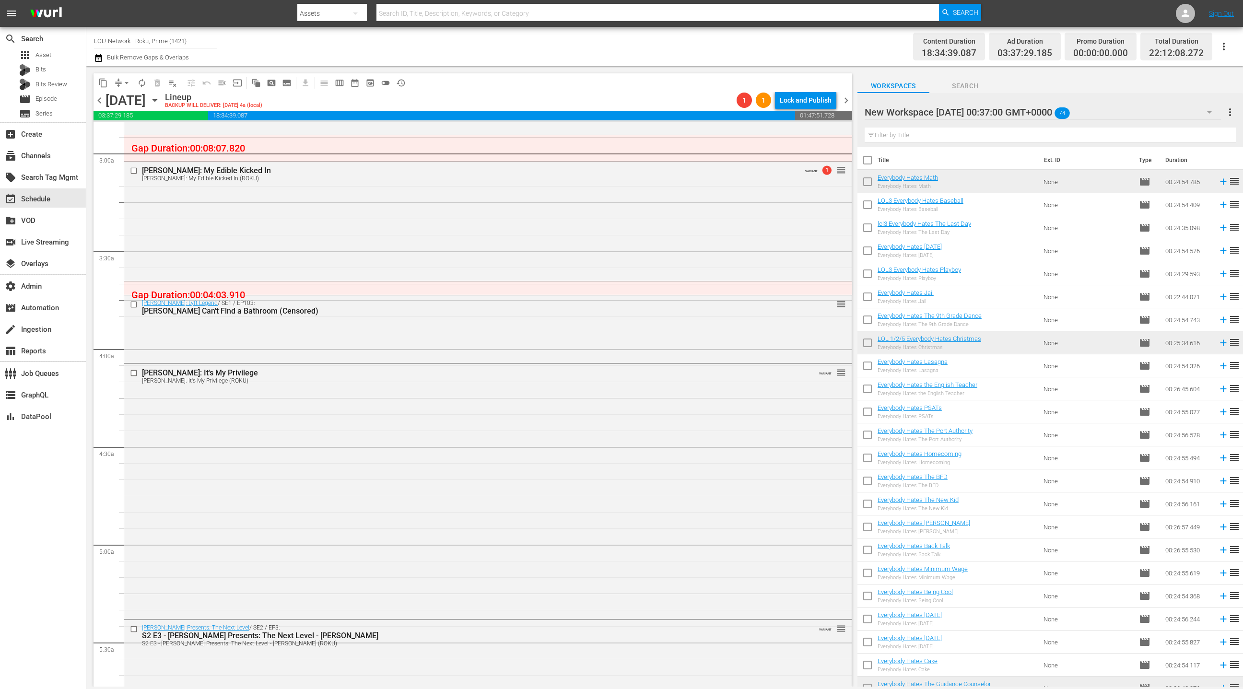
scroll to position [548, 0]
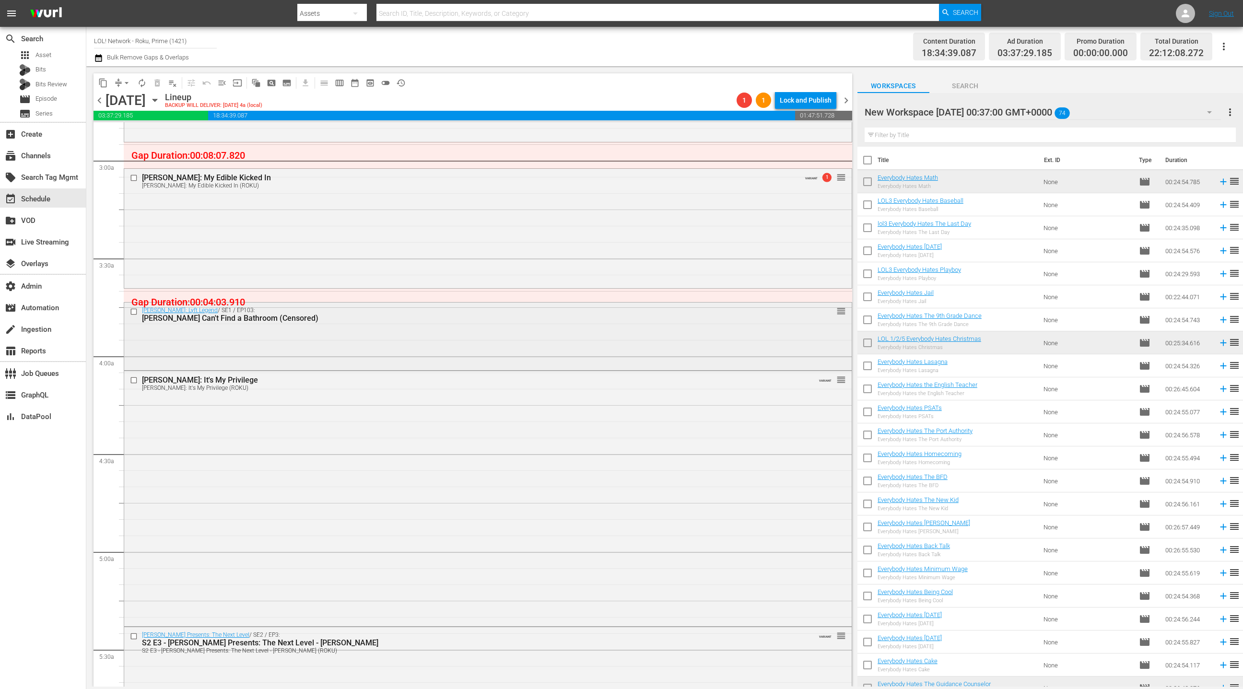
click at [335, 347] on div "Kevin Hart: Lyft Legend / SE1 / EP103: Donald Mac Can't Find a Bathroom (Censor…" at bounding box center [487, 335] width 727 height 66
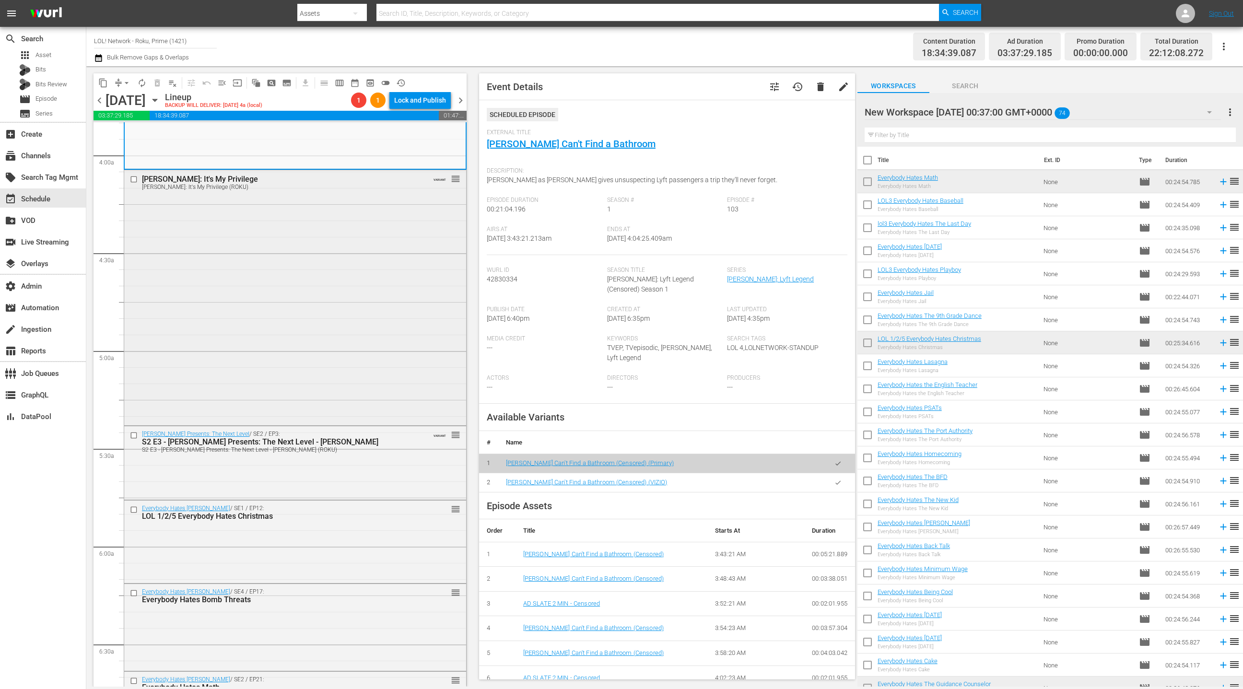
scroll to position [849, 0]
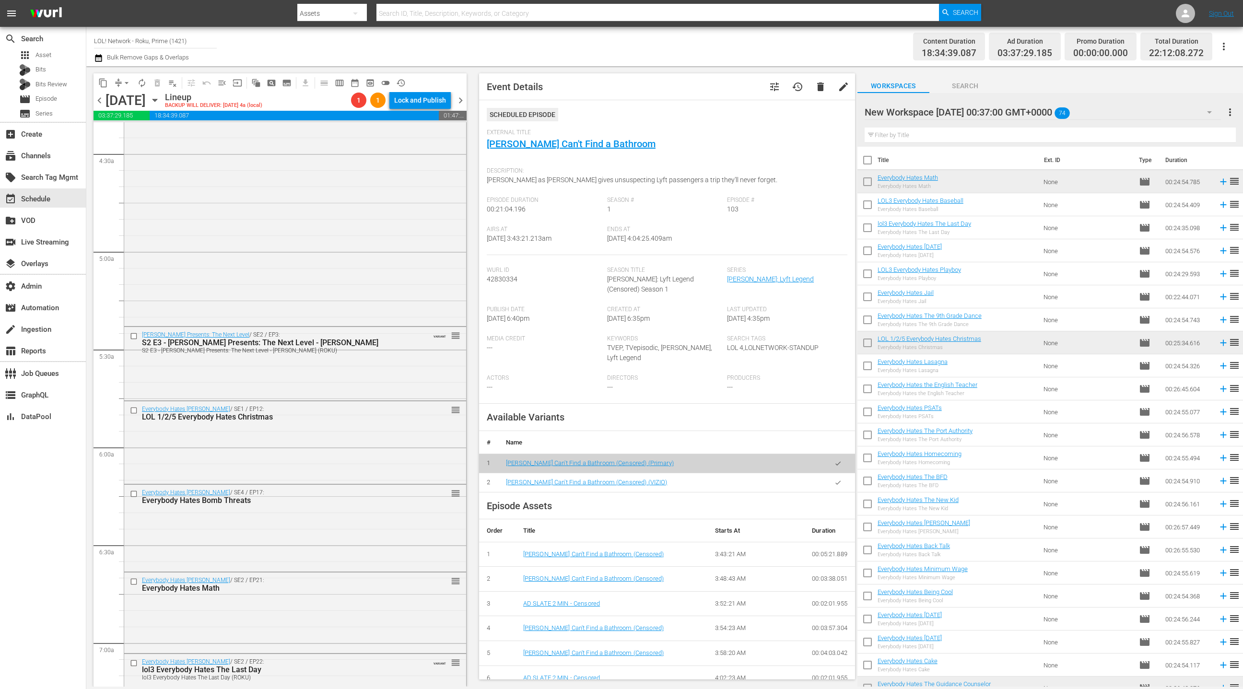
click at [1167, 119] on div "New Workspace Fri May 16 2025 00:37:00 GMT+0000 74" at bounding box center [1042, 112] width 356 height 27
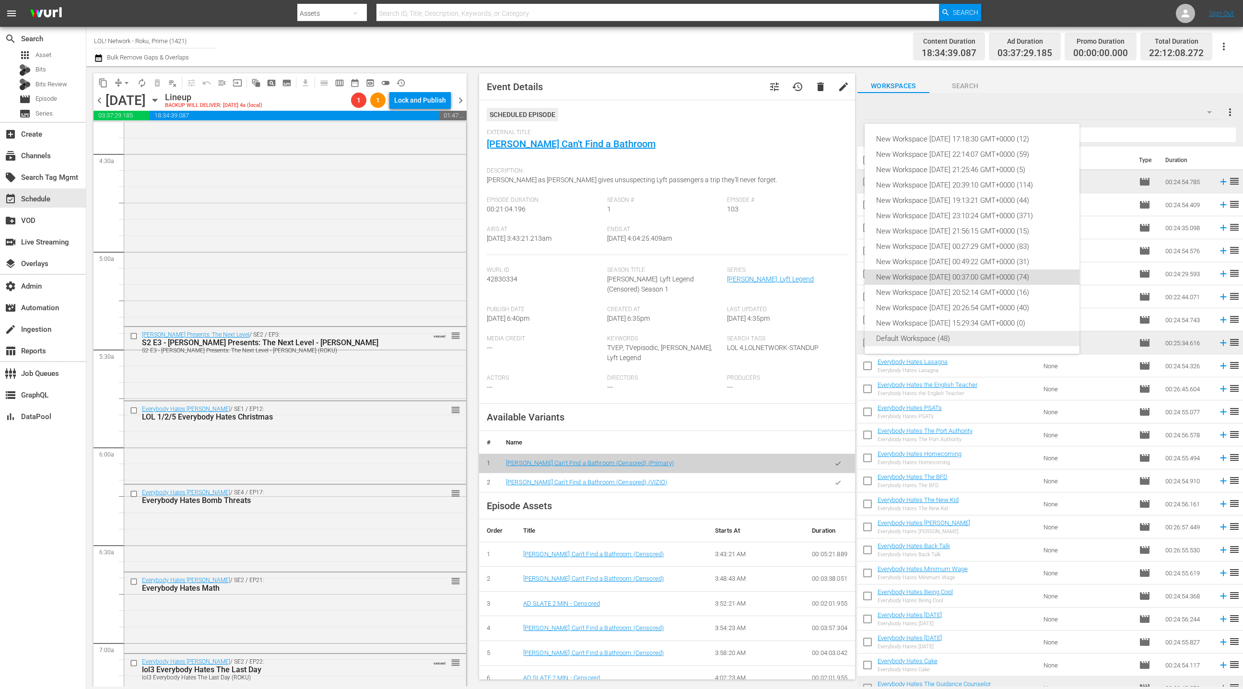
click at [977, 345] on div "Default Workspace (48)" at bounding box center [972, 338] width 192 height 15
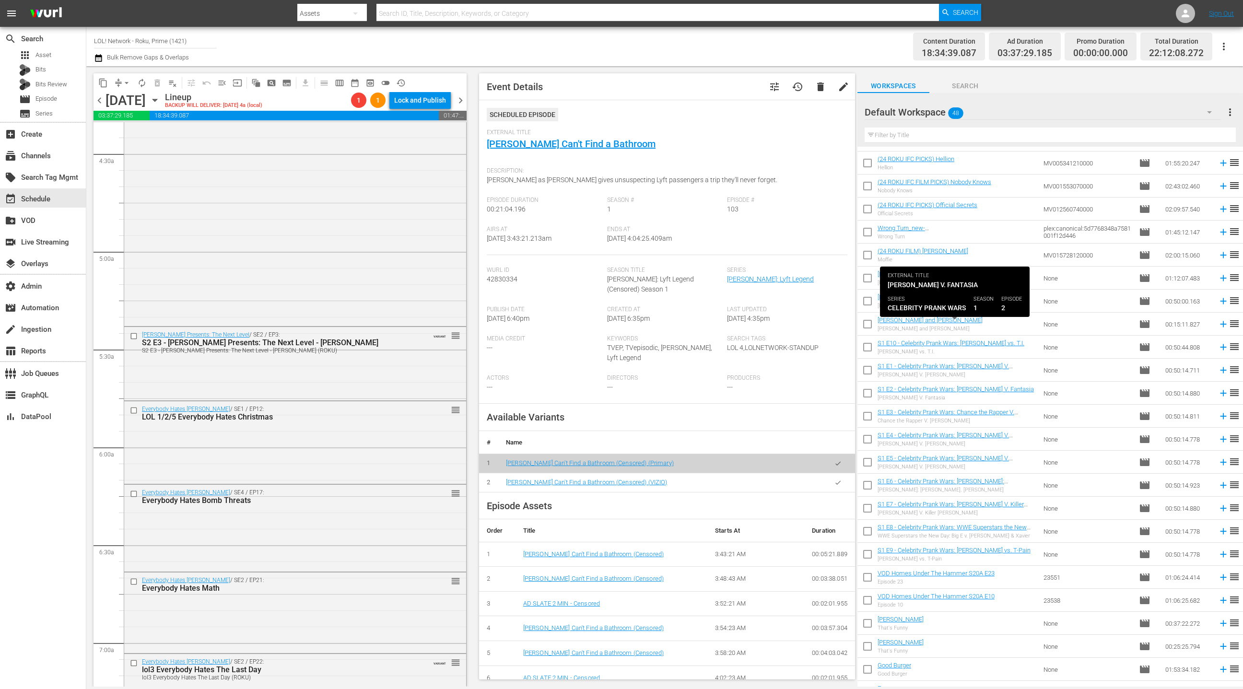
scroll to position [587, 0]
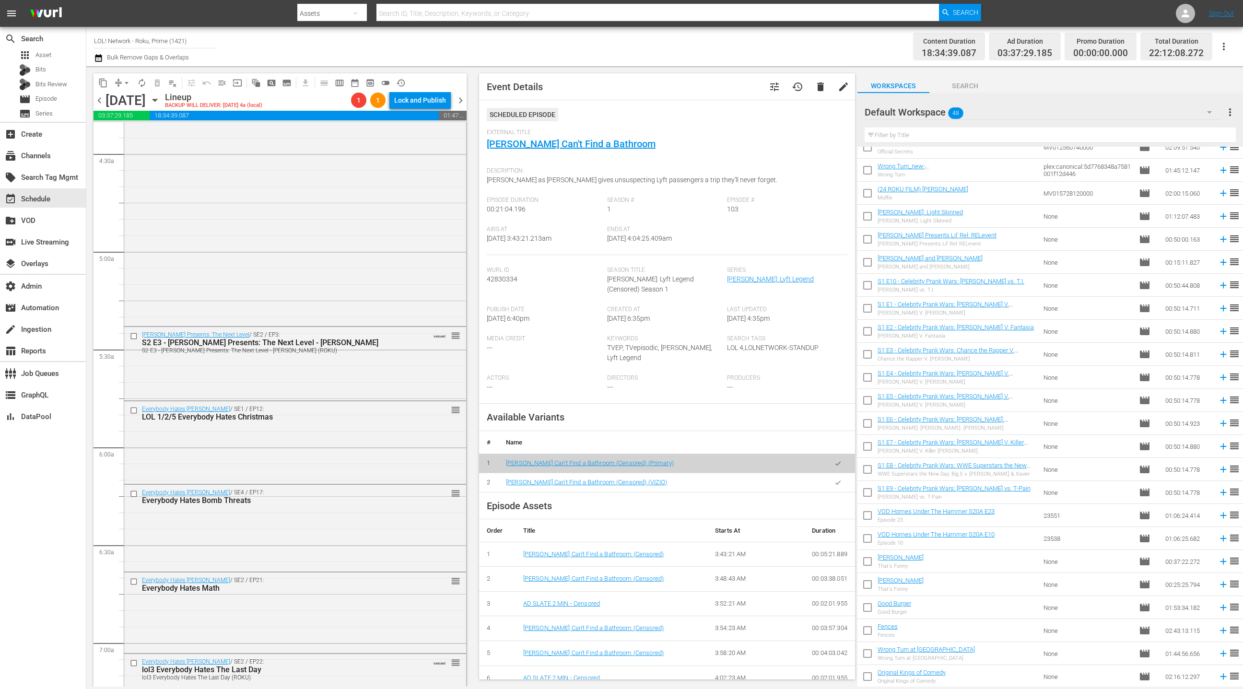
click at [1159, 118] on div "Default Workspace 48" at bounding box center [1042, 112] width 356 height 27
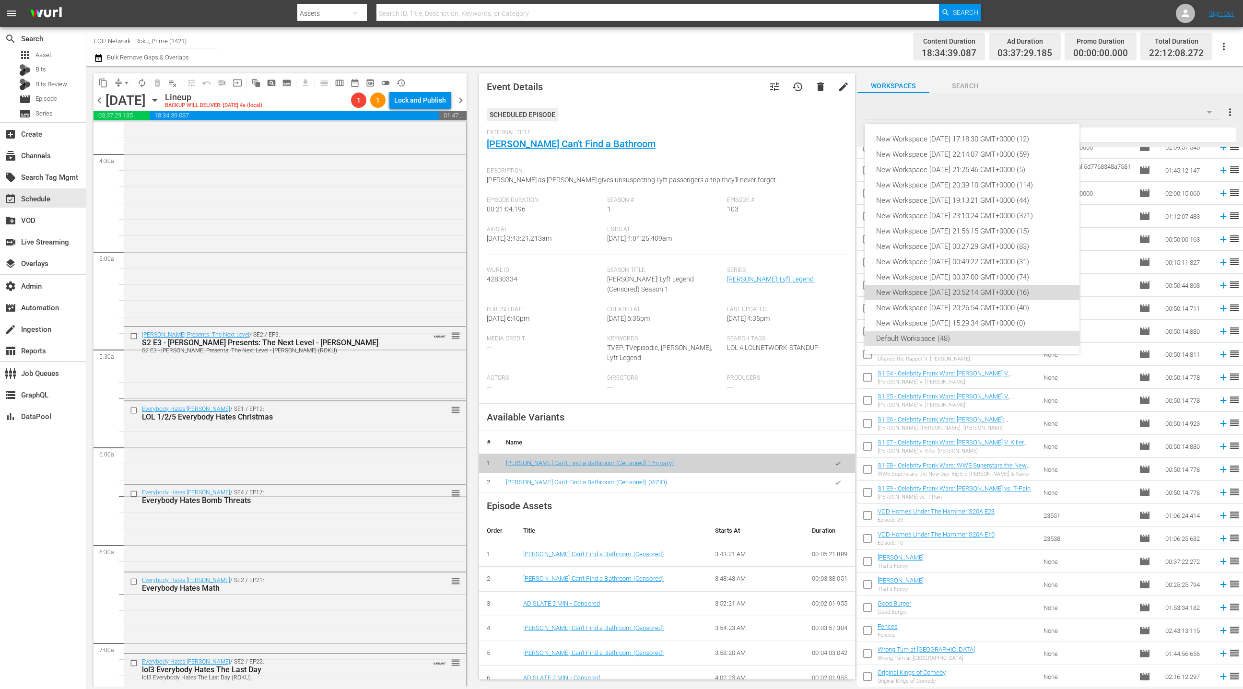
click at [984, 295] on div "New Workspace [DATE] 20:52:14 GMT+0000 (16)" at bounding box center [972, 292] width 192 height 15
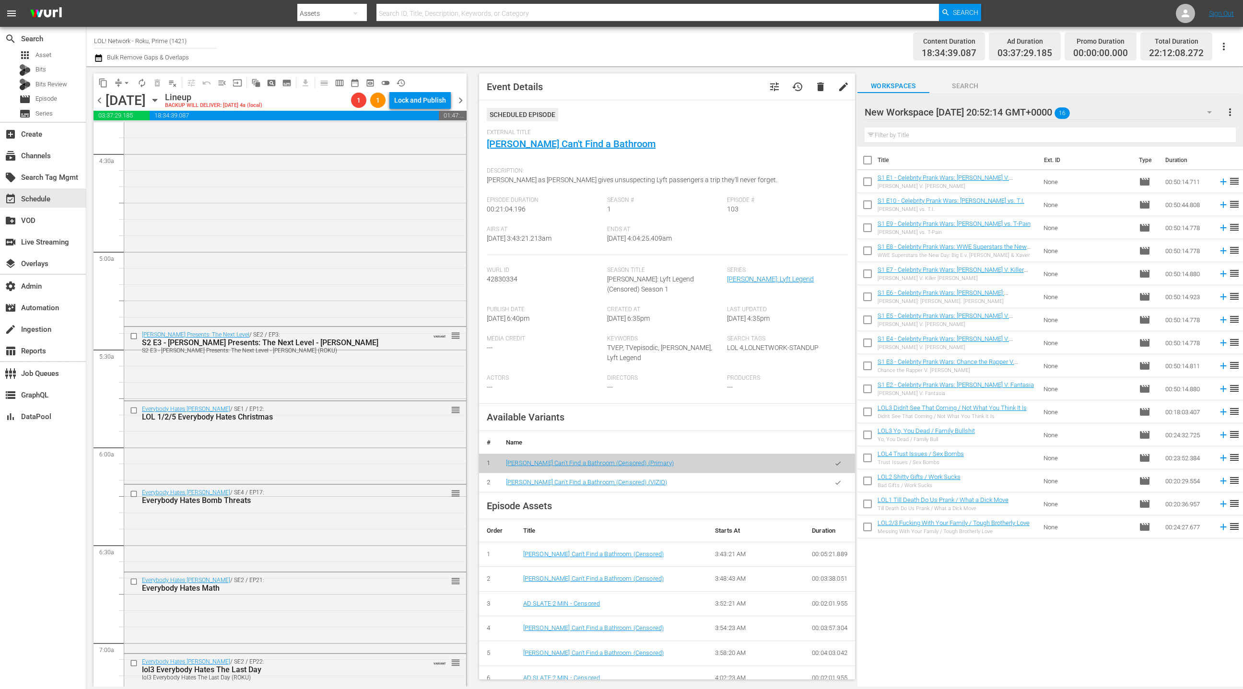
scroll to position [0, 0]
click at [1159, 115] on div "New Workspace Tue May 06 2025 20:52:14 GMT+0000 16" at bounding box center [1042, 112] width 356 height 27
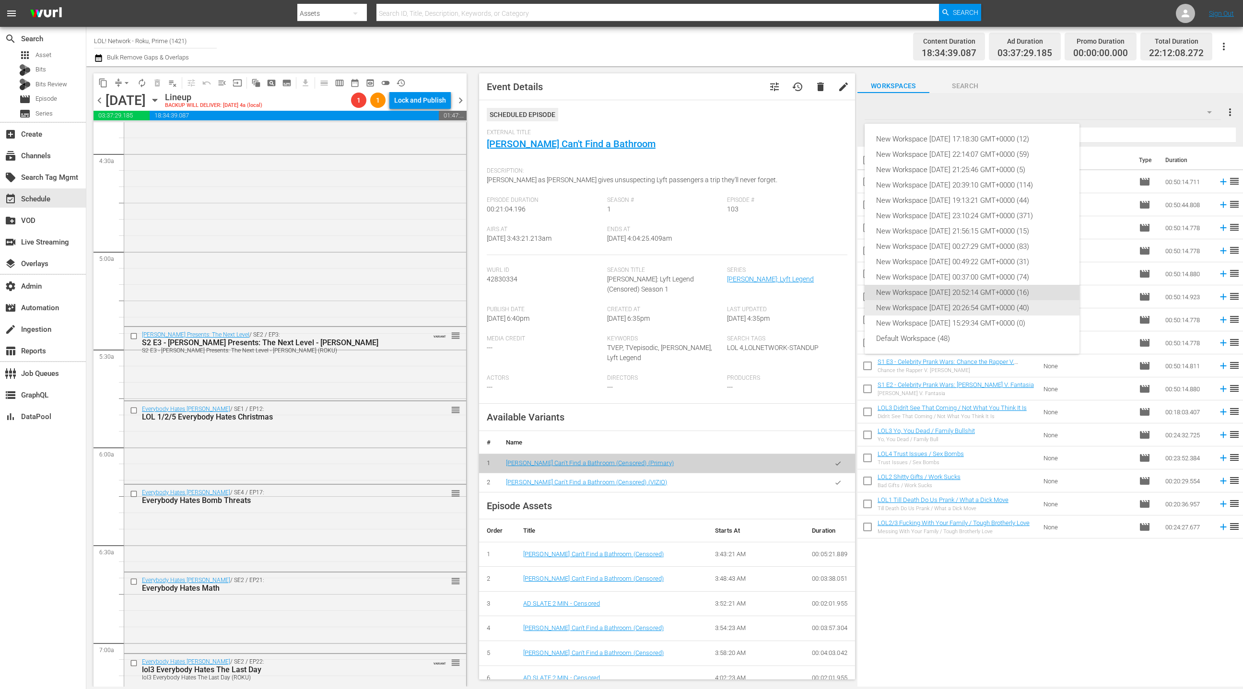
click at [982, 311] on div "New Workspace [DATE] 20:26:54 GMT+0000 (40)" at bounding box center [972, 307] width 192 height 15
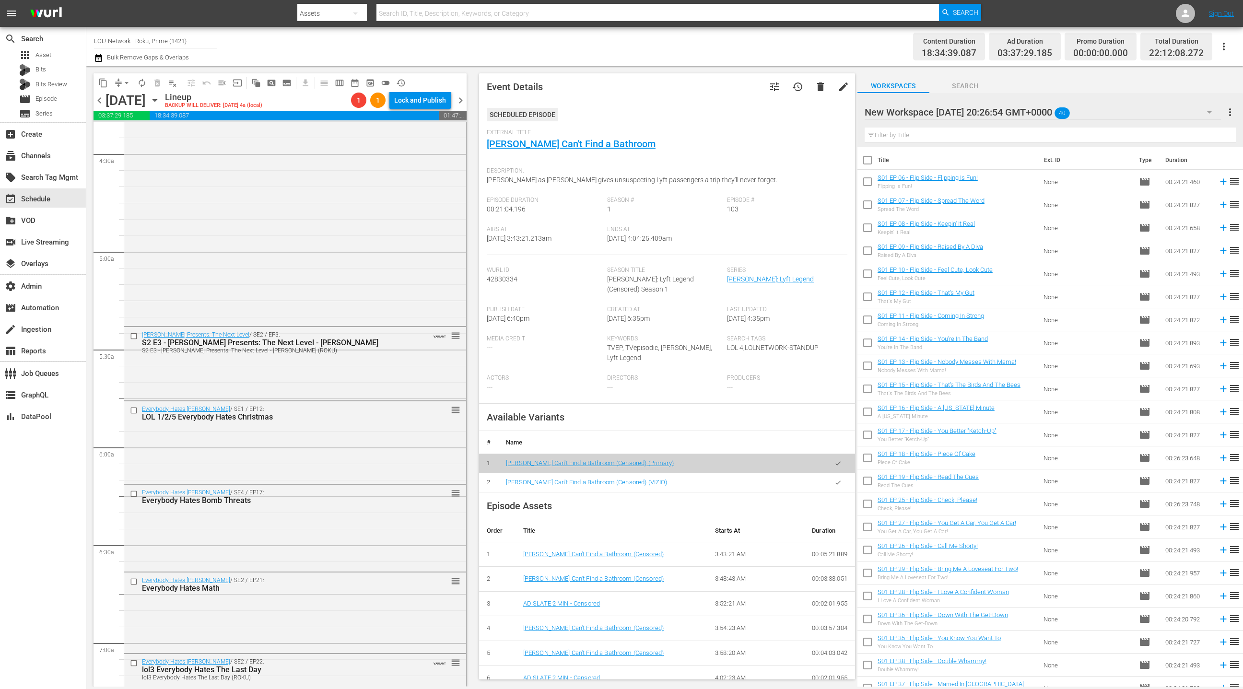
click at [1149, 114] on div "New Workspace Thu May 01 2025 20:26:54 GMT+0000 40" at bounding box center [1042, 112] width 356 height 27
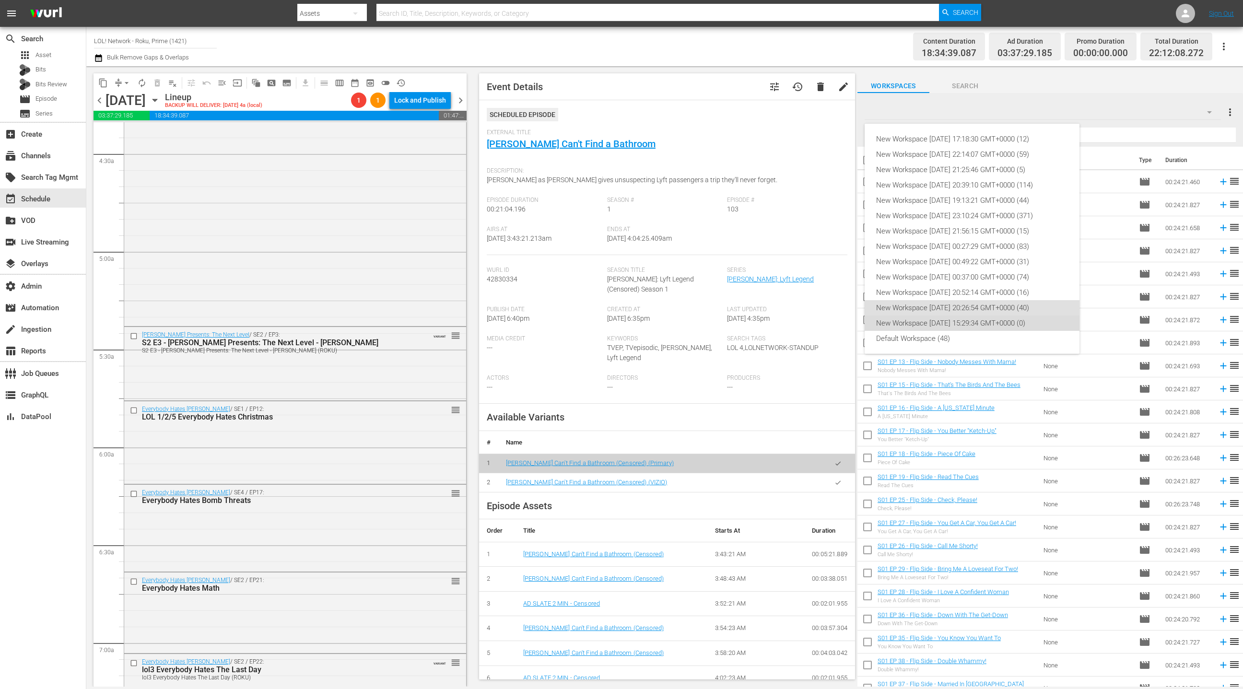
drag, startPoint x: 980, startPoint y: 323, endPoint x: 1015, endPoint y: 306, distance: 38.6
click at [979, 323] on div "New Workspace [DATE] 15:29:34 GMT+0000 (0)" at bounding box center [972, 322] width 192 height 15
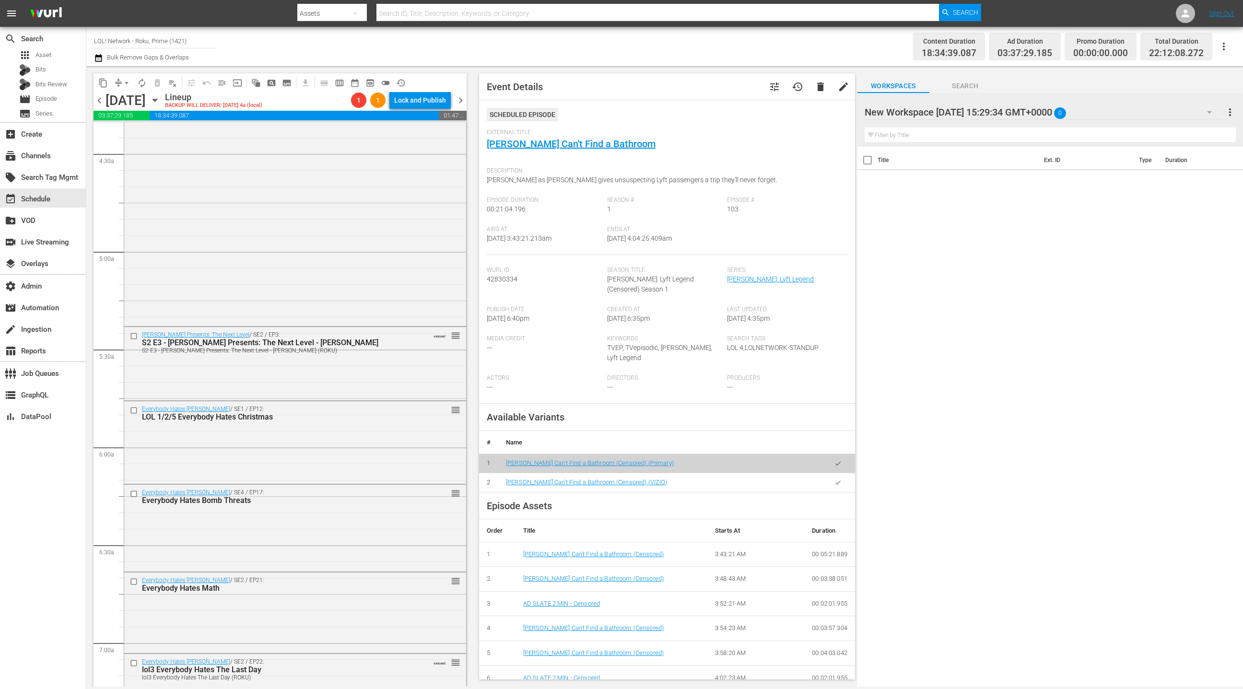
click at [1171, 115] on div "New Workspace Thu Apr 03 2025 15:29:34 GMT+0000 0" at bounding box center [1042, 112] width 356 height 27
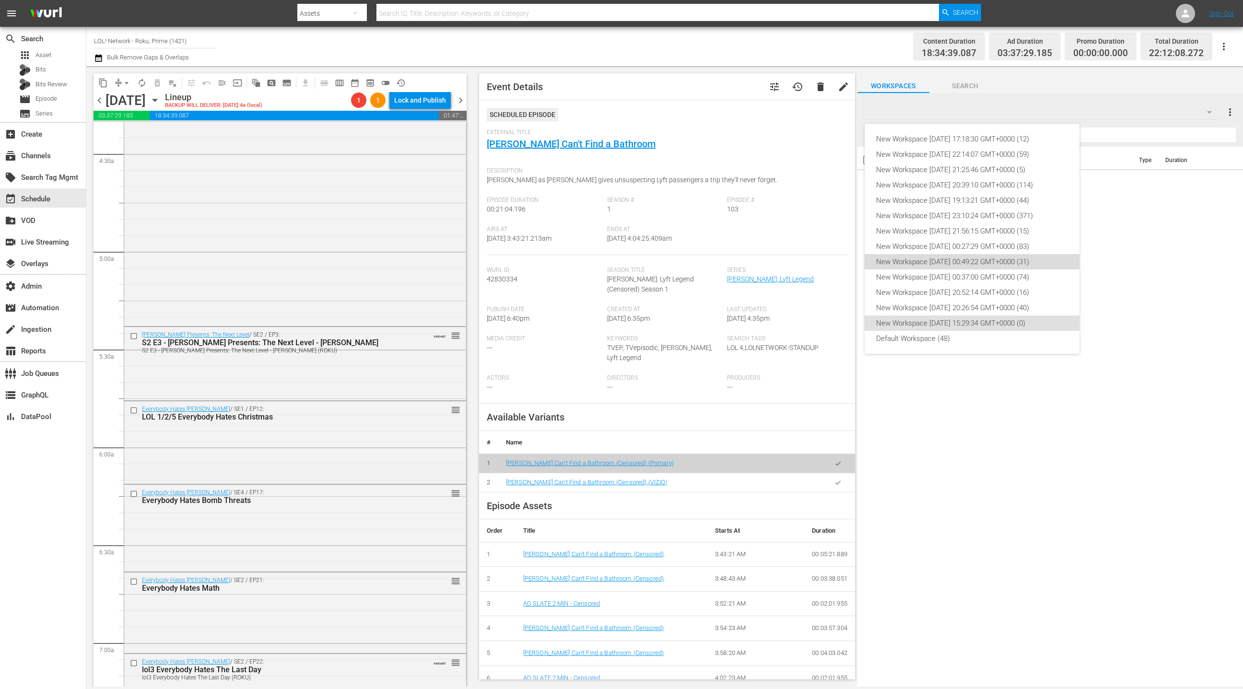
click at [1004, 261] on div "New Workspace [DATE] 00:49:22 GMT+0000 (31)" at bounding box center [972, 261] width 192 height 15
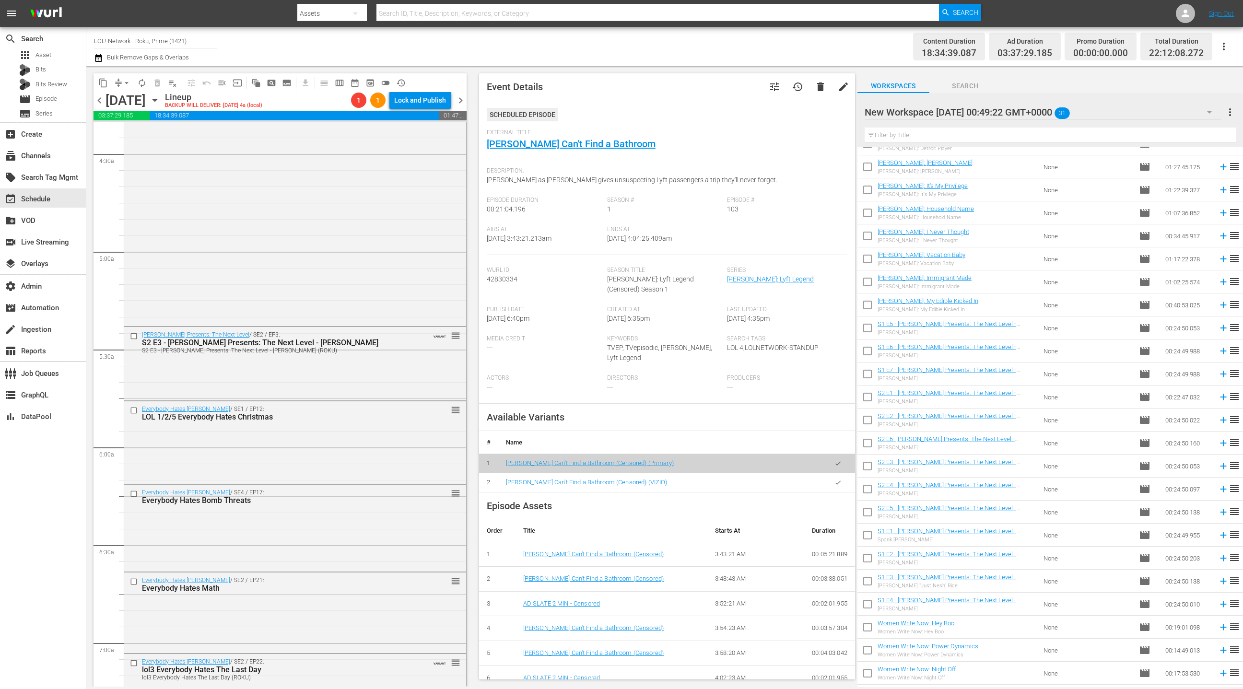
scroll to position [196, 0]
click at [1181, 118] on div "New Workspace Fri May 23 2025 00:49:22 GMT+0000 31" at bounding box center [1042, 112] width 356 height 27
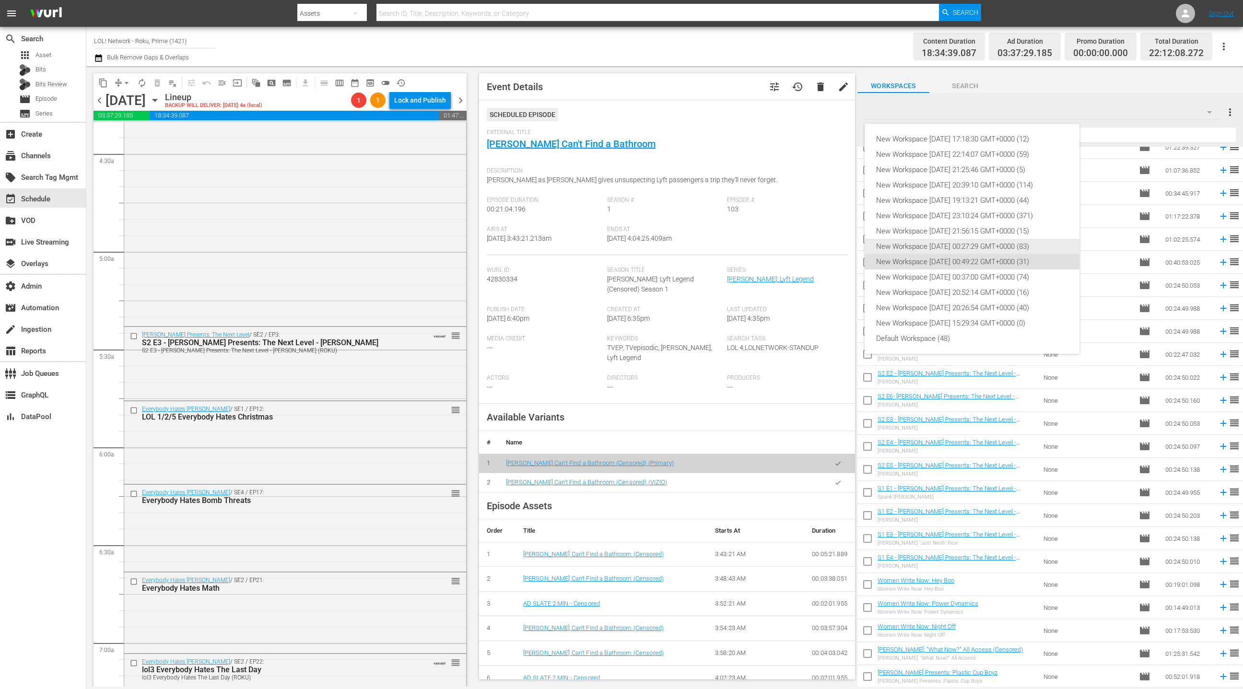
click at [994, 243] on div "New Workspace [DATE] 00:27:29 GMT+0000 (83)" at bounding box center [972, 246] width 192 height 15
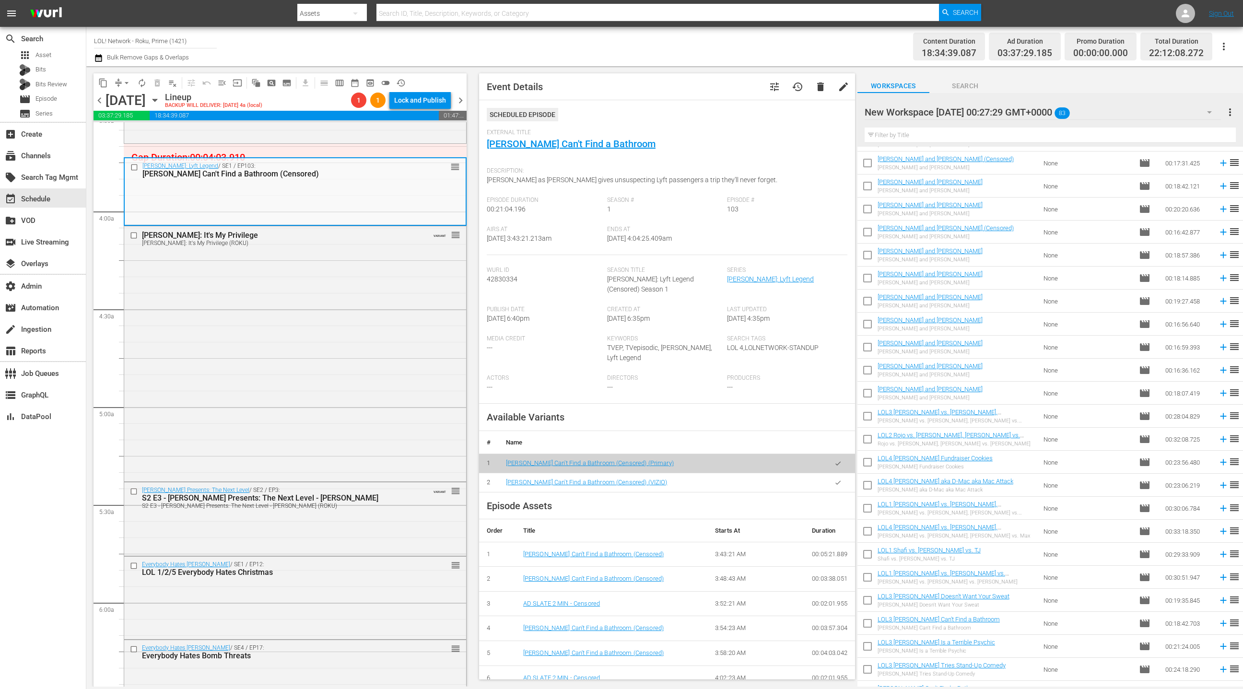
scroll to position [1392, 0]
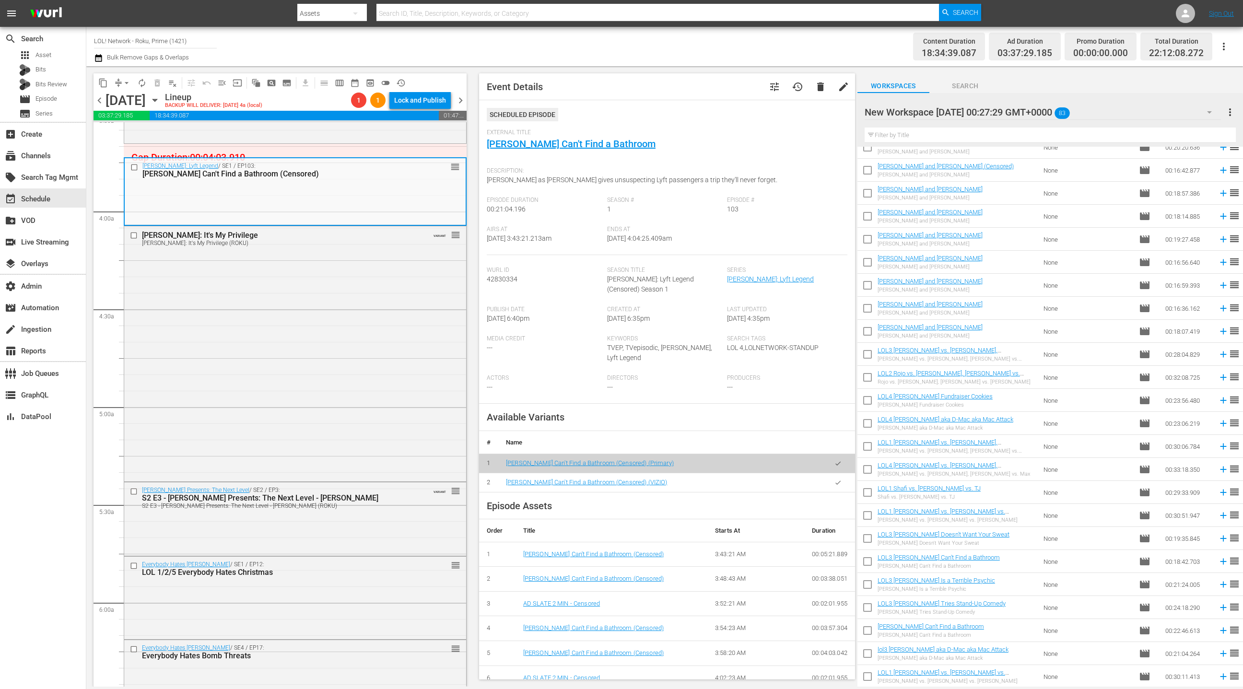
click at [1179, 114] on div "New Workspace Thu May 29 2025 00:27:29 GMT+0000 83" at bounding box center [1042, 112] width 356 height 27
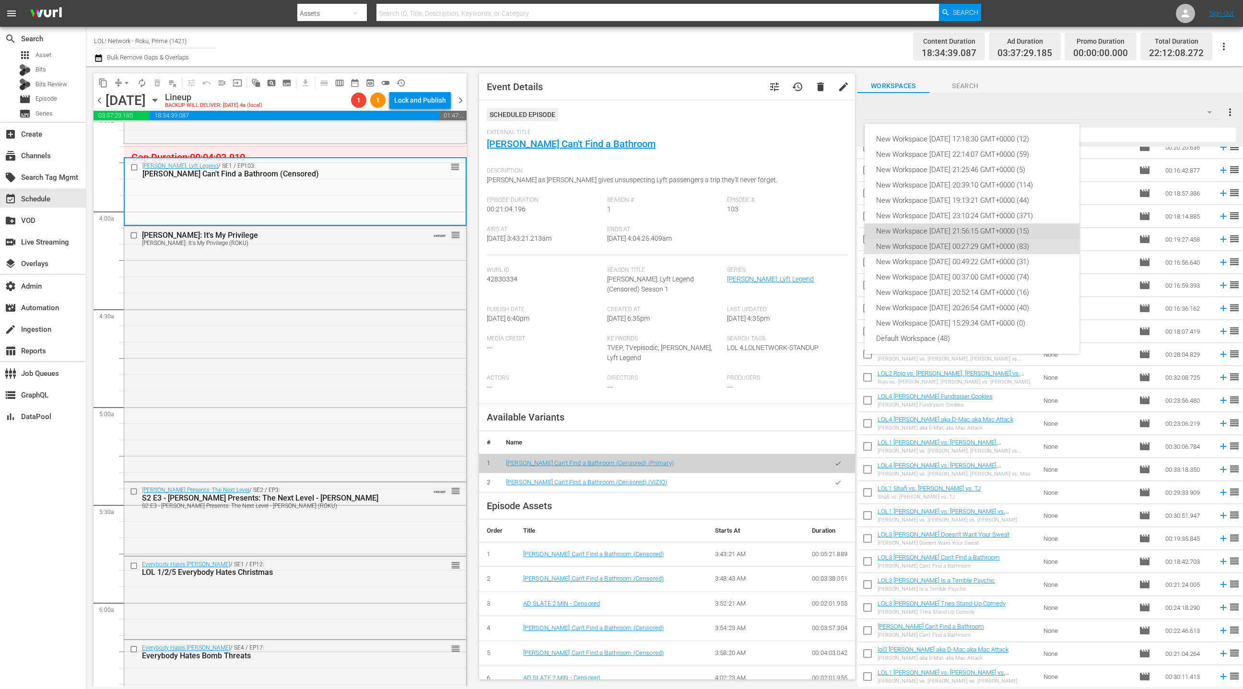
click at [1015, 231] on div "New Workspace [DATE] 21:56:15 GMT+0000 (15)" at bounding box center [972, 230] width 192 height 15
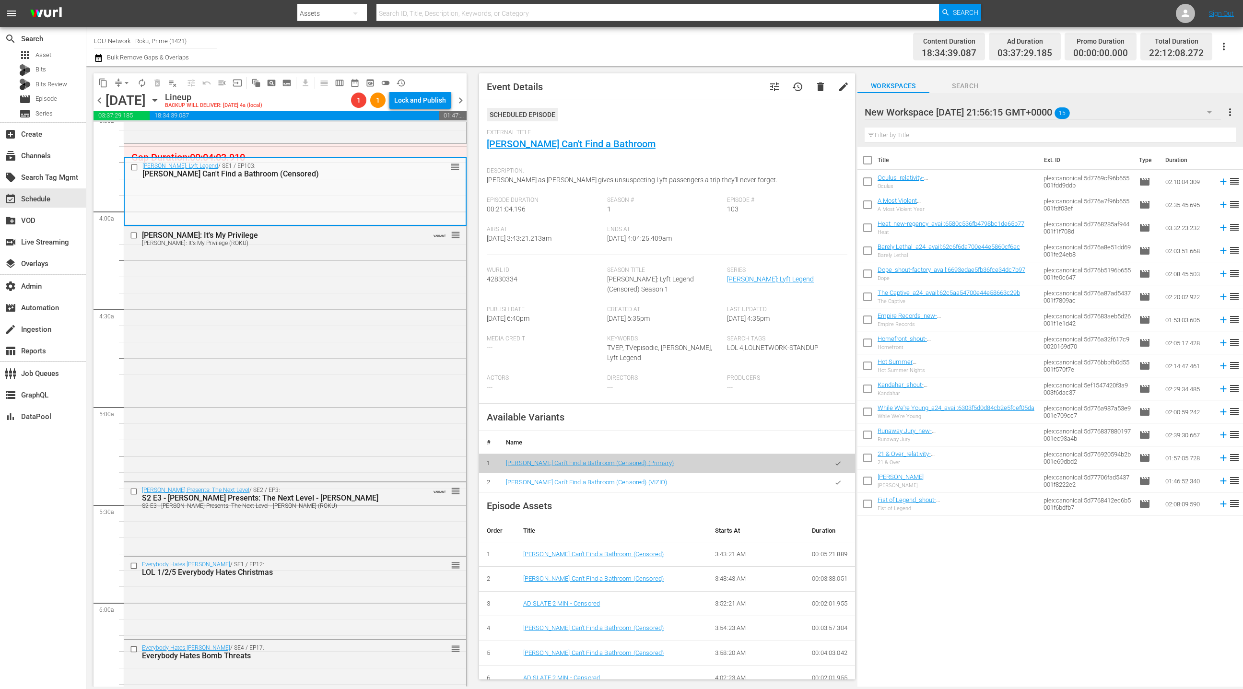
scroll to position [0, 0]
click at [1183, 106] on div "New Workspace Tue Jun 03 2025 21:56:15 GMT+0000 15" at bounding box center [1042, 112] width 356 height 27
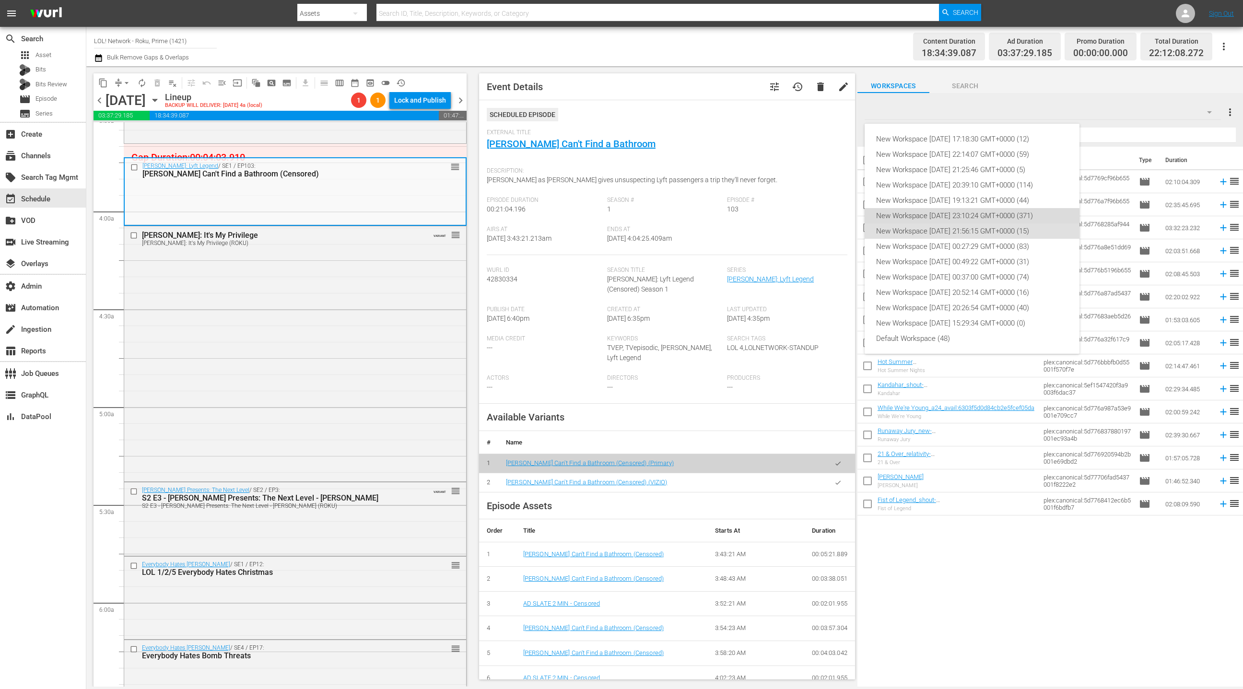
click at [1003, 220] on div "New Workspace [DATE] 23:10:24 GMT+0000 (371)" at bounding box center [972, 215] width 192 height 15
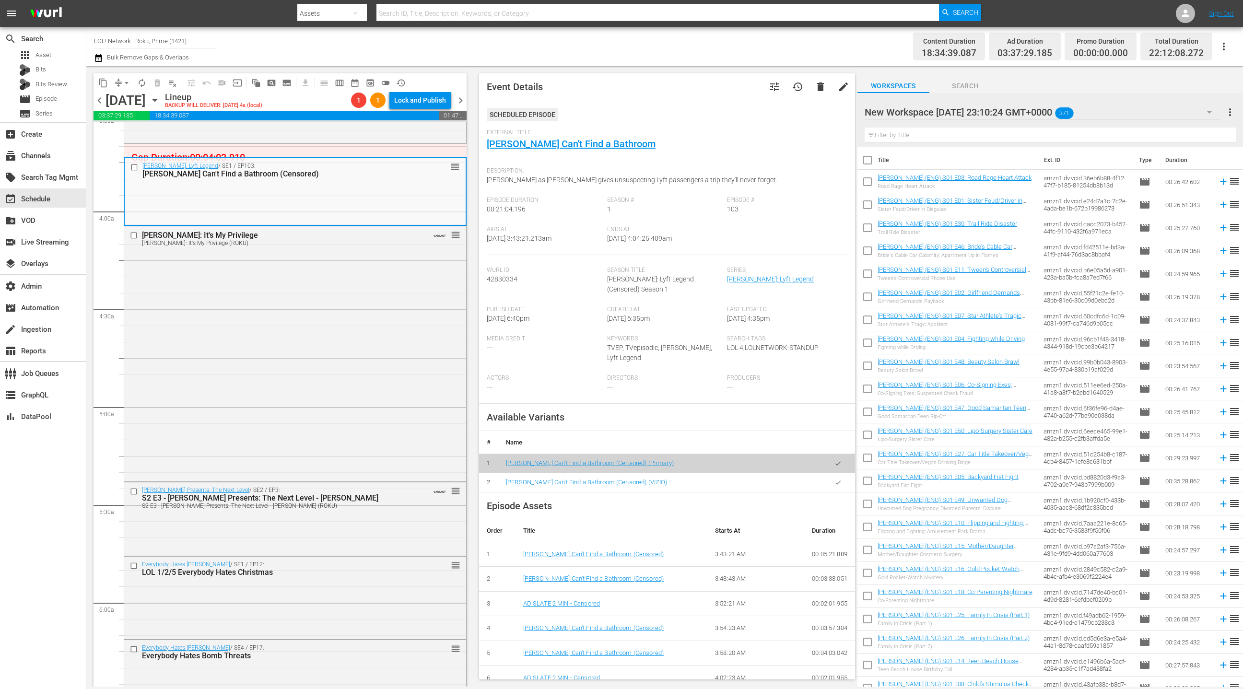
click at [1172, 113] on div "New Workspace Sun Jun 08 2025 23:10:24 GMT+0000 371" at bounding box center [1042, 112] width 356 height 27
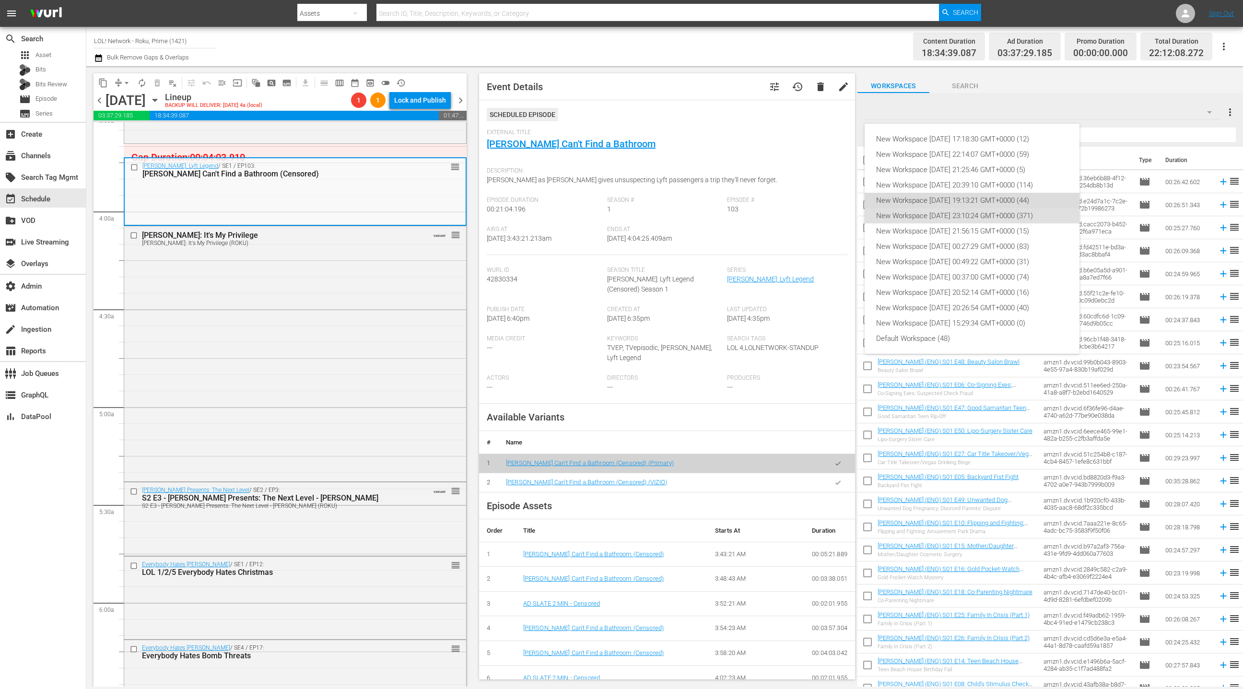
click at [1004, 203] on div "New Workspace [DATE] 19:13:21 GMT+0000 (44)" at bounding box center [972, 200] width 192 height 15
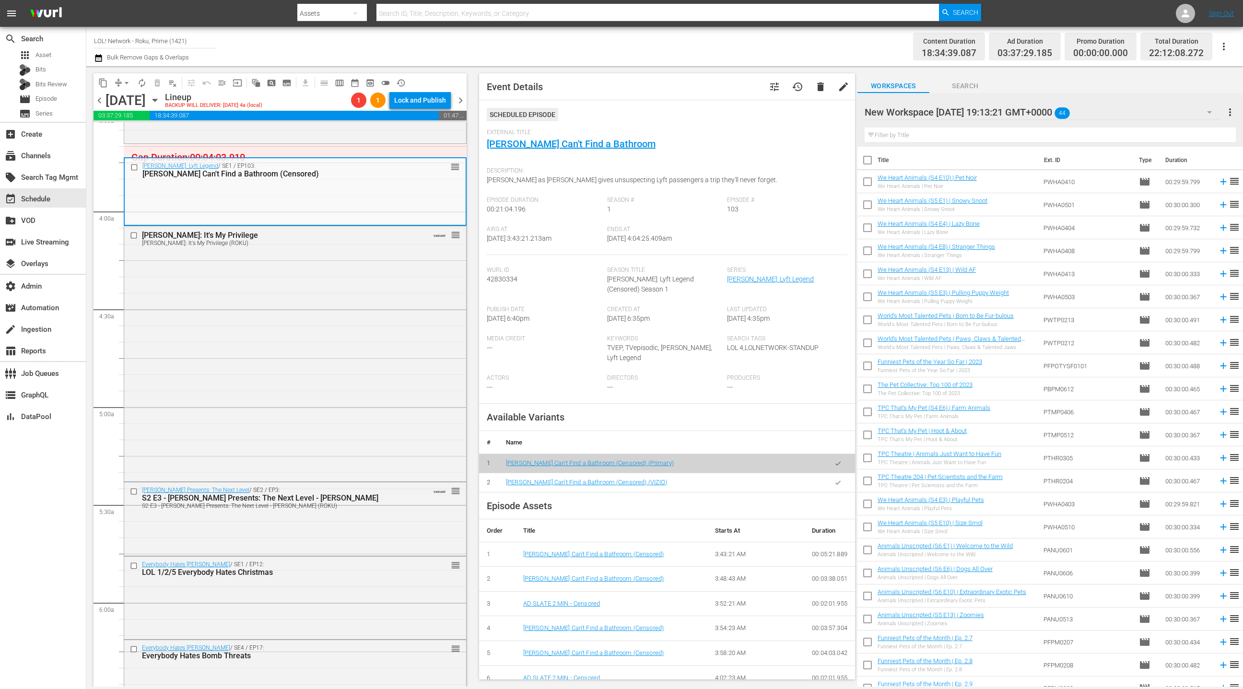
click at [1145, 113] on div "New Workspace Sun Jul 20 2025 19:13:21 GMT+0000 44" at bounding box center [1042, 112] width 356 height 27
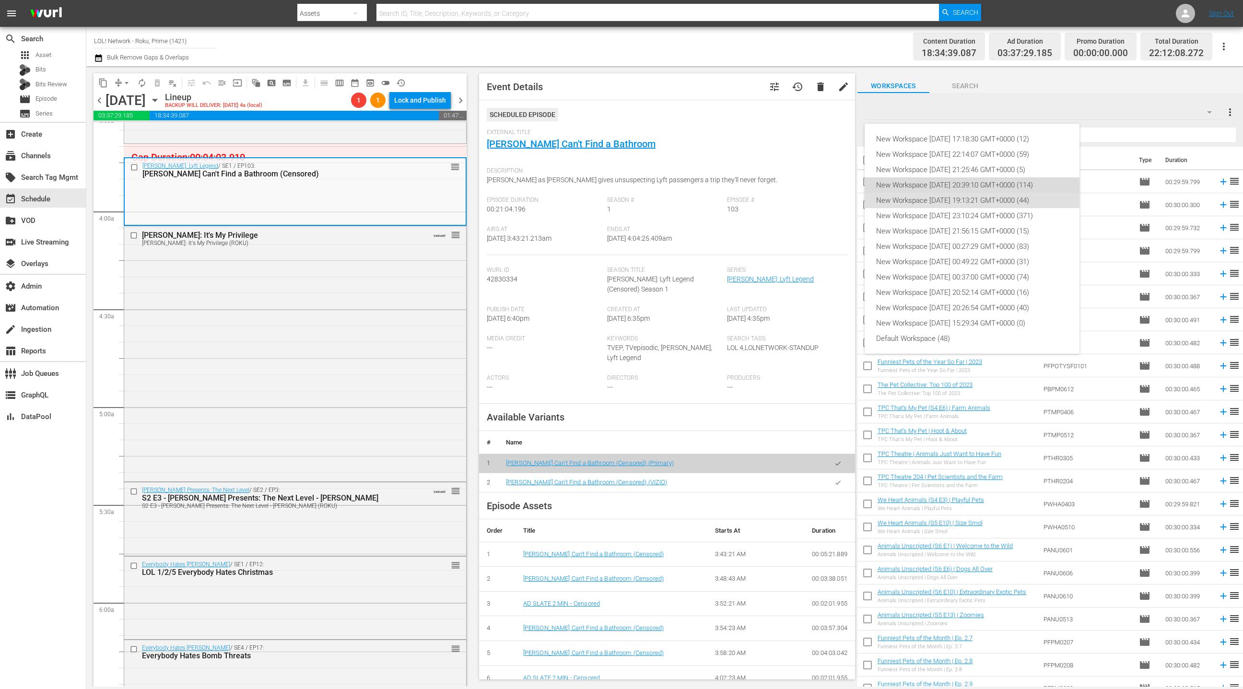
drag, startPoint x: 1004, startPoint y: 184, endPoint x: 1015, endPoint y: 179, distance: 12.3
click at [1004, 184] on div "New Workspace [DATE] 20:39:10 GMT+0000 (114)" at bounding box center [972, 184] width 192 height 15
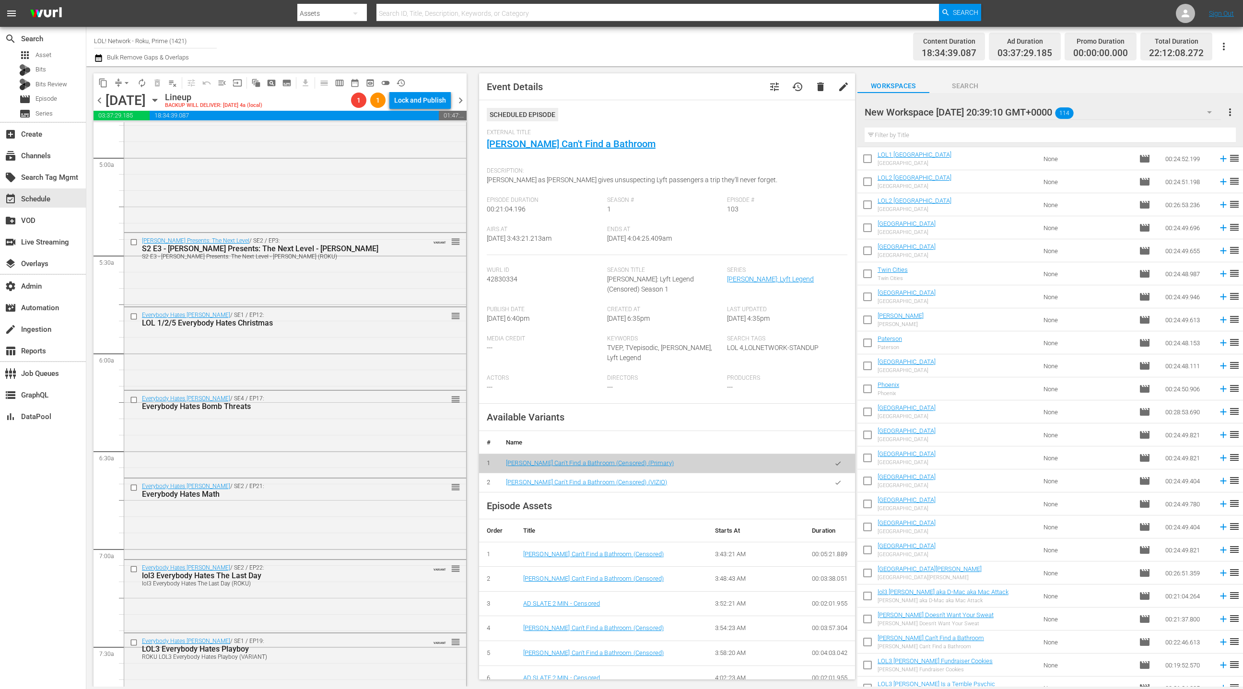
scroll to position [1915, 0]
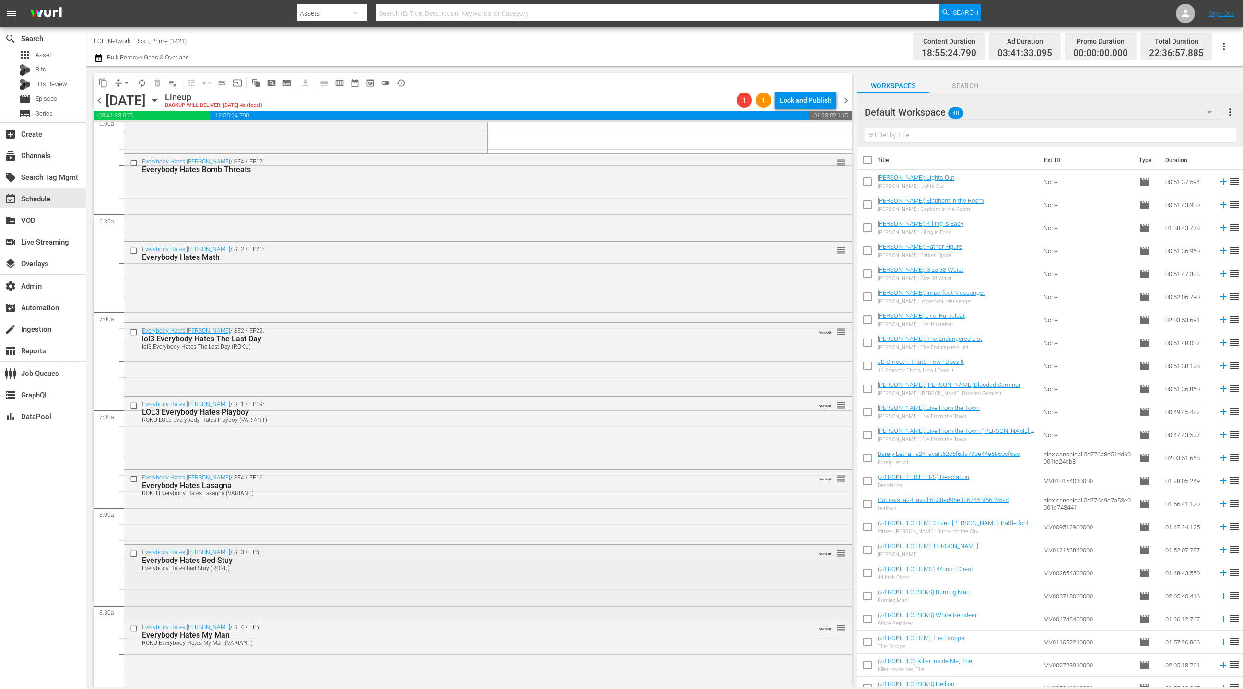
scroll to position [1061, 0]
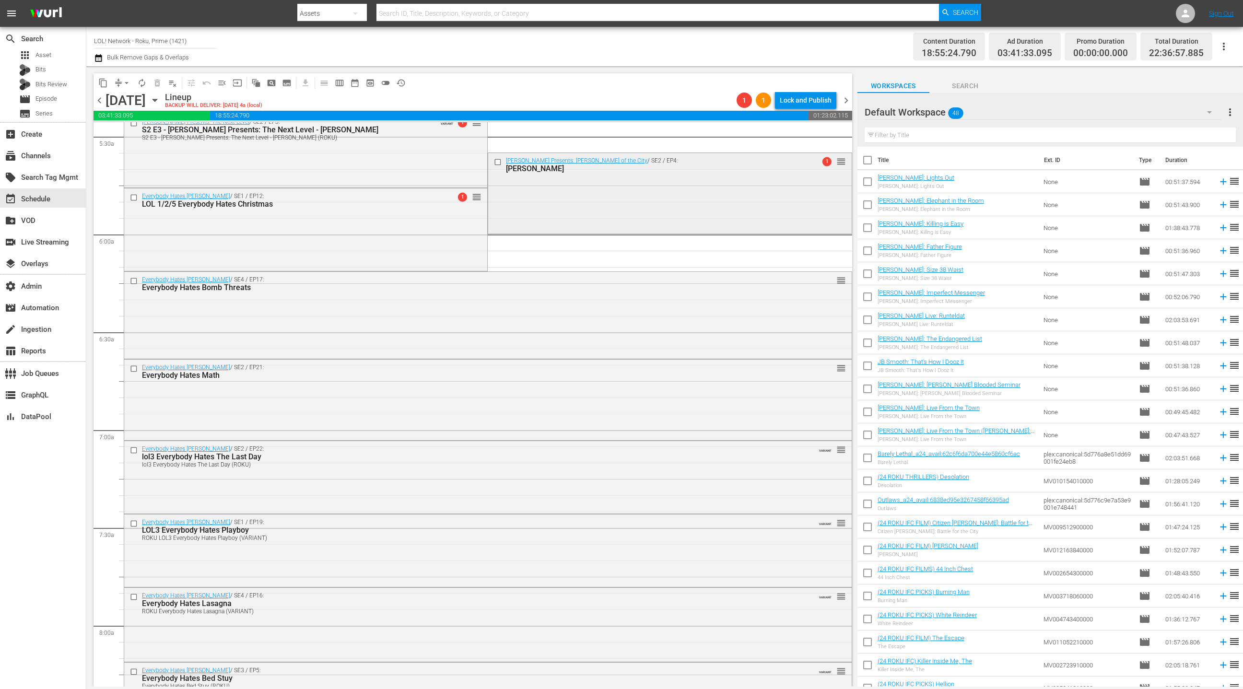
click at [581, 213] on div "Kevin Hart Presents: Hart of the City / SE2 / EP4: Jackson 1 reorder" at bounding box center [669, 192] width 363 height 78
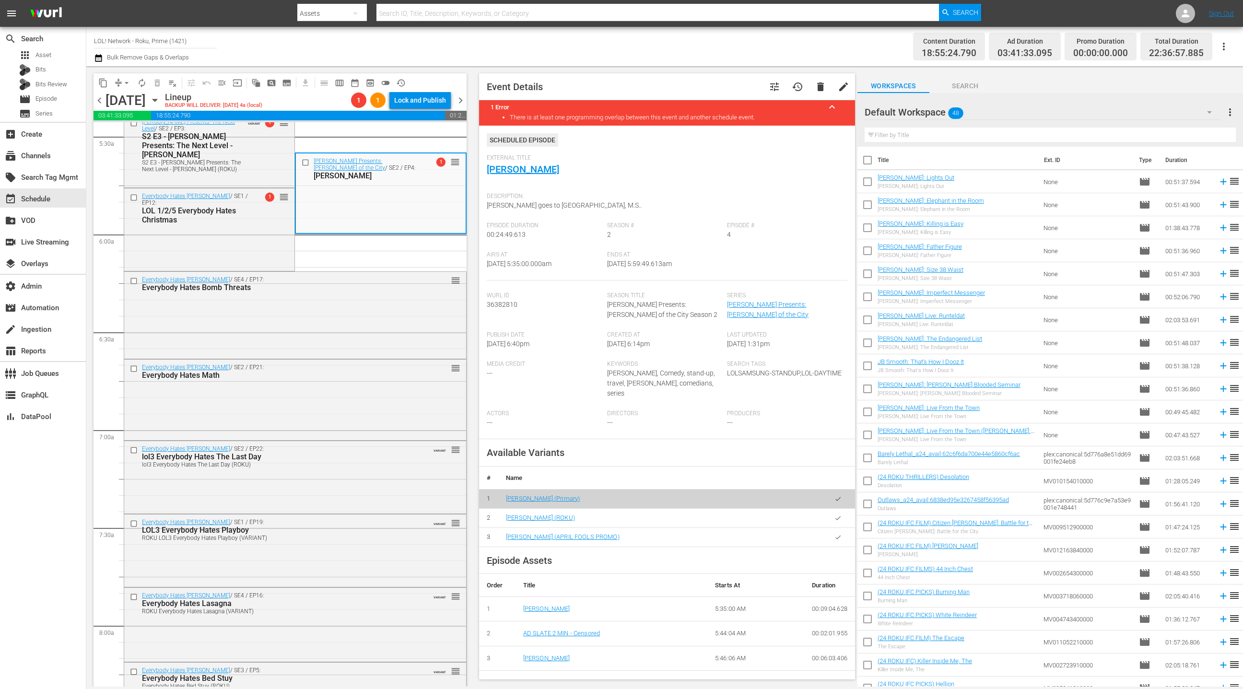
click at [837, 514] on icon "button" at bounding box center [837, 517] width 7 height 7
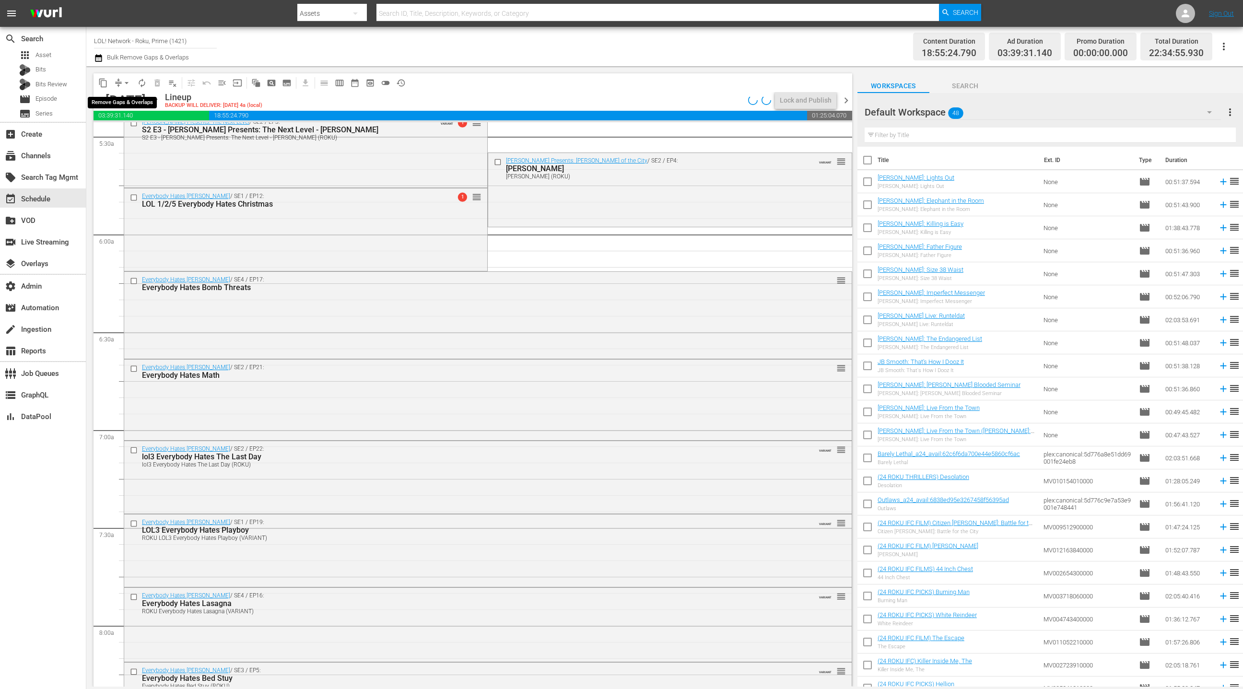
click at [119, 82] on button "arrow_drop_down" at bounding box center [126, 82] width 15 height 15
click at [139, 134] on li "Align to End of Previous Day" at bounding box center [127, 134] width 101 height 16
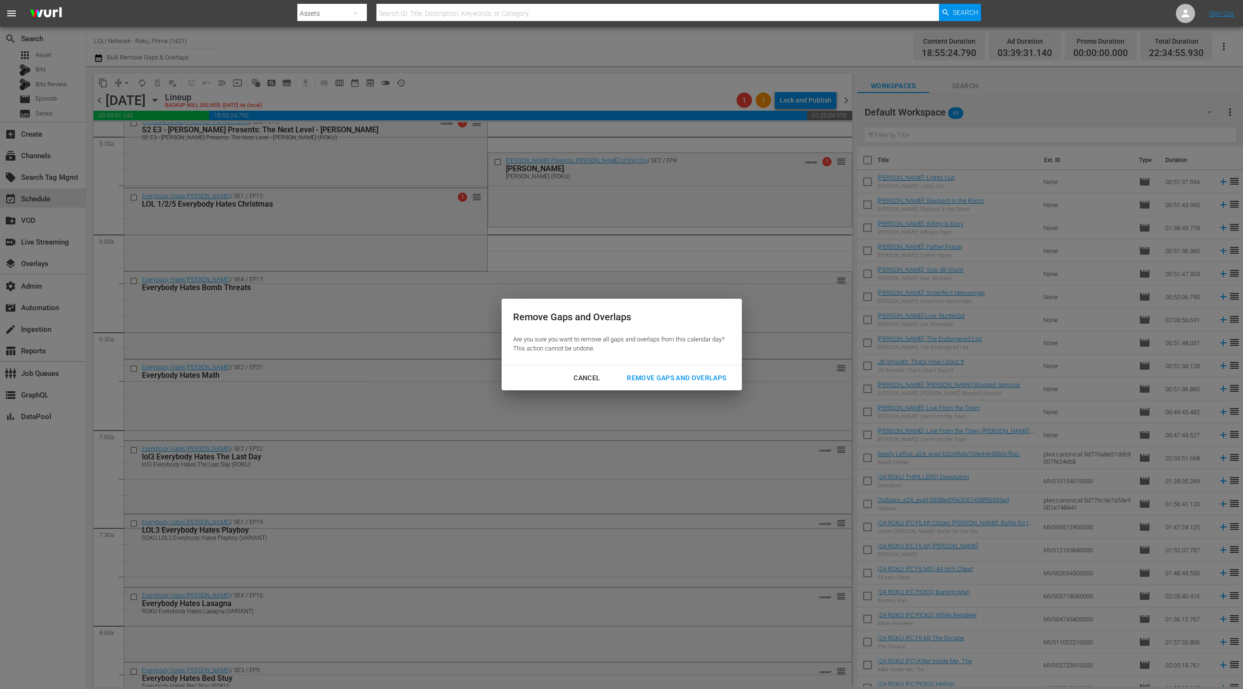
click at [654, 382] on div "Remove Gaps and Overlaps" at bounding box center [676, 378] width 115 height 12
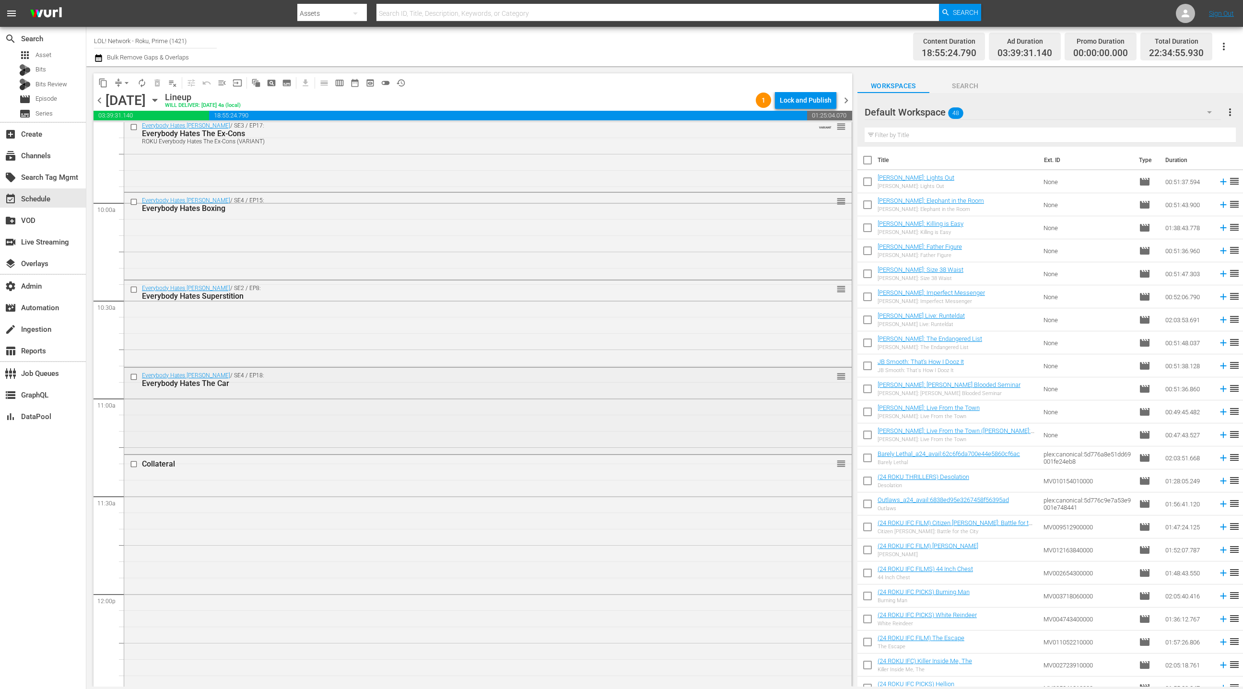
scroll to position [1900, 0]
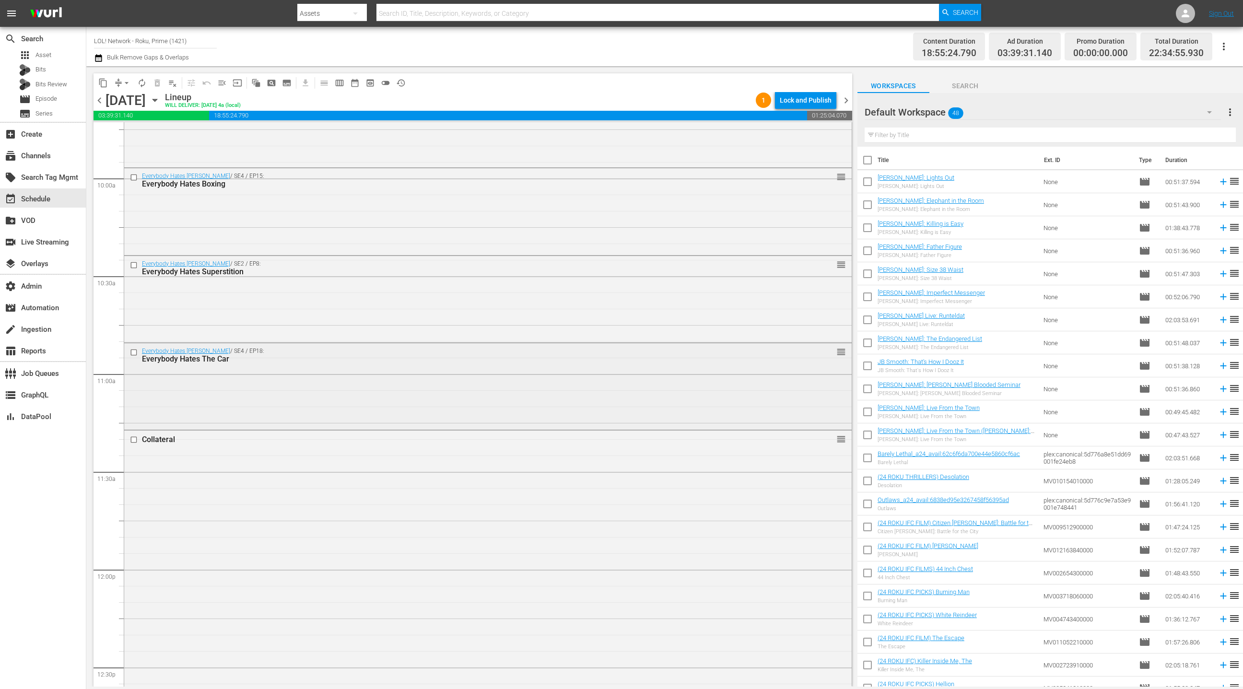
click at [373, 375] on div "Everybody Hates Chris / SE4 / EP18: Everybody Hates The Car reorder" at bounding box center [487, 385] width 727 height 84
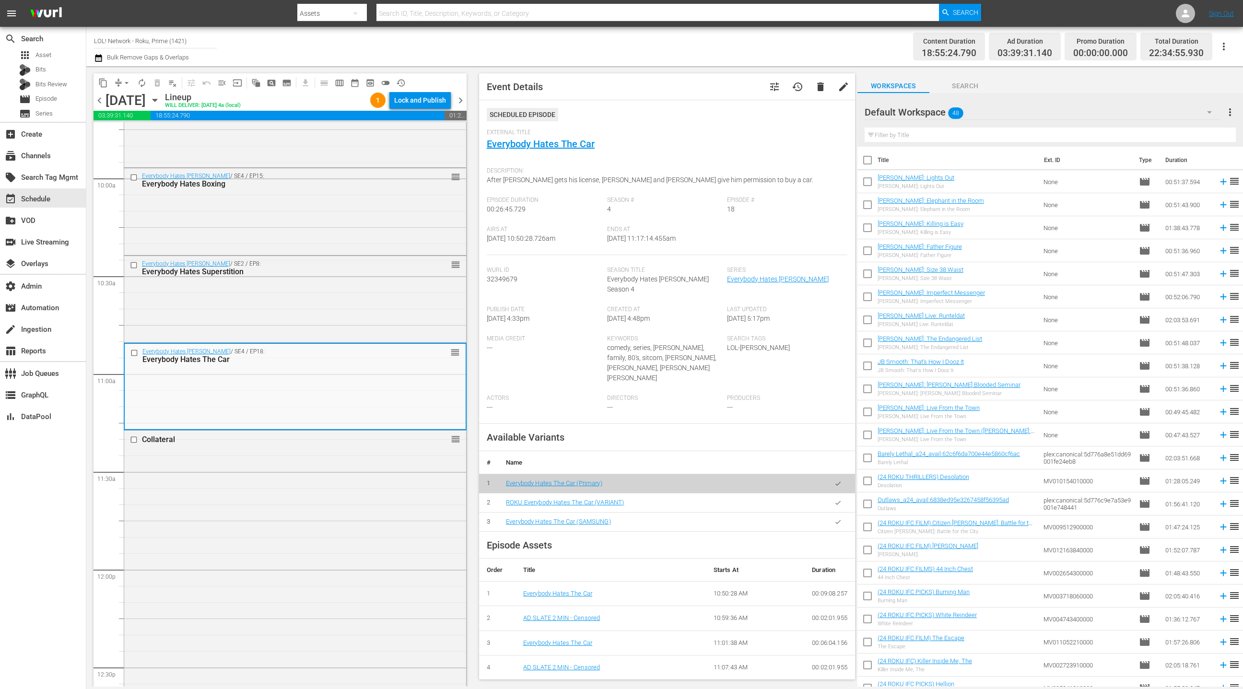
drag, startPoint x: 837, startPoint y: 483, endPoint x: 727, endPoint y: 413, distance: 130.2
click at [837, 500] on icon "button" at bounding box center [837, 502] width 5 height 4
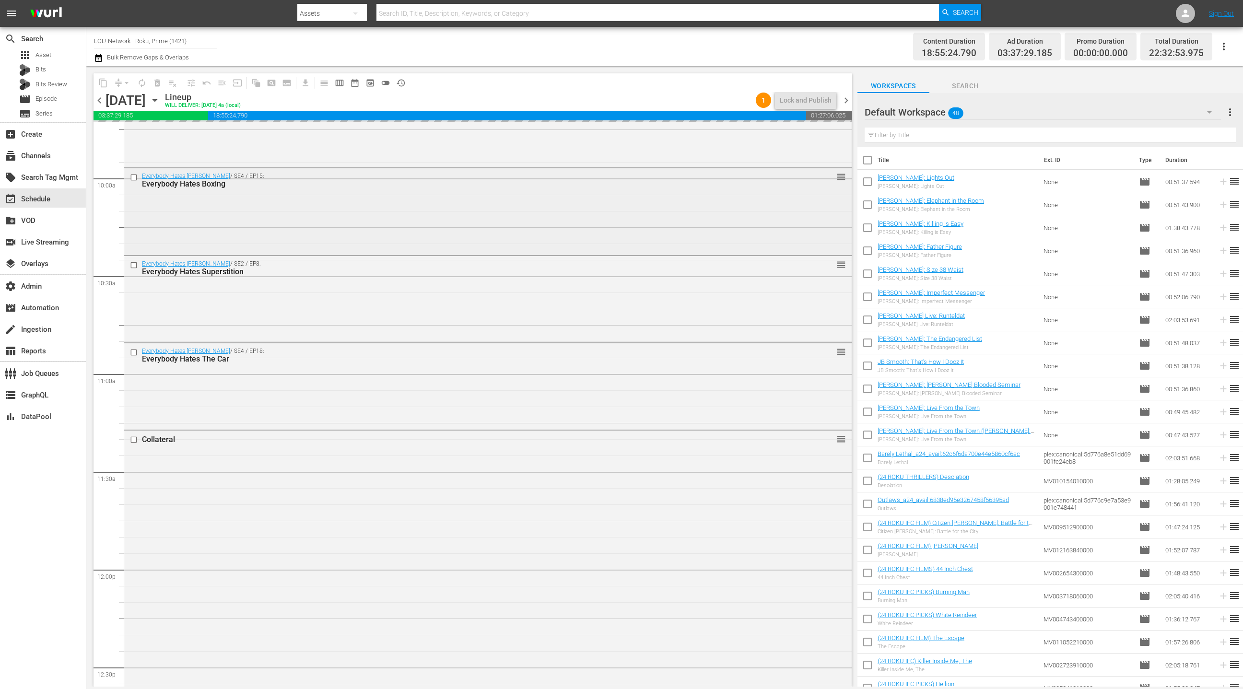
click at [386, 231] on div "Everybody Hates Chris / SE4 / EP15: Everybody Hates Boxing reorder" at bounding box center [487, 210] width 727 height 85
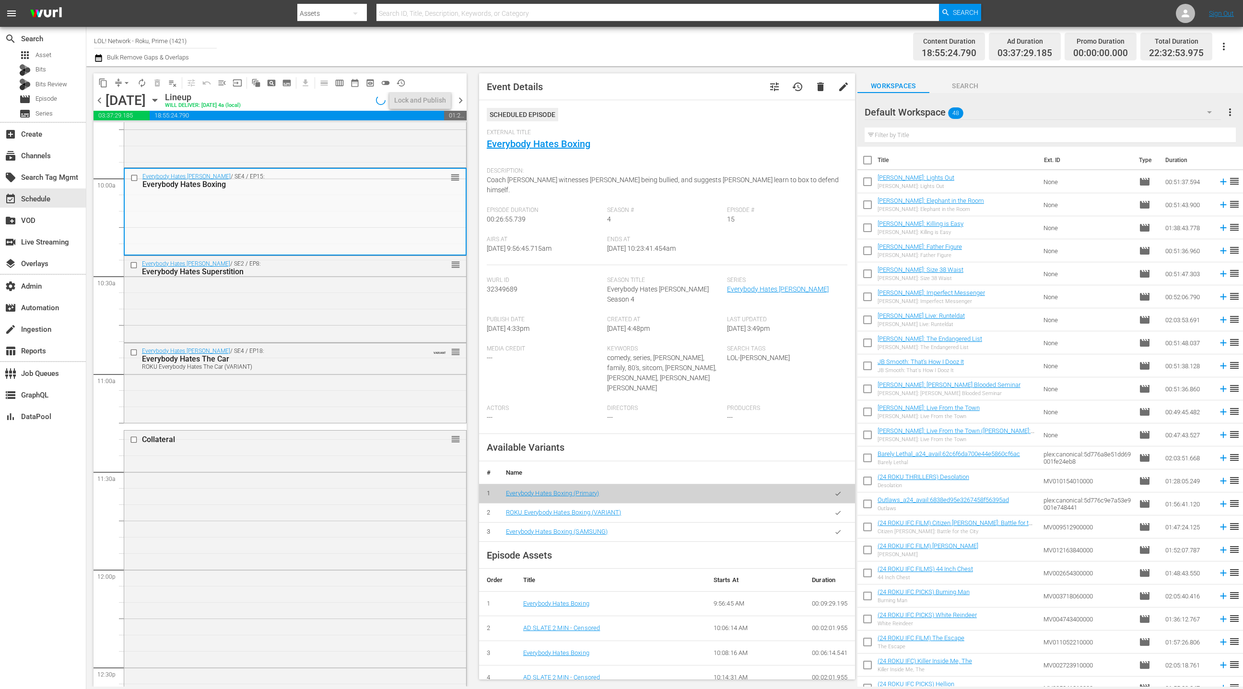
click at [842, 503] on button "button" at bounding box center [837, 512] width 19 height 19
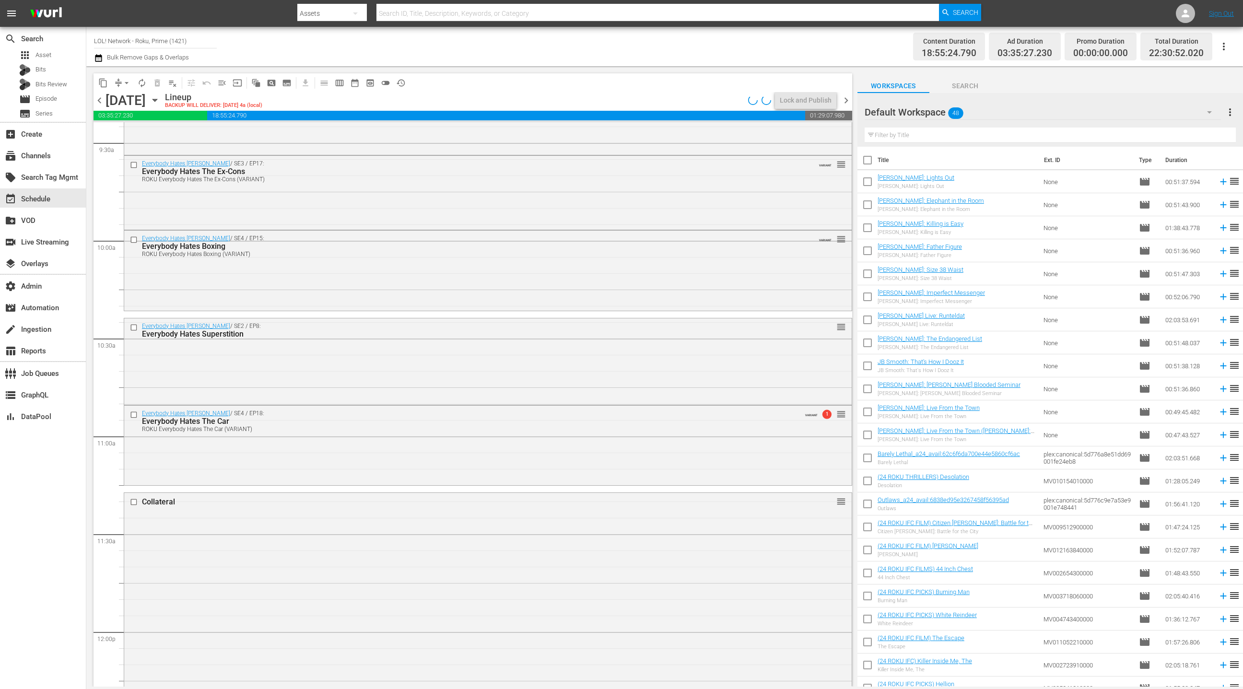
scroll to position [1739, 0]
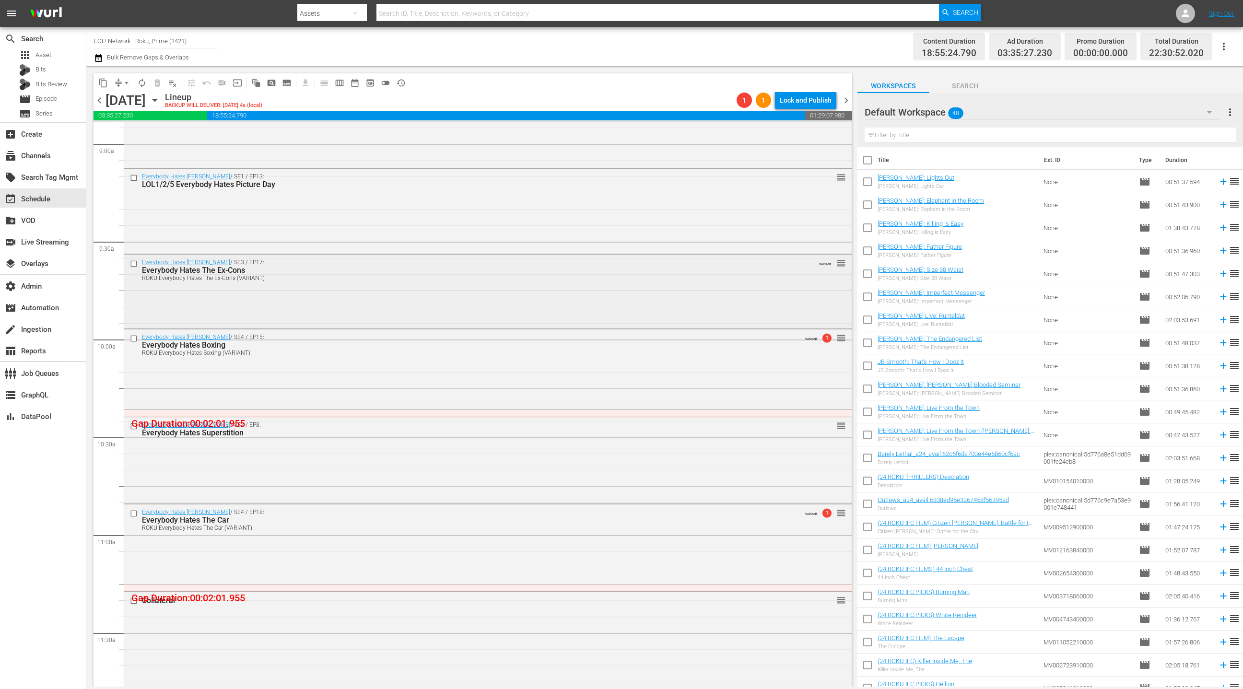
click at [392, 281] on div "Everybody Hates Chris / SE3 / EP17: Everybody Hates The Ex-Cons ROKU Everybody …" at bounding box center [487, 270] width 727 height 30
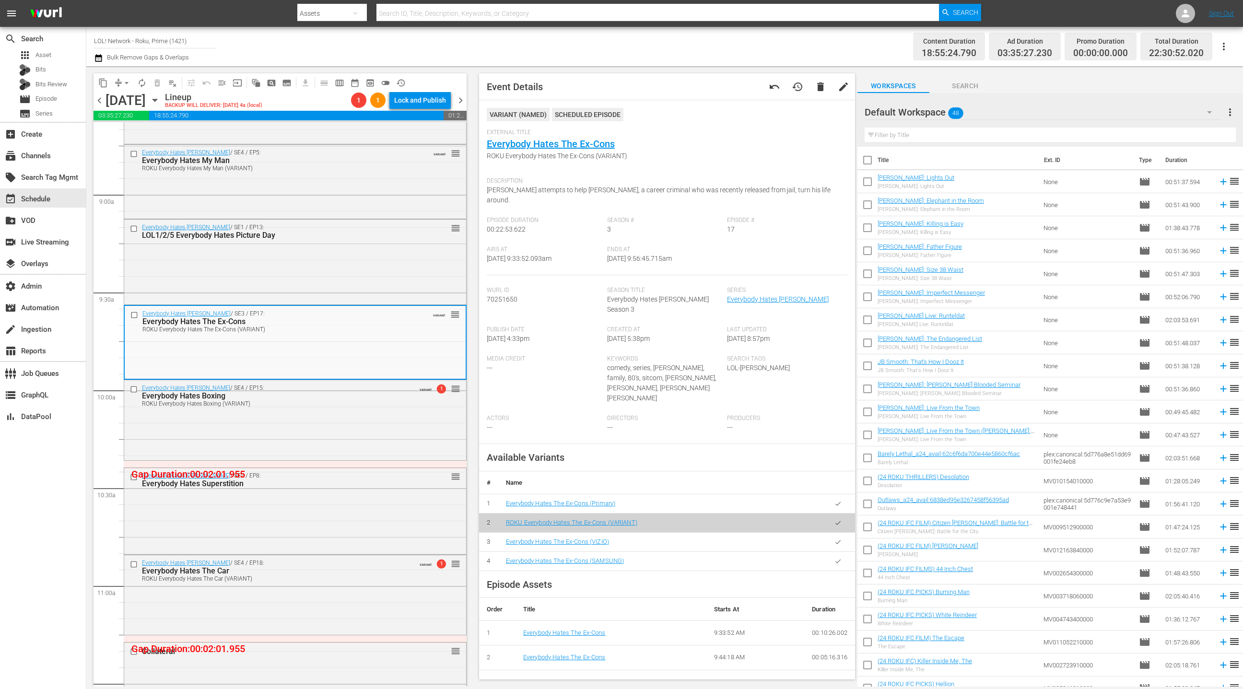
scroll to position [1696, 0]
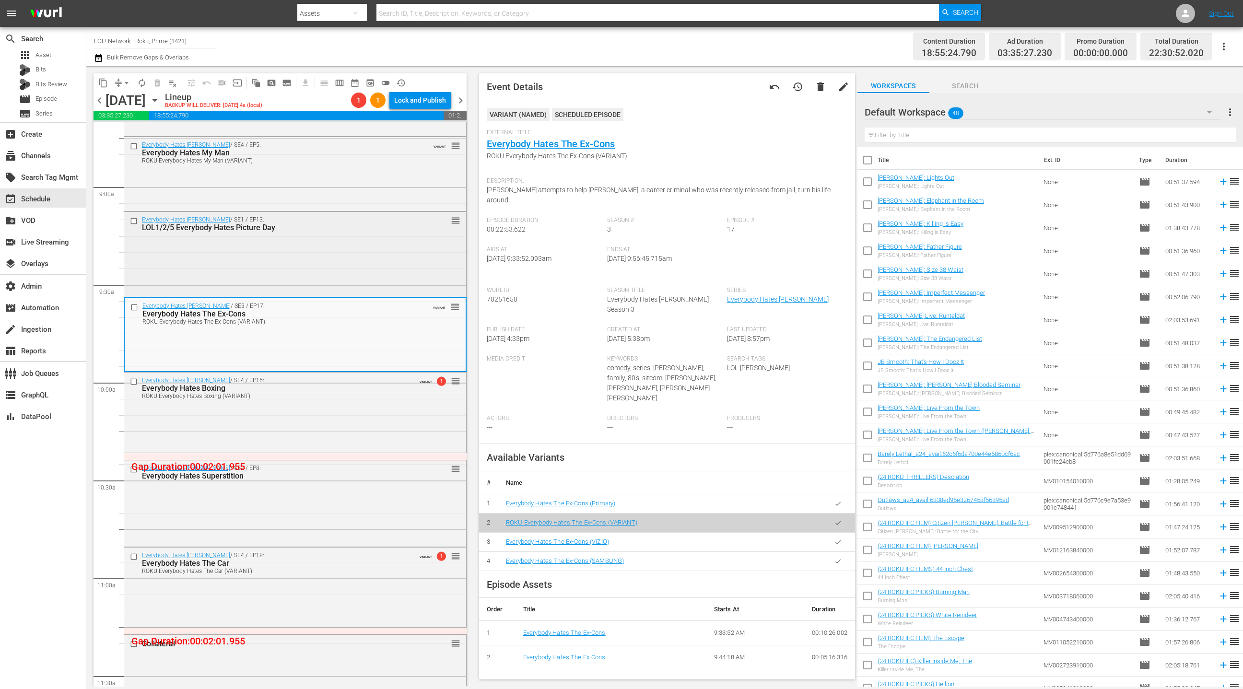
click at [390, 269] on div "Everybody Hates Chris / SE1 / EP13: LOL1/2/5 Everybody Hates Picture Day reorder" at bounding box center [295, 253] width 342 height 83
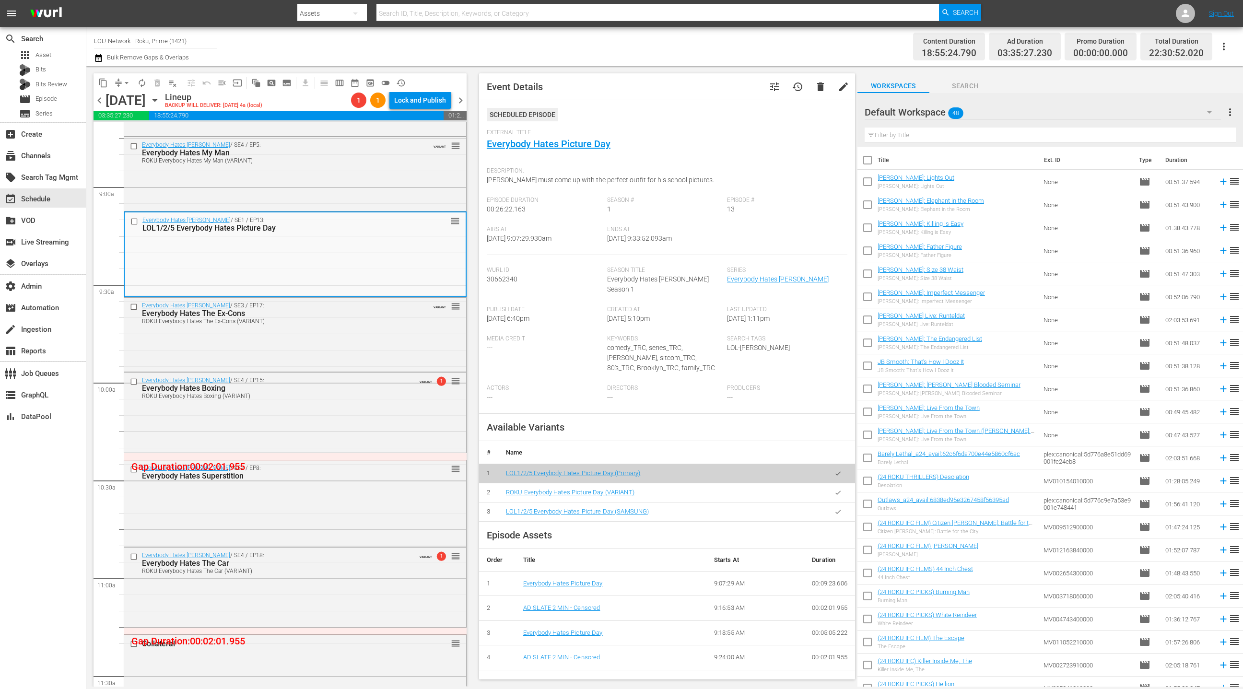
click at [840, 489] on icon "button" at bounding box center [837, 492] width 7 height 7
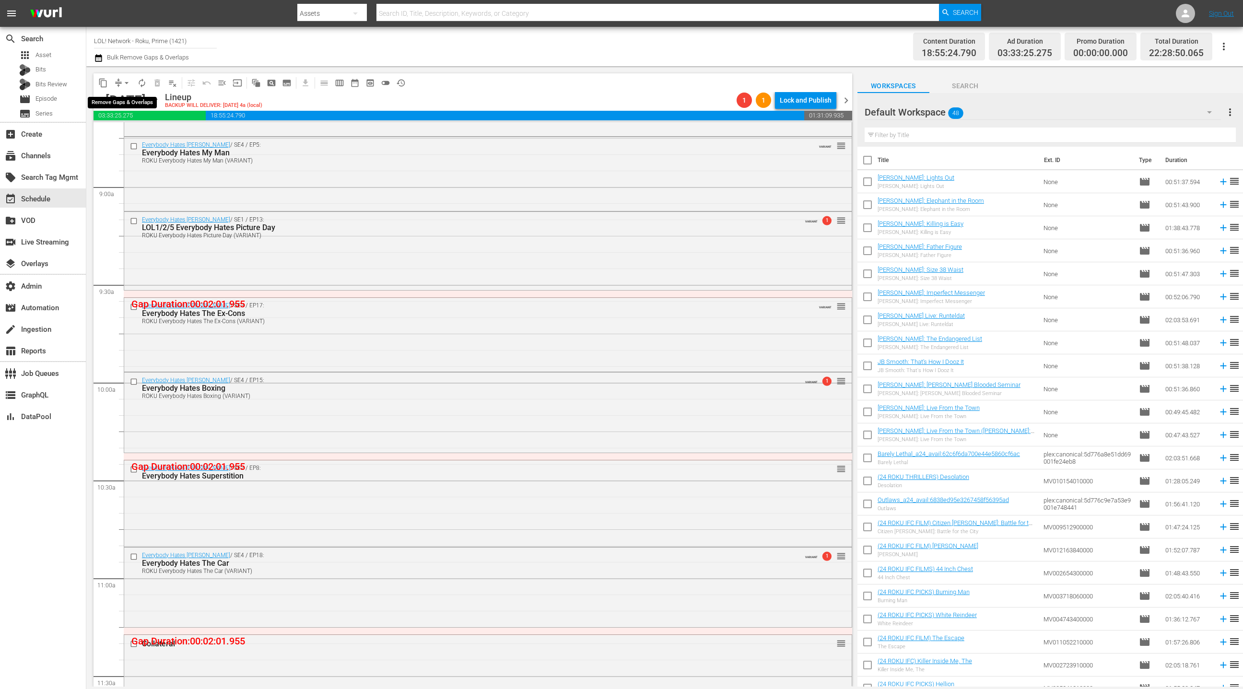
click at [124, 81] on span "arrow_drop_down" at bounding box center [127, 83] width 10 height 10
click at [132, 133] on li "Align to End of Previous Day" at bounding box center [127, 134] width 101 height 16
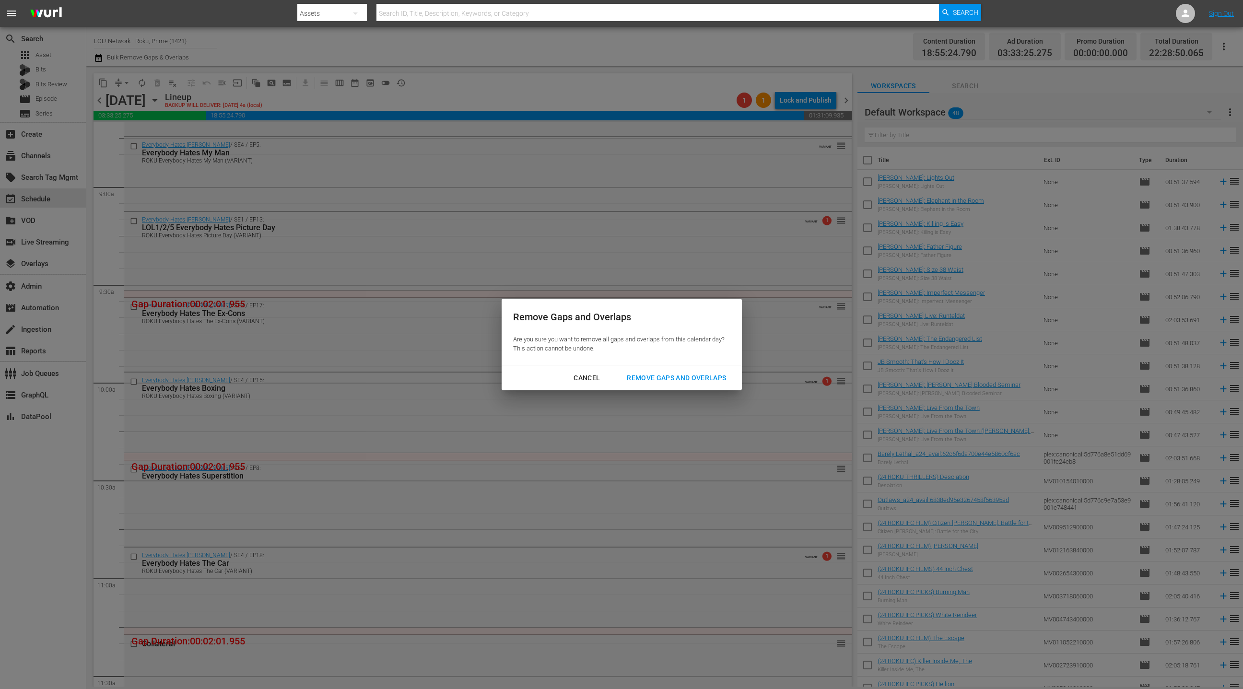
click at [675, 378] on div "Remove Gaps and Overlaps" at bounding box center [676, 378] width 115 height 12
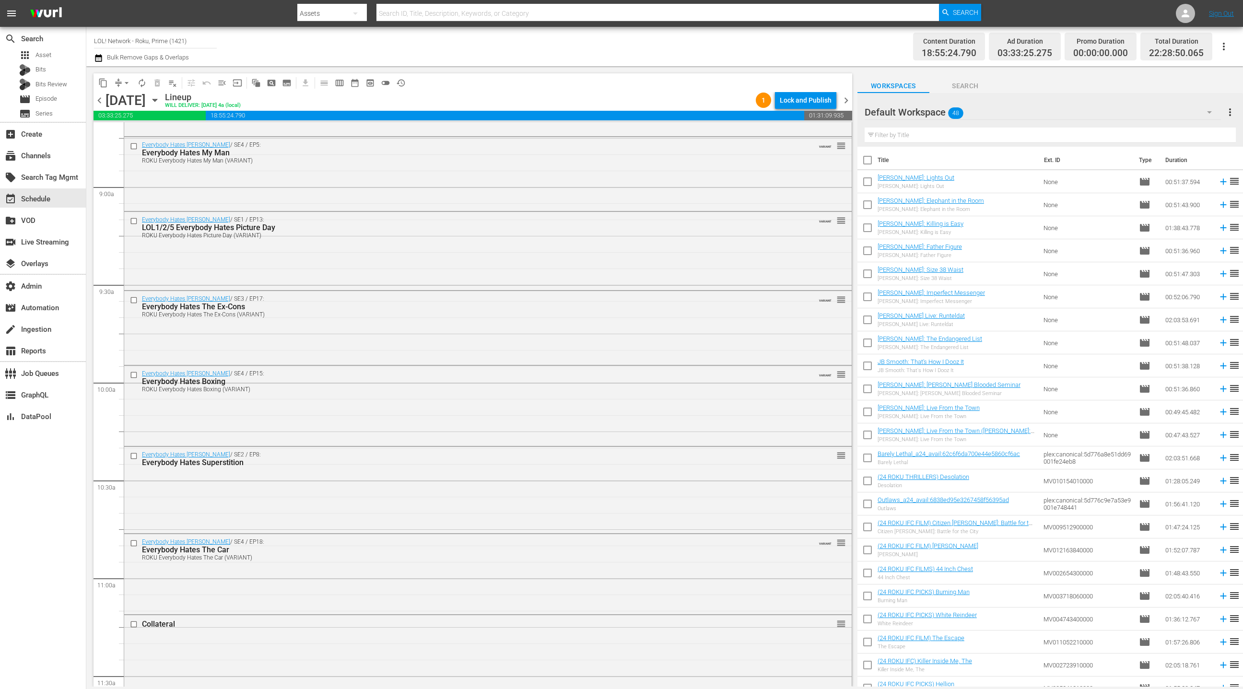
click at [1120, 114] on div "Default Workspace 48" at bounding box center [1042, 112] width 356 height 27
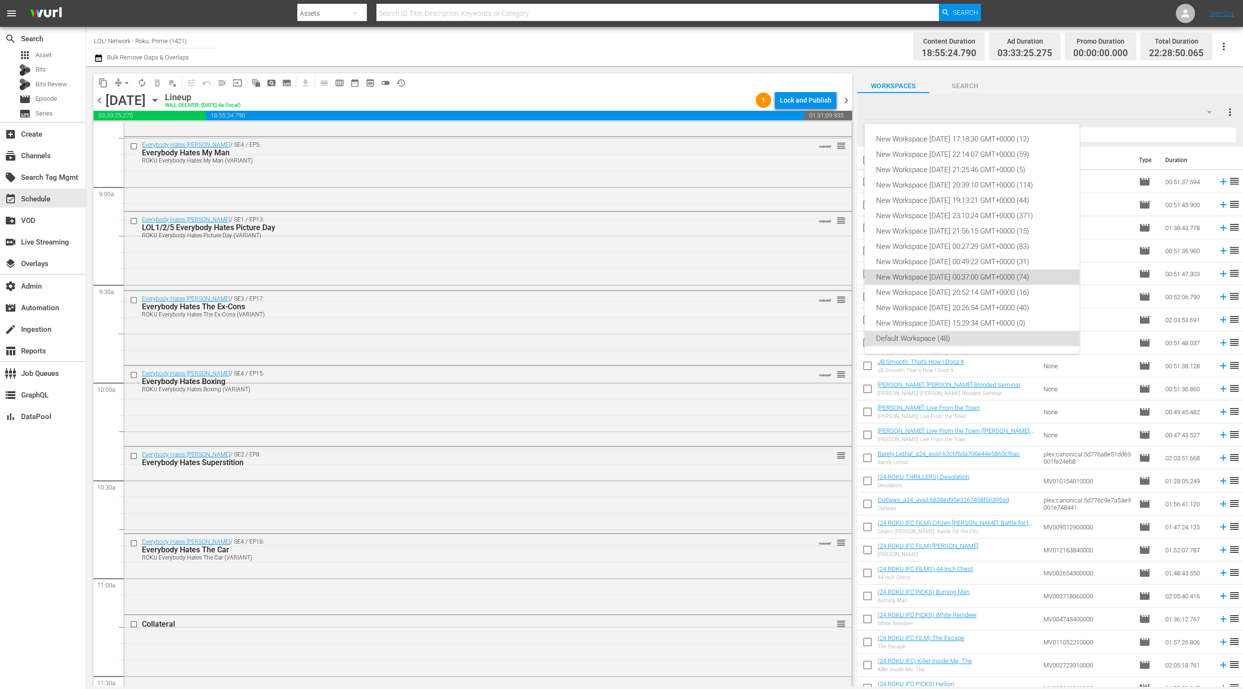
drag, startPoint x: 1005, startPoint y: 275, endPoint x: 1009, endPoint y: 270, distance: 6.4
click at [1005, 275] on div "New Workspace [DATE] 00:37:00 GMT+0000 (74)" at bounding box center [972, 276] width 192 height 15
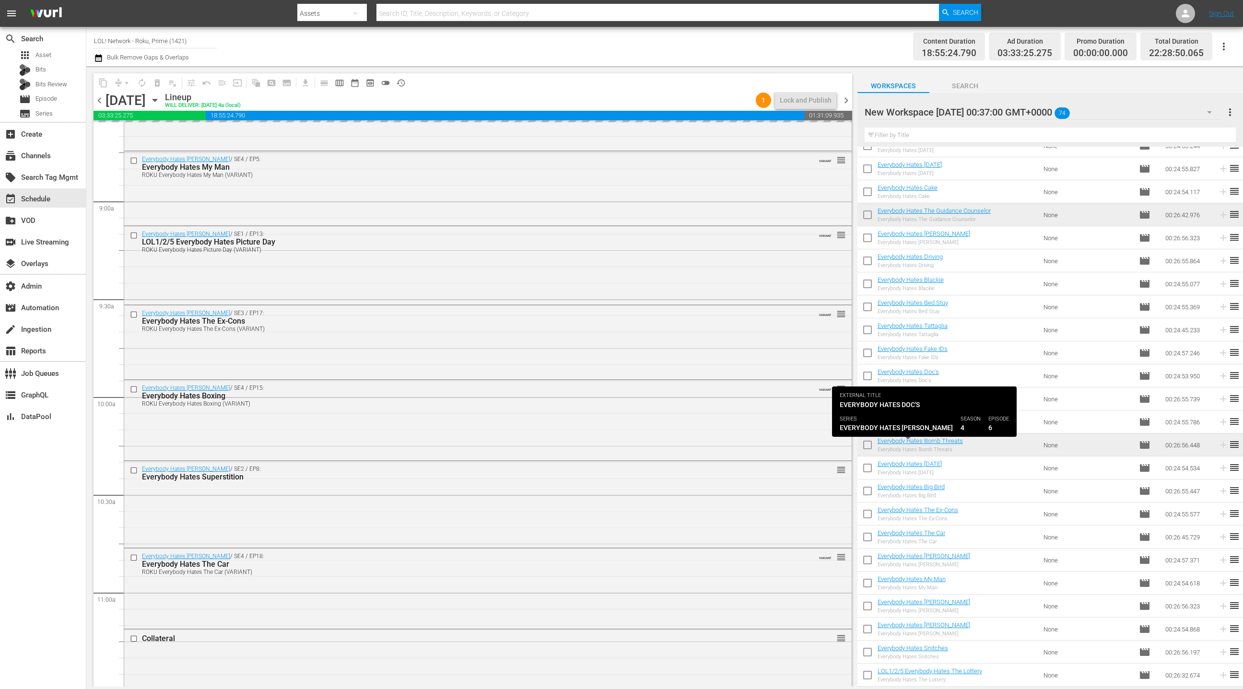
scroll to position [477, 0]
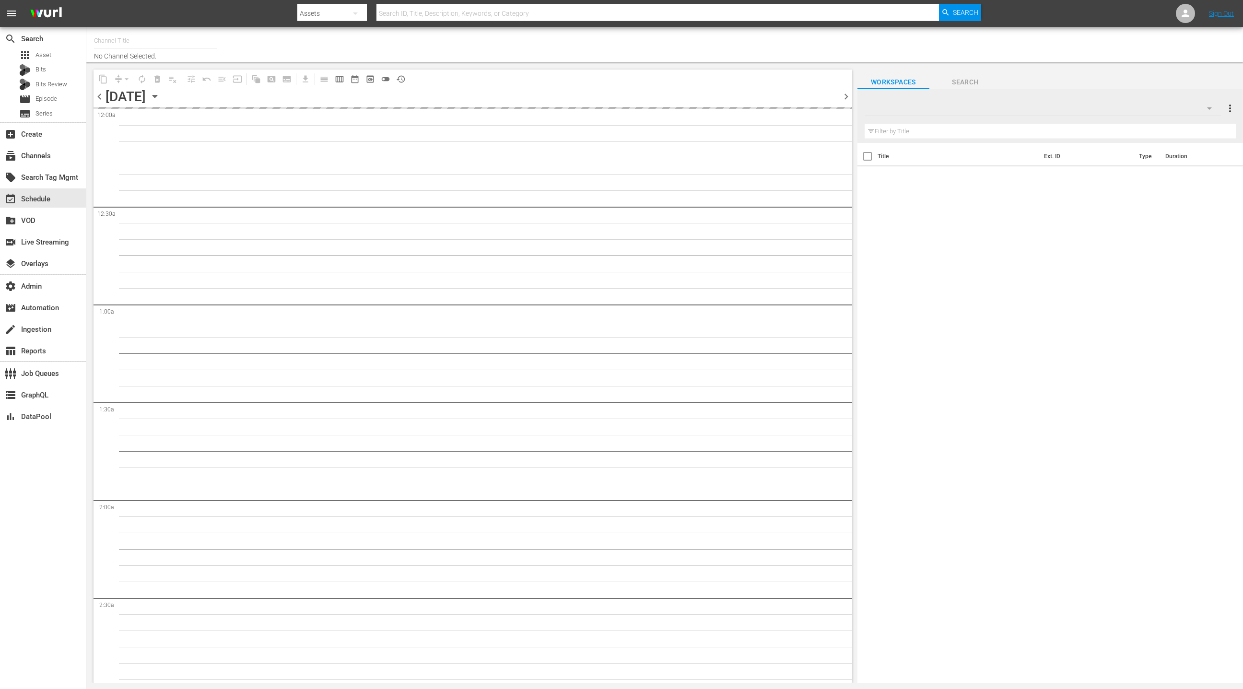
type input "LOL! Network - Roku, Prime (1421)"
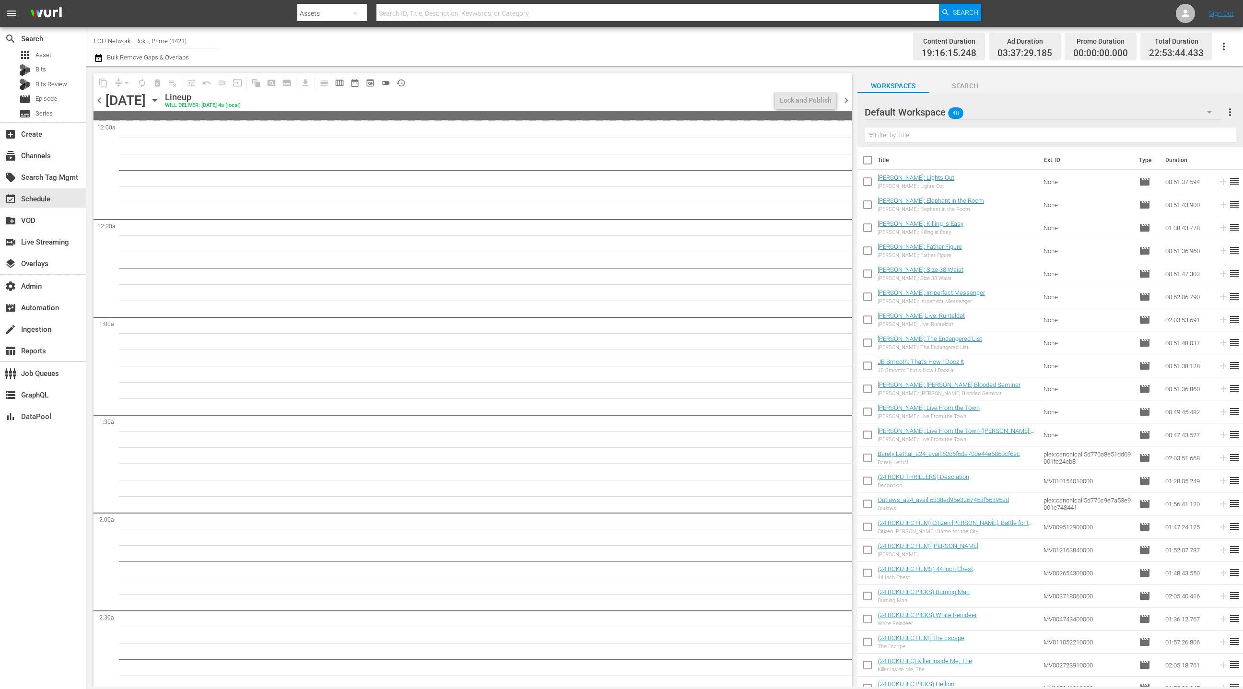
click at [1157, 112] on div "Default Workspace 48" at bounding box center [1042, 112] width 356 height 27
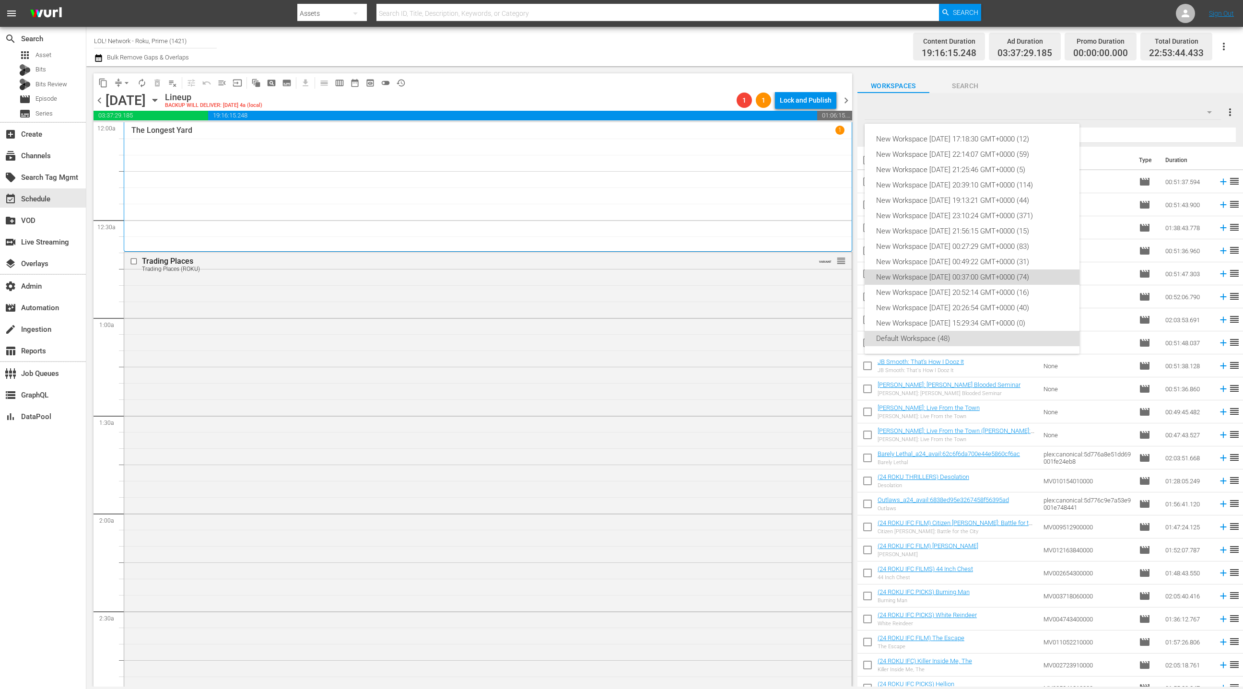
click at [999, 281] on div "New Workspace [DATE] 00:37:00 GMT+0000 (74)" at bounding box center [972, 276] width 192 height 15
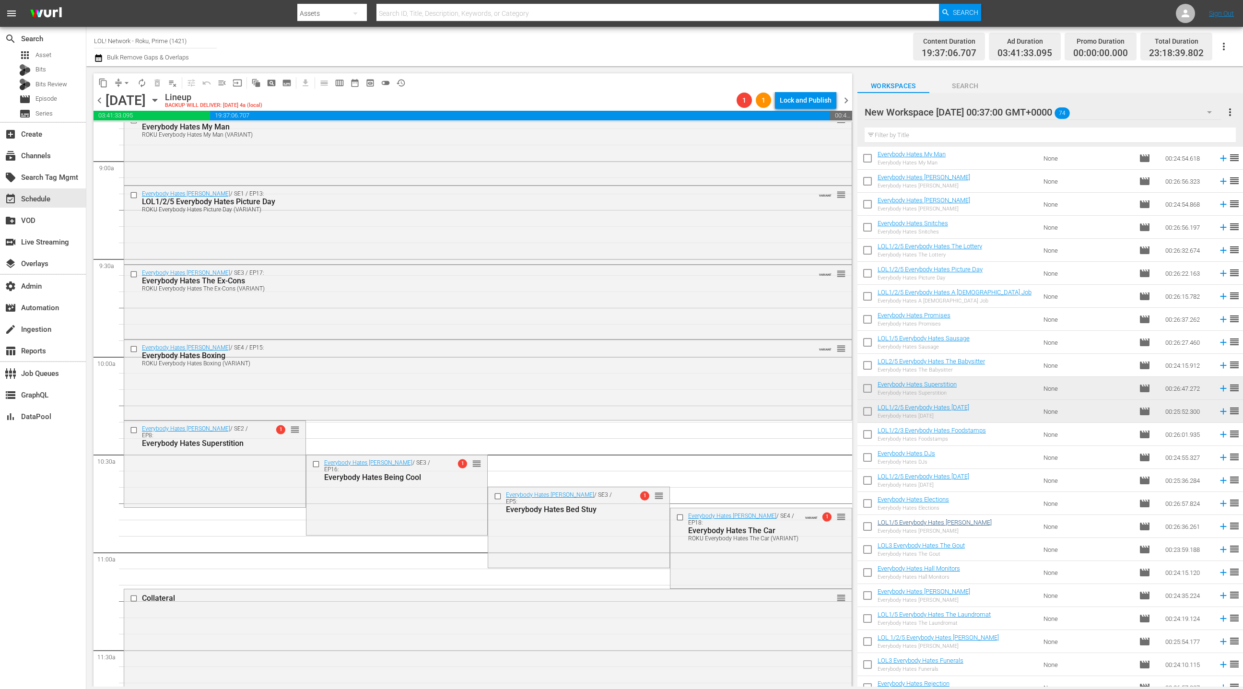
scroll to position [899, 0]
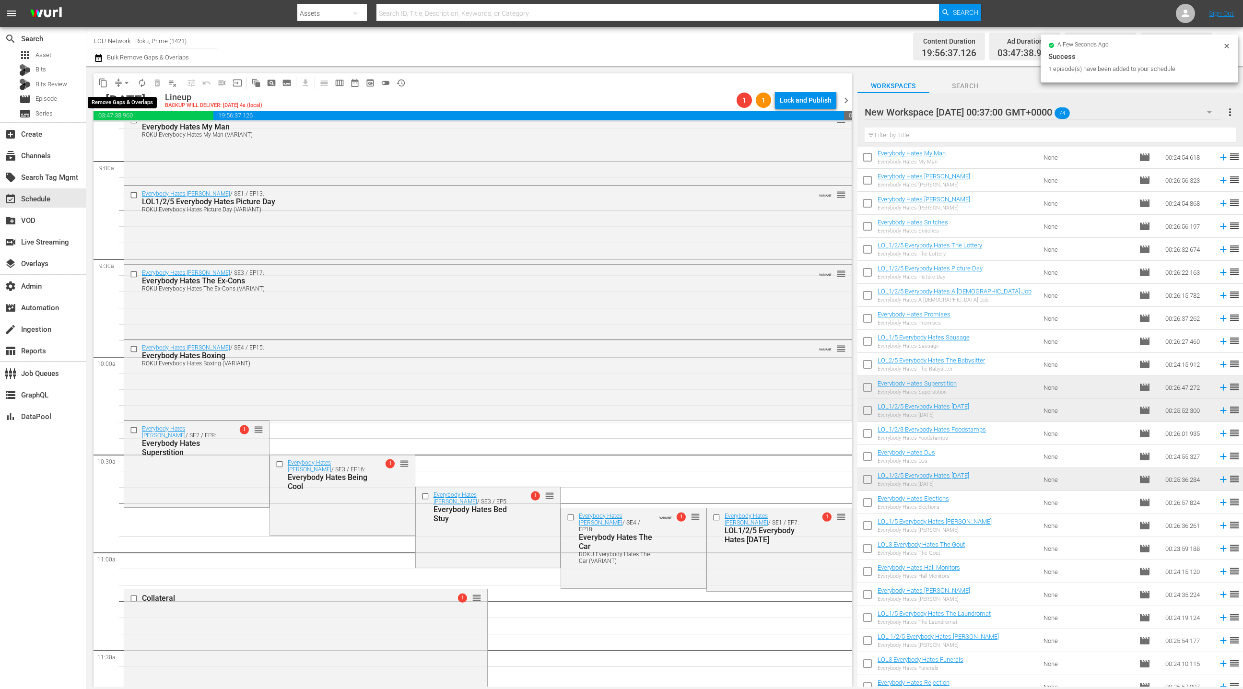
click at [122, 86] on span "arrow_drop_down" at bounding box center [127, 83] width 10 height 10
drag, startPoint x: 130, startPoint y: 137, endPoint x: 137, endPoint y: 140, distance: 6.9
click at [137, 140] on li "Align to End of Previous Day" at bounding box center [127, 134] width 101 height 16
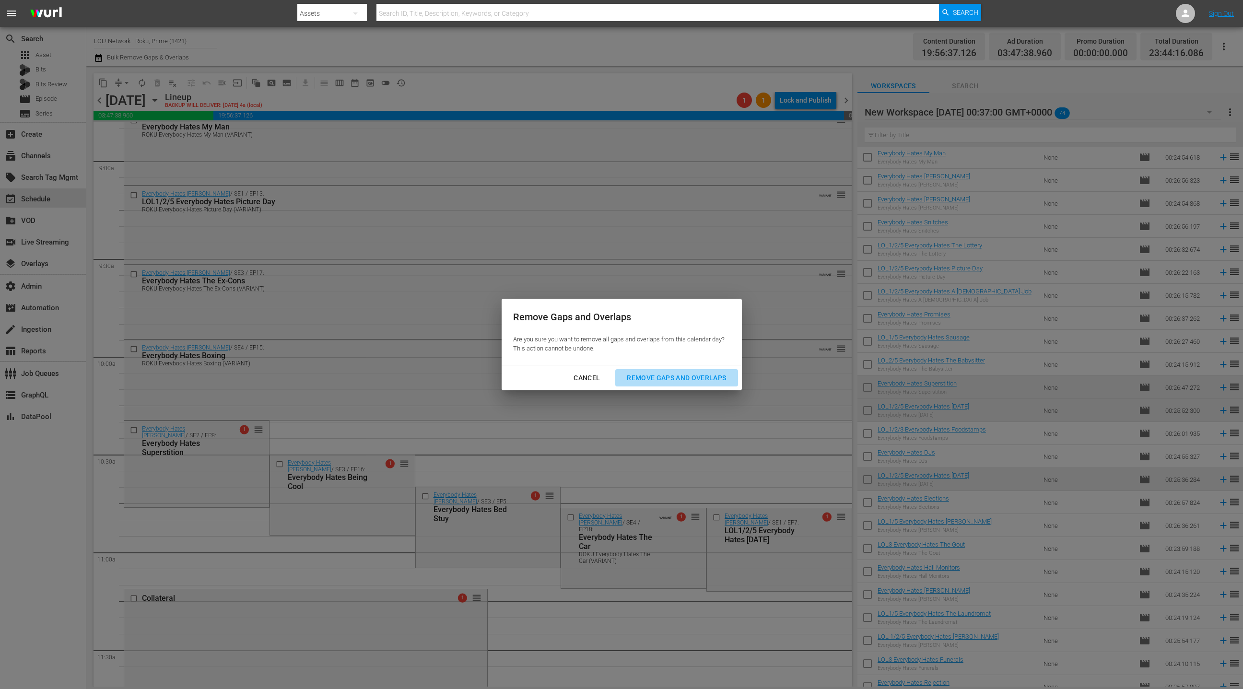
click at [709, 380] on div "Remove Gaps and Overlaps" at bounding box center [676, 378] width 115 height 12
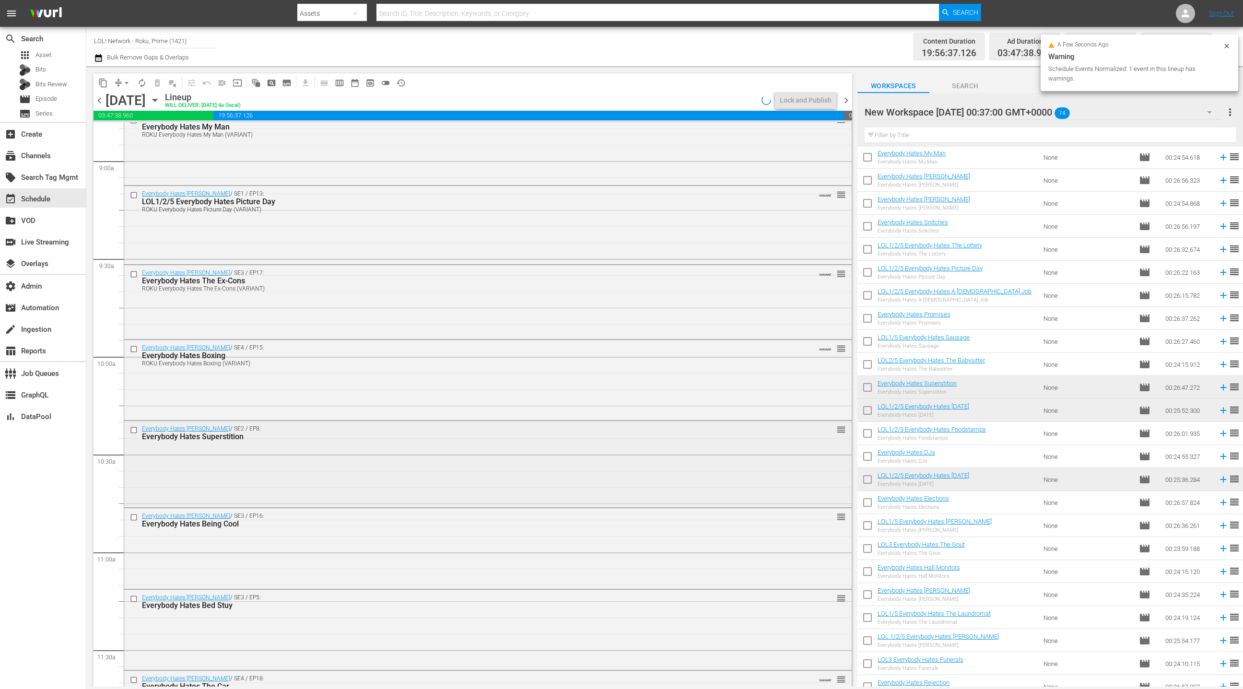
click at [254, 482] on div "Everybody Hates [PERSON_NAME] / SE2 / EP8: Everybody Hates Superstition reorder" at bounding box center [487, 463] width 727 height 84
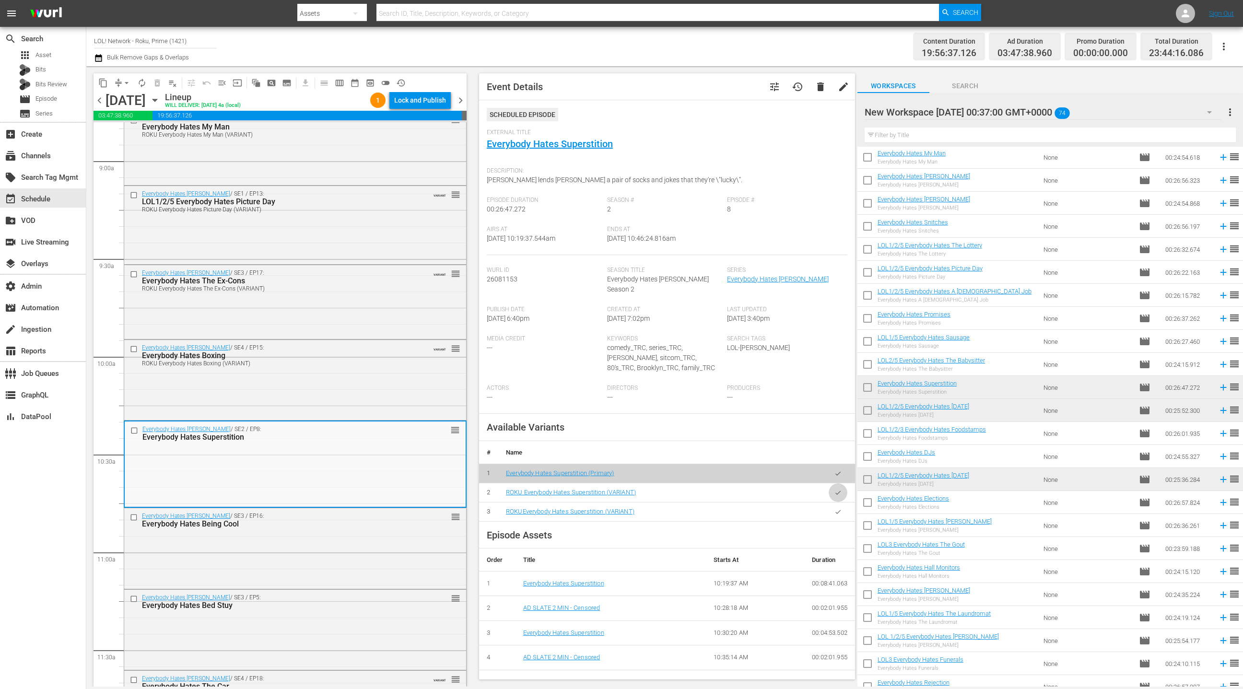
click at [841, 484] on button "button" at bounding box center [837, 492] width 19 height 19
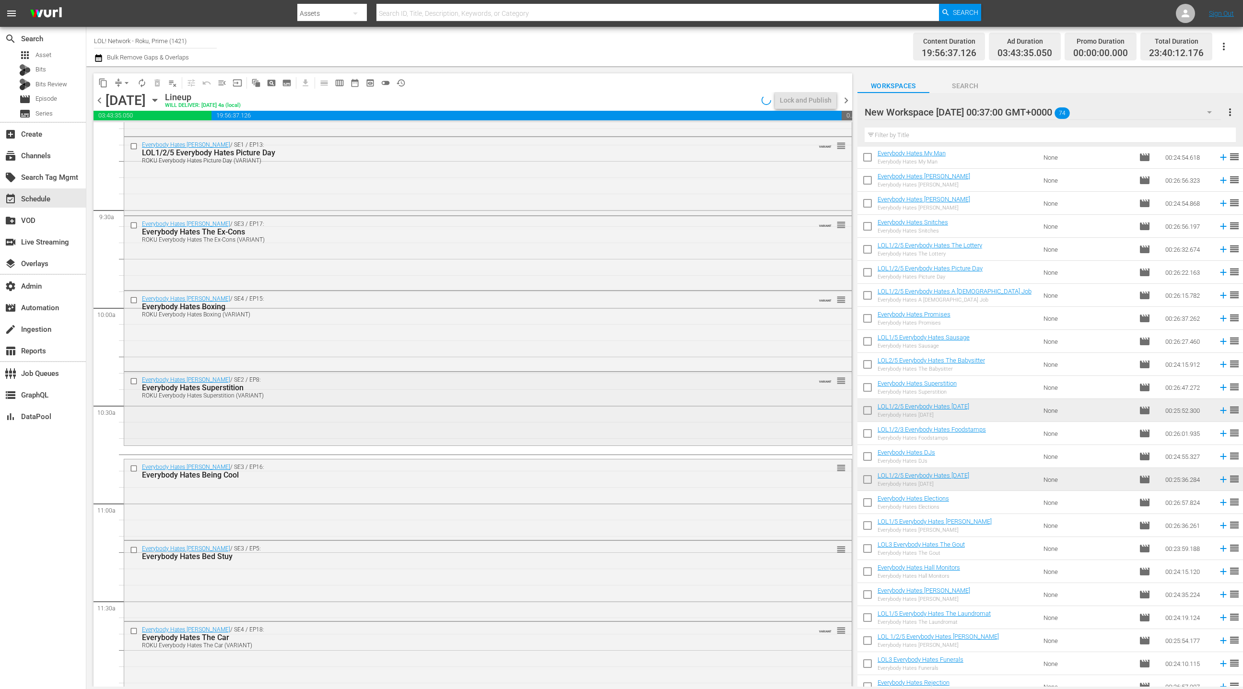
scroll to position [1881, 0]
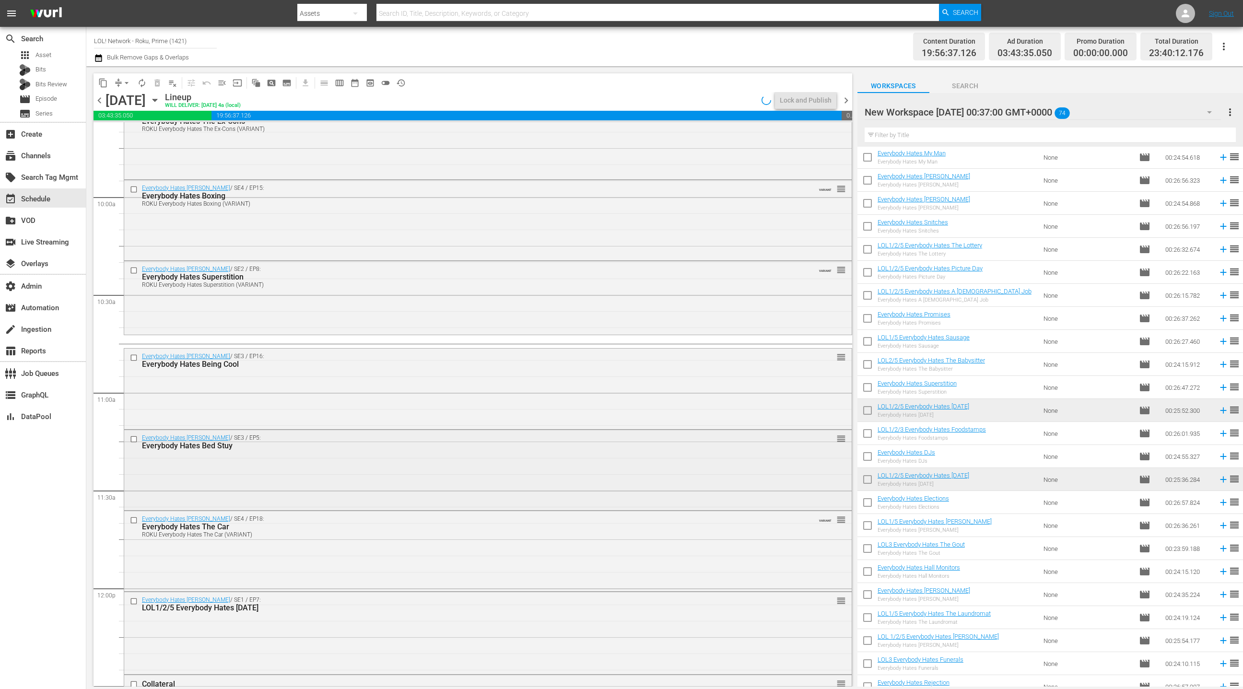
click at [338, 456] on div "Everybody Hates [PERSON_NAME] / SE3 / EP5: Everybody Hates Bed Stuy reorder" at bounding box center [487, 469] width 727 height 78
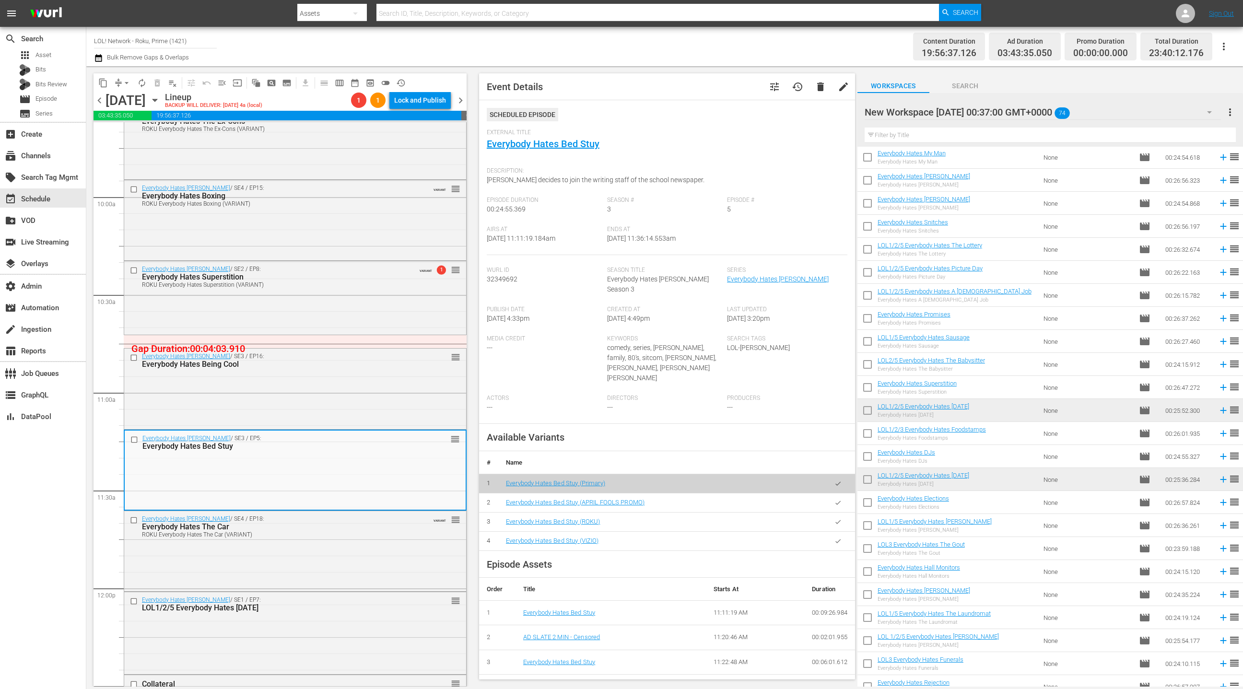
click at [836, 518] on icon "button" at bounding box center [837, 521] width 7 height 7
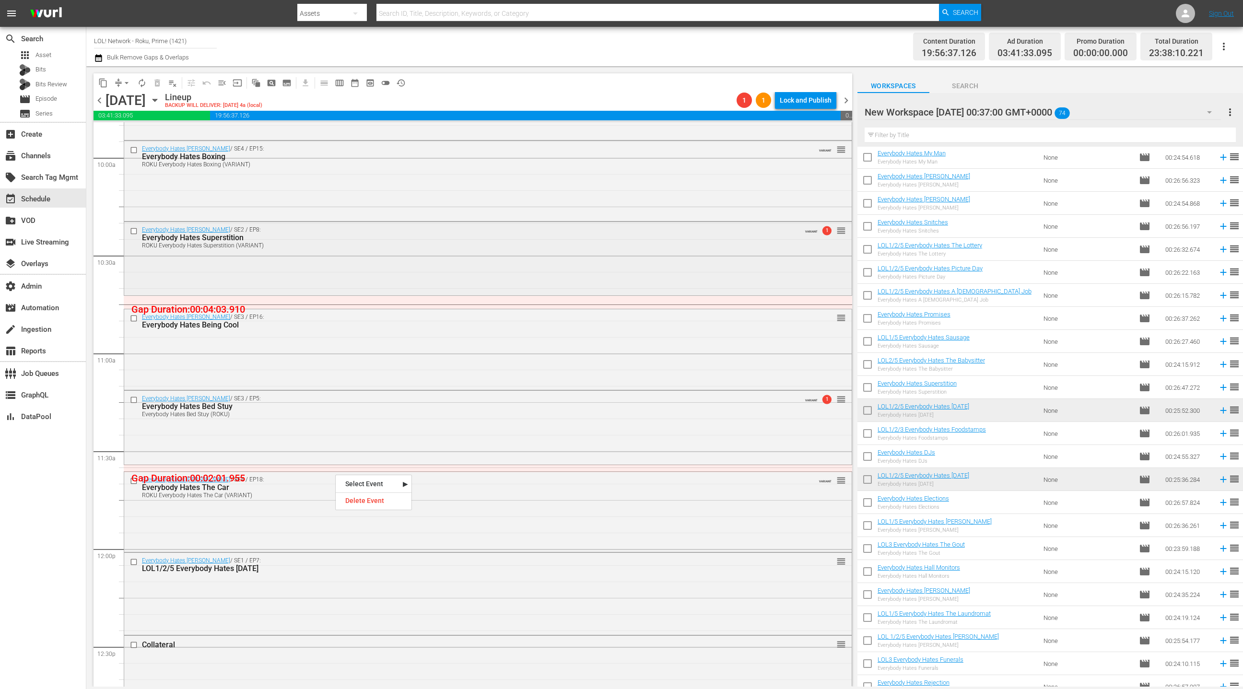
scroll to position [1914, 0]
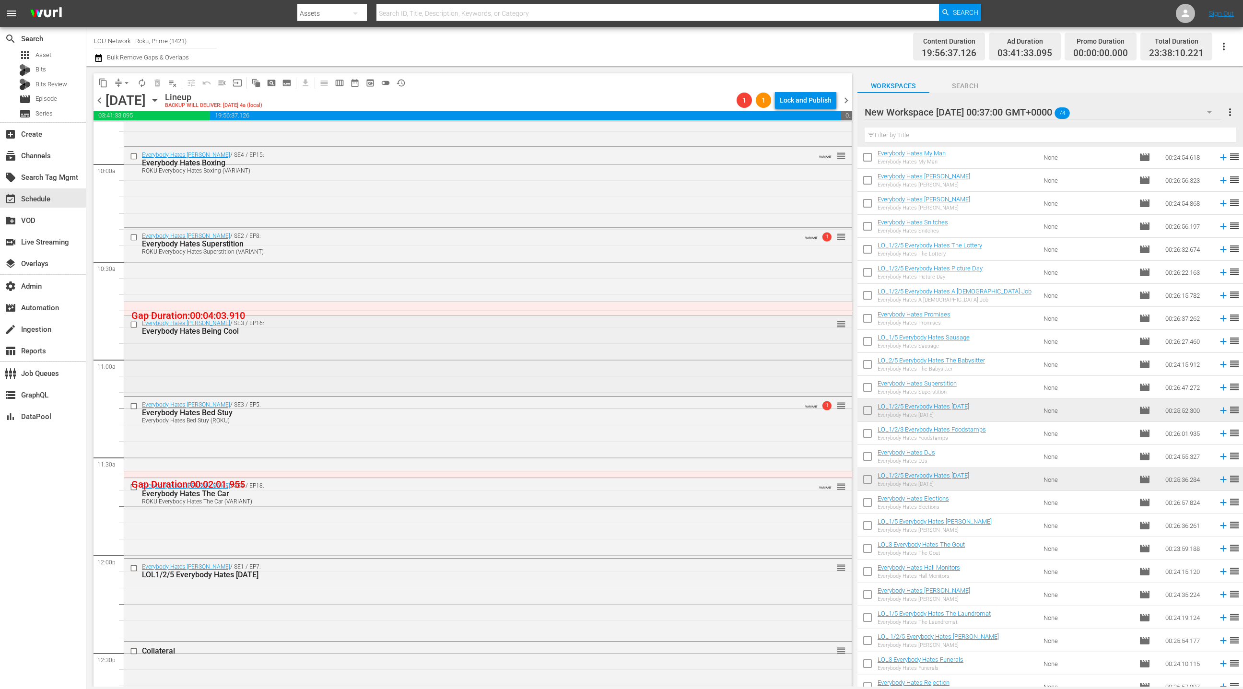
click at [262, 338] on div "Everybody Hates [PERSON_NAME] / SE3 / EP16: Everybody Hates Being Cool reorder" at bounding box center [487, 354] width 727 height 78
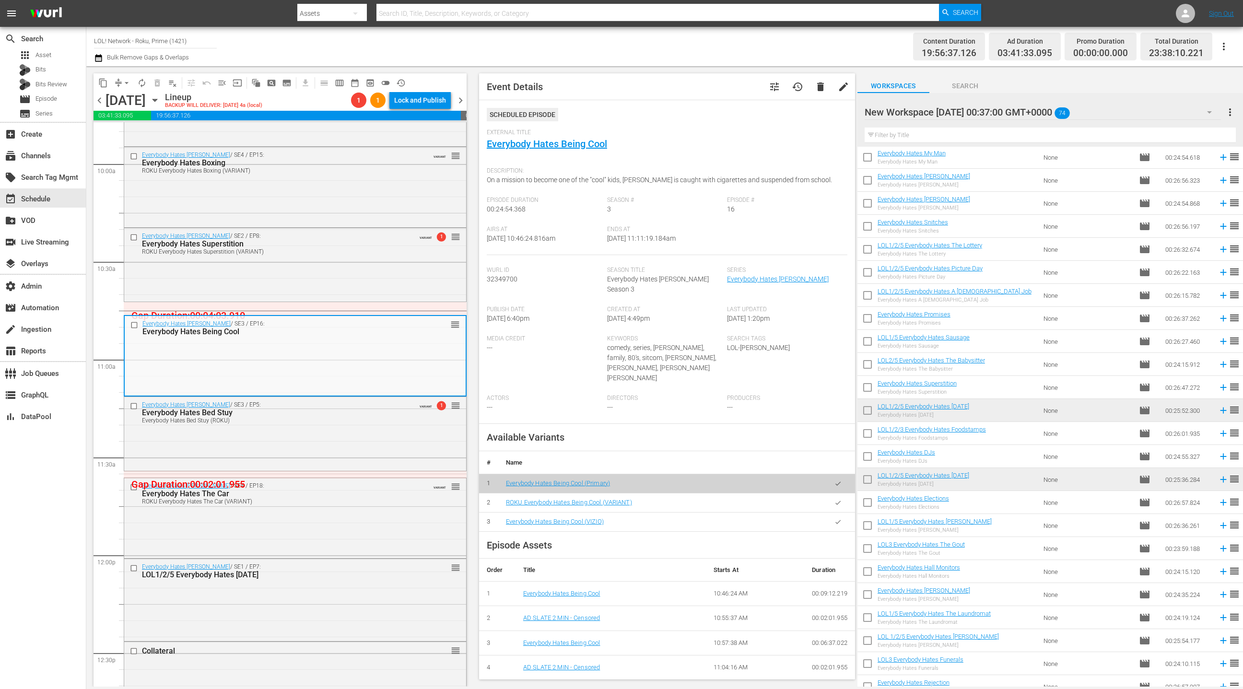
drag, startPoint x: 841, startPoint y: 482, endPoint x: 716, endPoint y: 409, distance: 144.6
click at [840, 493] on button "button" at bounding box center [837, 502] width 19 height 19
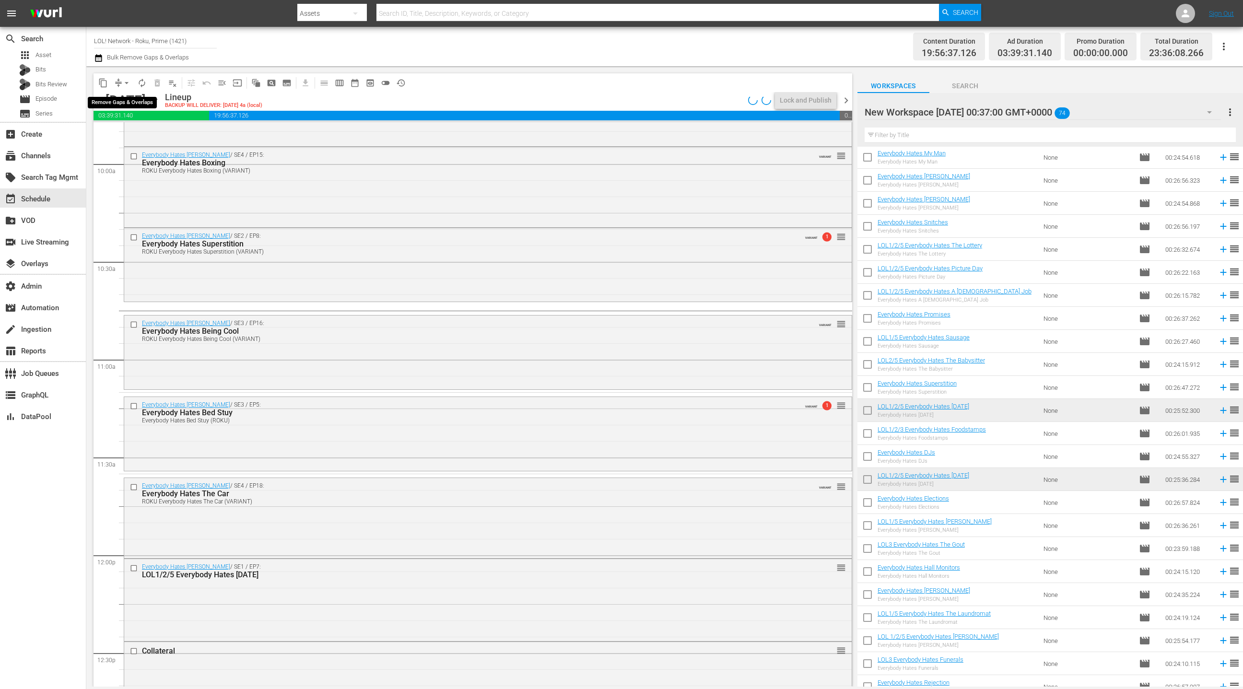
click at [122, 80] on span "arrow_drop_down" at bounding box center [127, 83] width 10 height 10
drag, startPoint x: 125, startPoint y: 132, endPoint x: 132, endPoint y: 134, distance: 7.9
click at [132, 134] on li "Align to End of Previous Day" at bounding box center [127, 134] width 101 height 16
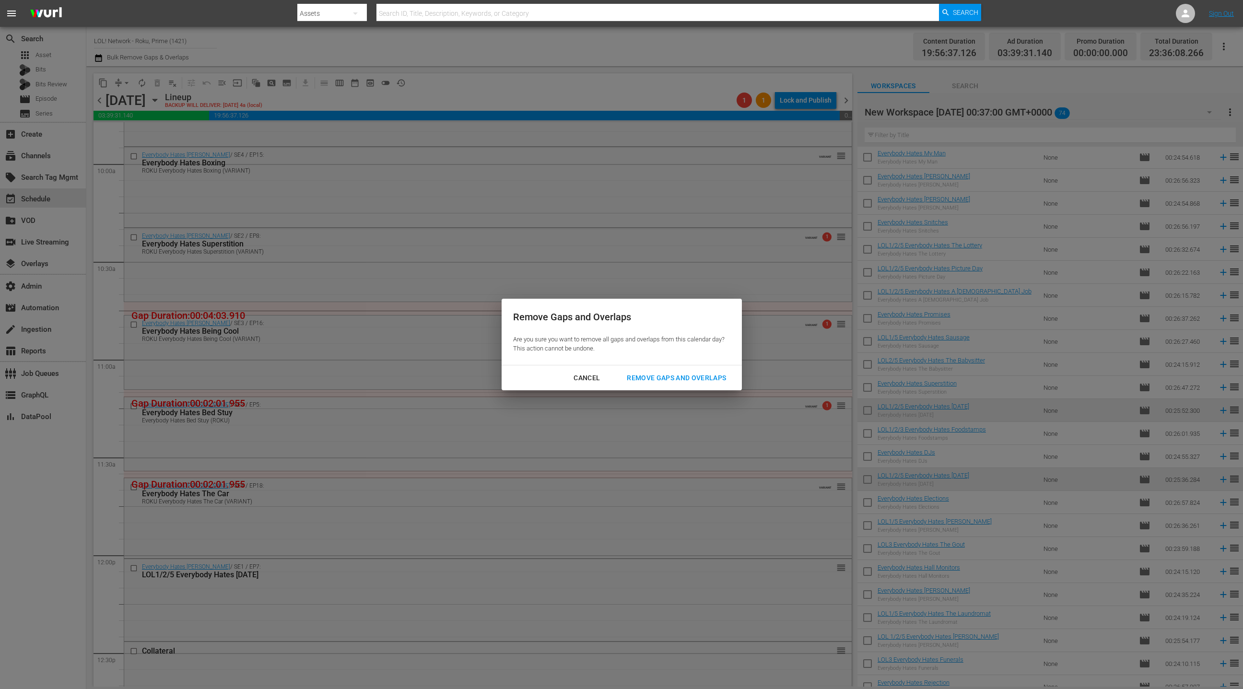
click at [644, 382] on div "Remove Gaps and Overlaps" at bounding box center [676, 378] width 115 height 12
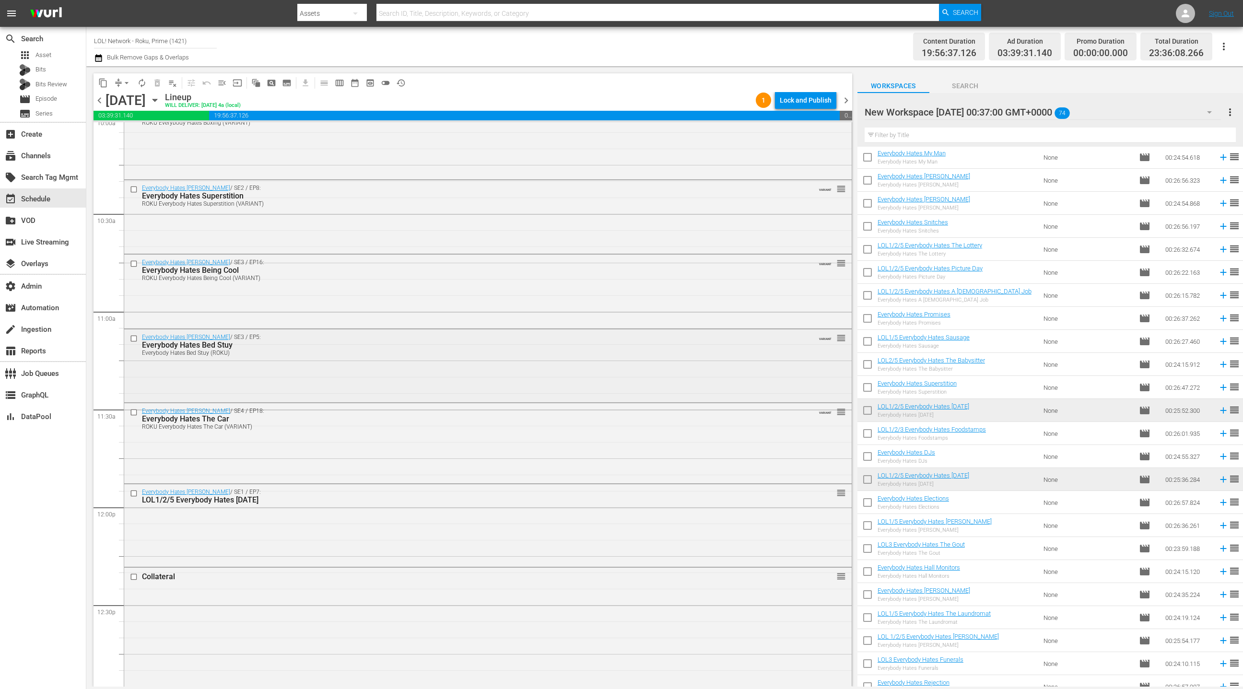
scroll to position [2018, 0]
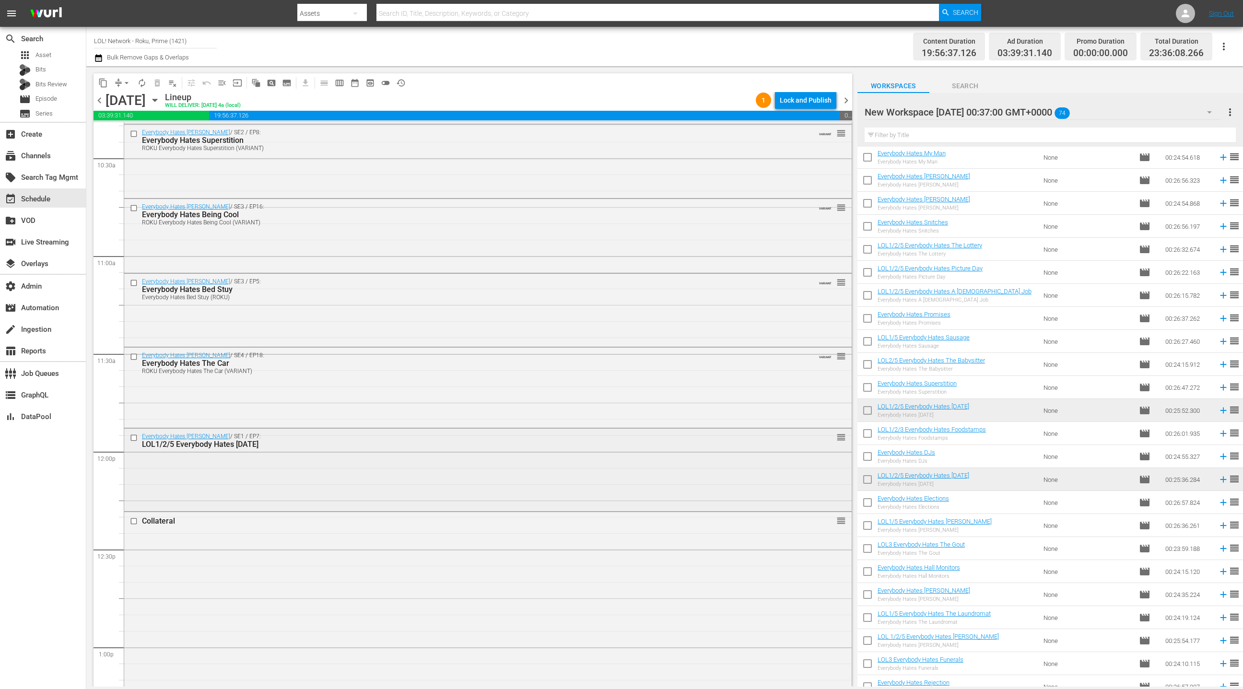
click at [414, 466] on div "Everybody Hates [PERSON_NAME] / SE1 / EP7: LOL1/2/5 Everybody Hates [DATE] reor…" at bounding box center [487, 469] width 727 height 81
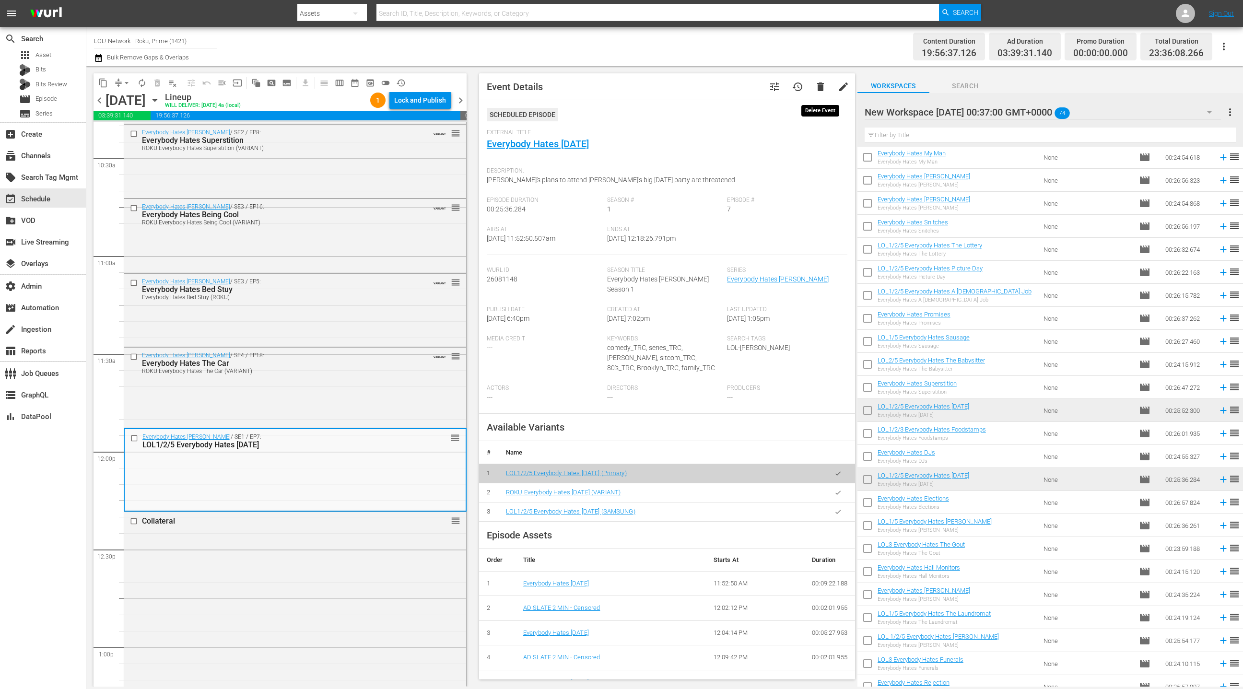
click at [820, 93] on button "delete" at bounding box center [820, 86] width 23 height 23
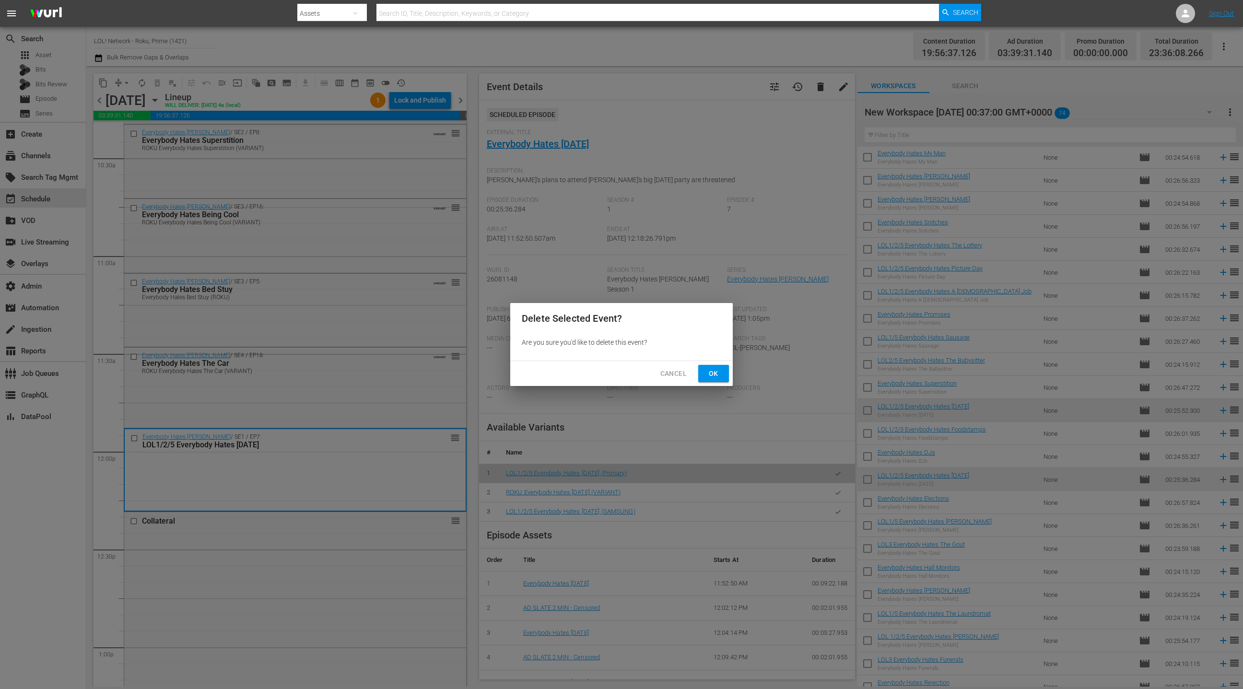
click at [723, 375] on button "Ok" at bounding box center [713, 374] width 31 height 18
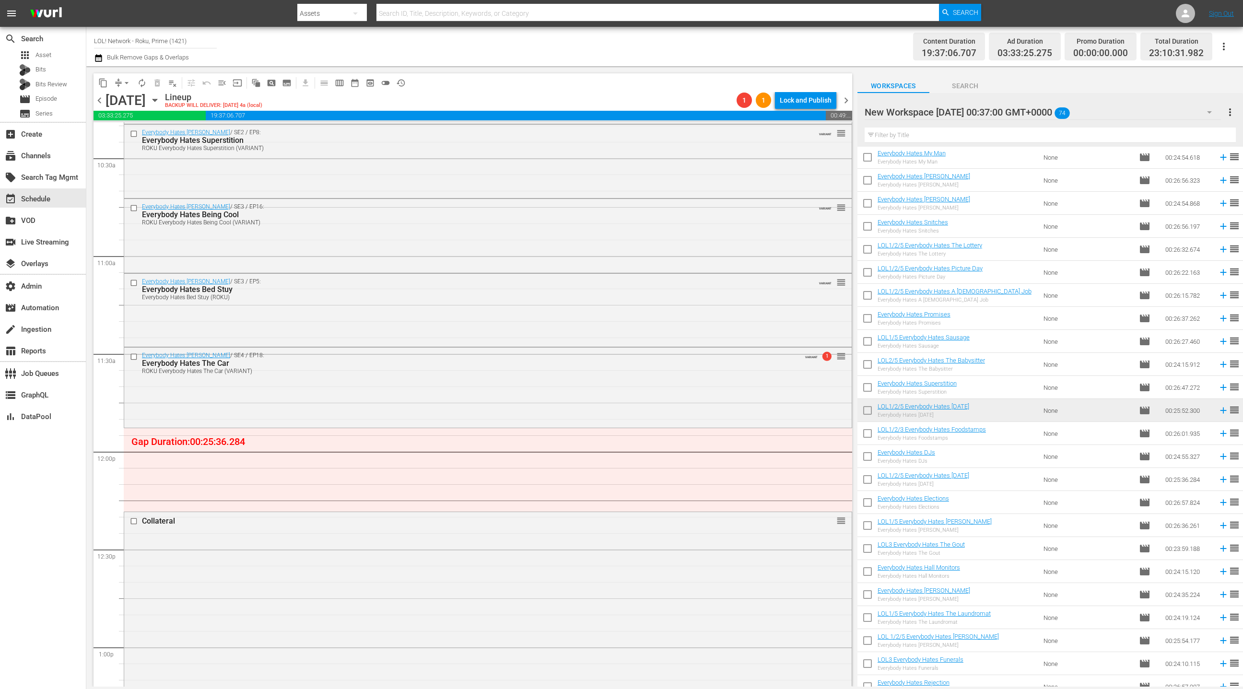
click at [124, 84] on span "arrow_drop_down" at bounding box center [127, 83] width 10 height 10
click at [127, 135] on li "Align to End of Previous Day" at bounding box center [127, 134] width 101 height 16
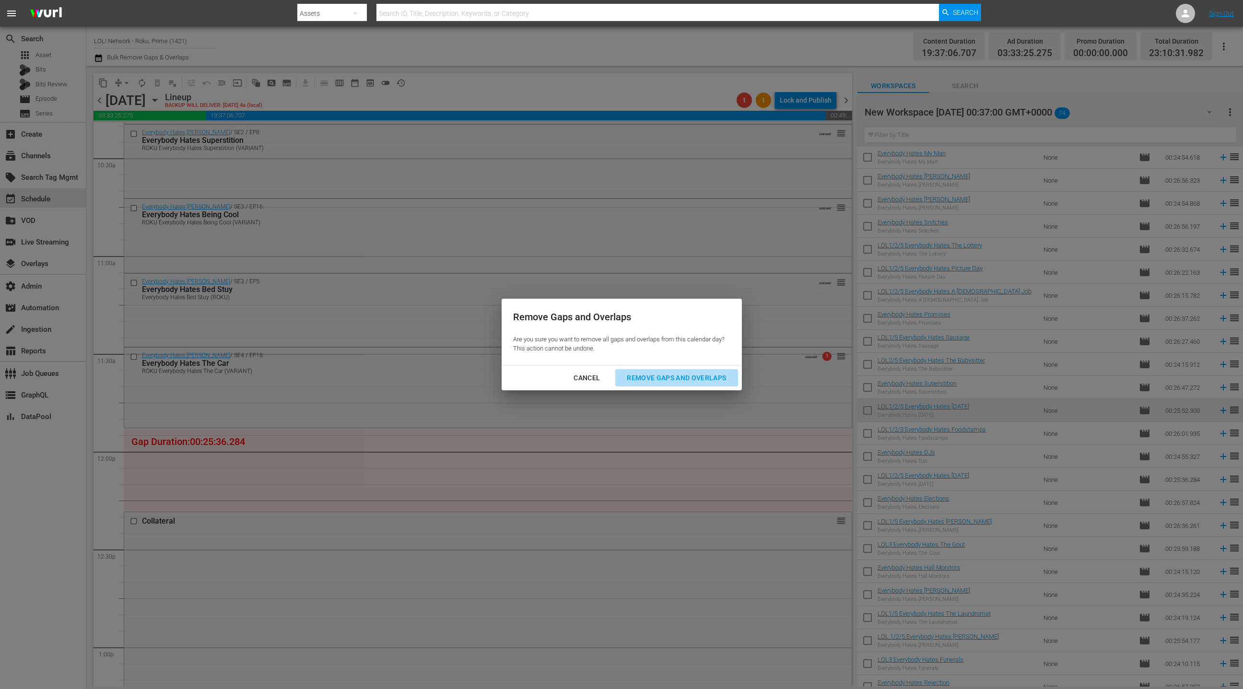
click at [703, 382] on div "Remove Gaps and Overlaps" at bounding box center [676, 378] width 115 height 12
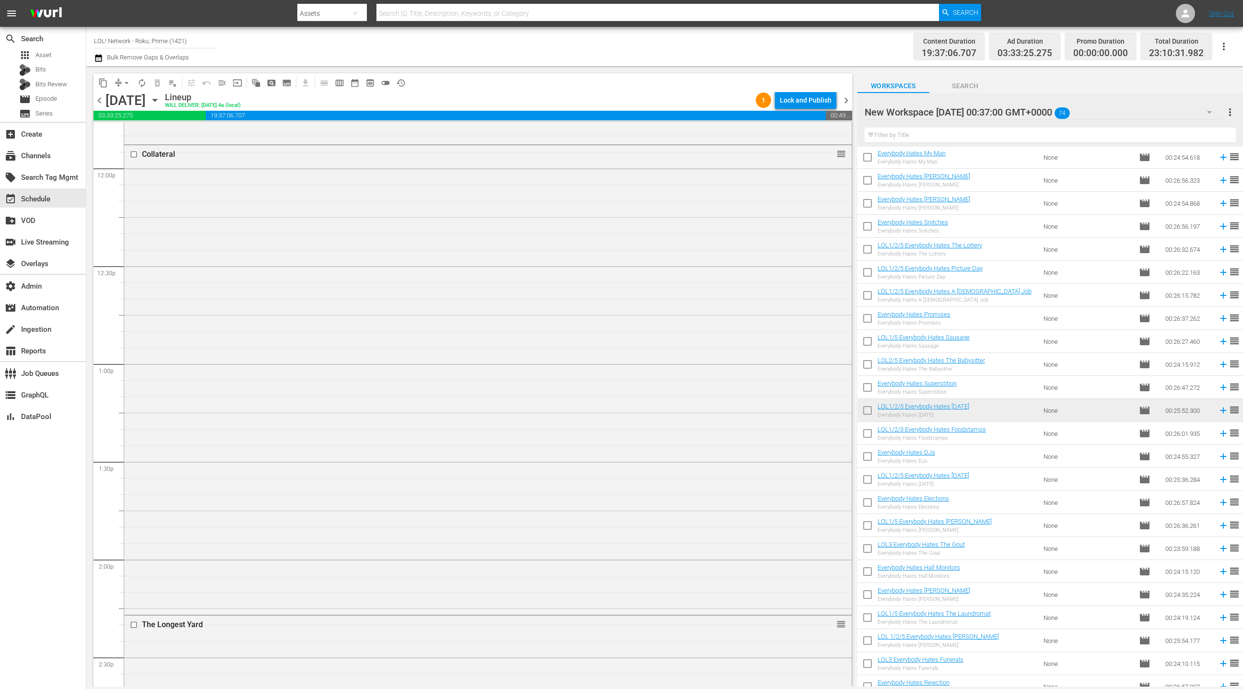
scroll to position [2399, 0]
click at [460, 296] on div "Collateral reorder" at bounding box center [487, 280] width 727 height 467
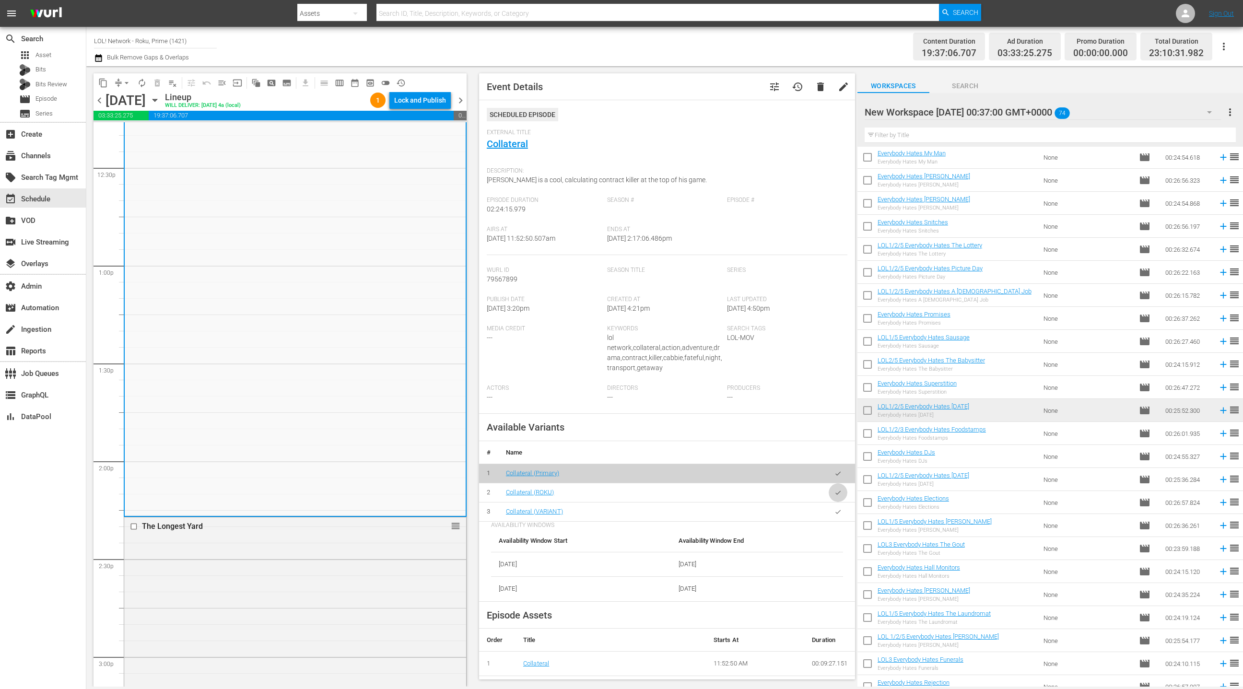
click at [838, 494] on icon "button" at bounding box center [837, 492] width 7 height 7
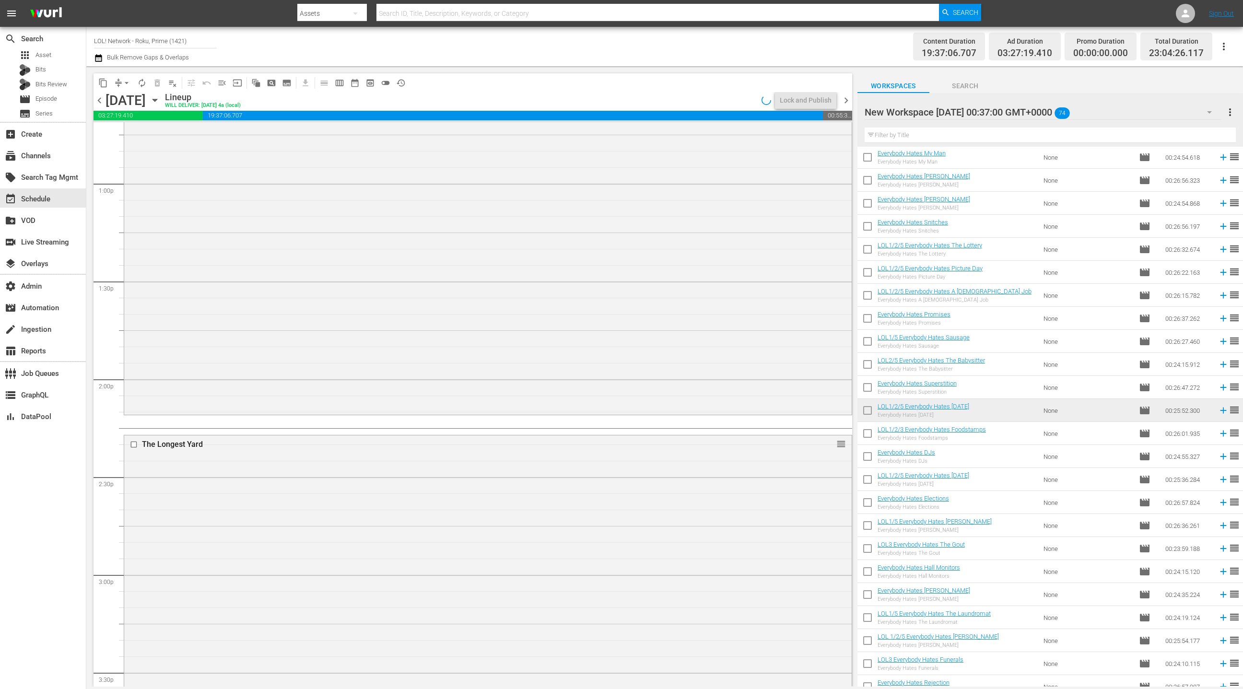
scroll to position [2599, 0]
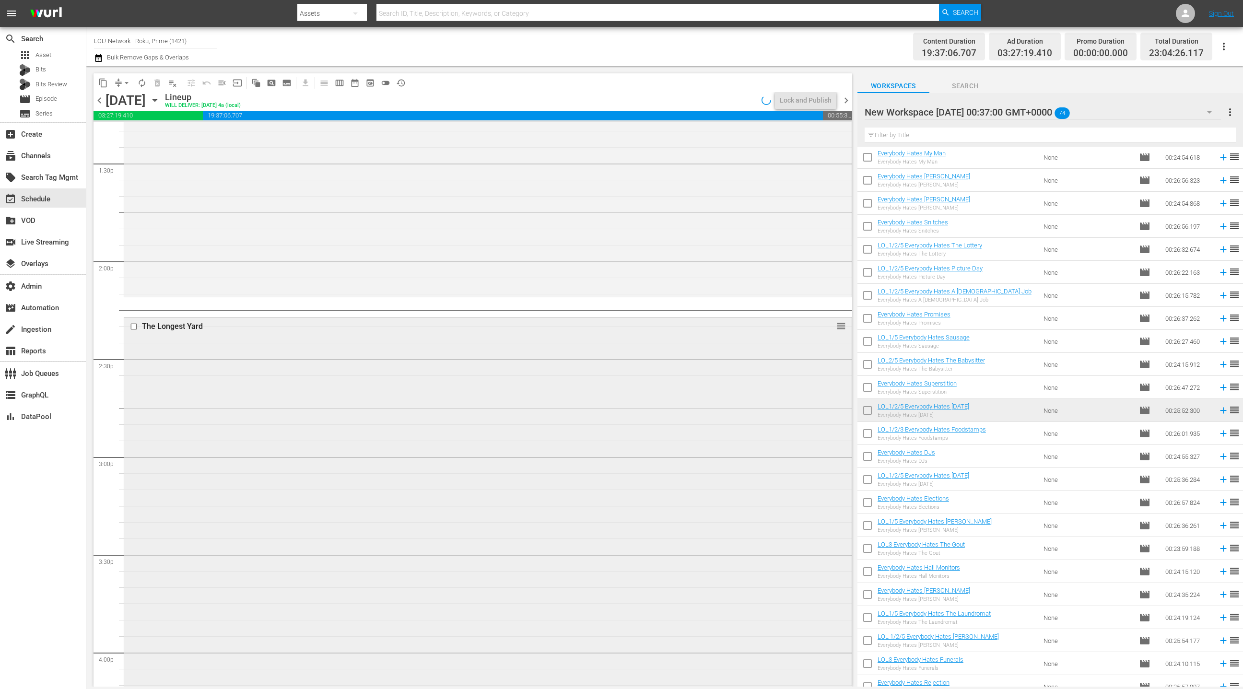
click at [441, 419] on div "The Longest Yard reorder" at bounding box center [487, 547] width 727 height 460
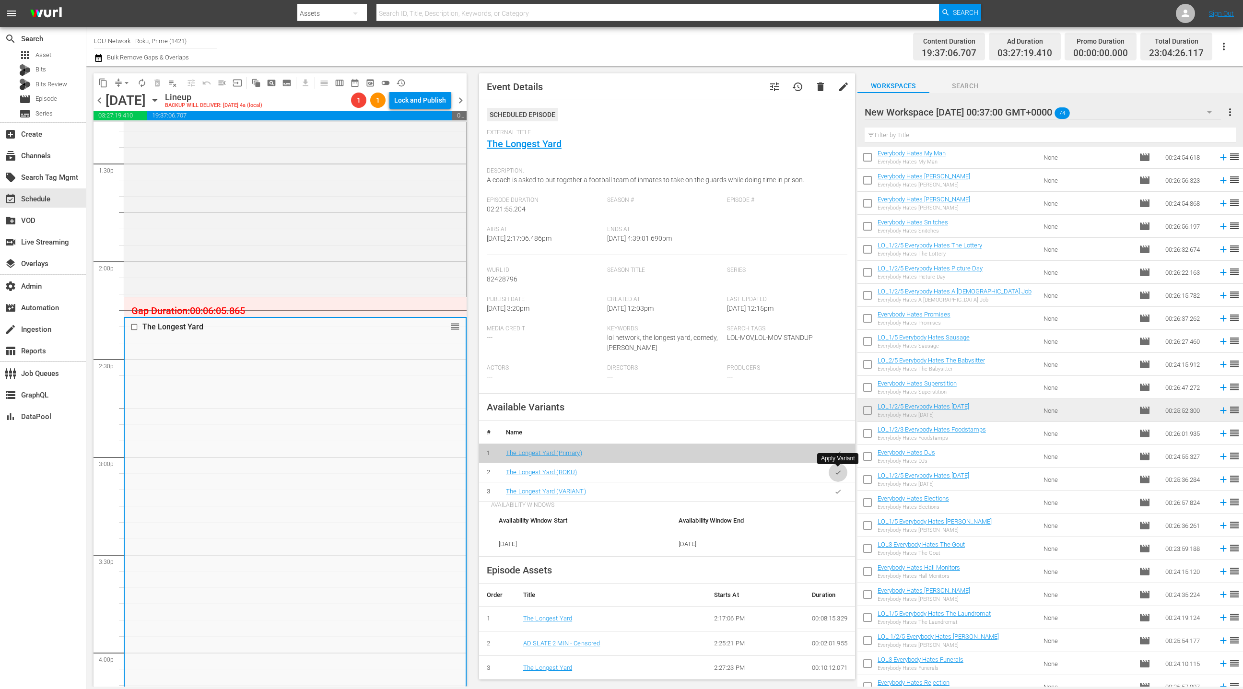
drag, startPoint x: 836, startPoint y: 476, endPoint x: 824, endPoint y: 471, distance: 13.1
click at [836, 476] on button "button" at bounding box center [837, 472] width 19 height 19
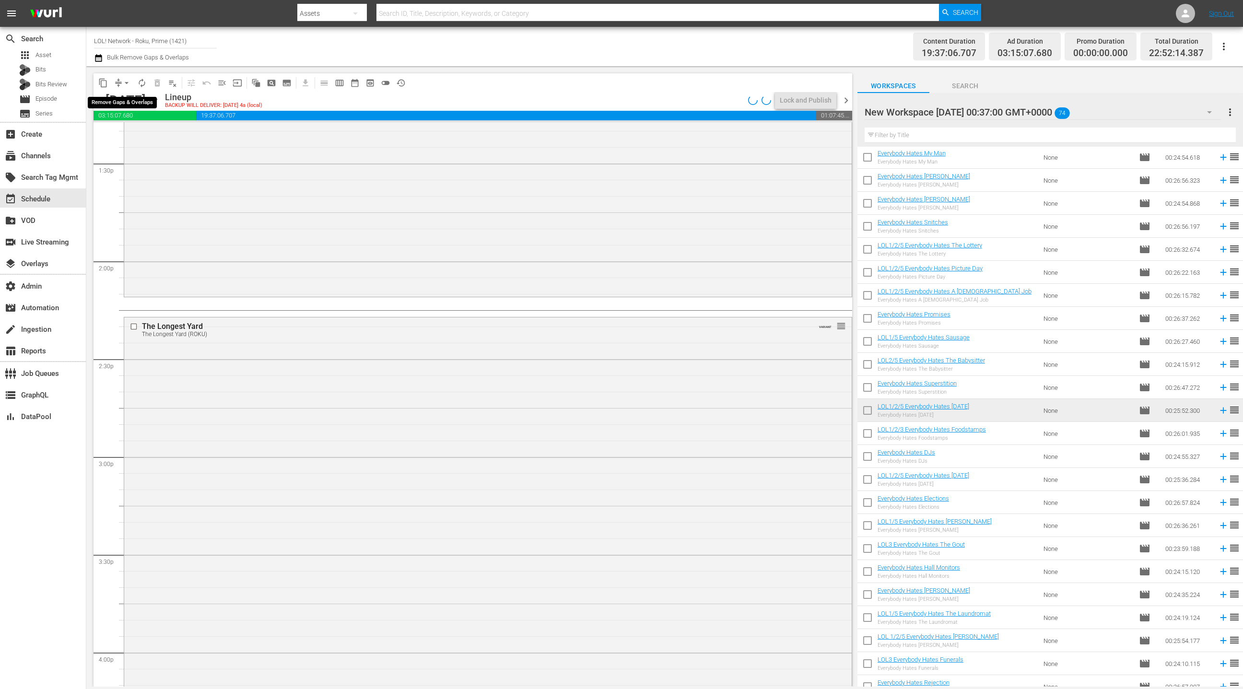
click at [123, 81] on span "arrow_drop_down" at bounding box center [127, 83] width 10 height 10
click at [131, 132] on li "Align to End of Previous Day" at bounding box center [127, 134] width 101 height 16
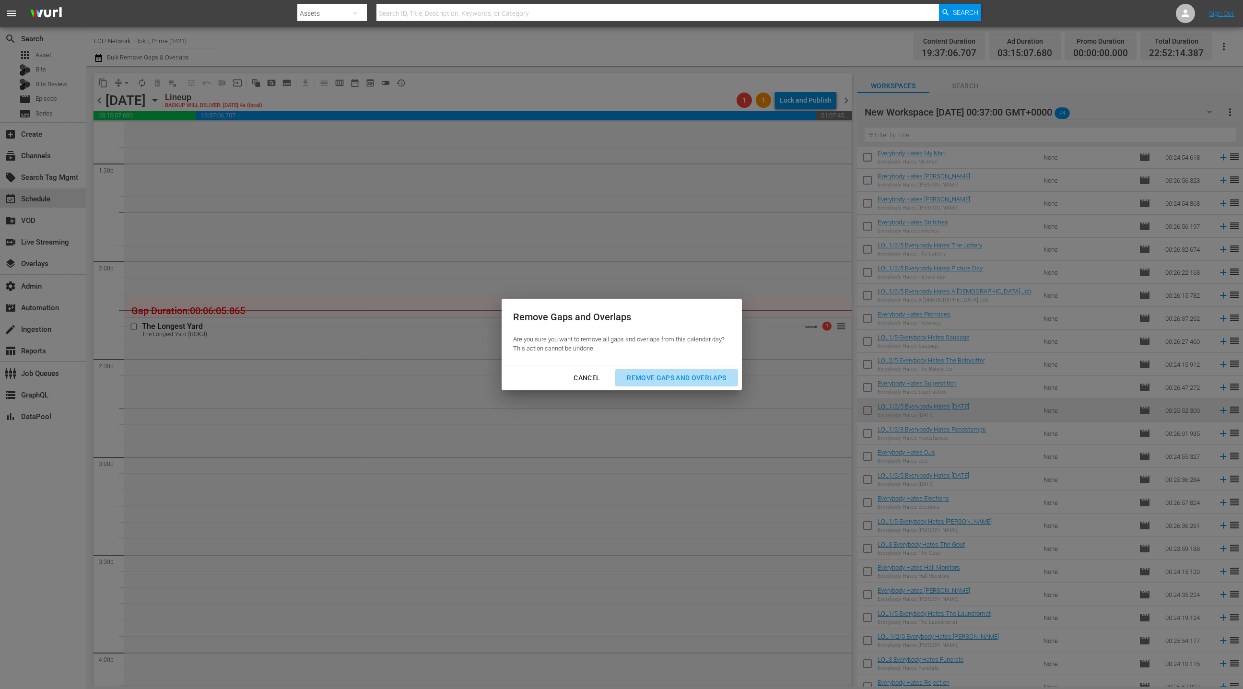
click at [675, 382] on div "Remove Gaps and Overlaps" at bounding box center [676, 378] width 115 height 12
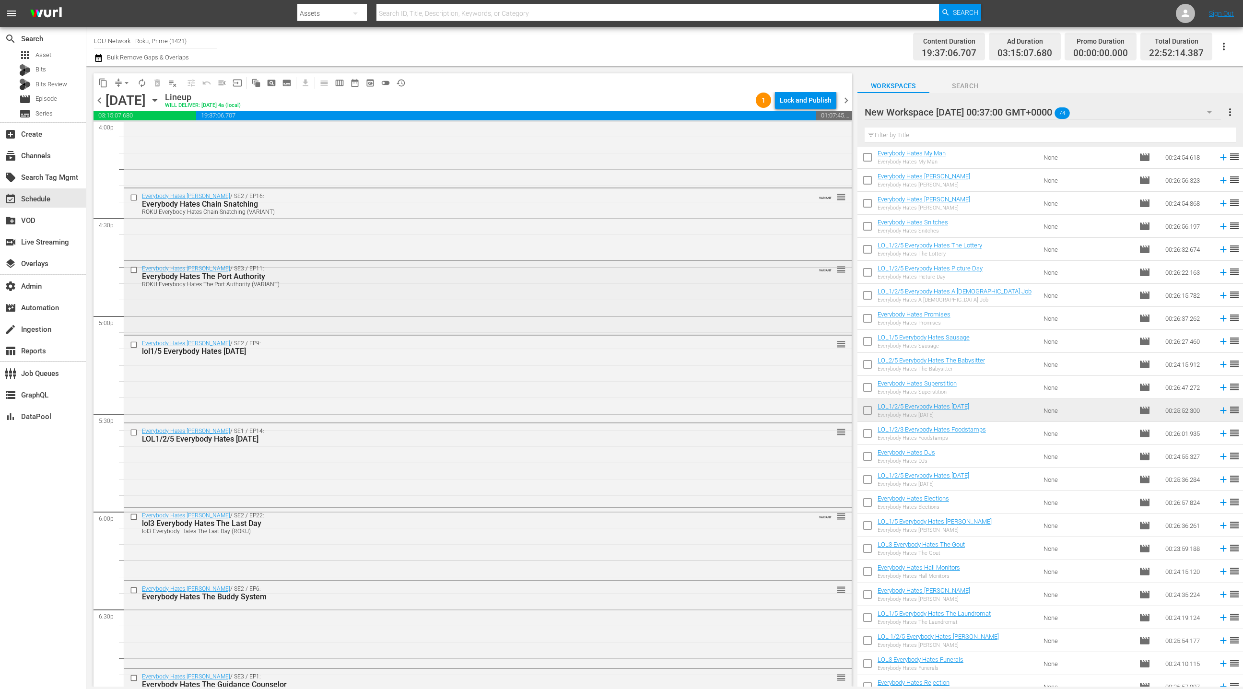
scroll to position [3199, 0]
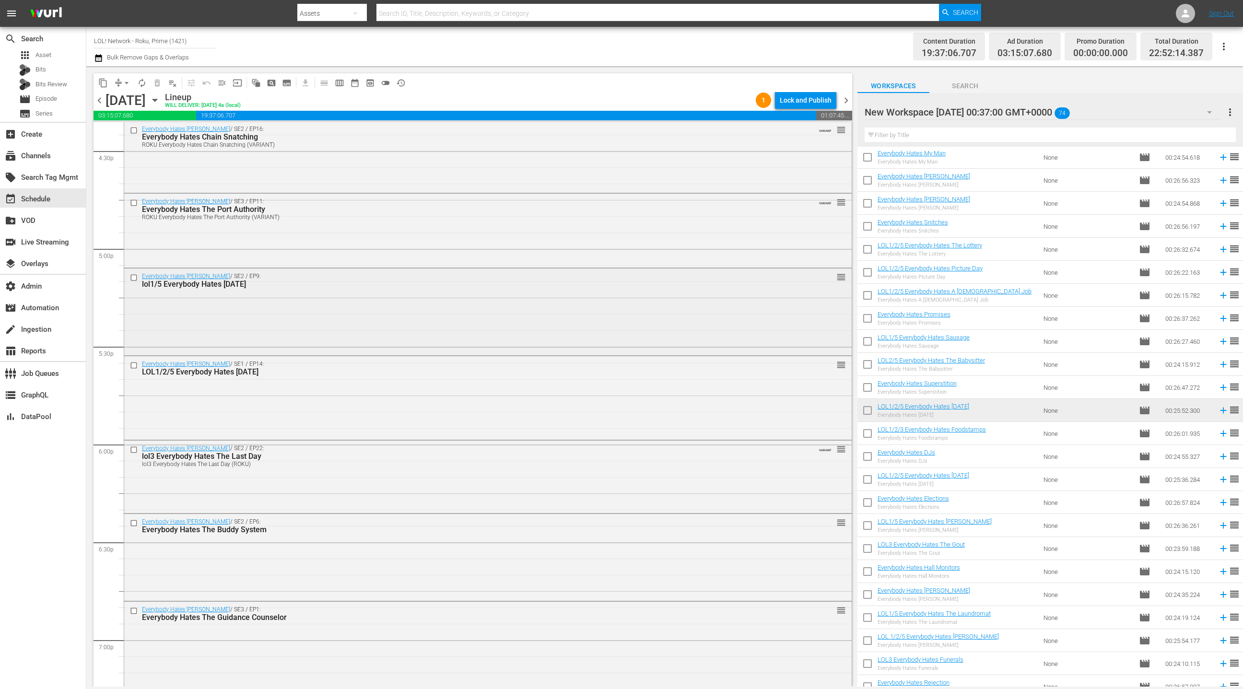
click at [458, 310] on div "Everybody Hates [PERSON_NAME] / SE2 / EP9: lol1/5 Everybody Hates [DATE] reorder" at bounding box center [487, 310] width 727 height 85
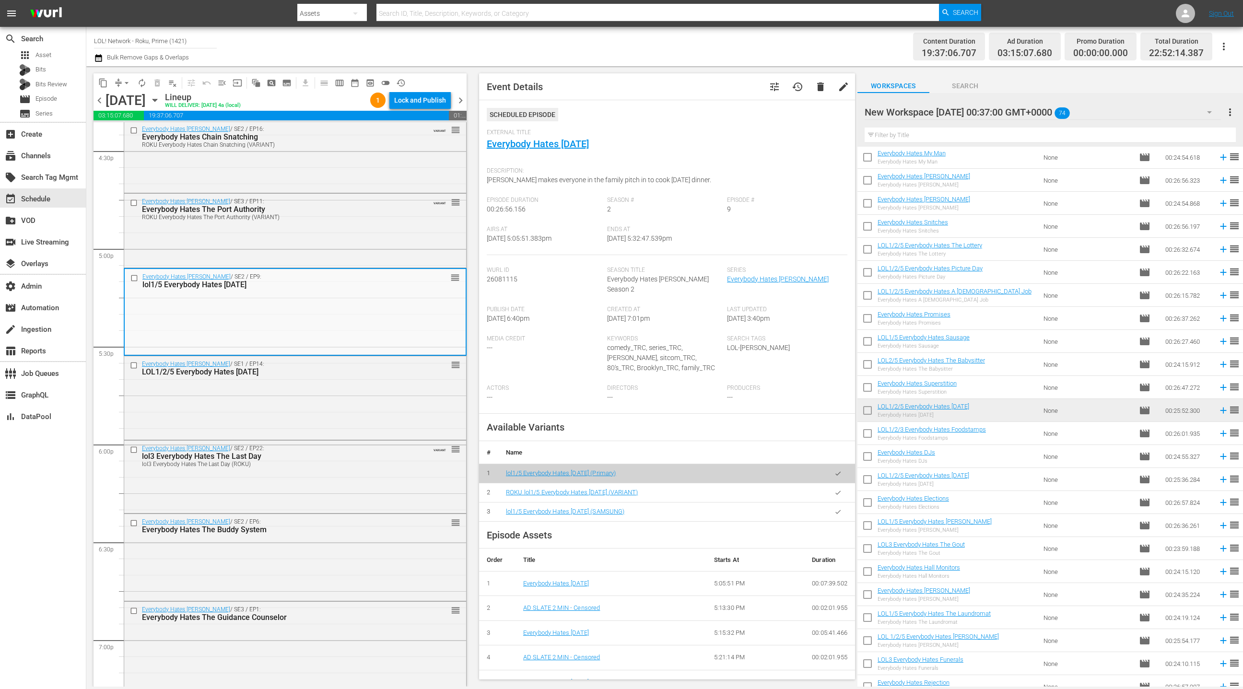
click at [840, 489] on icon "button" at bounding box center [837, 492] width 7 height 7
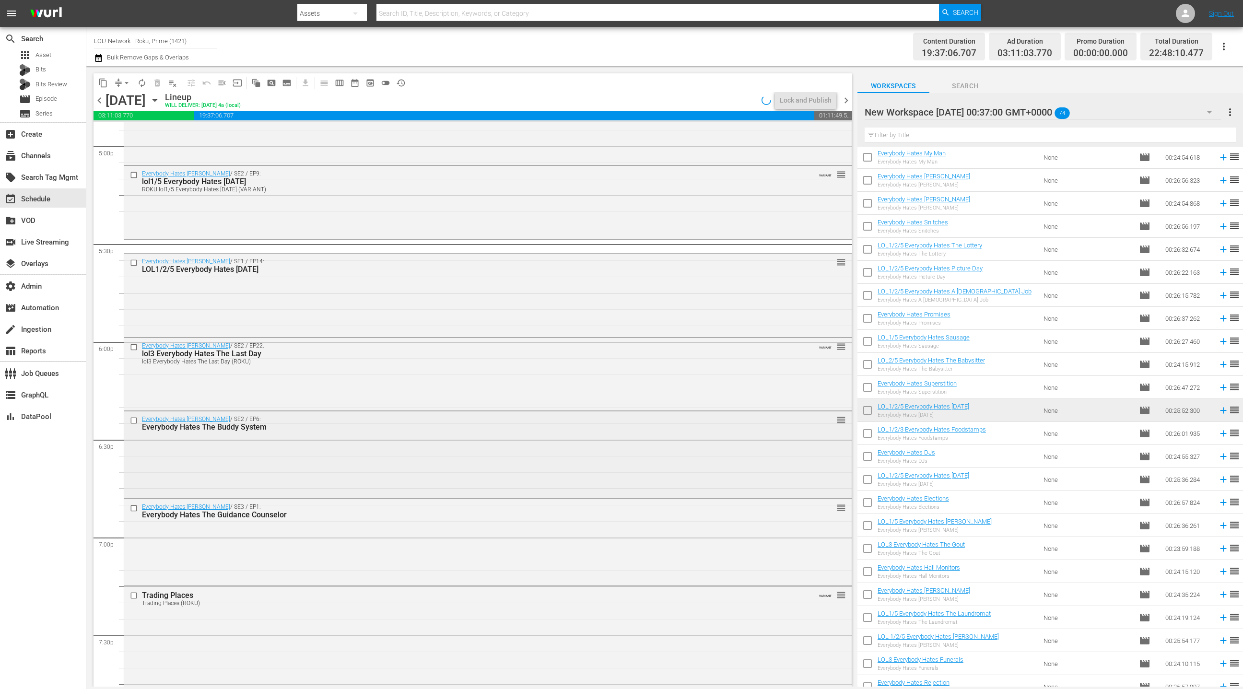
scroll to position [3314, 0]
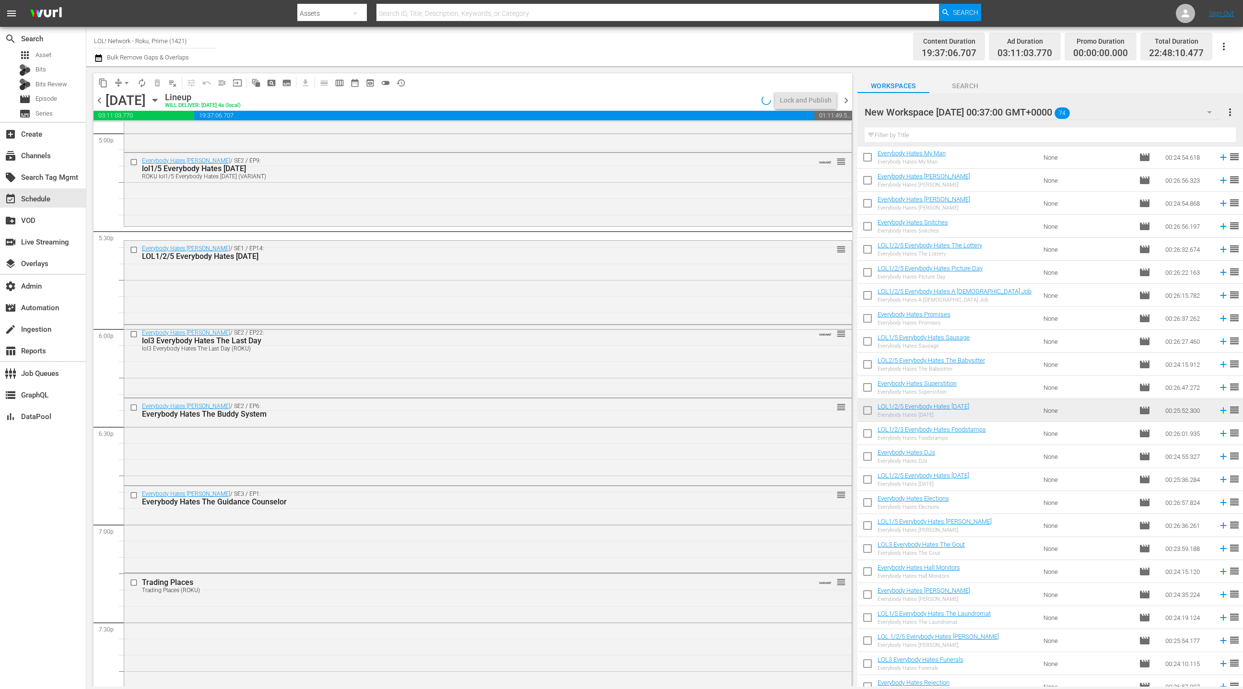
click at [485, 443] on div "Everybody Hates [PERSON_NAME] / SE2 / EP6: Everybody Hates The Buddy System reo…" at bounding box center [487, 440] width 727 height 85
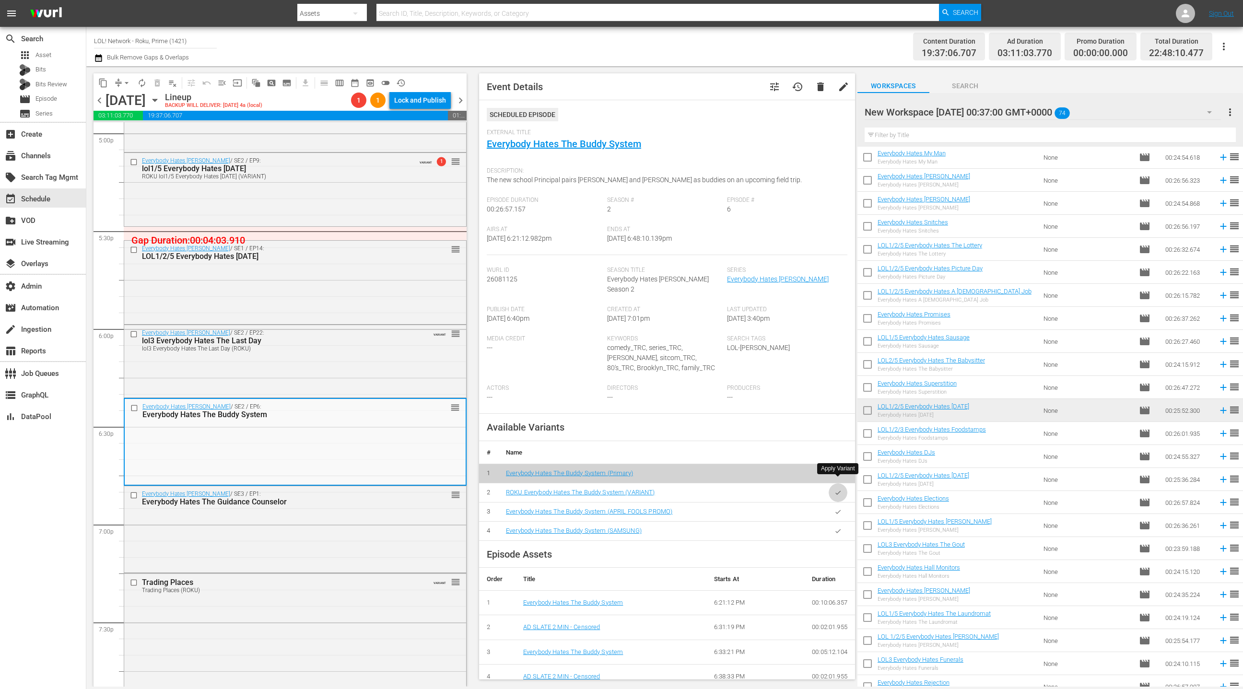
drag, startPoint x: 836, startPoint y: 484, endPoint x: 562, endPoint y: 446, distance: 276.3
click at [836, 489] on icon "button" at bounding box center [837, 492] width 7 height 7
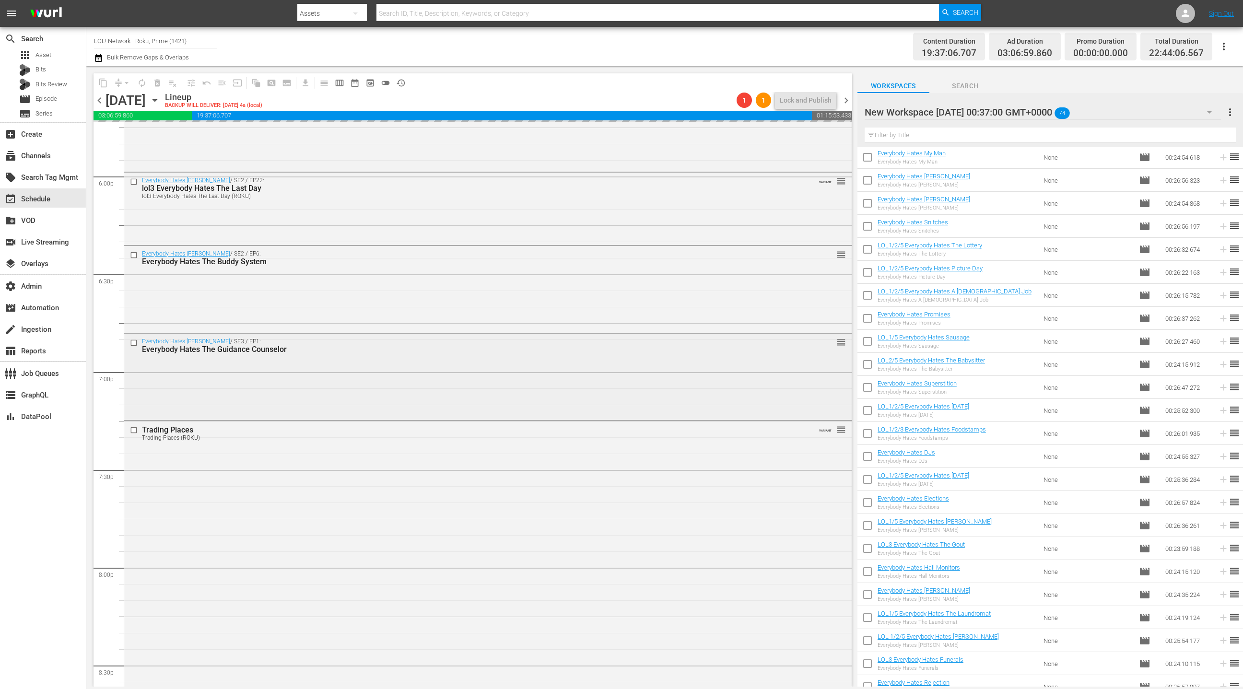
scroll to position [3488, 0]
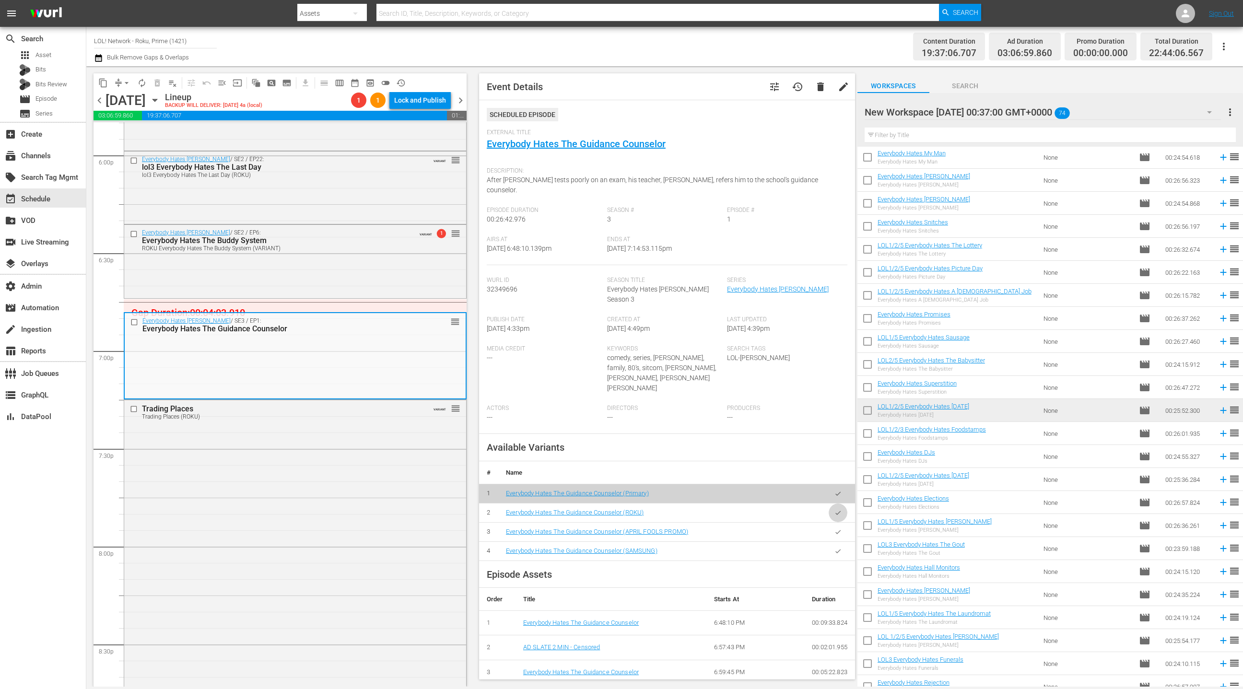
click at [839, 509] on icon "button" at bounding box center [837, 512] width 7 height 7
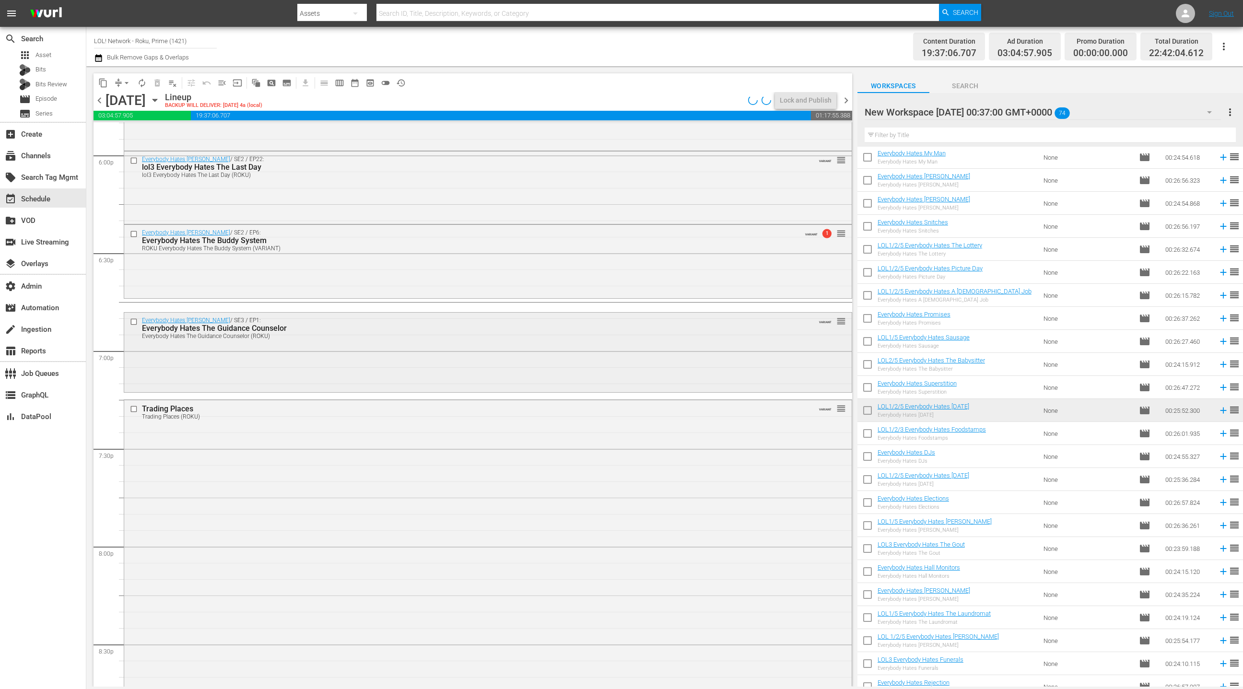
click at [403, 366] on div "Everybody Hates [PERSON_NAME] / SE3 / EP1: Everybody Hates The Guidance Counsel…" at bounding box center [487, 352] width 727 height 78
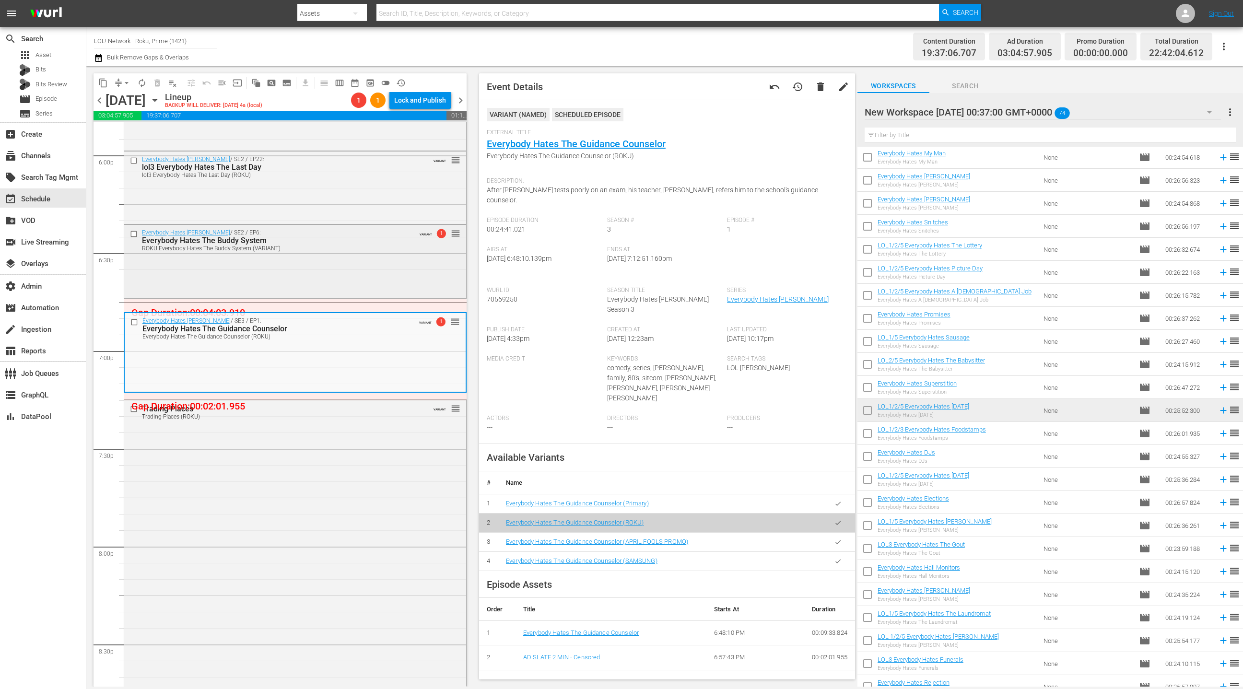
click at [380, 271] on div "Everybody Hates [PERSON_NAME] / SE2 / EP6: Everybody Hates The Buddy System ROK…" at bounding box center [295, 261] width 342 height 72
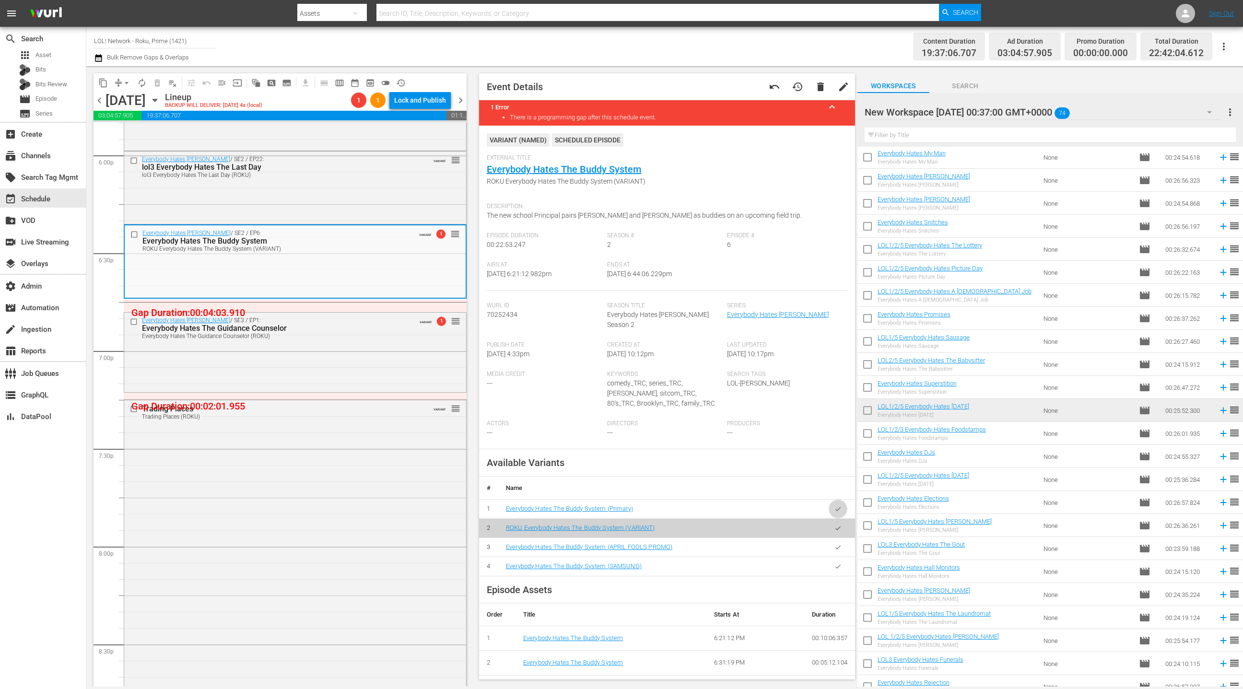
click at [838, 505] on icon "button" at bounding box center [837, 508] width 7 height 7
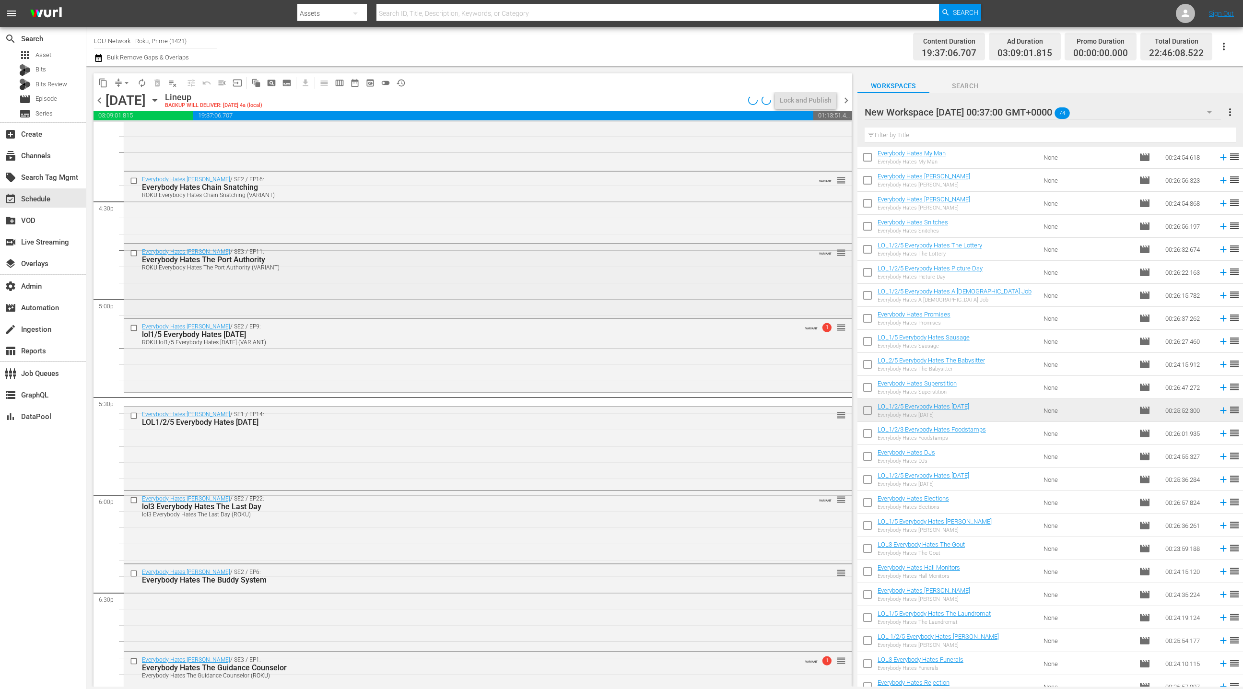
scroll to position [3149, 0]
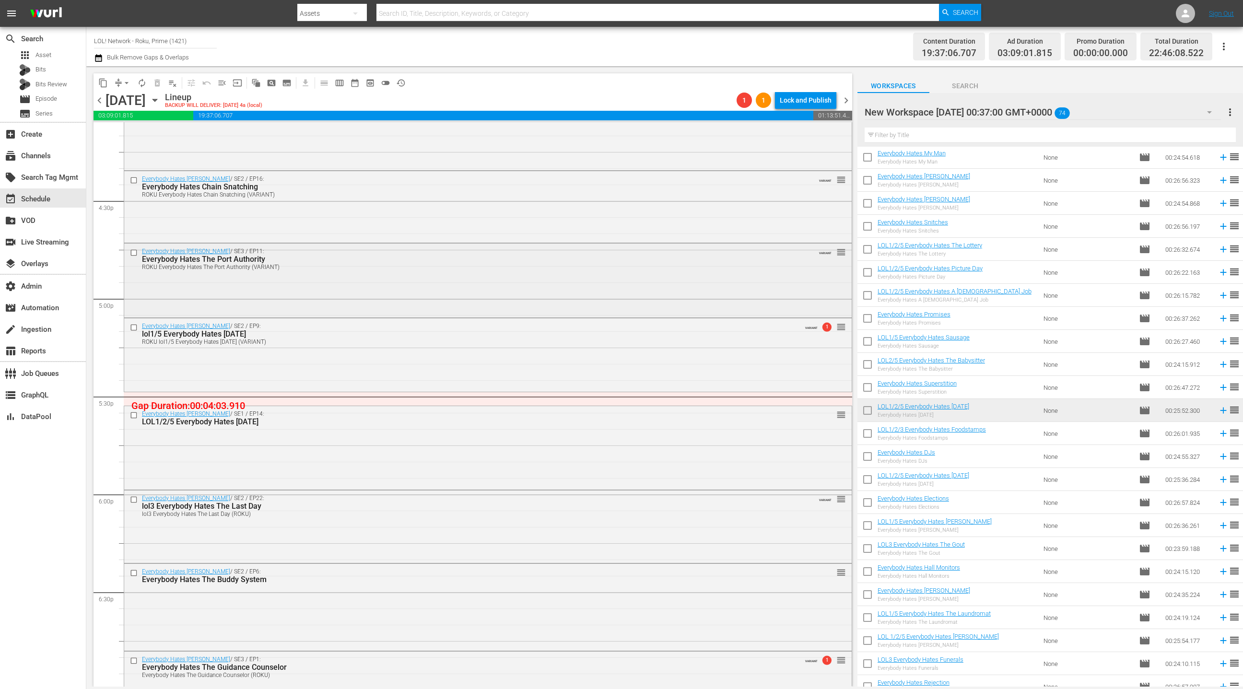
click at [393, 274] on div "Everybody Hates [PERSON_NAME] / SE3 / EP11: Everybody Hates The Port Authority …" at bounding box center [487, 280] width 727 height 72
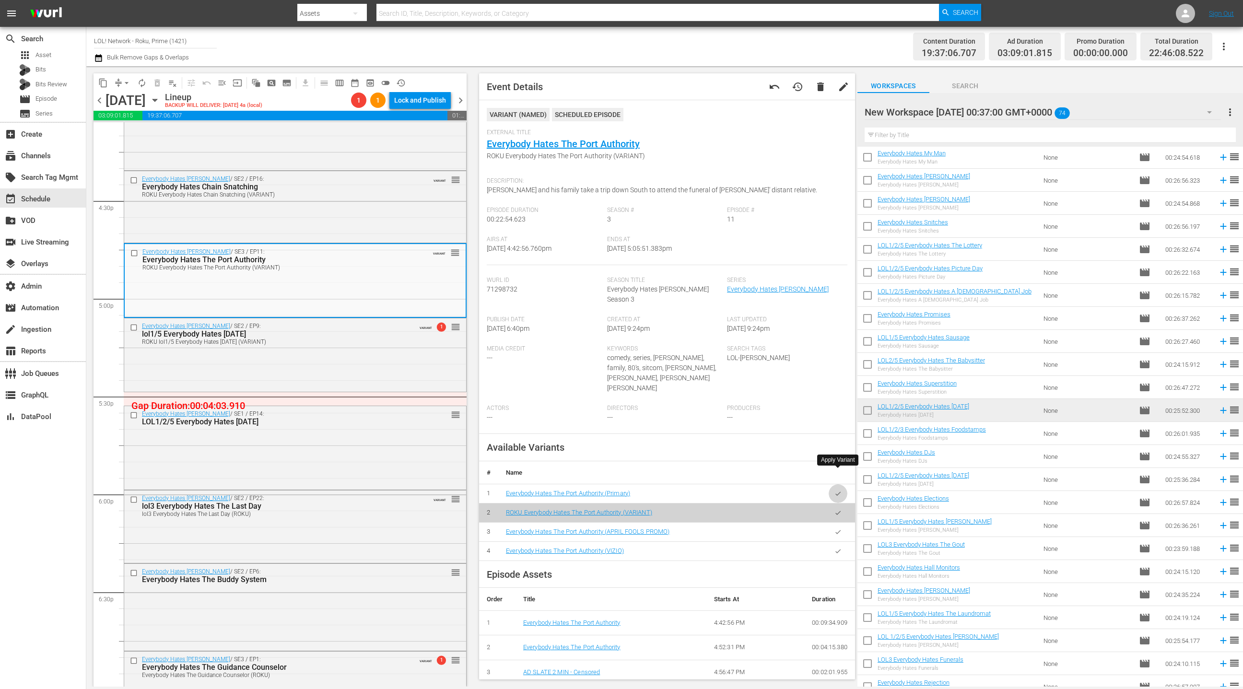
click at [841, 490] on icon "button" at bounding box center [837, 493] width 7 height 7
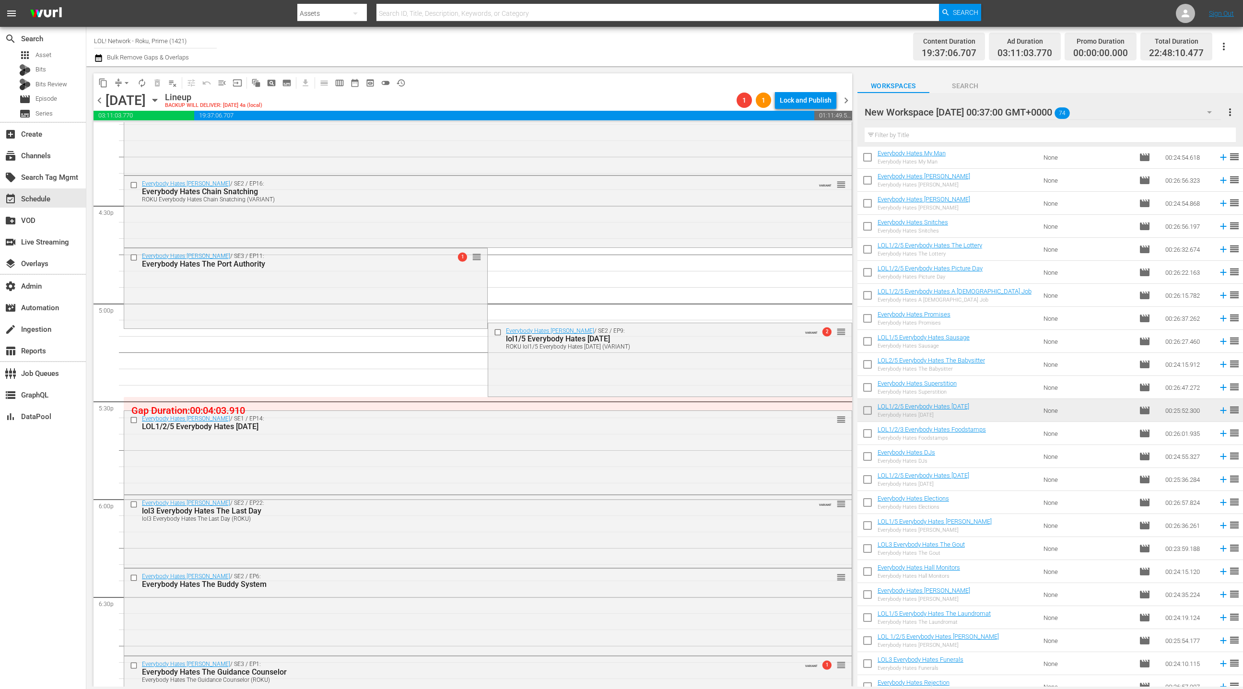
scroll to position [3147, 0]
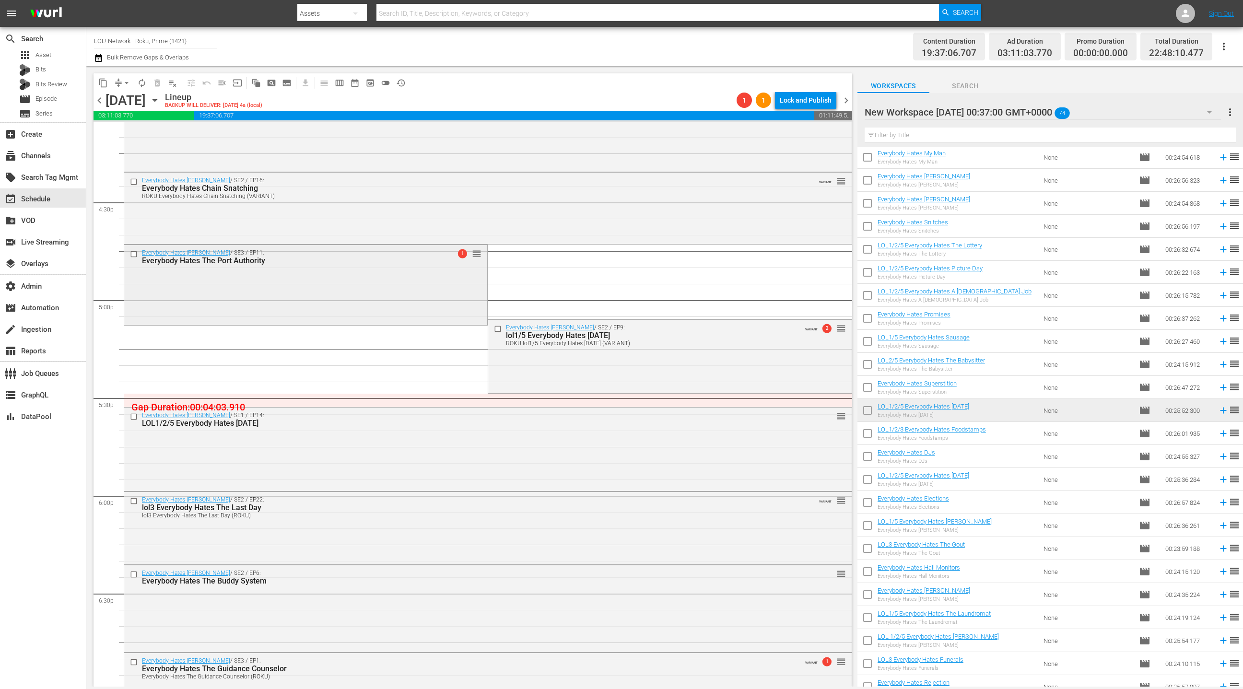
click at [416, 286] on div "Everybody Hates [PERSON_NAME] / SE3 / EP11: Everybody Hates The Port Authority …" at bounding box center [305, 284] width 363 height 79
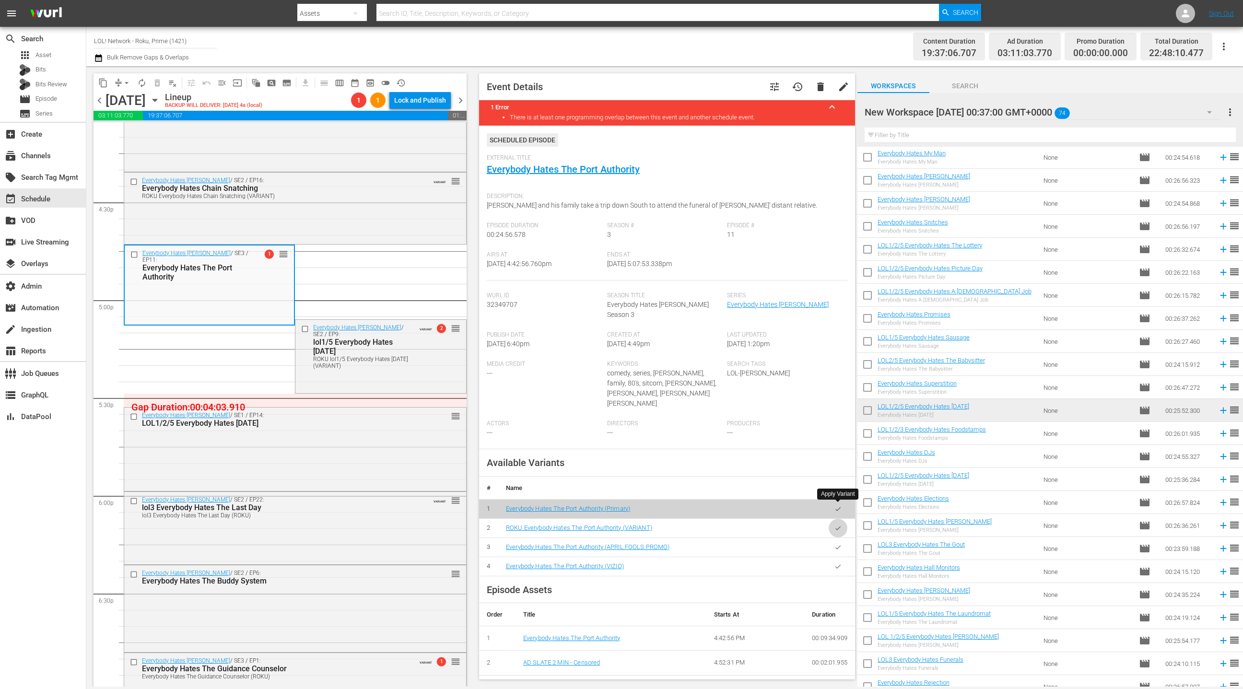
click at [841, 519] on button "button" at bounding box center [837, 528] width 19 height 19
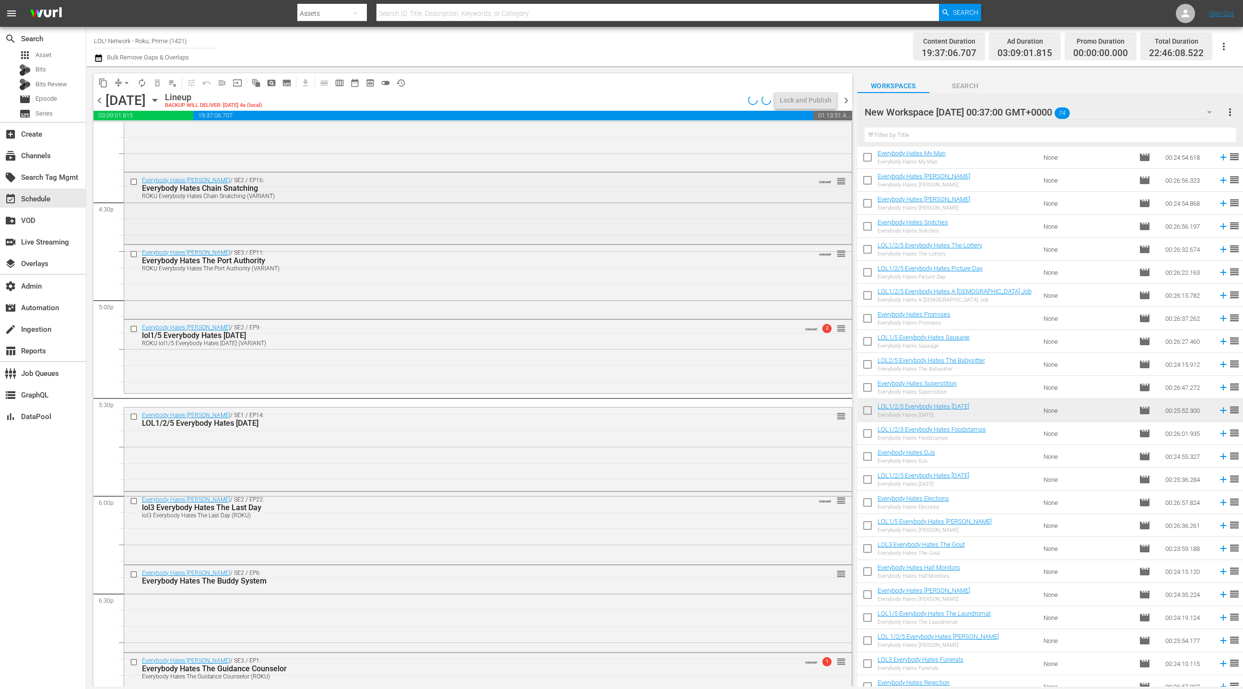
scroll to position [3153, 0]
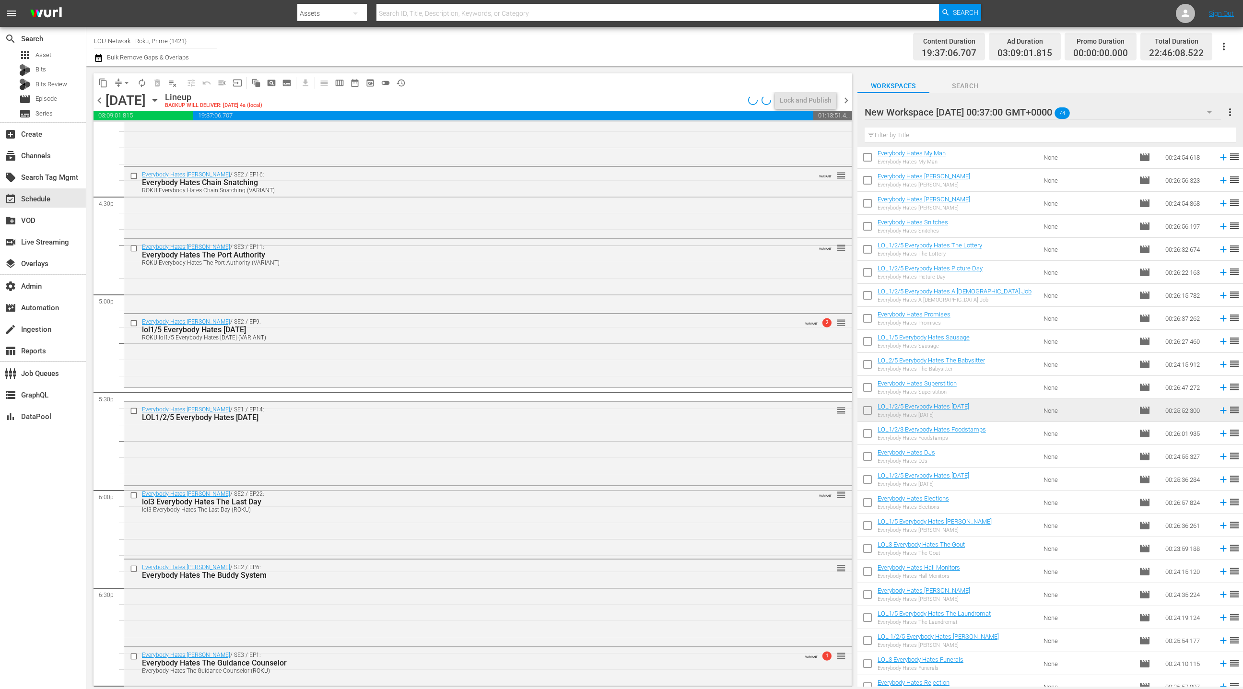
click at [123, 84] on span "arrow_drop_down" at bounding box center [127, 83] width 10 height 10
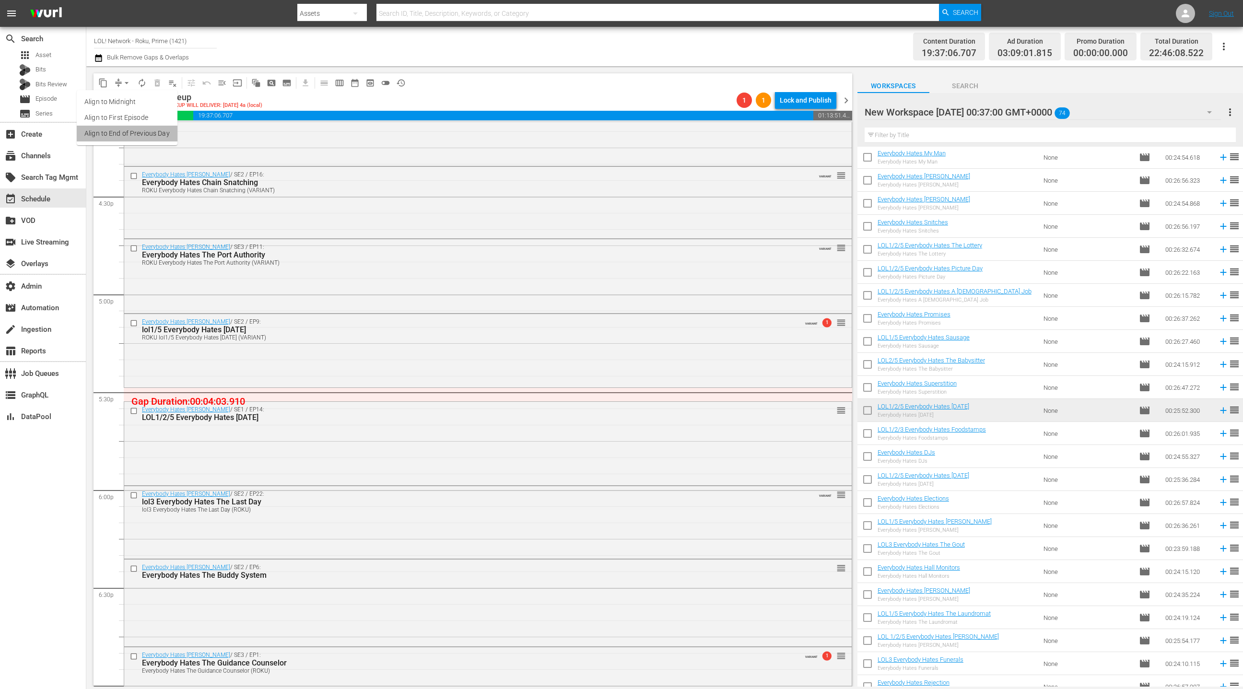
click at [142, 137] on li "Align to End of Previous Day" at bounding box center [127, 134] width 101 height 16
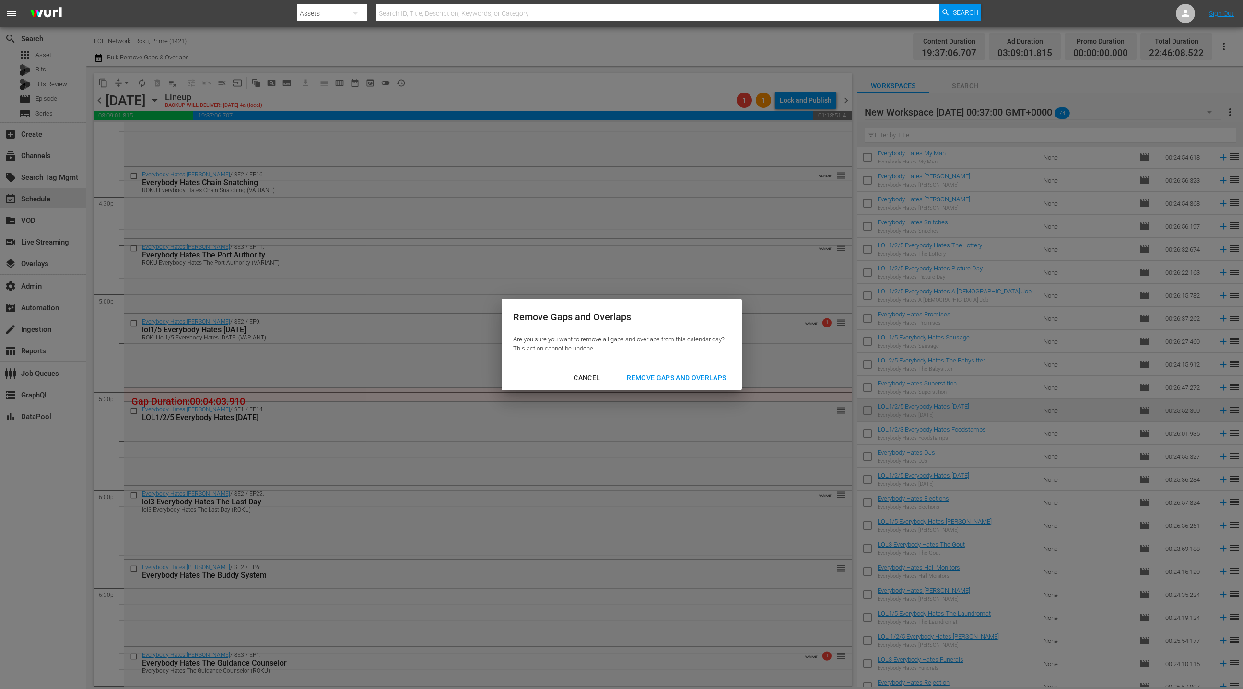
click at [653, 378] on div "Remove Gaps and Overlaps" at bounding box center [676, 378] width 115 height 12
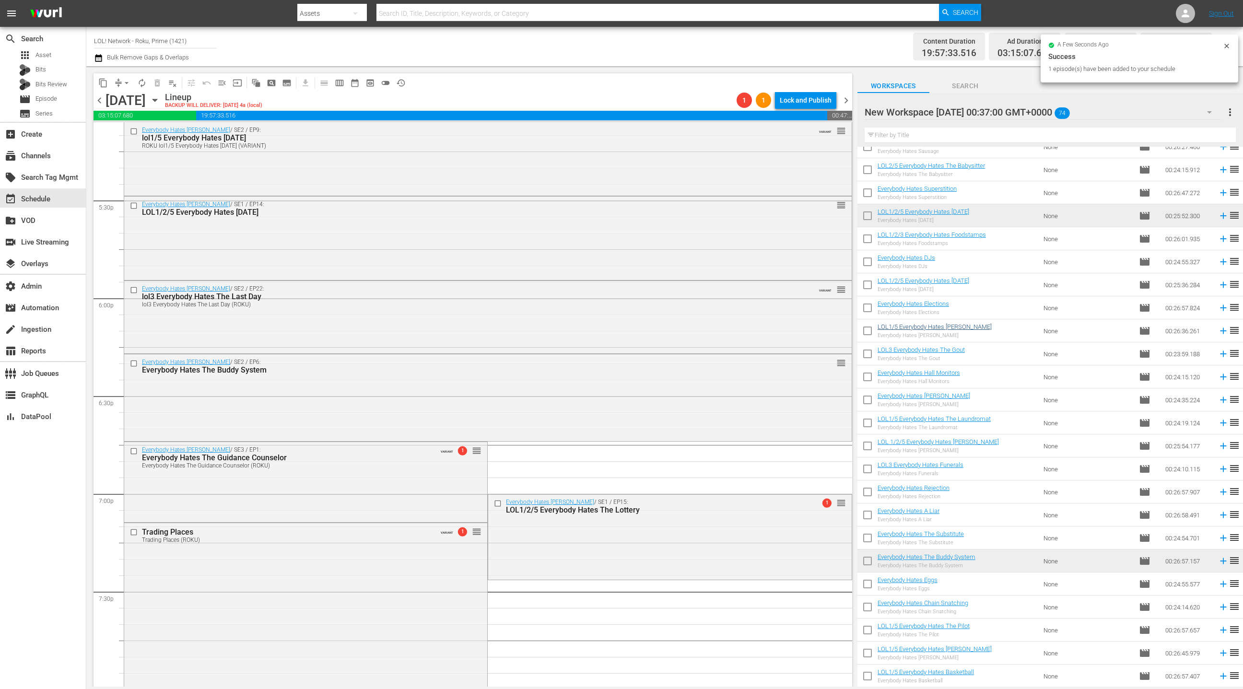
scroll to position [1185, 0]
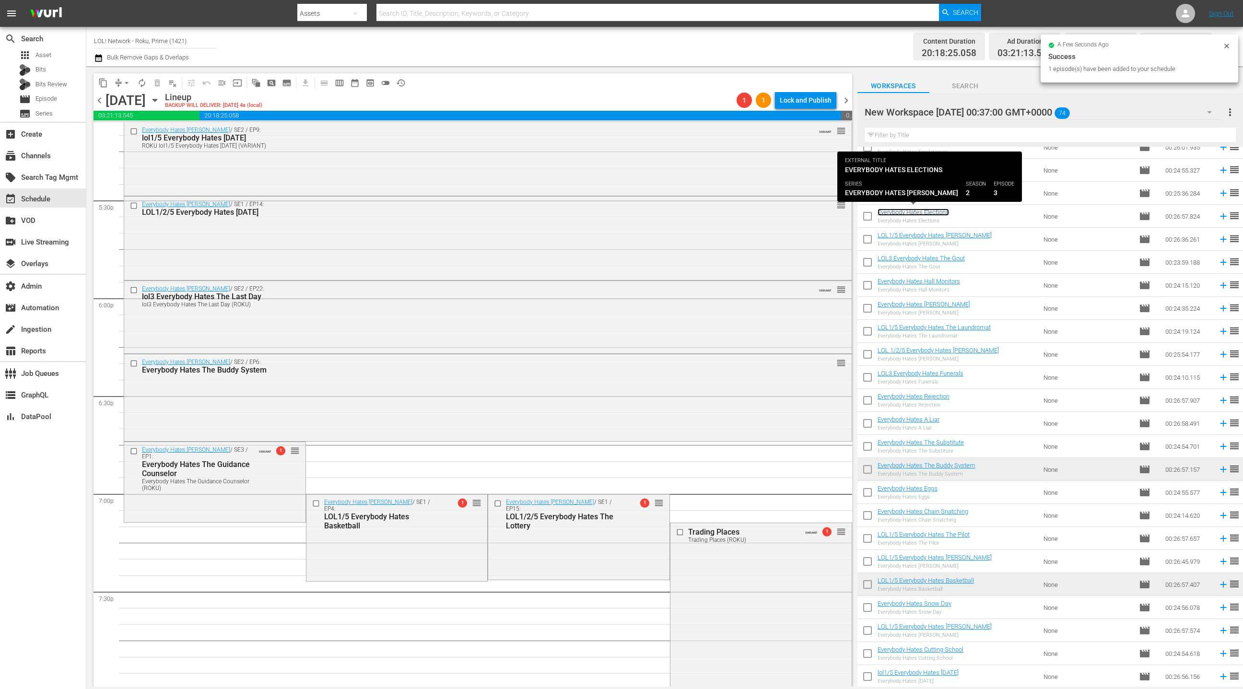
click at [921, 210] on link "Everybody Hates Elections" at bounding box center [912, 212] width 71 height 7
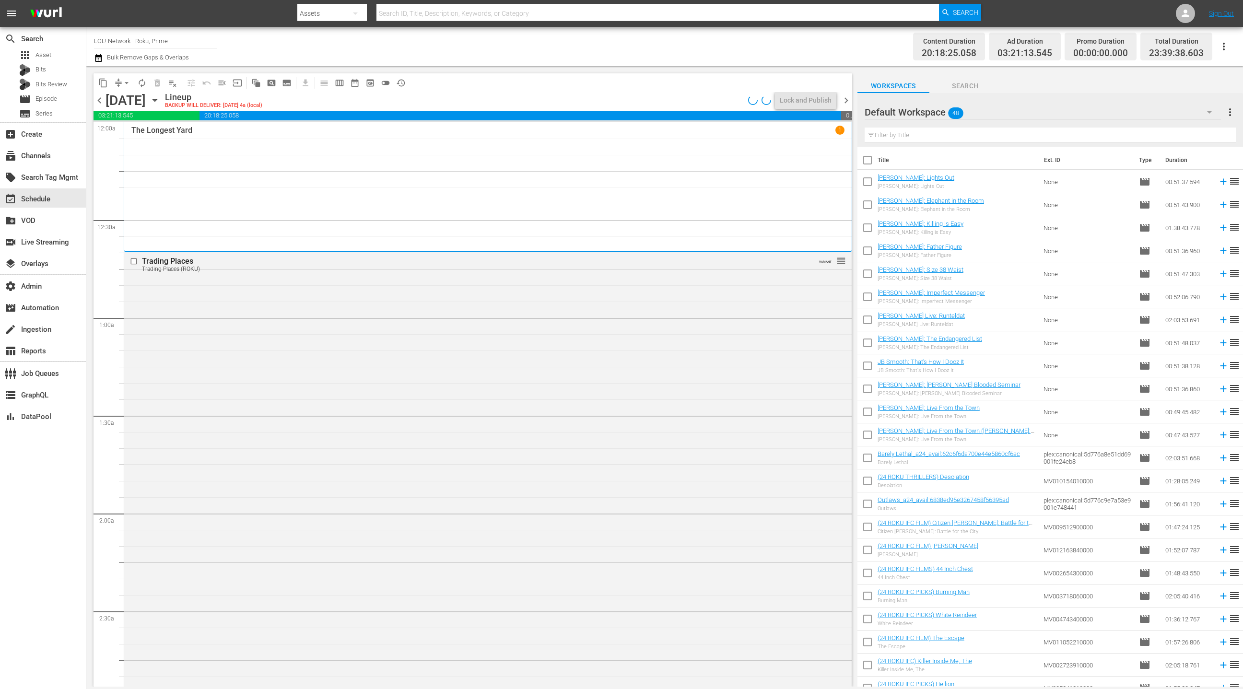
click at [1060, 120] on hr at bounding box center [1042, 119] width 356 height 0
click at [1069, 112] on div "Default Workspace 48" at bounding box center [1042, 112] width 356 height 27
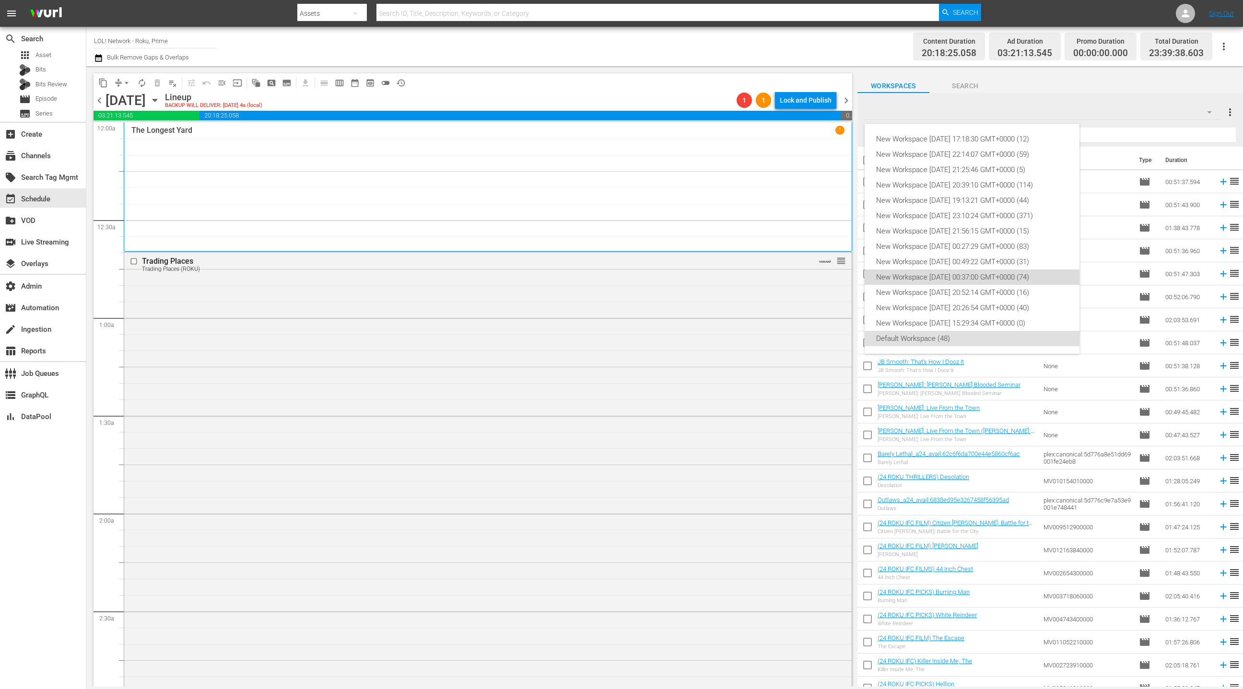
click at [980, 278] on div "New Workspace [DATE] 00:37:00 GMT+0000 (74)" at bounding box center [972, 276] width 192 height 15
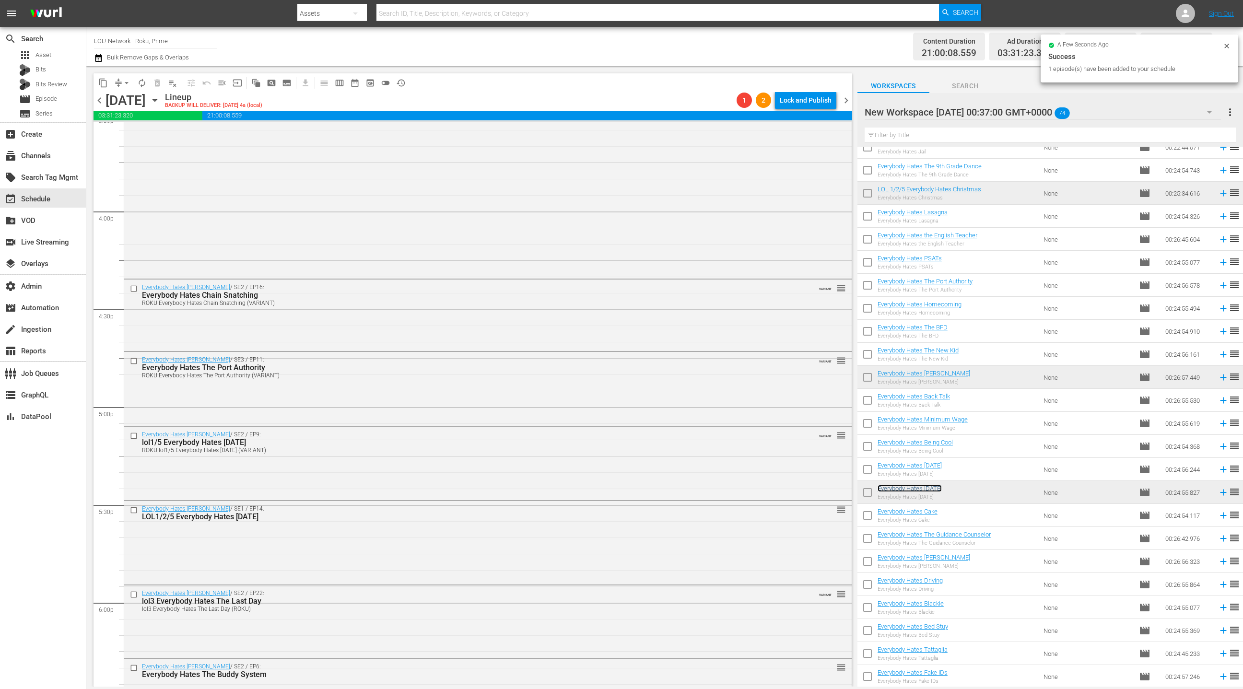
scroll to position [2968, 0]
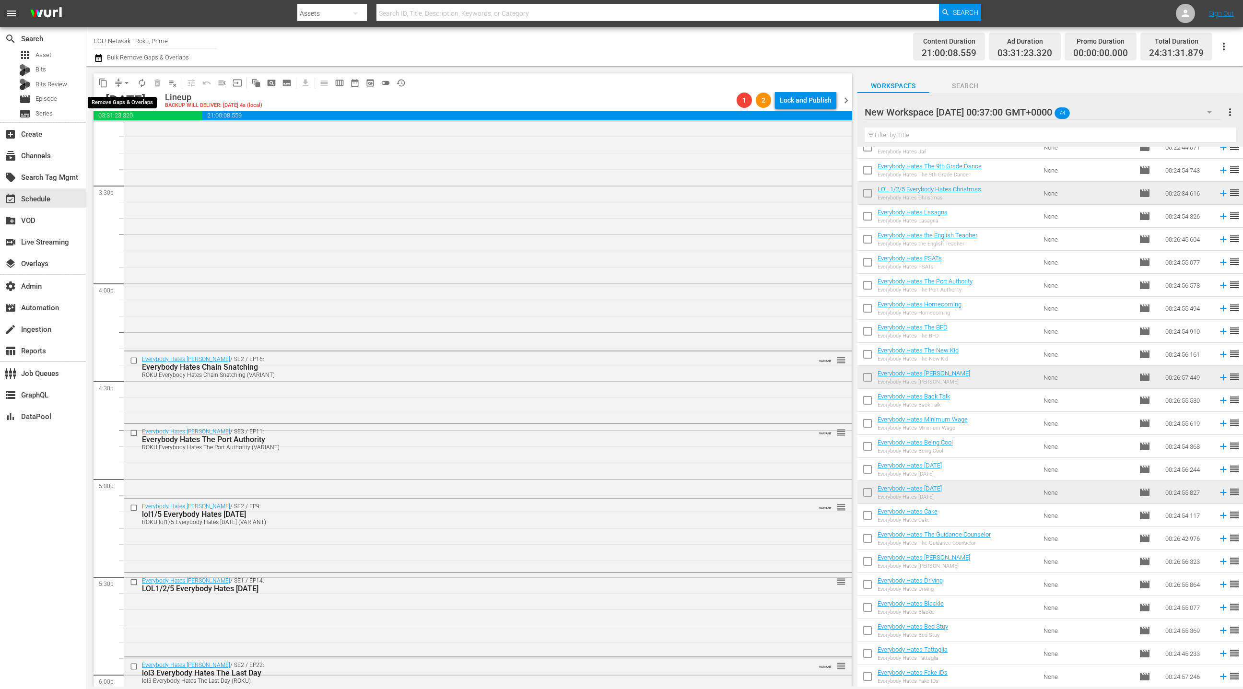
drag, startPoint x: 118, startPoint y: 81, endPoint x: 127, endPoint y: 89, distance: 11.9
click at [118, 81] on span "compress" at bounding box center [119, 83] width 10 height 10
click at [122, 85] on span "arrow_drop_down" at bounding box center [127, 83] width 10 height 10
drag, startPoint x: 134, startPoint y: 132, endPoint x: 140, endPoint y: 133, distance: 6.9
click at [140, 133] on li "Align to End of Previous Day" at bounding box center [127, 134] width 101 height 16
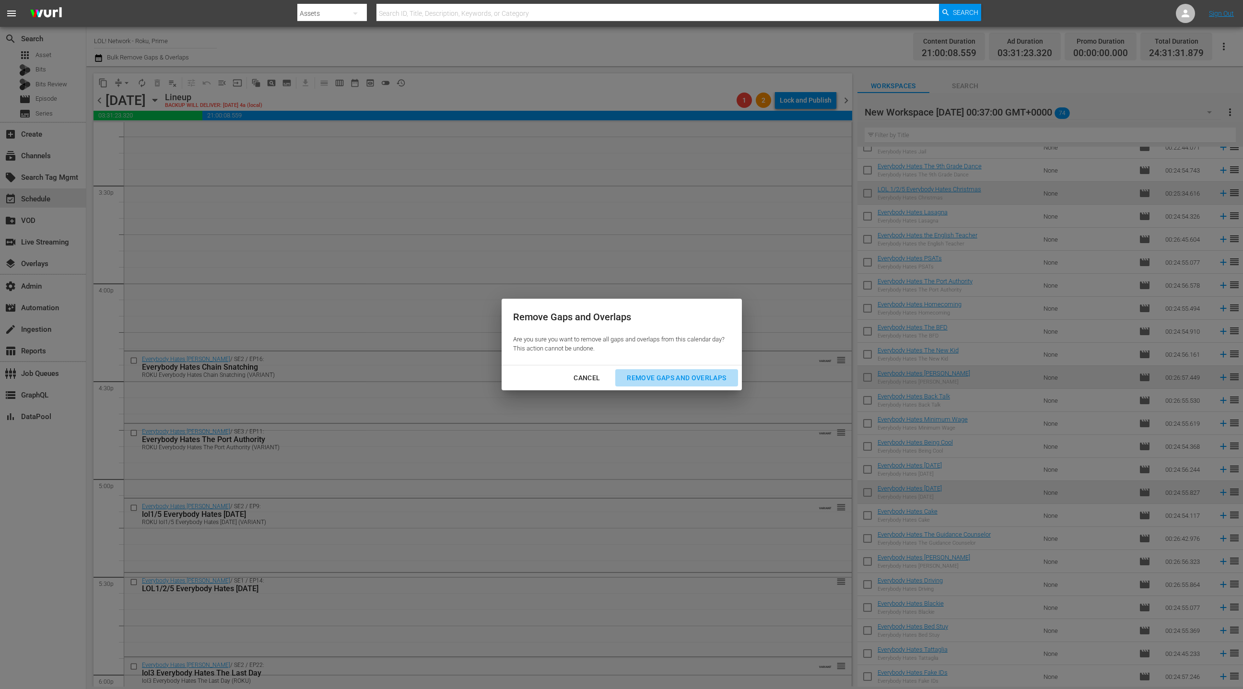
click at [662, 376] on div "Remove Gaps and Overlaps" at bounding box center [676, 378] width 115 height 12
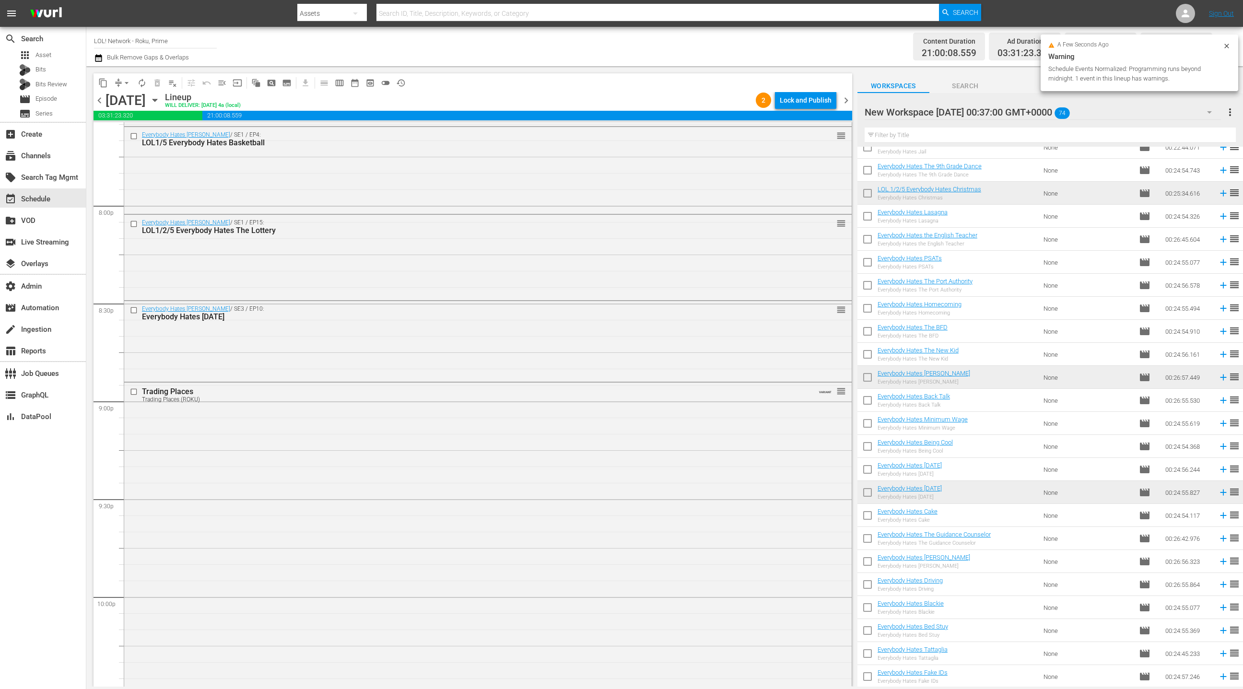
scroll to position [3844, 0]
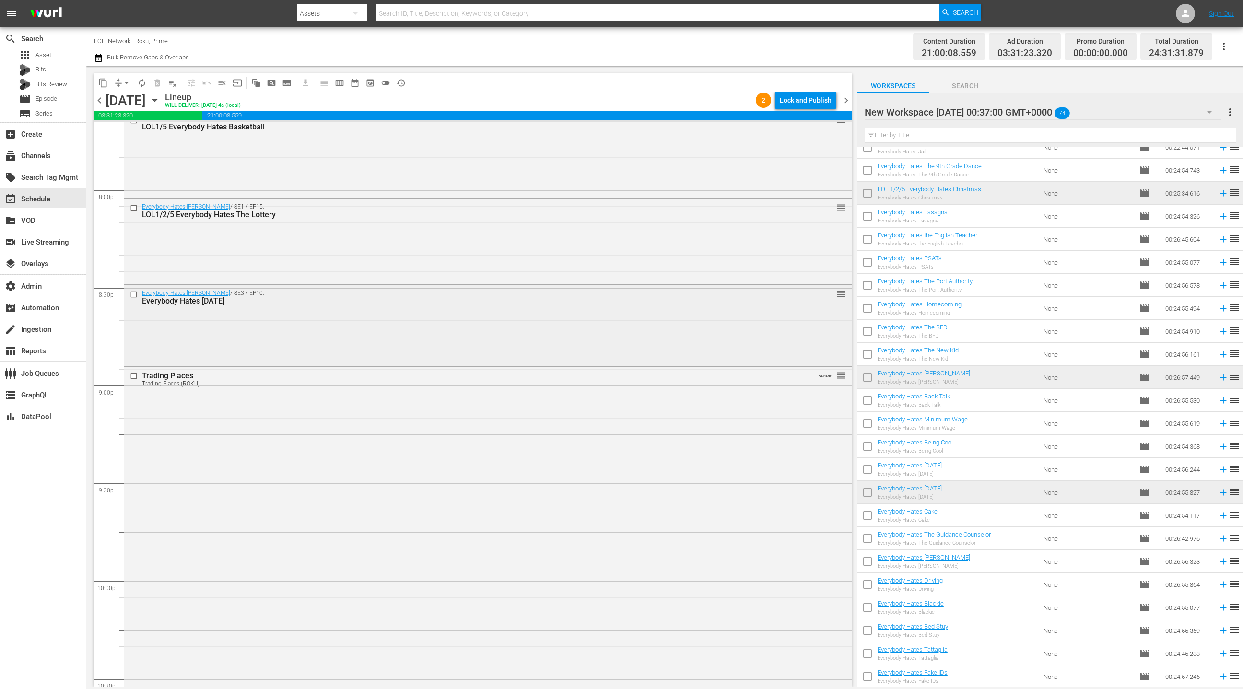
click at [442, 328] on div "Everybody Hates [PERSON_NAME] / SE3 / EP10: Everybody Hates [DATE] reorder" at bounding box center [487, 324] width 727 height 79
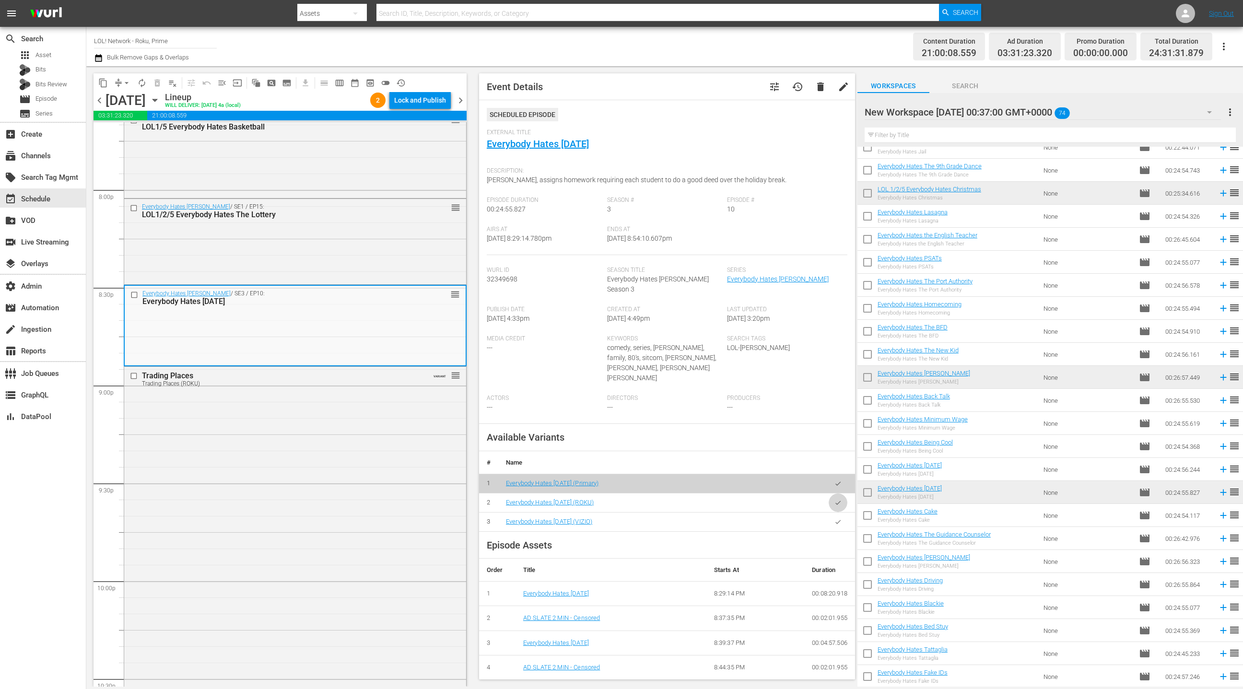
click at [844, 493] on button "button" at bounding box center [837, 502] width 19 height 19
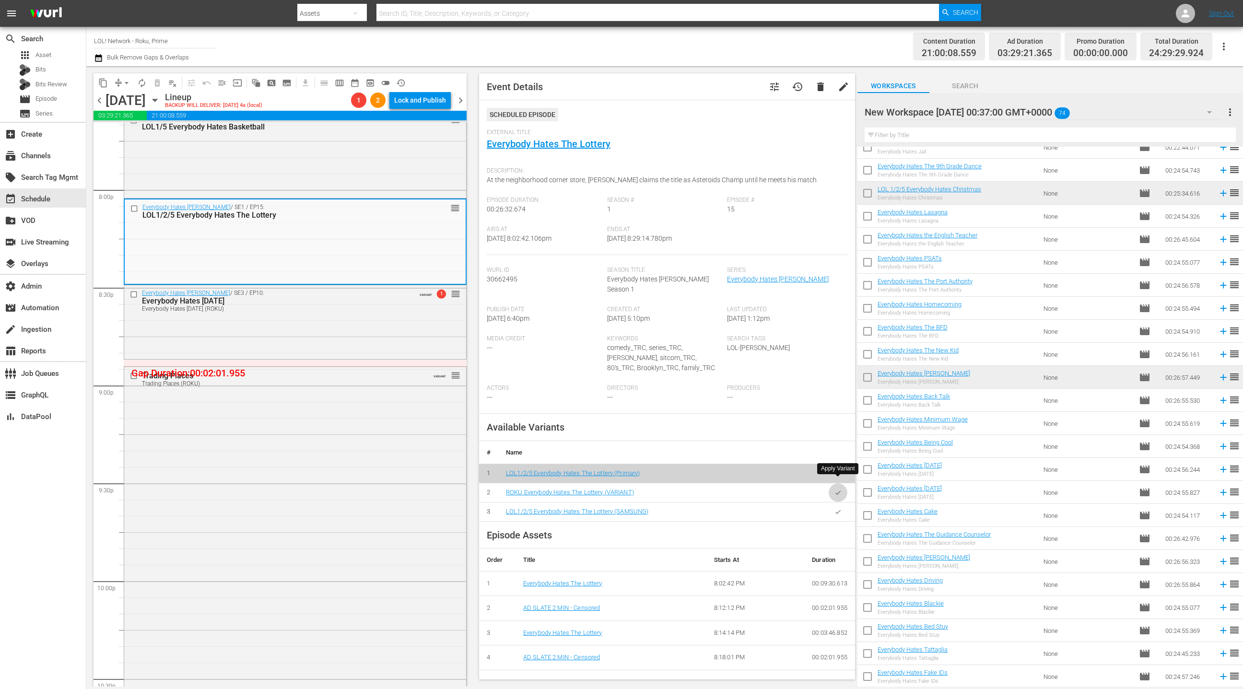
drag, startPoint x: 840, startPoint y: 484, endPoint x: 651, endPoint y: 379, distance: 215.9
click at [839, 489] on icon "button" at bounding box center [837, 492] width 7 height 7
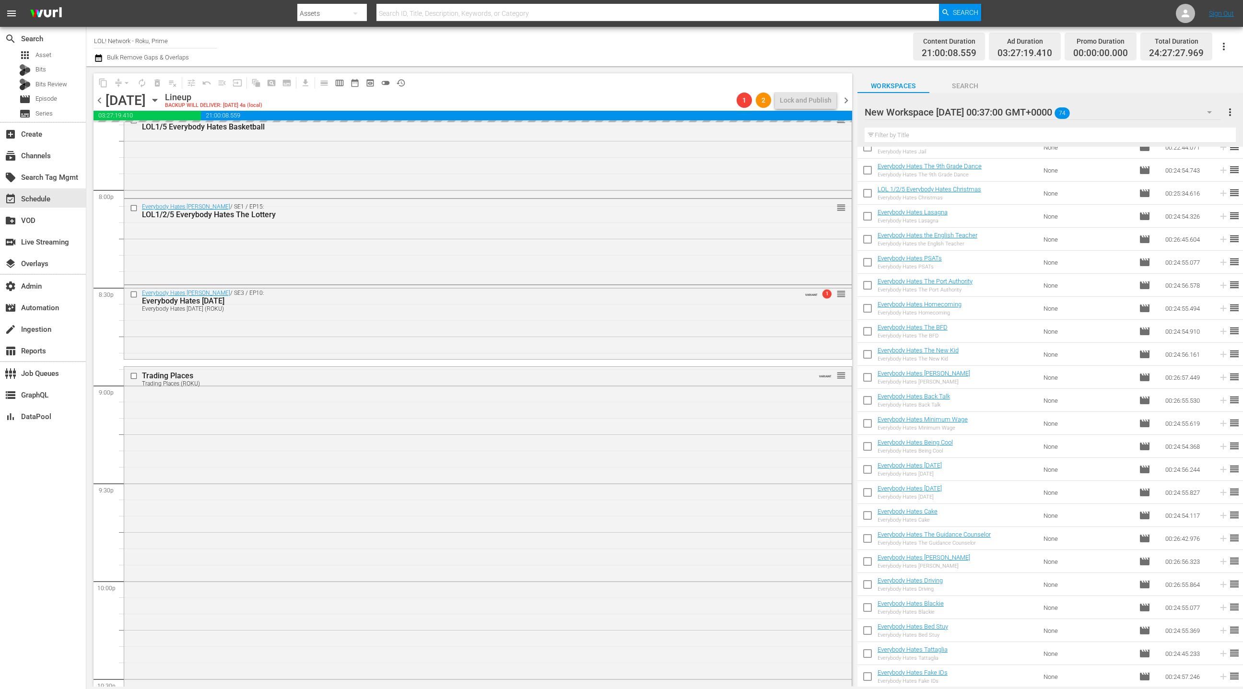
click at [363, 167] on div "Everybody Hates [PERSON_NAME] / SE1 / EP4: LOL1/5 Everybody Hates Basketball re…" at bounding box center [487, 153] width 727 height 85
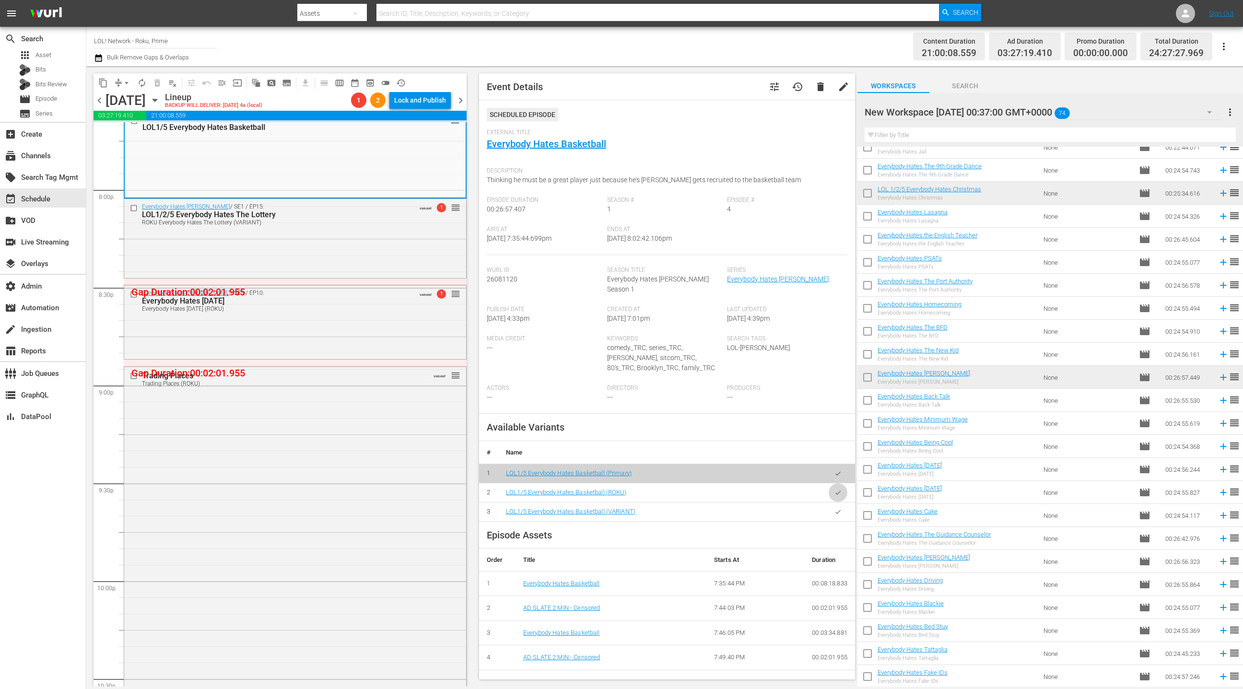
drag, startPoint x: 842, startPoint y: 484, endPoint x: 836, endPoint y: 477, distance: 8.5
click at [842, 484] on button "button" at bounding box center [837, 492] width 19 height 19
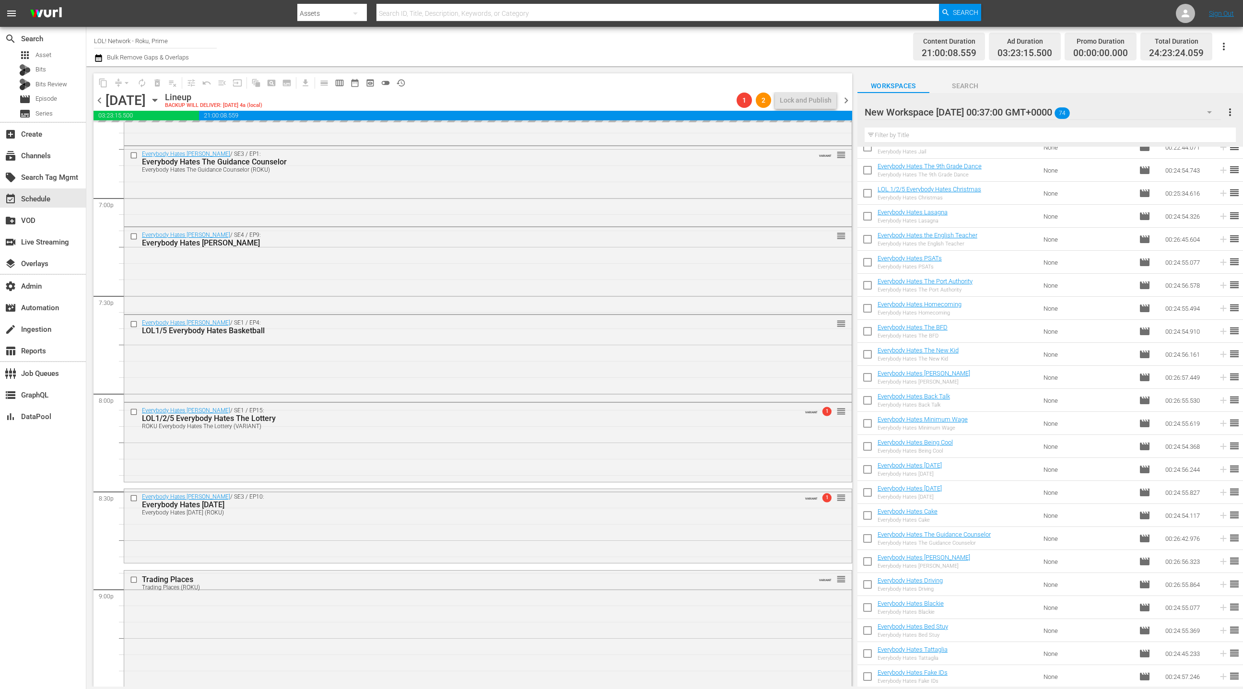
scroll to position [3611, 0]
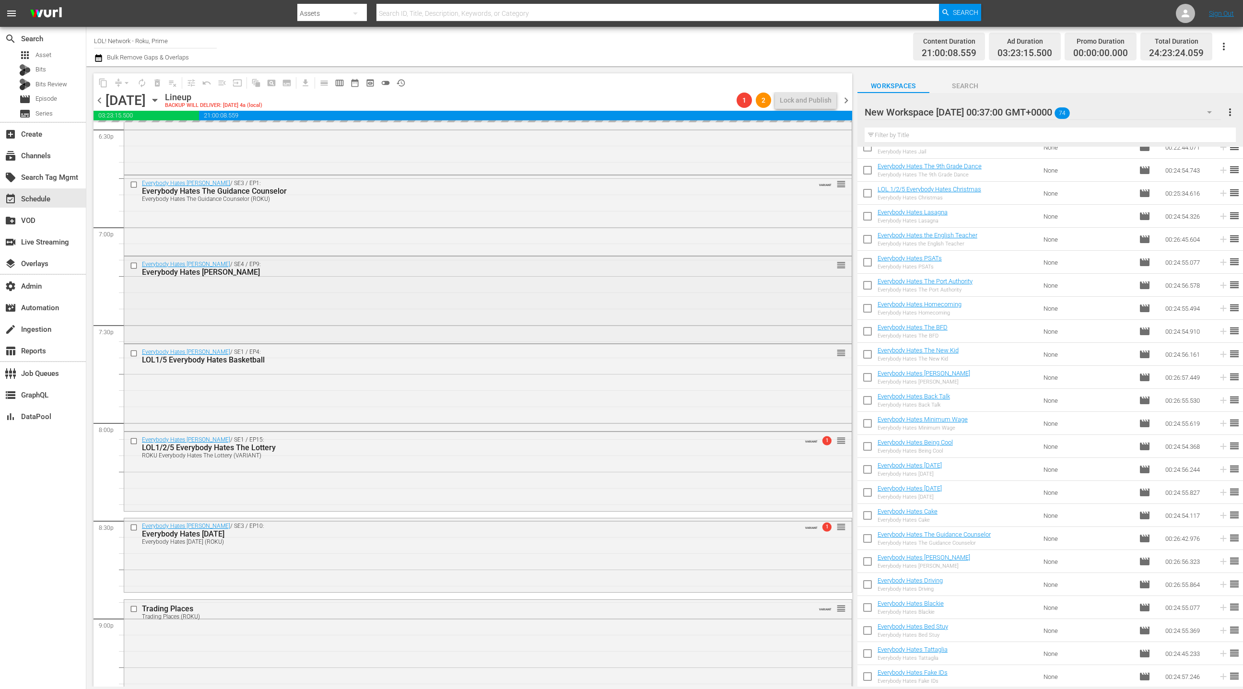
click at [469, 304] on div "Everybody Hates [PERSON_NAME] / SE4 / EP9: Everybody Hates [PERSON_NAME] reorder" at bounding box center [487, 298] width 727 height 85
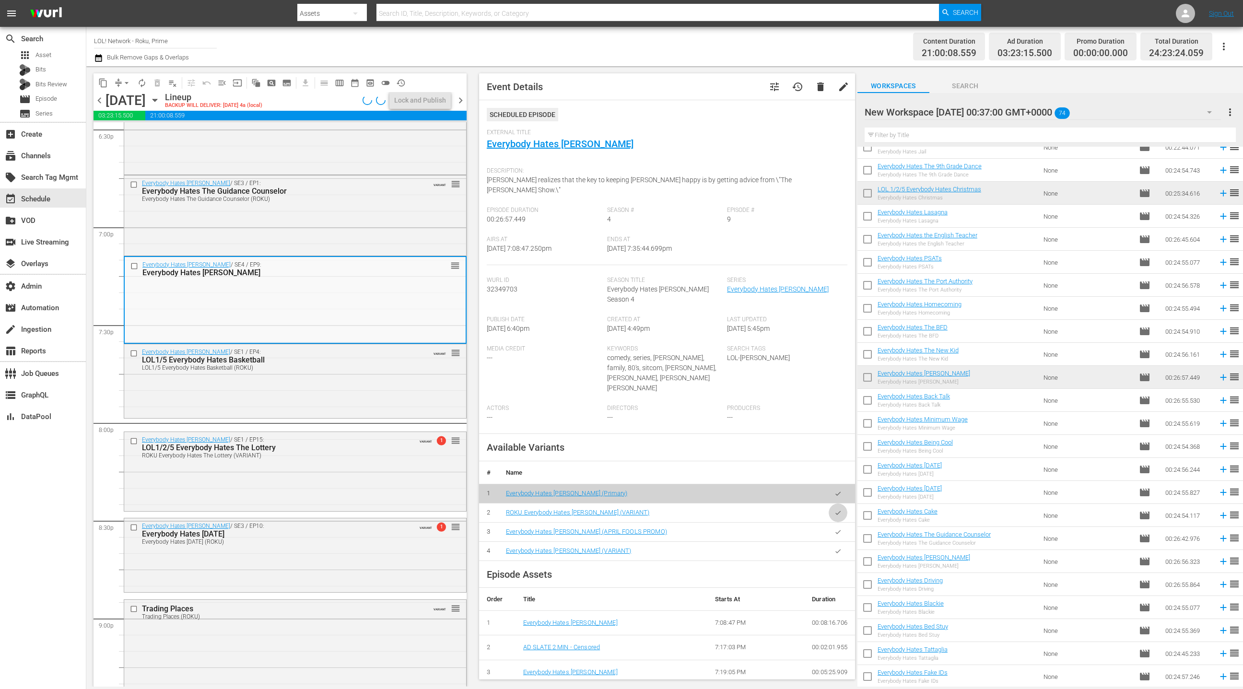
drag, startPoint x: 839, startPoint y: 488, endPoint x: 533, endPoint y: 345, distance: 338.2
click at [839, 503] on button "button" at bounding box center [837, 512] width 19 height 19
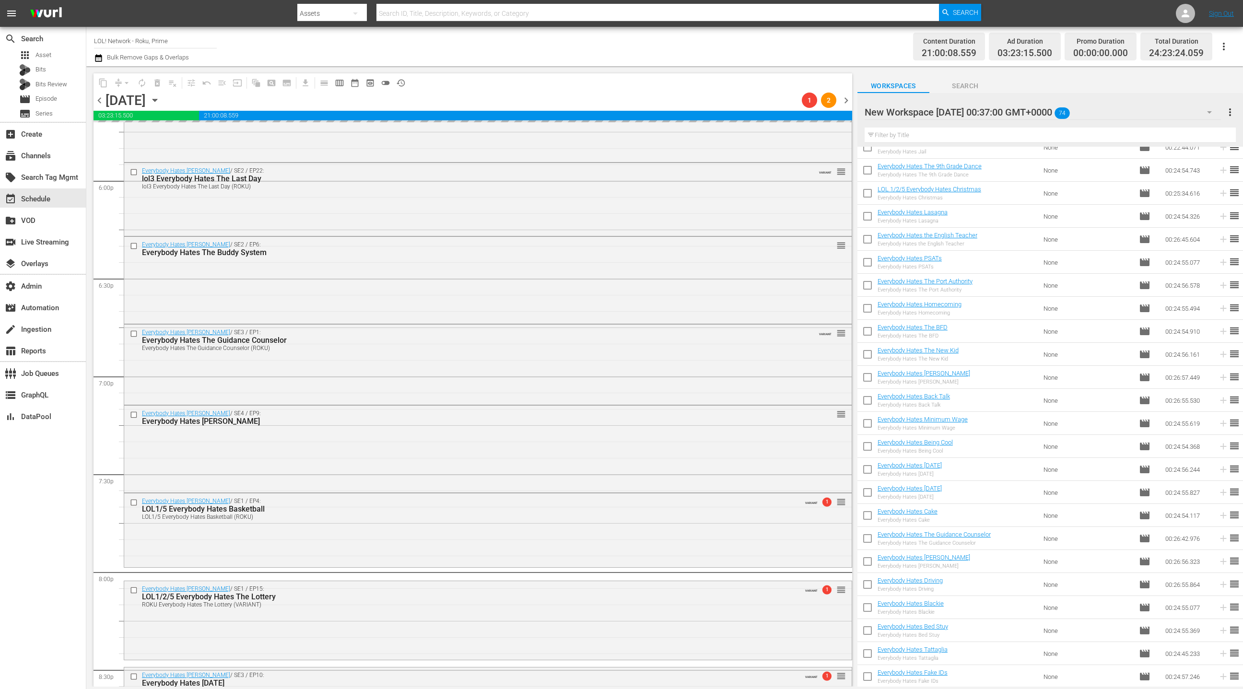
scroll to position [3441, 0]
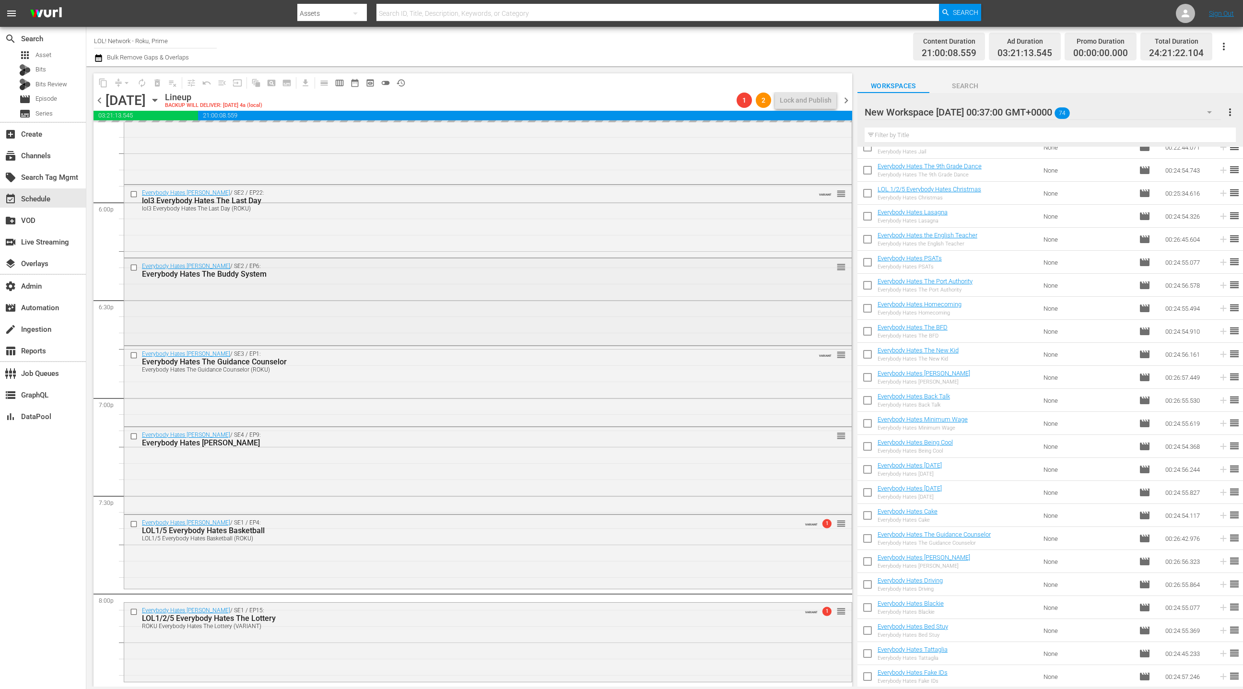
click at [354, 305] on div "Everybody Hates [PERSON_NAME] / SE2 / EP6: Everybody Hates The Buddy System reo…" at bounding box center [487, 300] width 727 height 85
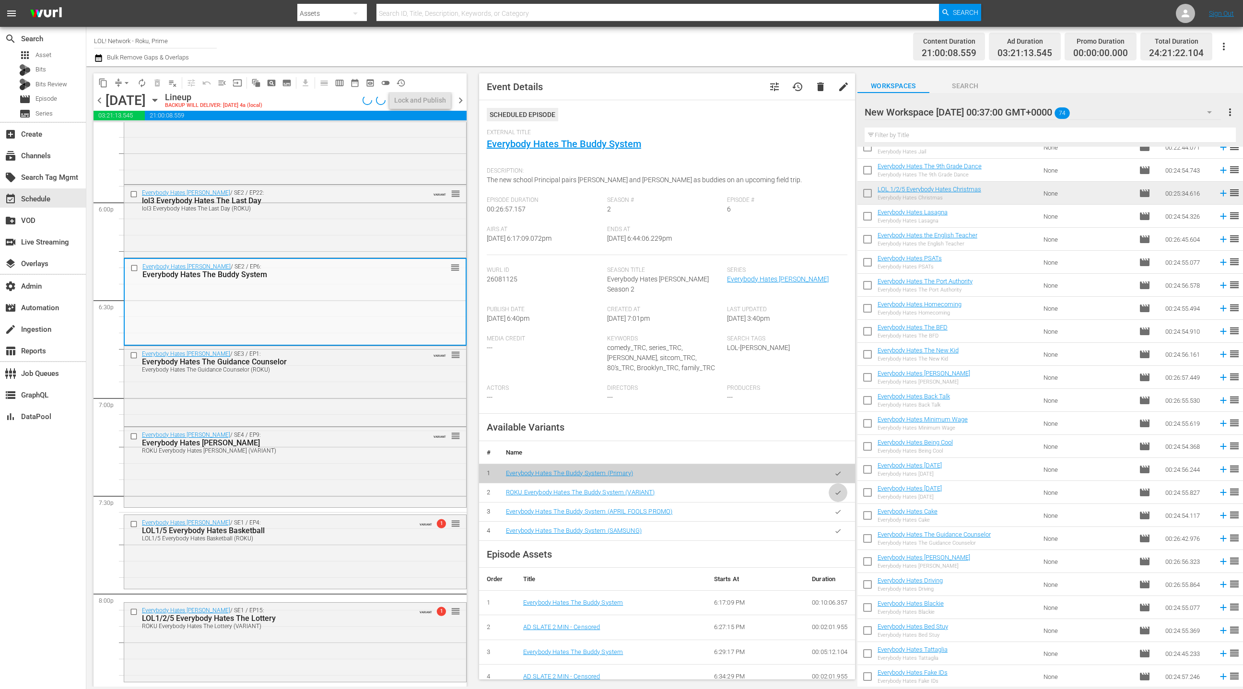
click at [841, 483] on button "button" at bounding box center [837, 492] width 19 height 19
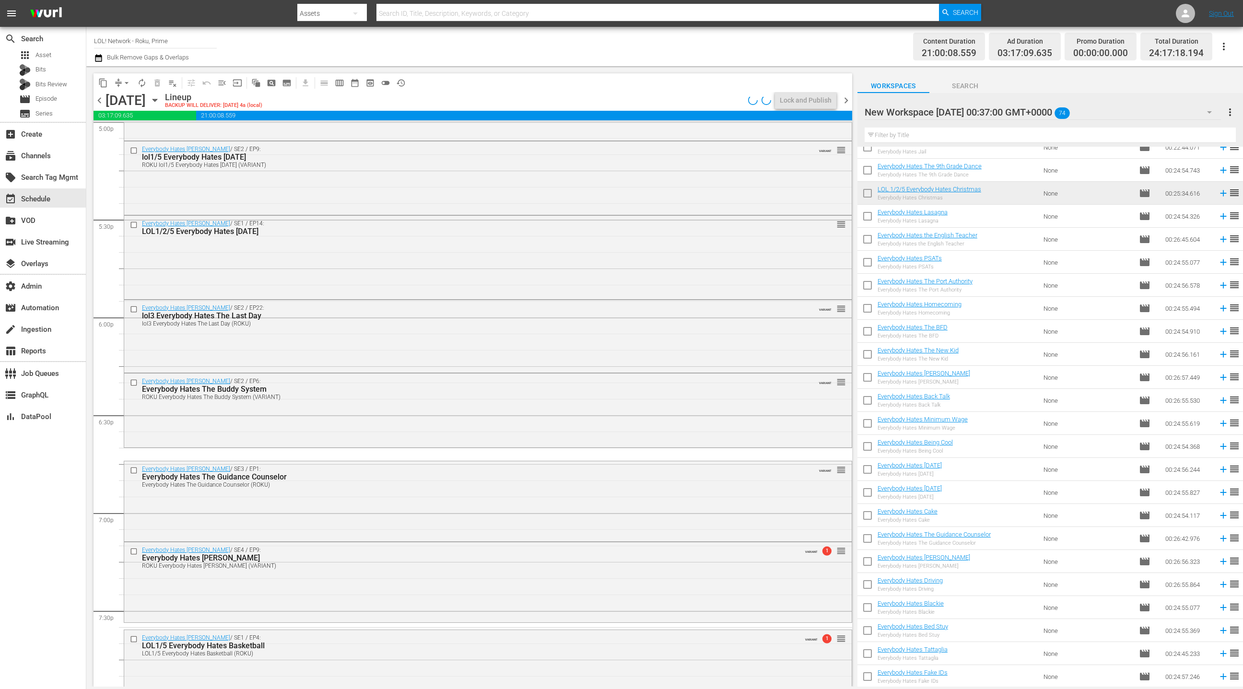
scroll to position [3255, 0]
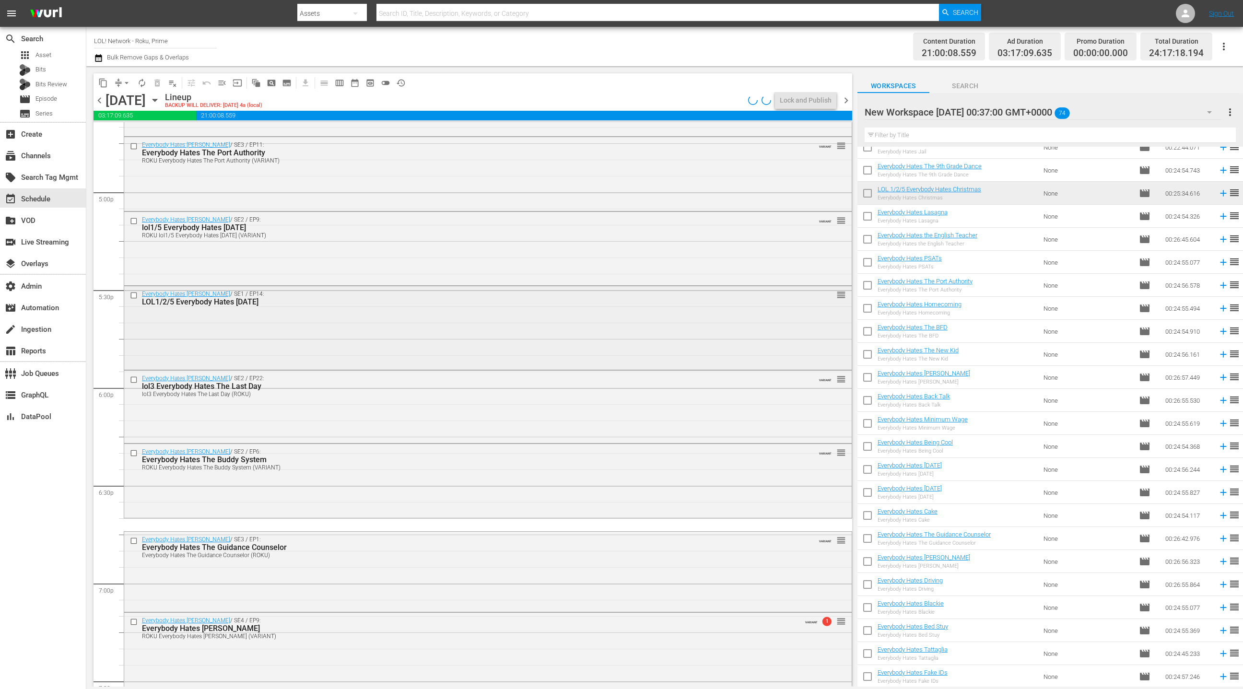
click at [419, 341] on div "Everybody Hates [PERSON_NAME] / SE1 / EP14: LOL1/2/5 Everybody Hates [DATE] reo…" at bounding box center [487, 326] width 727 height 81
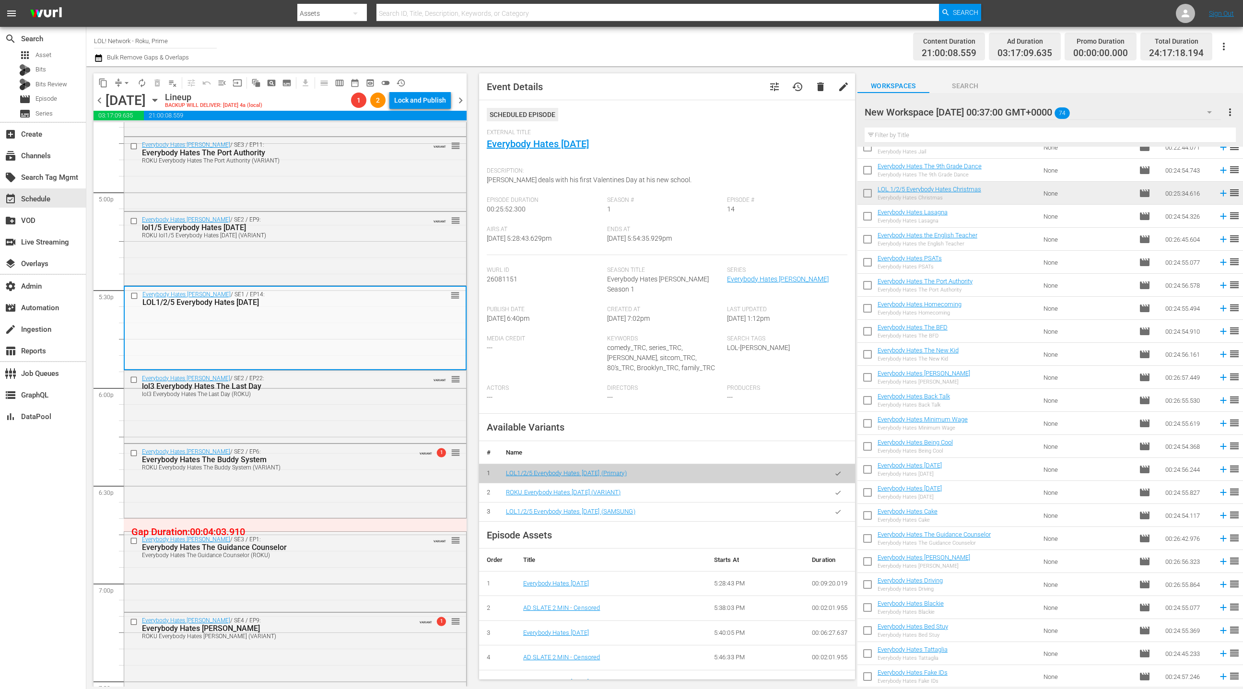
click at [838, 489] on icon "button" at bounding box center [837, 492] width 7 height 7
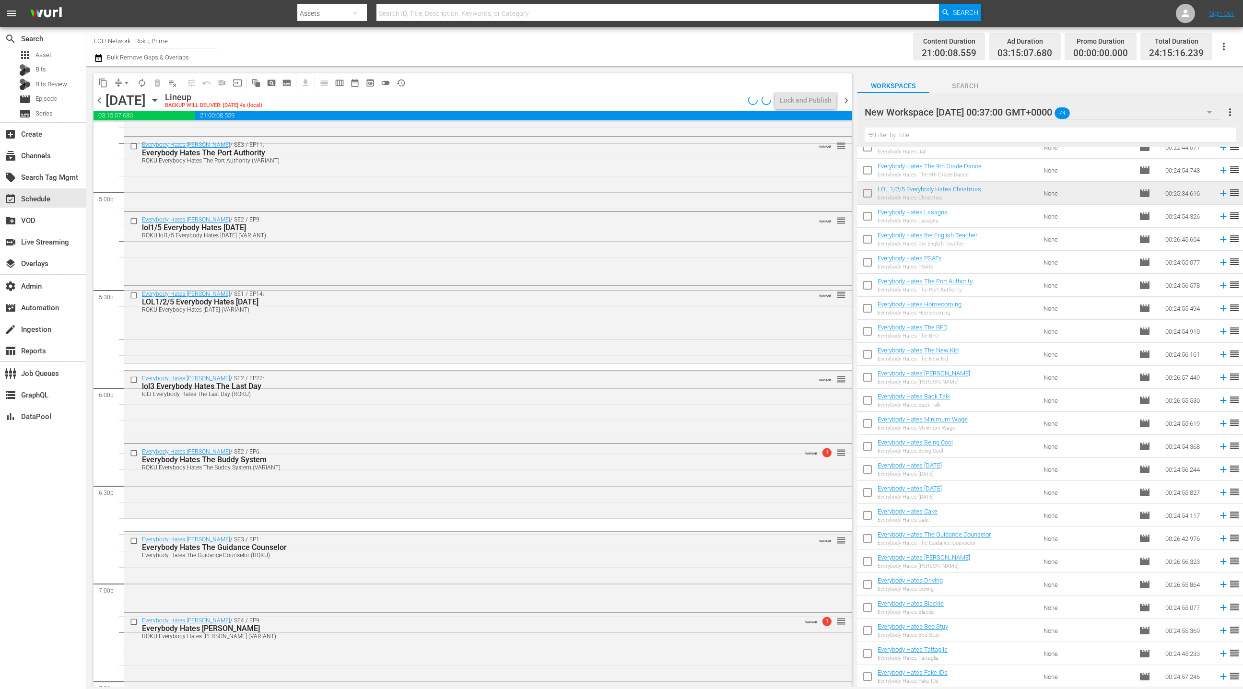
scroll to position [2983, 0]
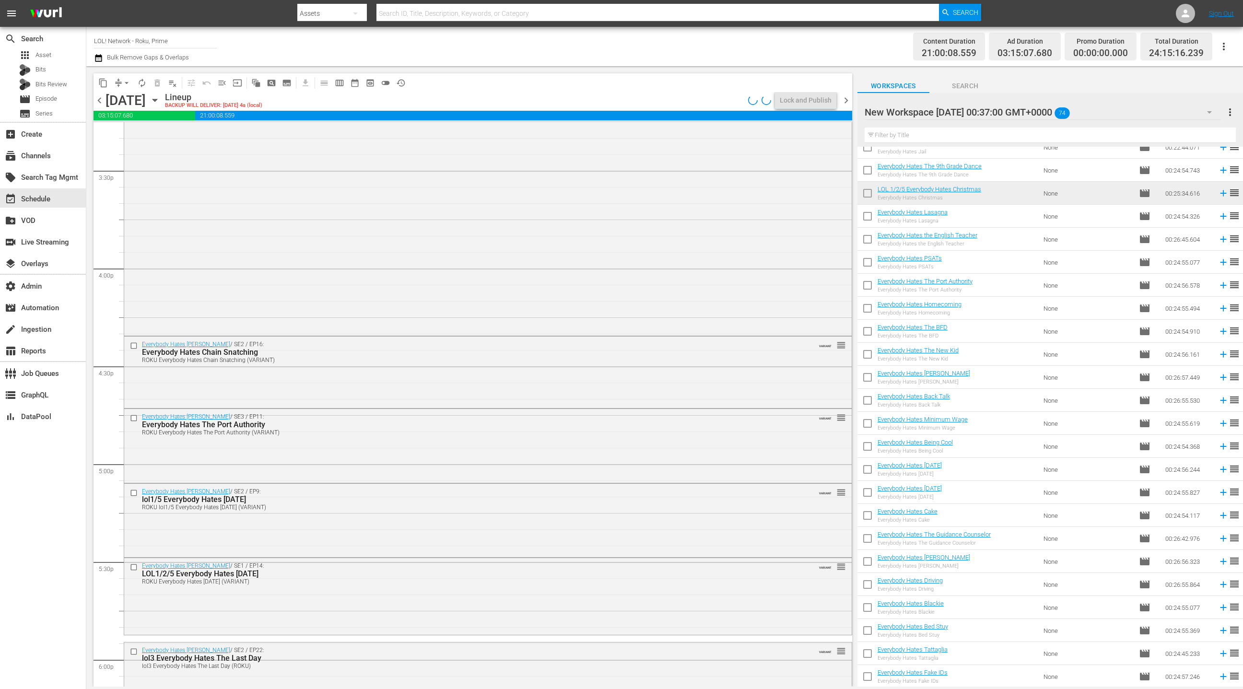
click at [122, 86] on span "arrow_drop_down" at bounding box center [127, 83] width 10 height 10
click at [131, 136] on li "Align to End of Previous Day" at bounding box center [127, 134] width 101 height 16
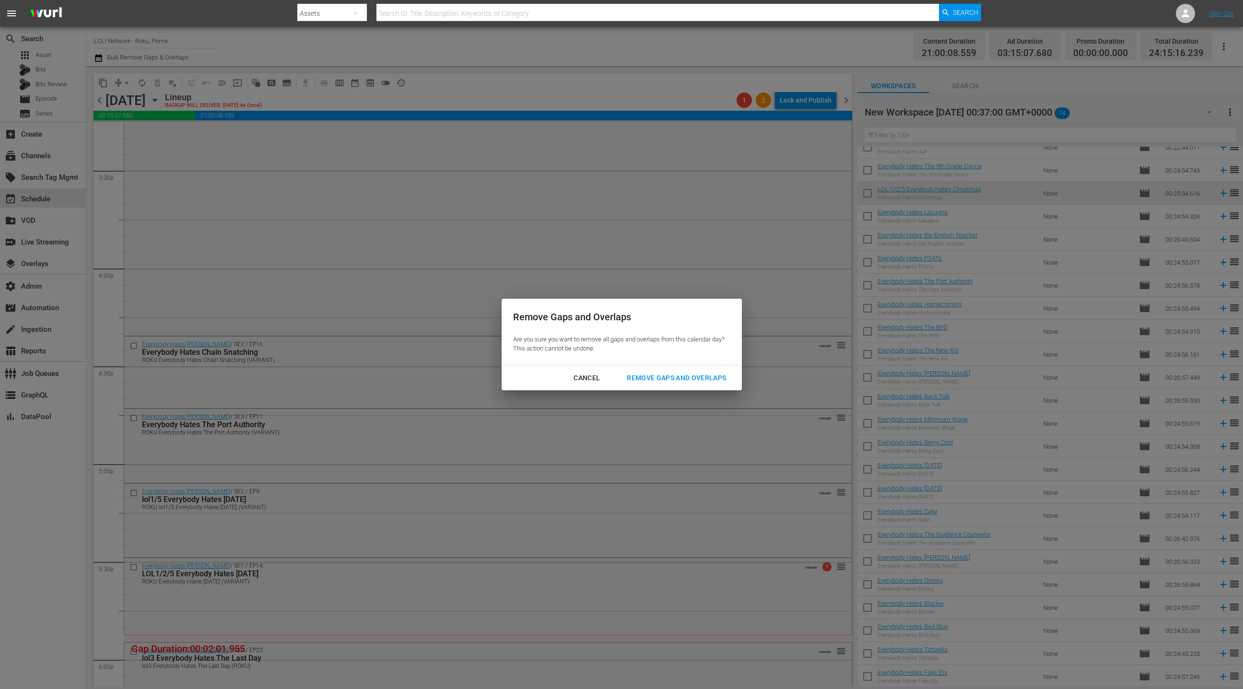
click at [674, 379] on div "Remove Gaps and Overlaps" at bounding box center [676, 378] width 115 height 12
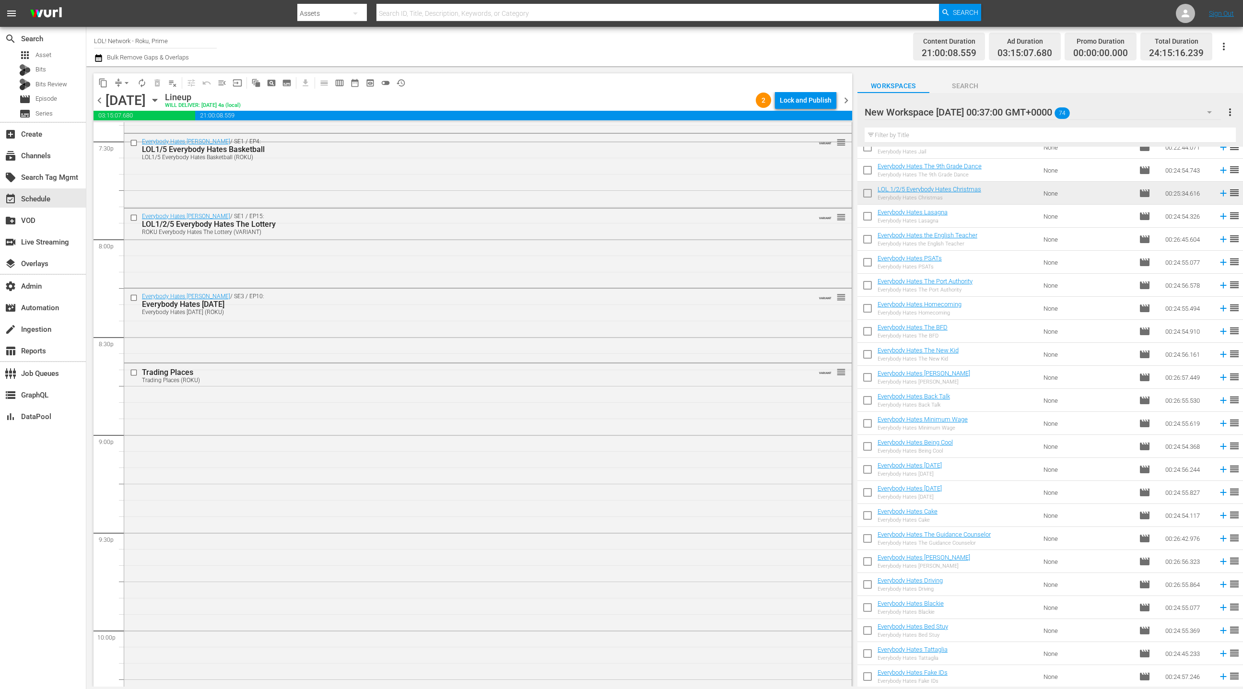
scroll to position [3795, 0]
click at [387, 255] on div "Everybody Hates [PERSON_NAME] / SE1 / EP15: LOL1/2/5 Everybody Hates The Lotter…" at bounding box center [487, 246] width 727 height 77
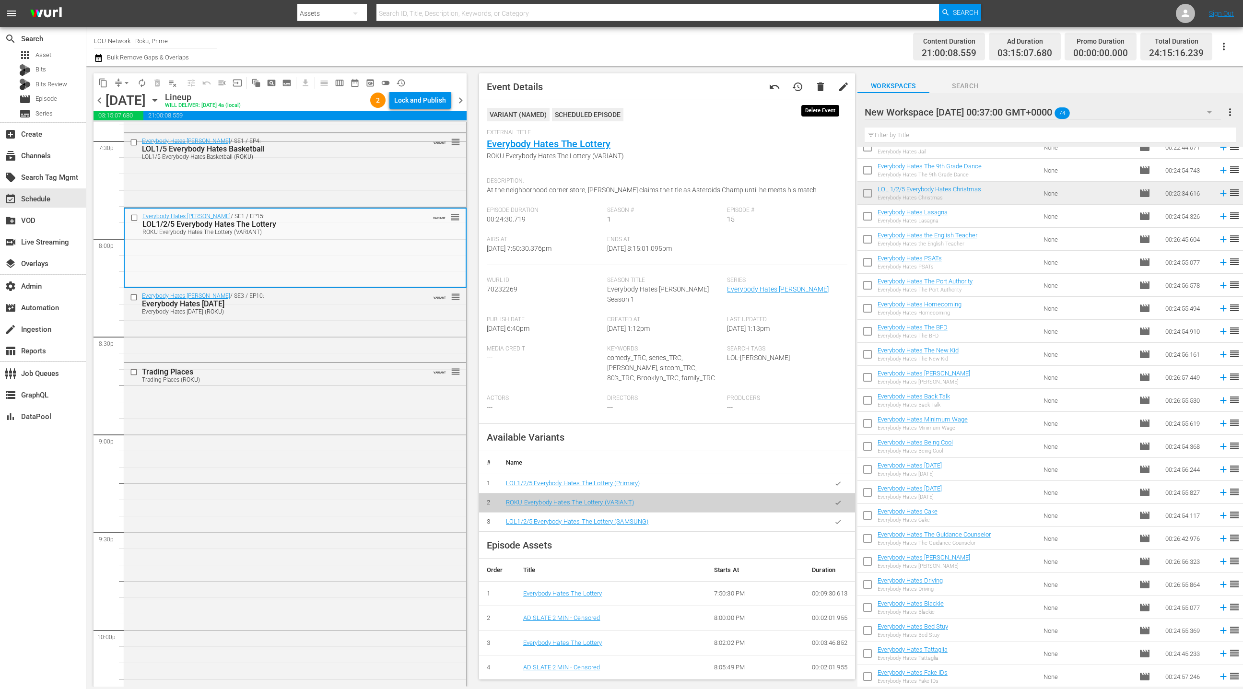
click at [822, 93] on button "delete" at bounding box center [820, 86] width 23 height 23
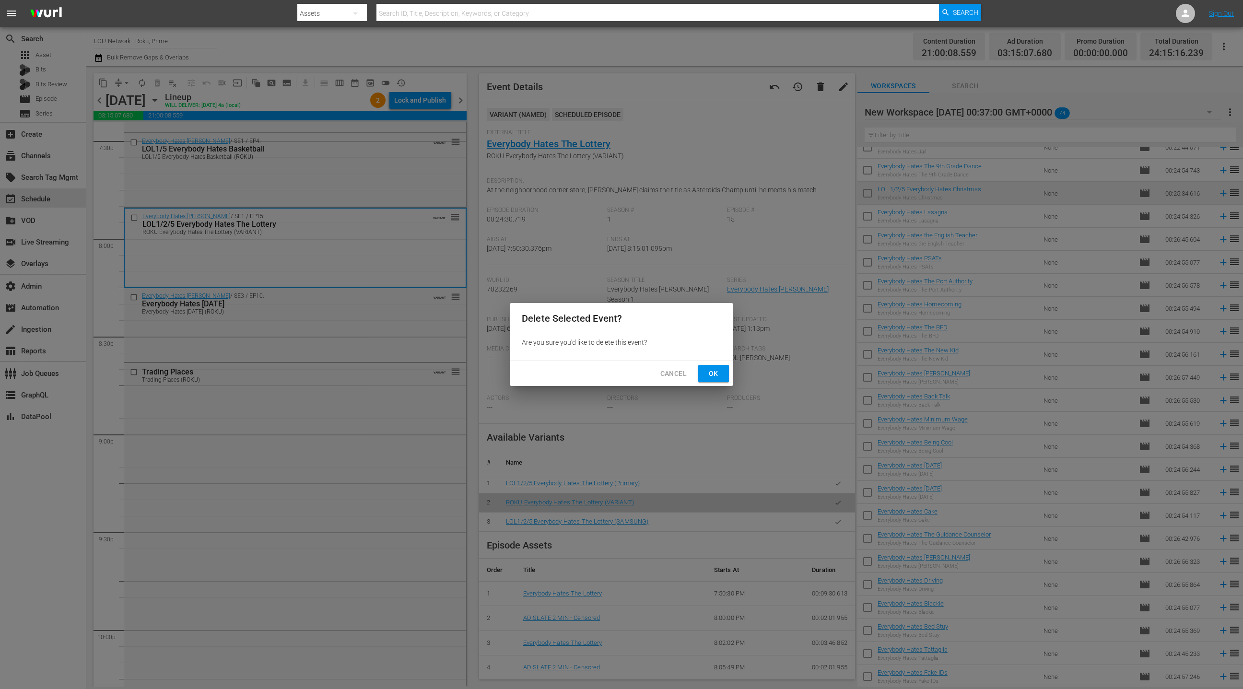
click at [724, 361] on div "Cancel Ok" at bounding box center [621, 373] width 222 height 25
drag, startPoint x: 713, startPoint y: 372, endPoint x: 518, endPoint y: 262, distance: 224.1
click at [713, 372] on span "Ok" at bounding box center [713, 374] width 15 height 12
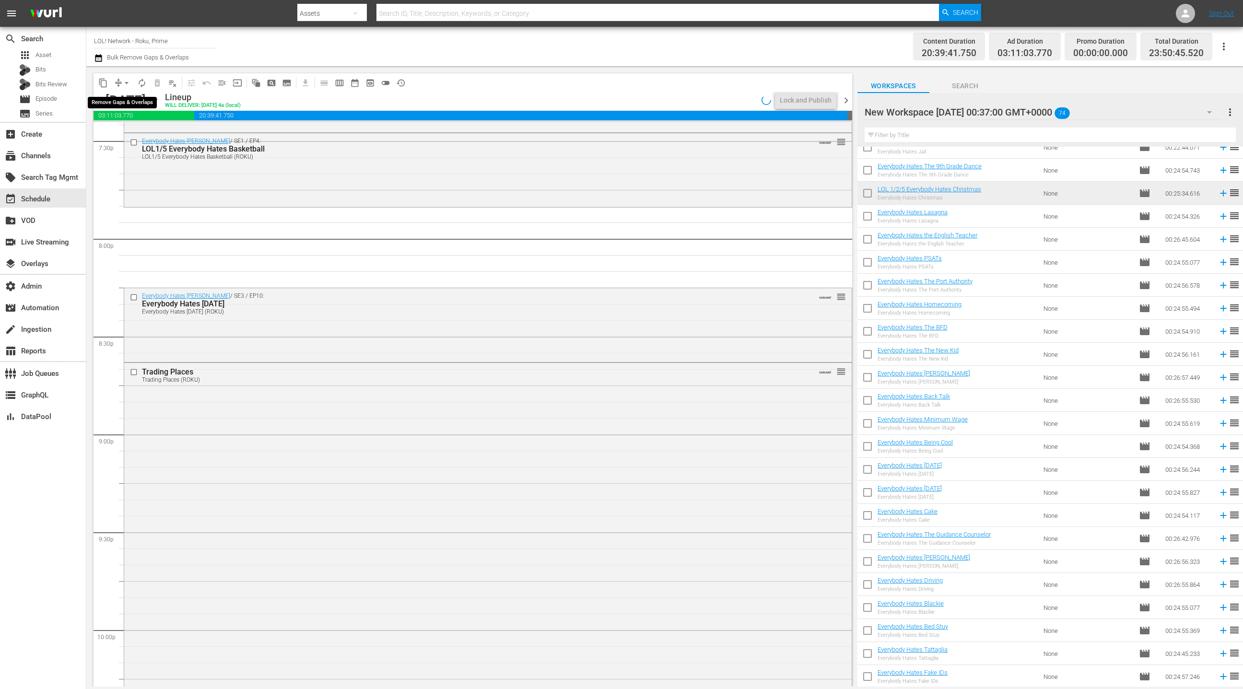
click at [124, 83] on span "arrow_drop_down" at bounding box center [127, 83] width 10 height 10
click at [128, 128] on li "Align to End of Previous Day" at bounding box center [127, 134] width 101 height 16
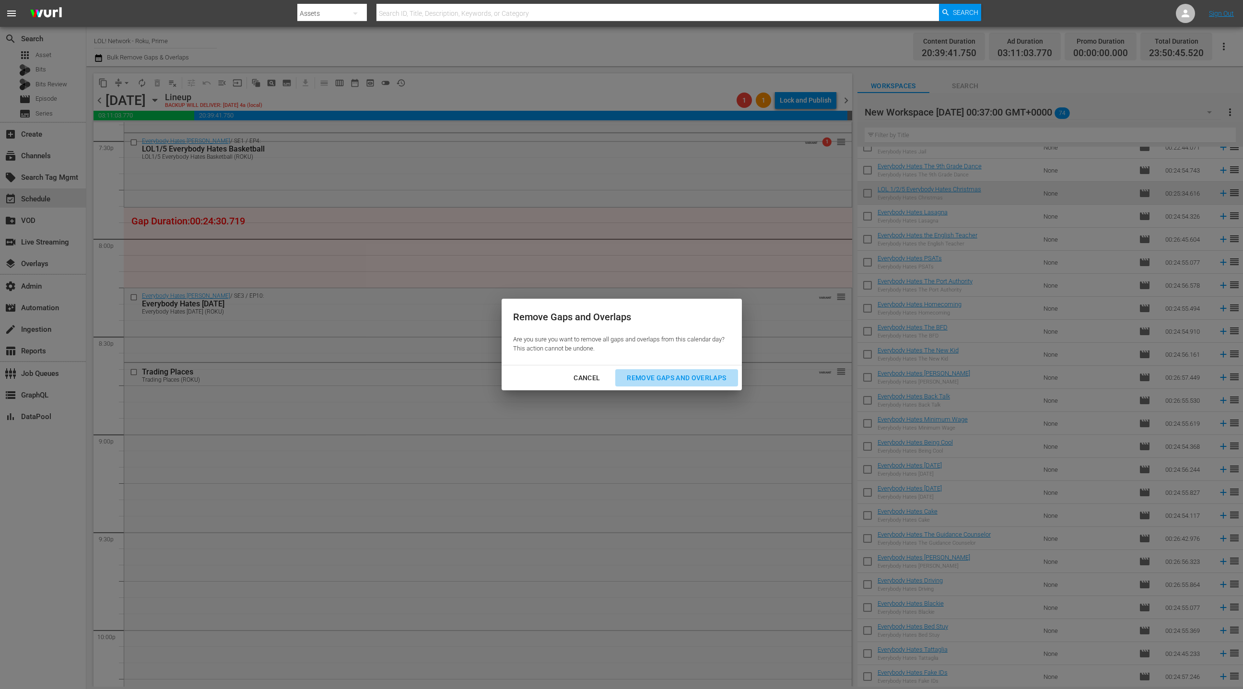
click at [692, 377] on div "Remove Gaps and Overlaps" at bounding box center [676, 378] width 115 height 12
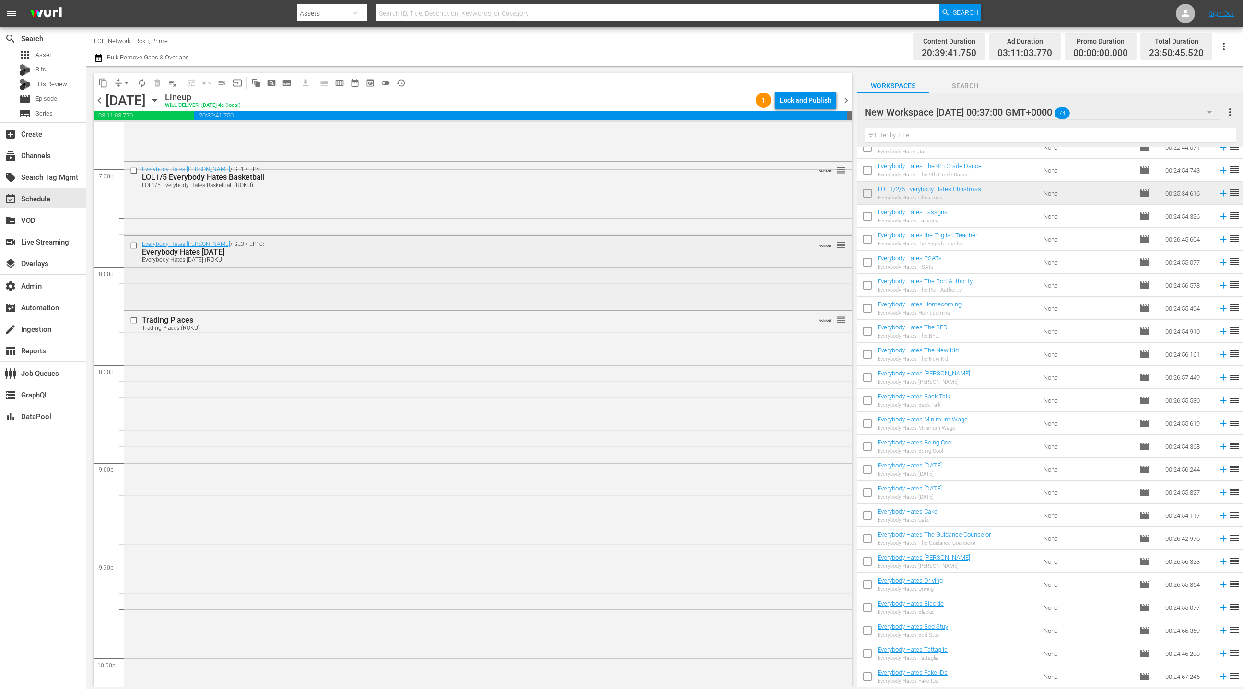
scroll to position [3768, 0]
click at [501, 306] on div "Everybody Hates [PERSON_NAME] / SE3 / EP10: Everybody Hates [DATE] Everybody Ha…" at bounding box center [487, 271] width 727 height 72
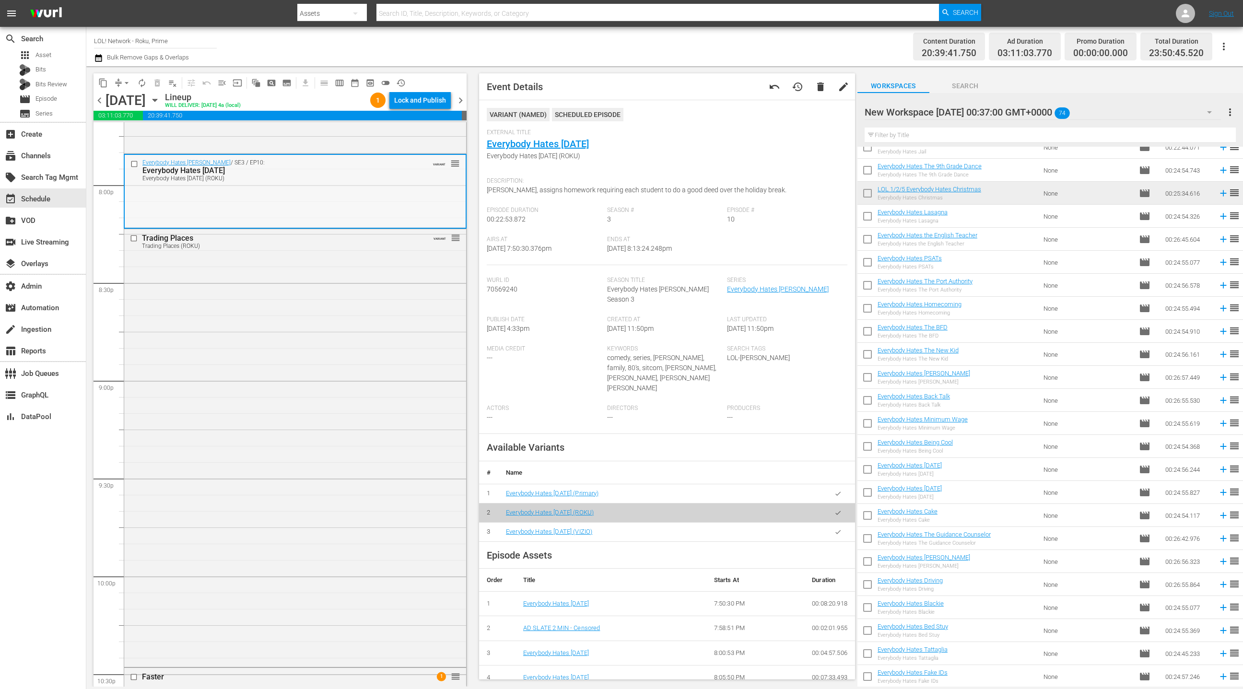
scroll to position [3622, 0]
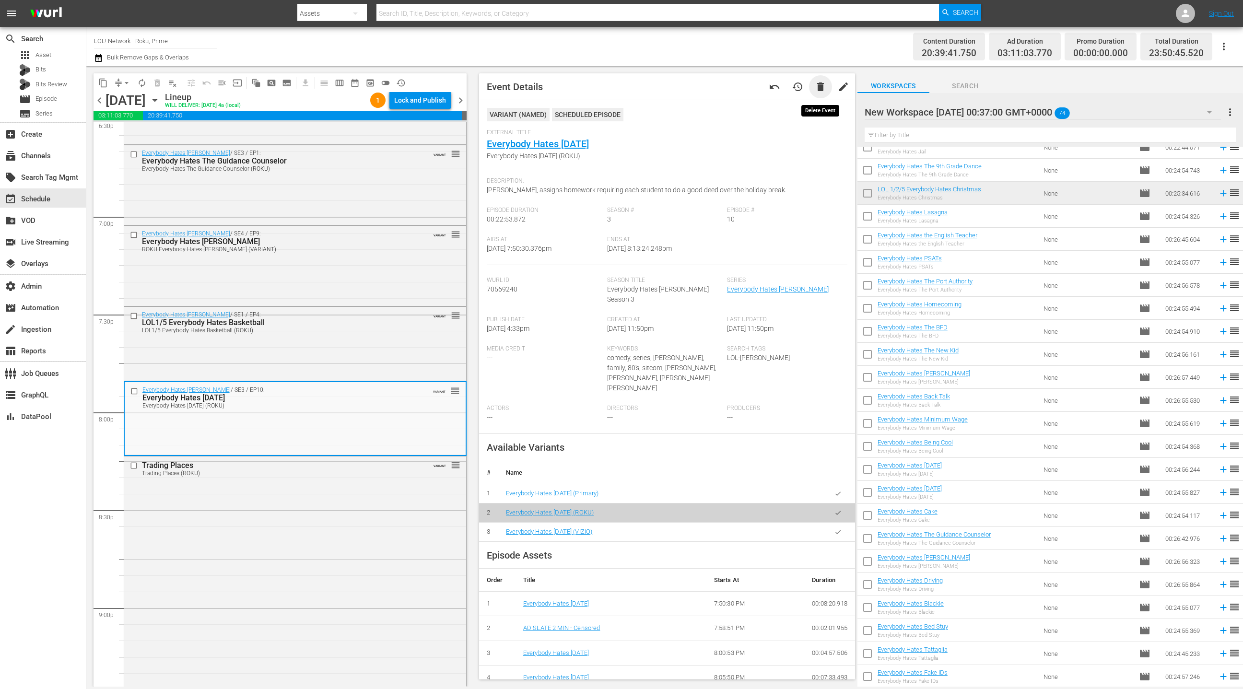
click at [819, 86] on span "delete" at bounding box center [820, 87] width 12 height 12
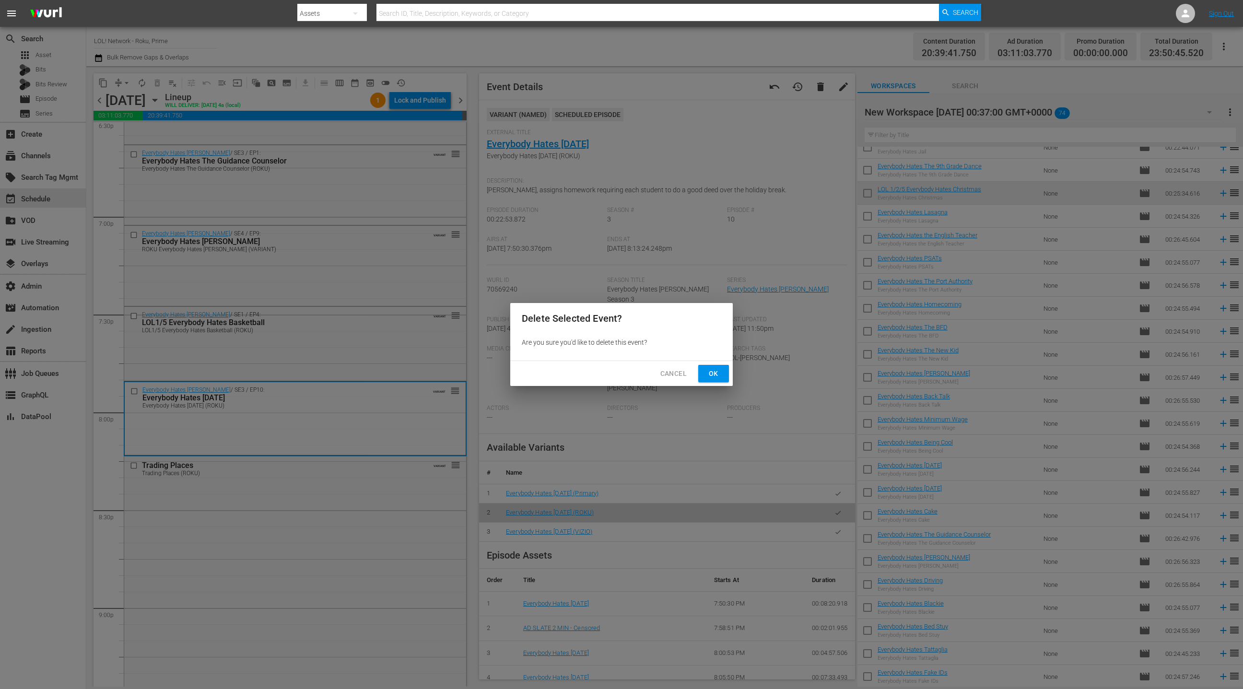
click at [713, 374] on span "Ok" at bounding box center [713, 374] width 15 height 12
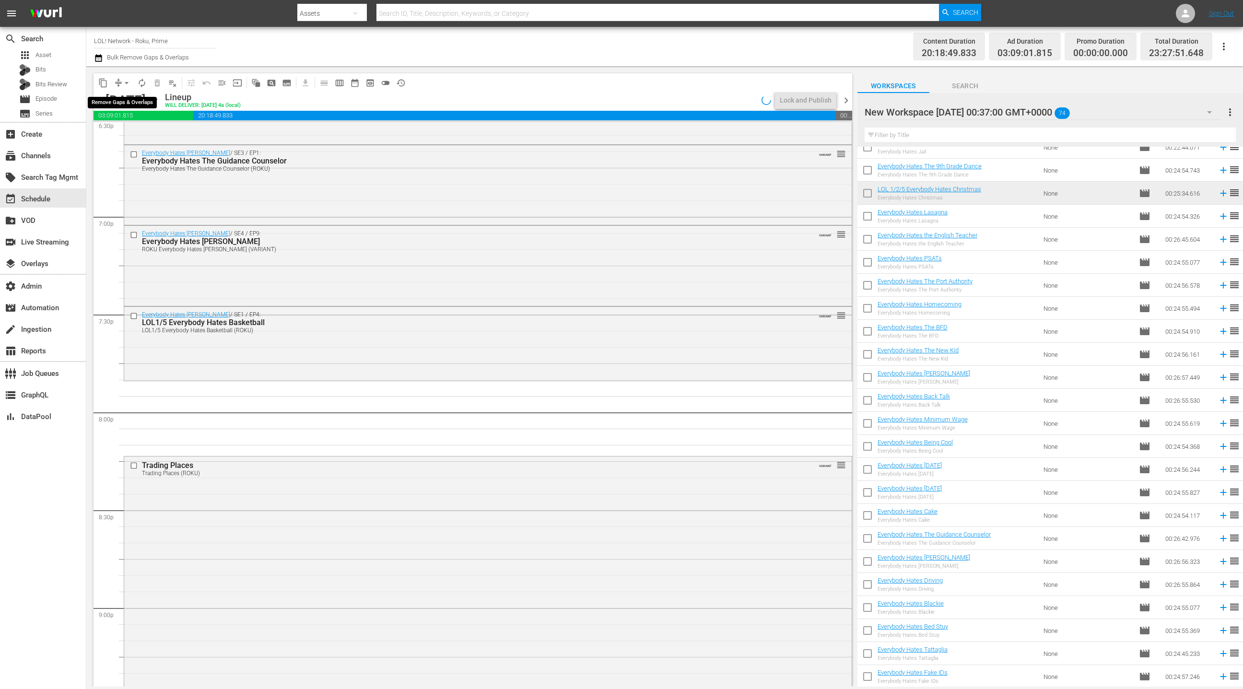
click at [124, 84] on span "arrow_drop_down" at bounding box center [127, 83] width 10 height 10
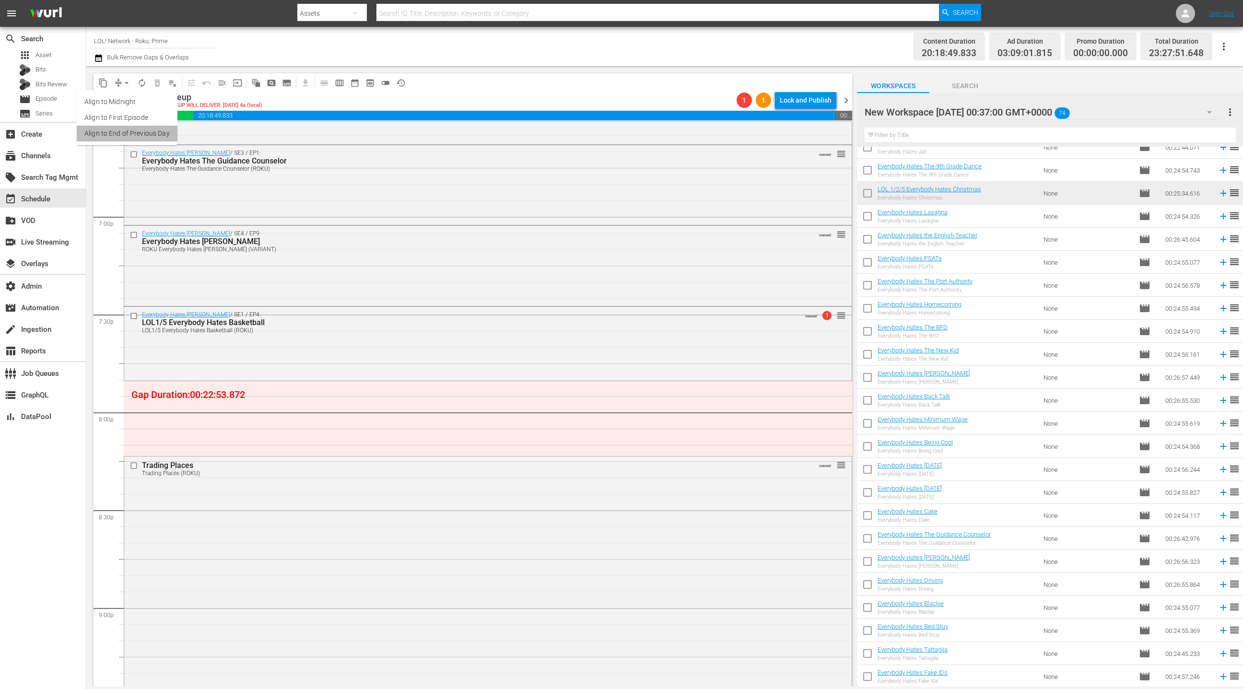
click at [131, 134] on li "Align to End of Previous Day" at bounding box center [127, 134] width 101 height 16
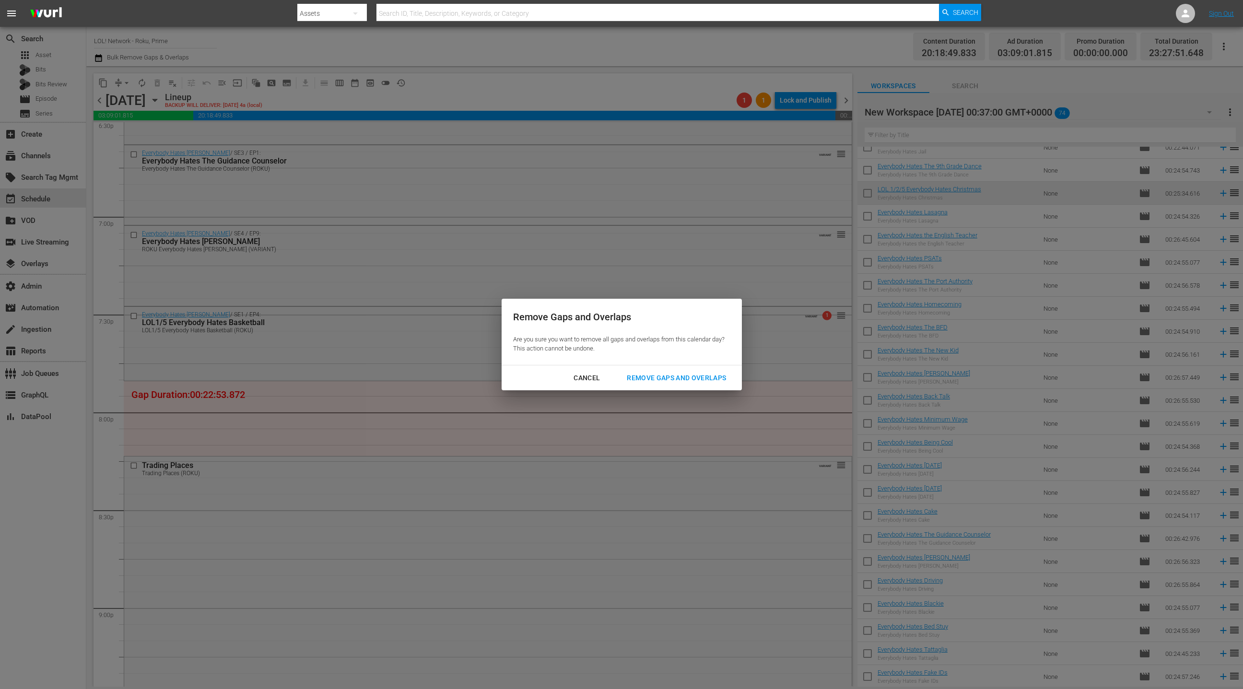
drag, startPoint x: 649, startPoint y: 390, endPoint x: 649, endPoint y: 384, distance: 5.8
click at [649, 390] on div "Remove Gaps and Overlaps Are you sure you want to remove all gaps and overlaps …" at bounding box center [621, 344] width 1243 height 689
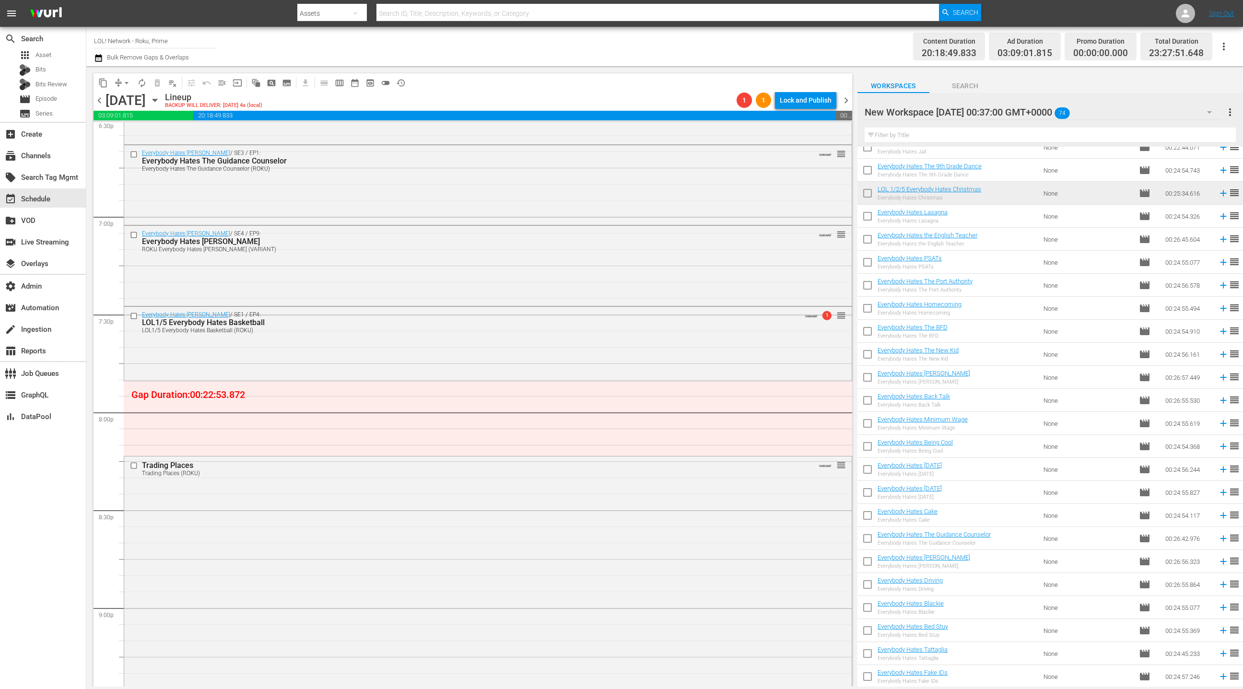
drag, startPoint x: 125, startPoint y: 82, endPoint x: 123, endPoint y: 89, distance: 7.4
click at [125, 82] on span "arrow_drop_down" at bounding box center [127, 83] width 10 height 10
click at [135, 137] on li "Align to End of Previous Day" at bounding box center [127, 134] width 101 height 16
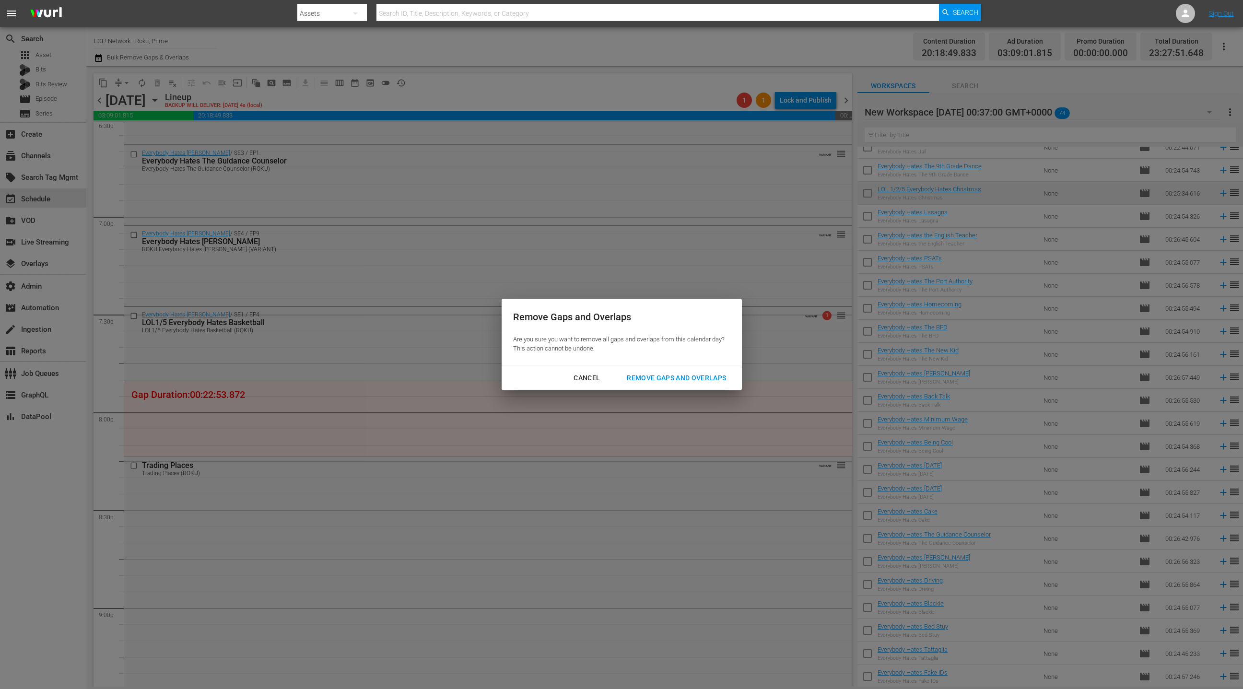
click at [667, 380] on div "Remove Gaps and Overlaps" at bounding box center [676, 378] width 115 height 12
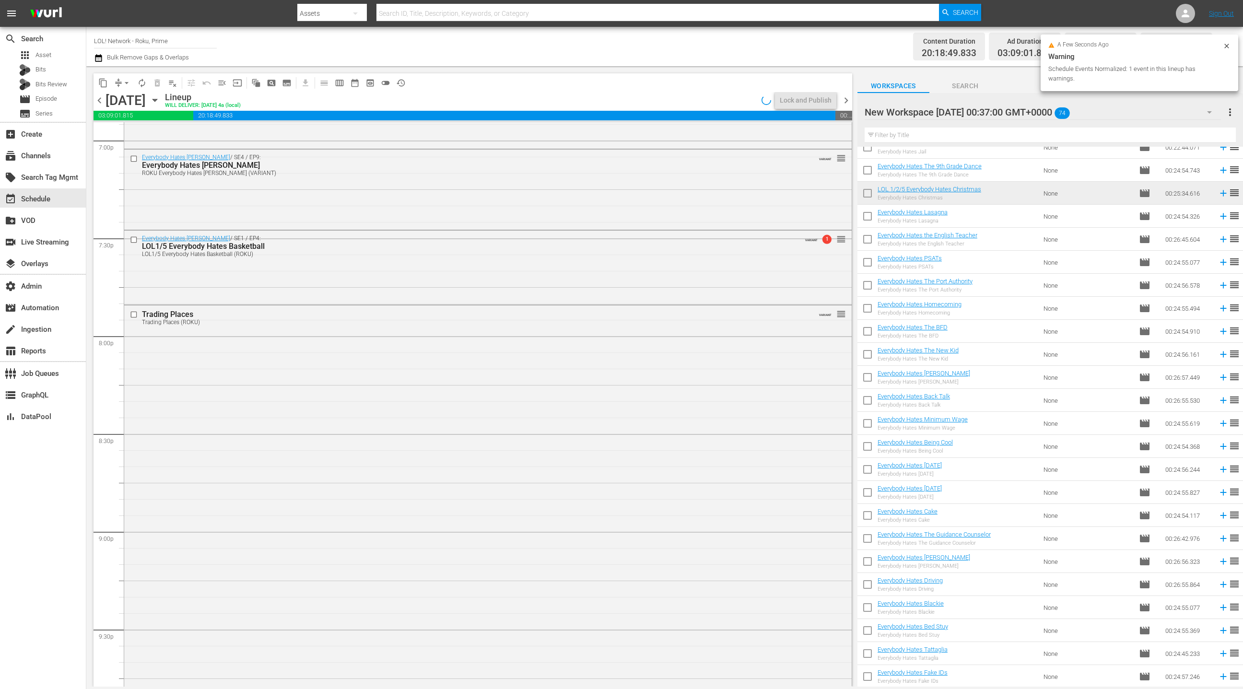
scroll to position [3487, 0]
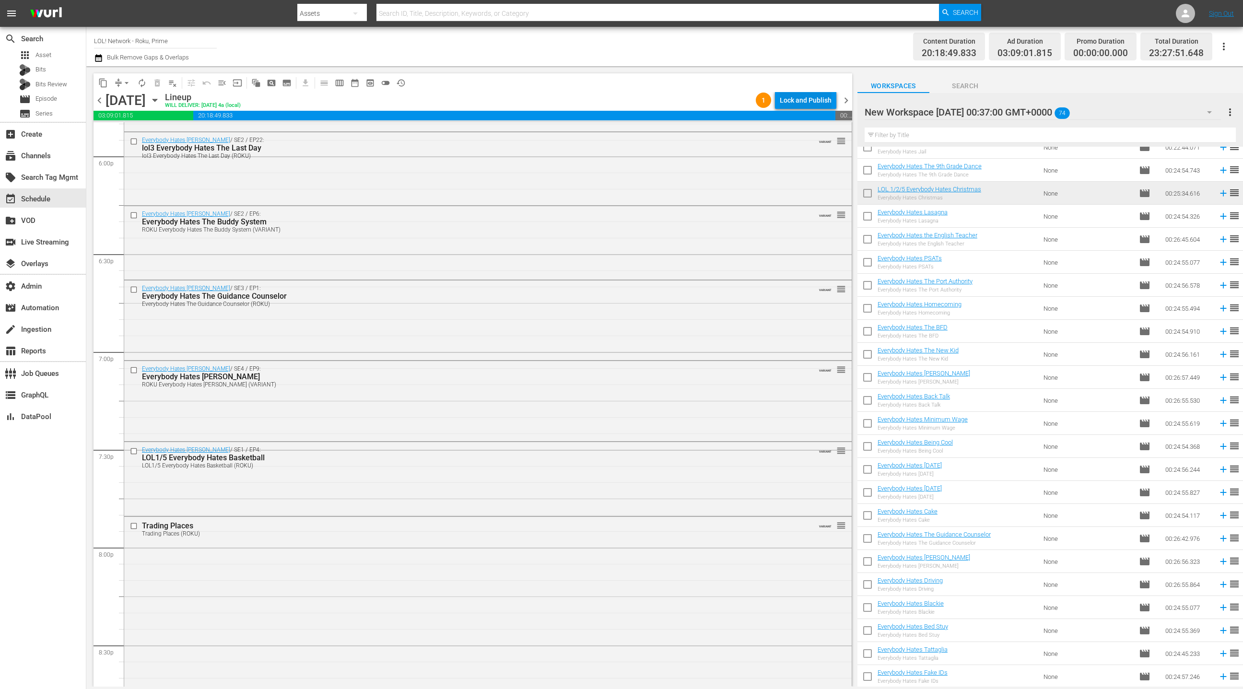
click at [803, 102] on div "Lock and Publish" at bounding box center [805, 100] width 52 height 17
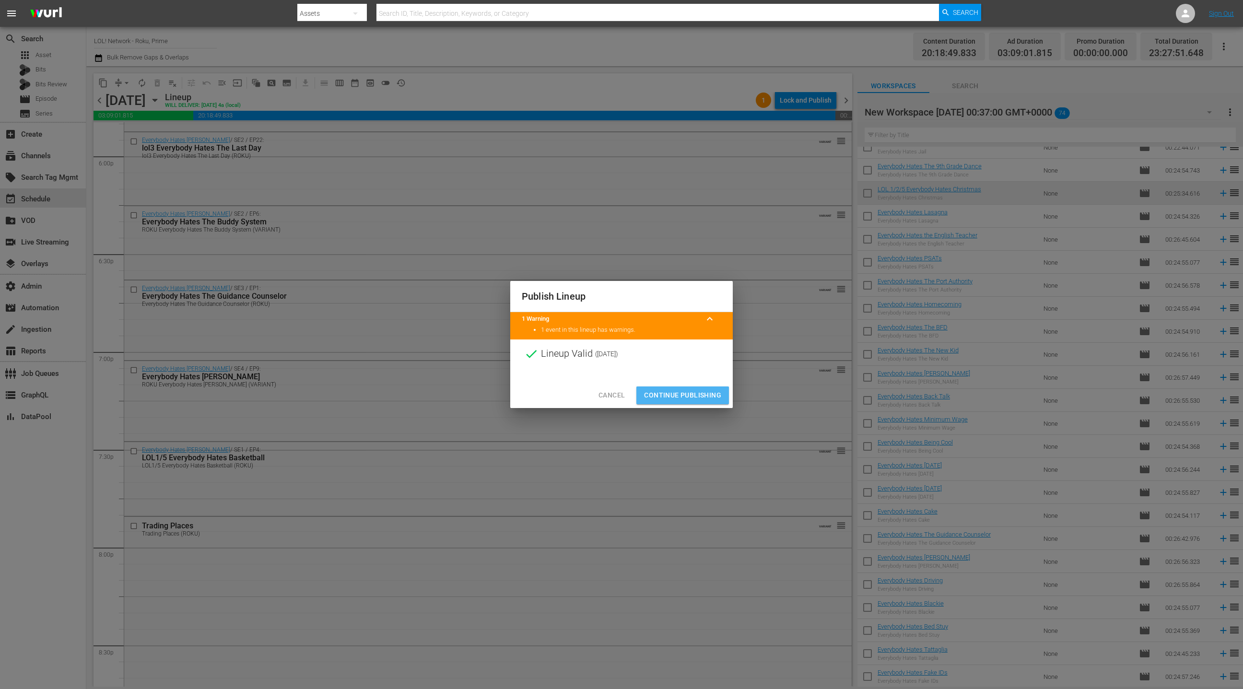
click at [682, 399] on span "Continue Publishing" at bounding box center [682, 395] width 77 height 12
